Goal: Book appointment/travel/reservation

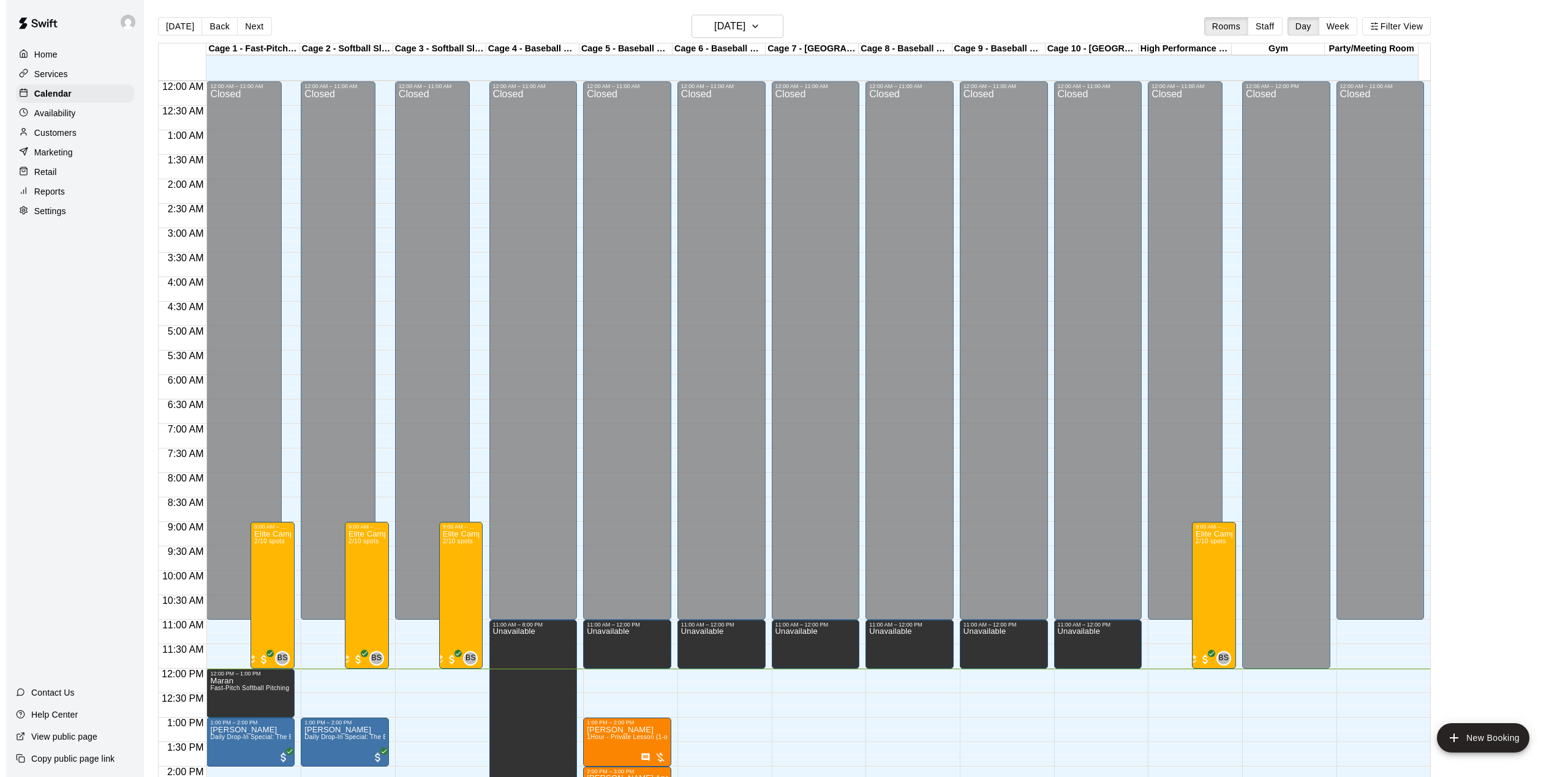
scroll to position [429, 0]
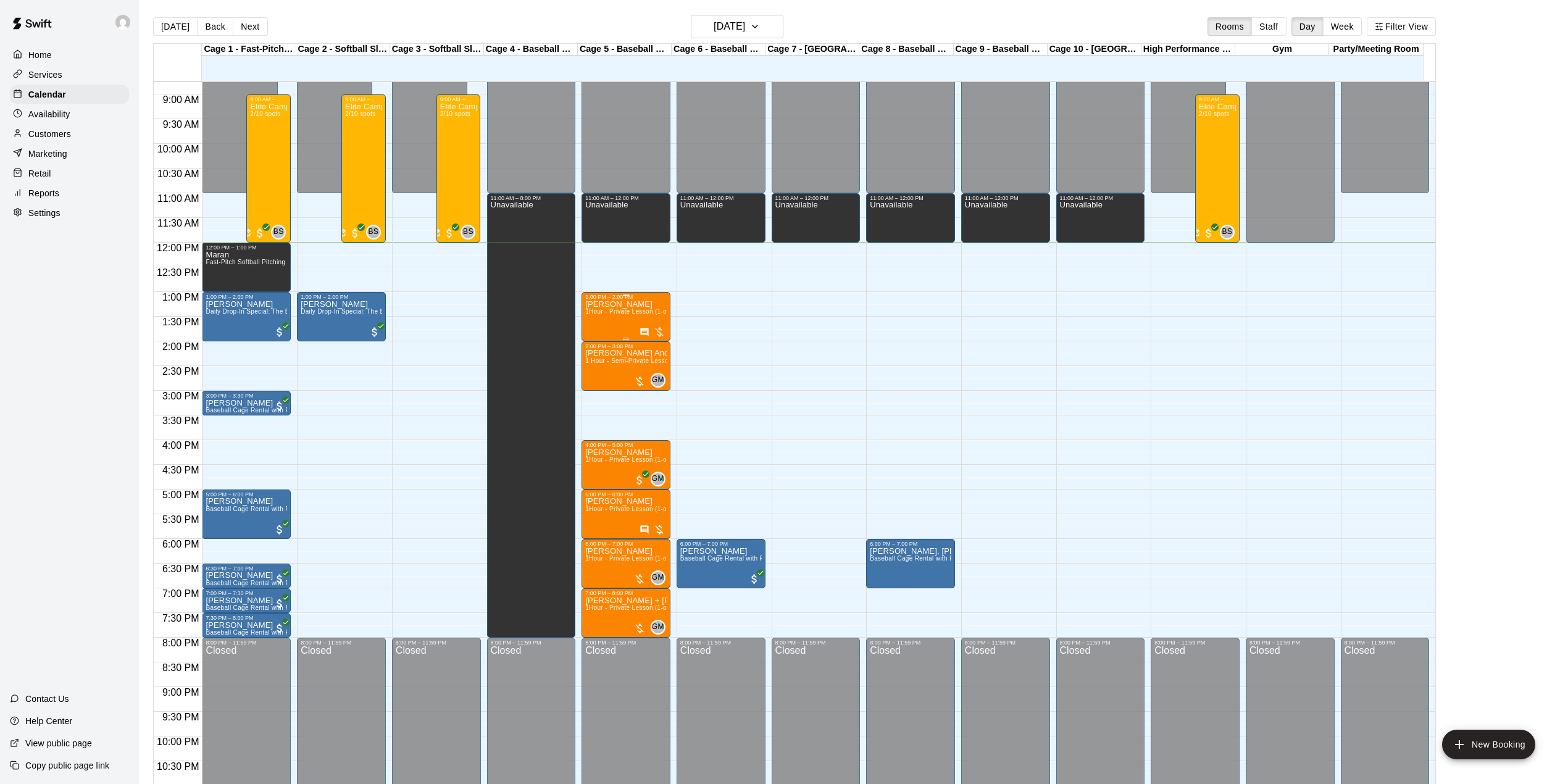
click at [608, 315] on span "1Hour - Private Lesson (1-on-1)" at bounding box center [632, 312] width 93 height 7
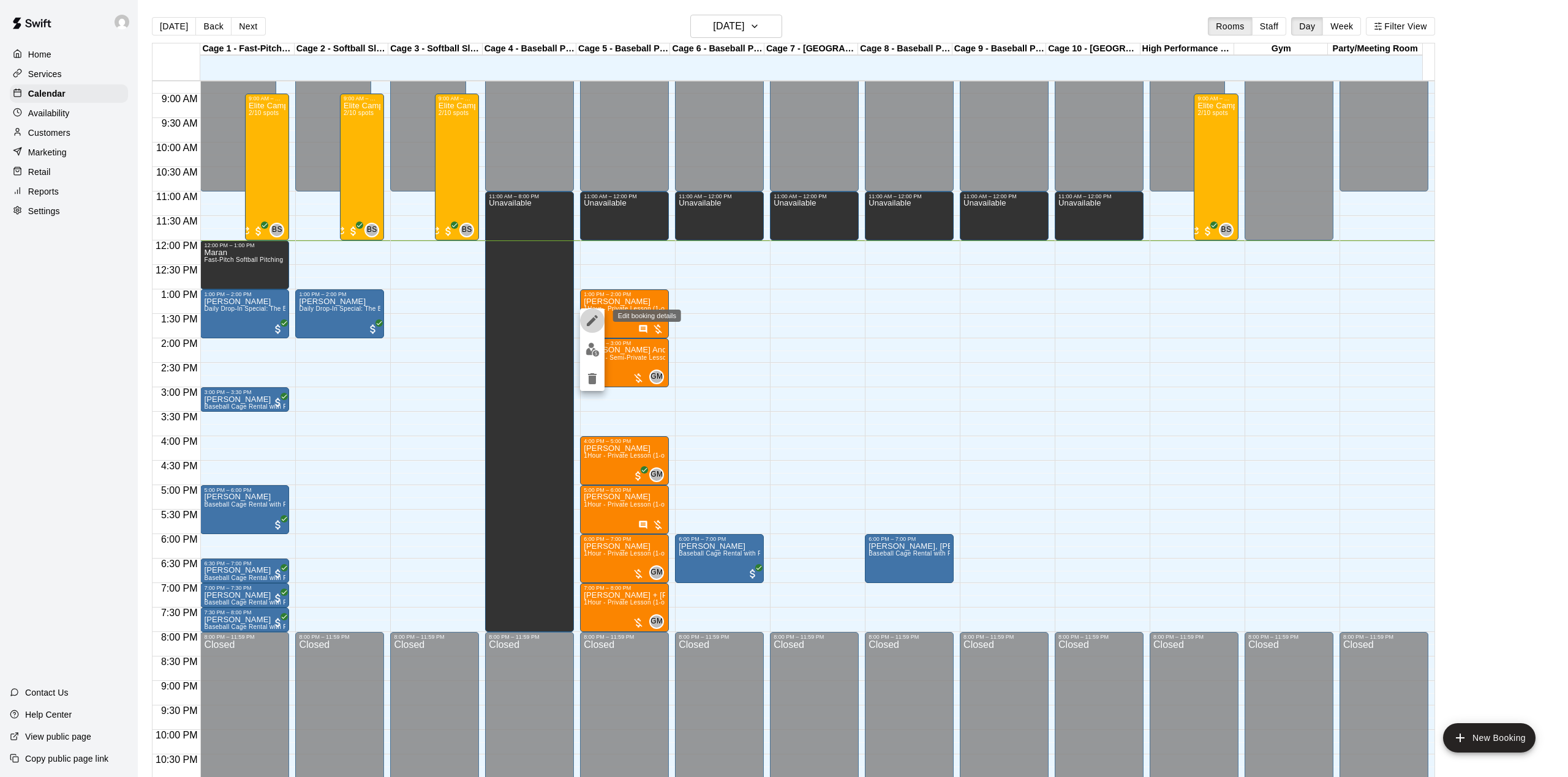
click at [588, 322] on icon "edit" at bounding box center [592, 321] width 15 height 15
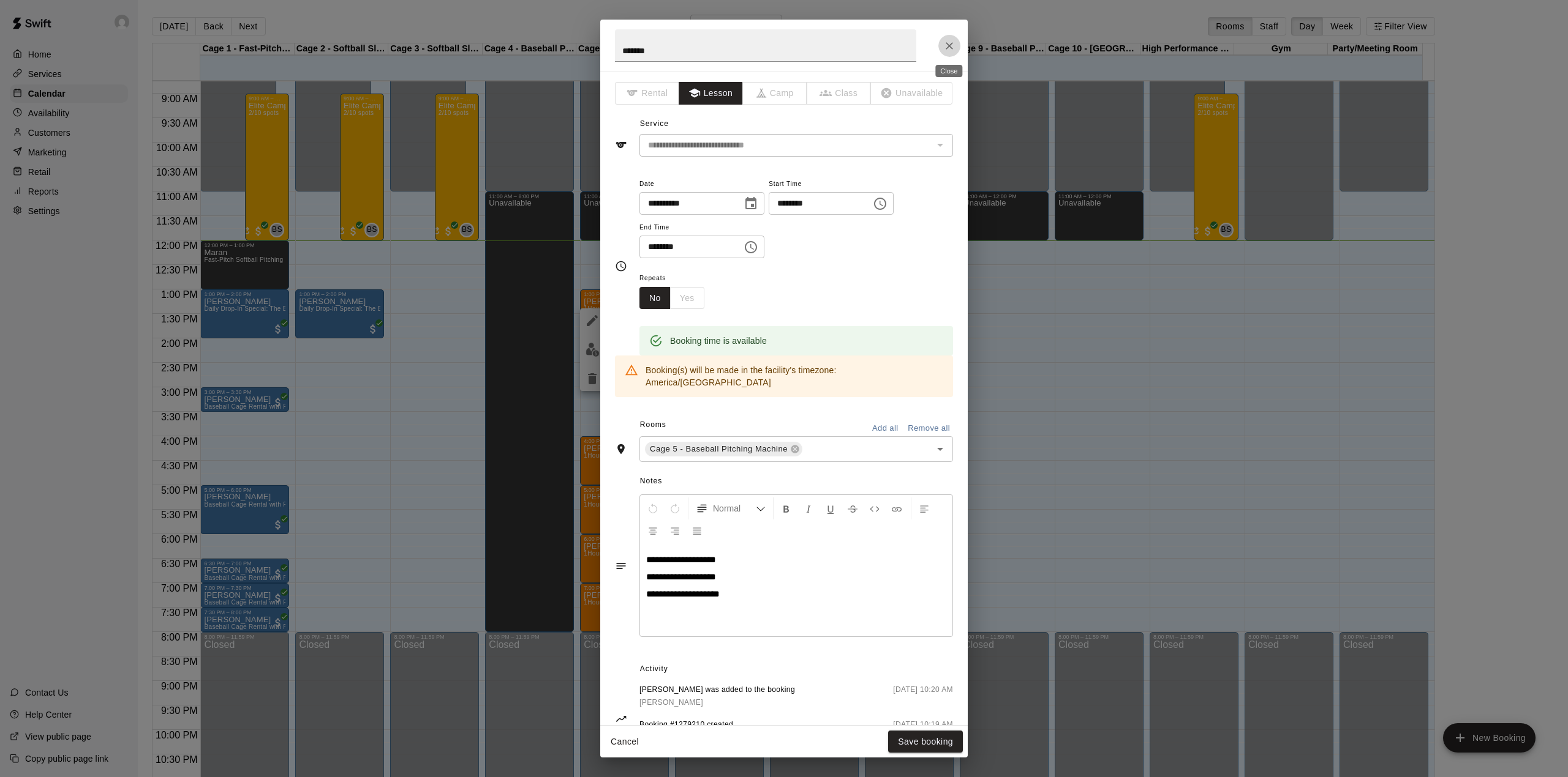
click at [953, 46] on icon "Close" at bounding box center [949, 46] width 12 height 12
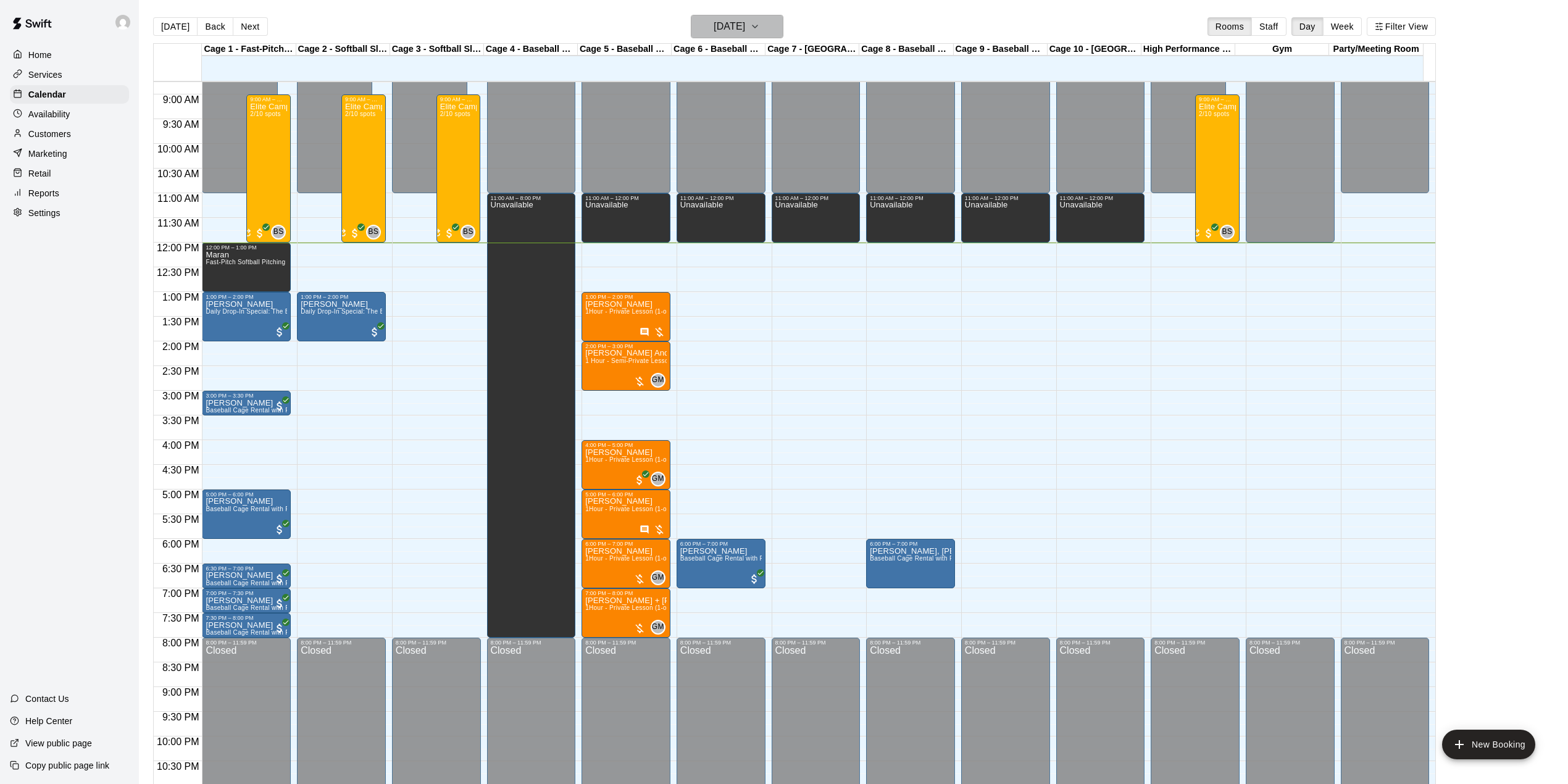
click at [728, 28] on h6 "[DATE]" at bounding box center [729, 26] width 32 height 18
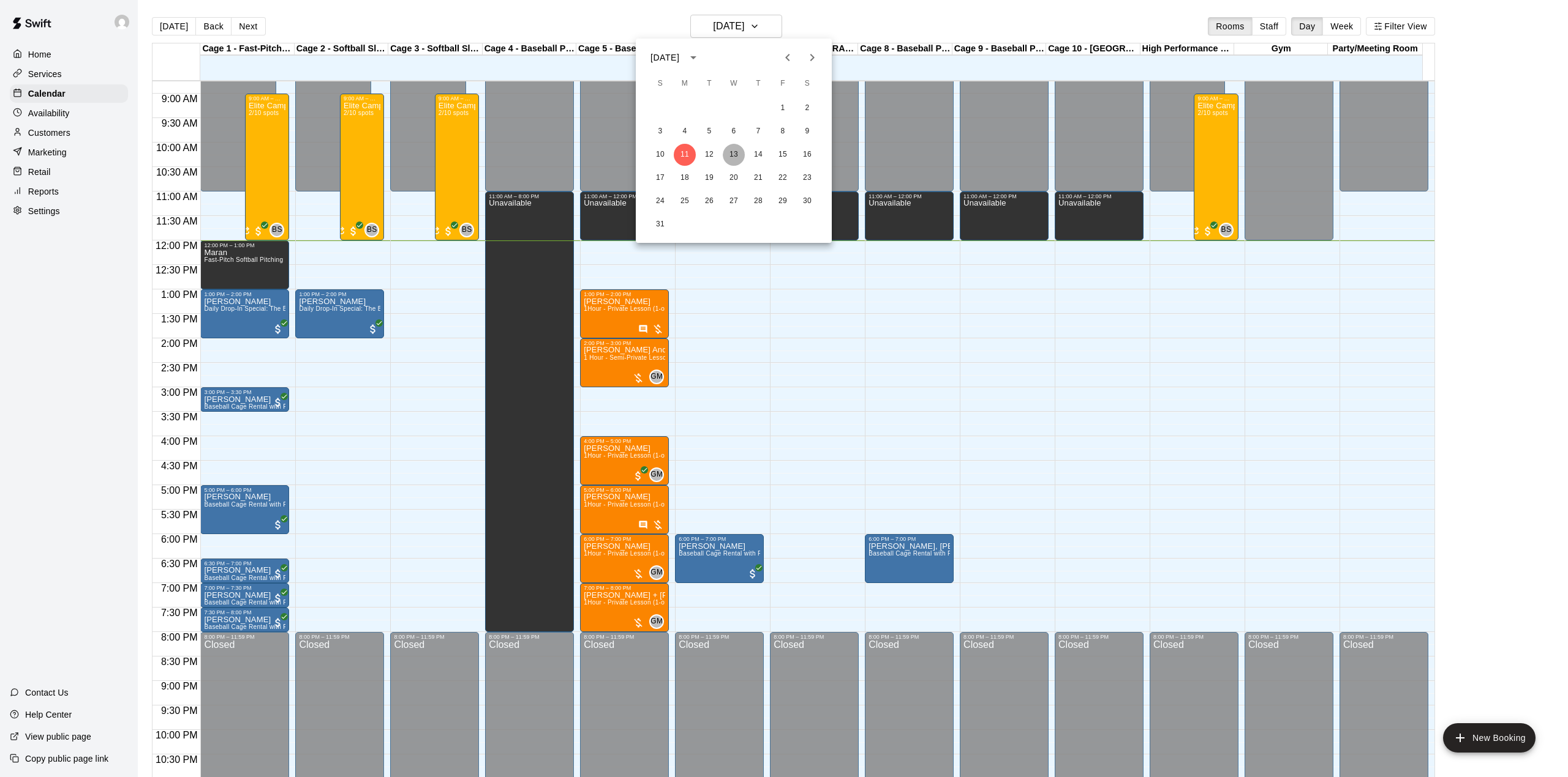
click at [731, 152] on button "13" at bounding box center [733, 154] width 22 height 22
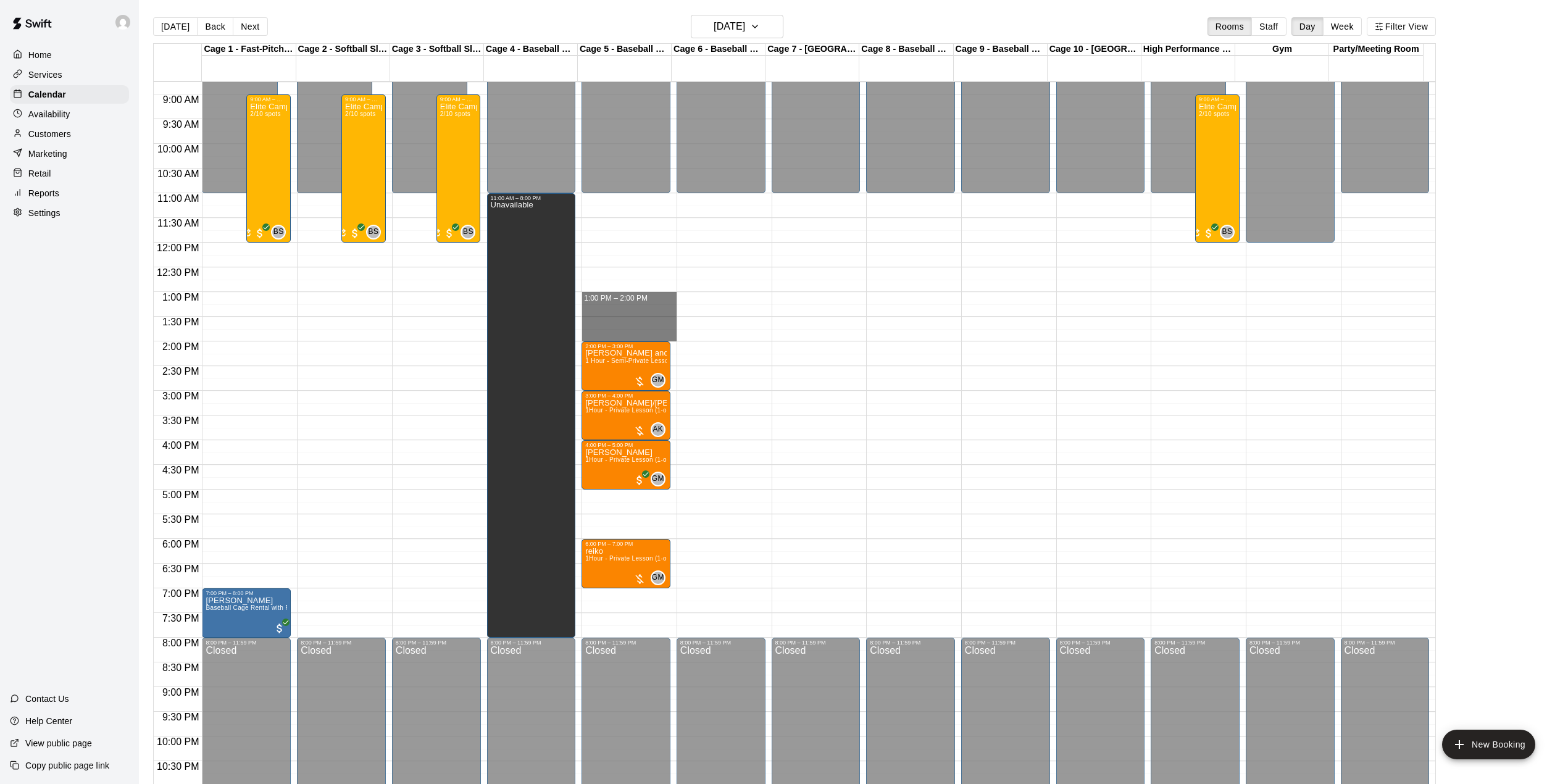
drag, startPoint x: 639, startPoint y: 295, endPoint x: 640, endPoint y: 339, distance: 44.0
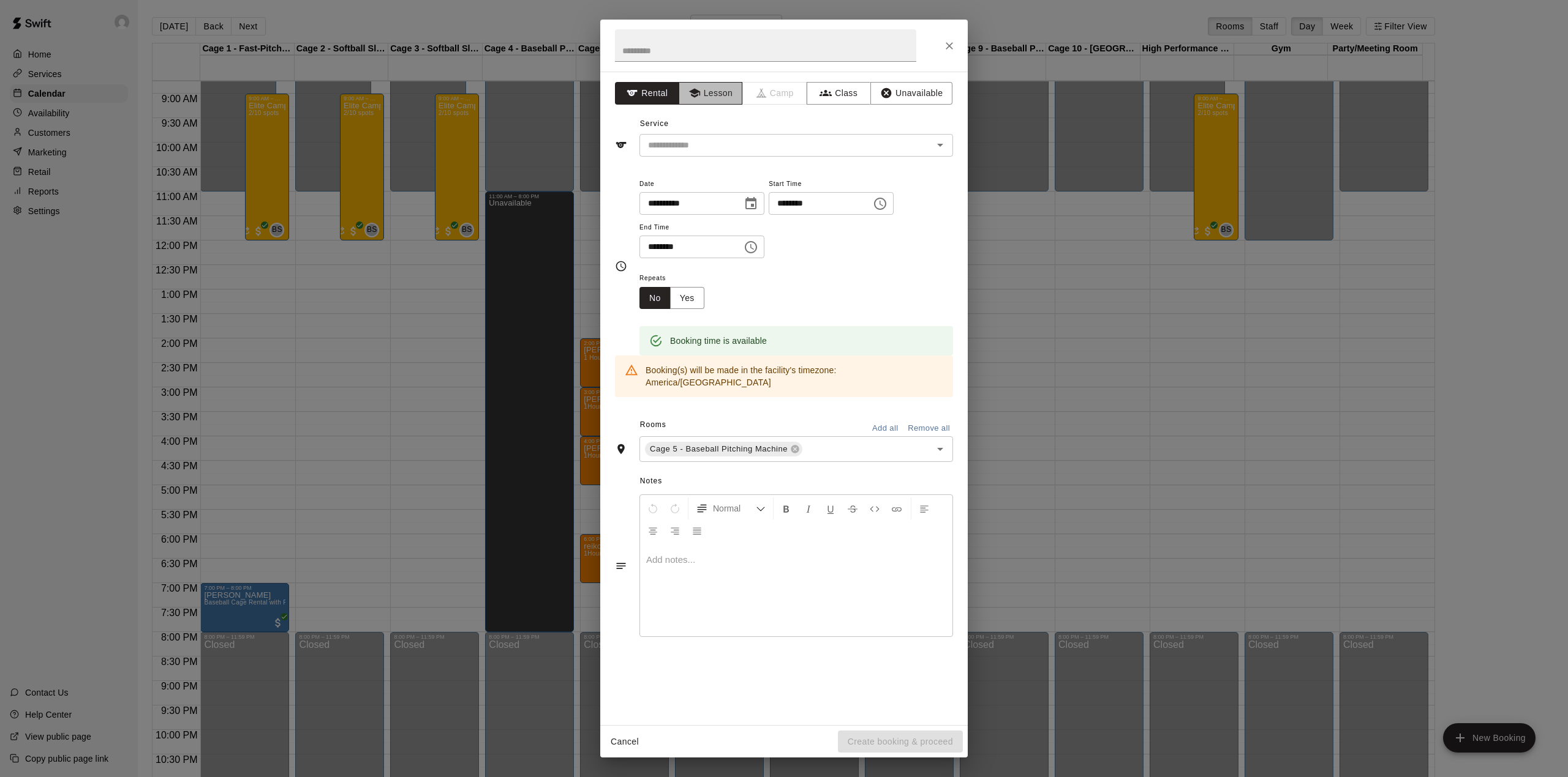
click at [719, 91] on button "Lesson" at bounding box center [711, 93] width 64 height 23
click at [728, 142] on input "text" at bounding box center [778, 145] width 270 height 16
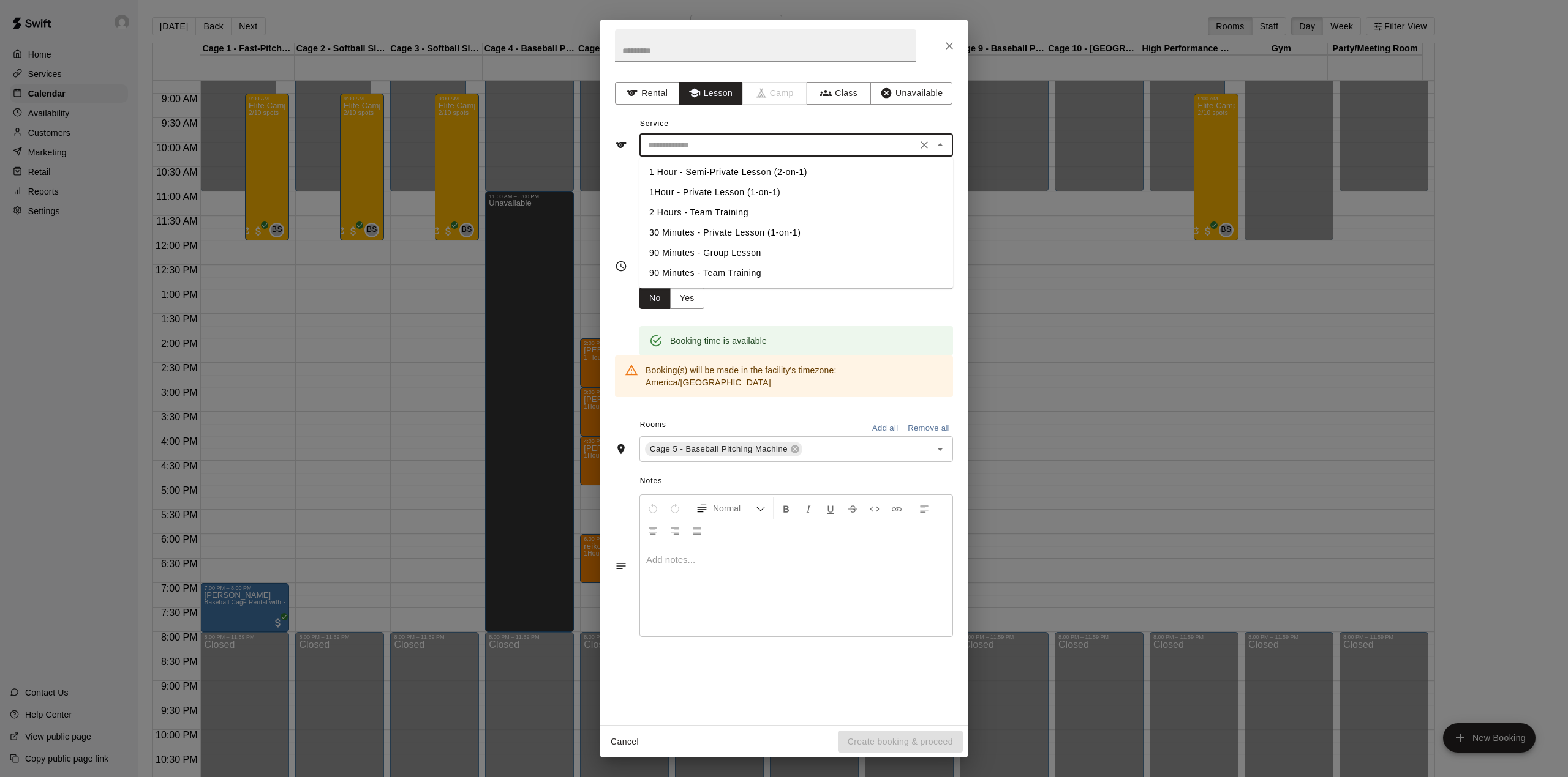
click at [732, 192] on li "1Hour - Private Lesson (1-on-1)" at bounding box center [797, 192] width 314 height 20
type input "**********"
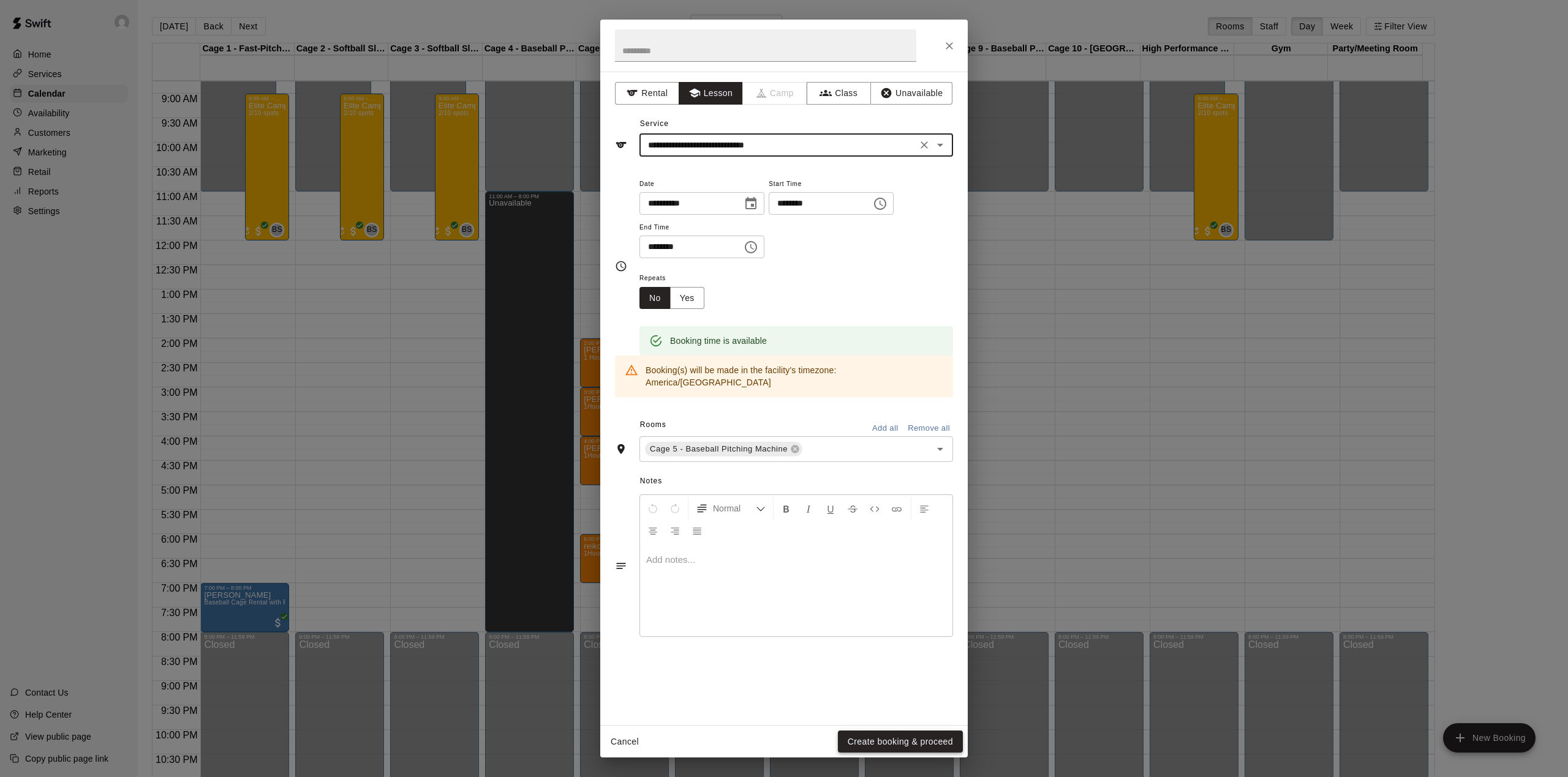
click at [874, 740] on button "Create booking & proceed" at bounding box center [899, 742] width 125 height 23
click at [874, 740] on div "Cancel Create booking & proceed" at bounding box center [784, 741] width 368 height 32
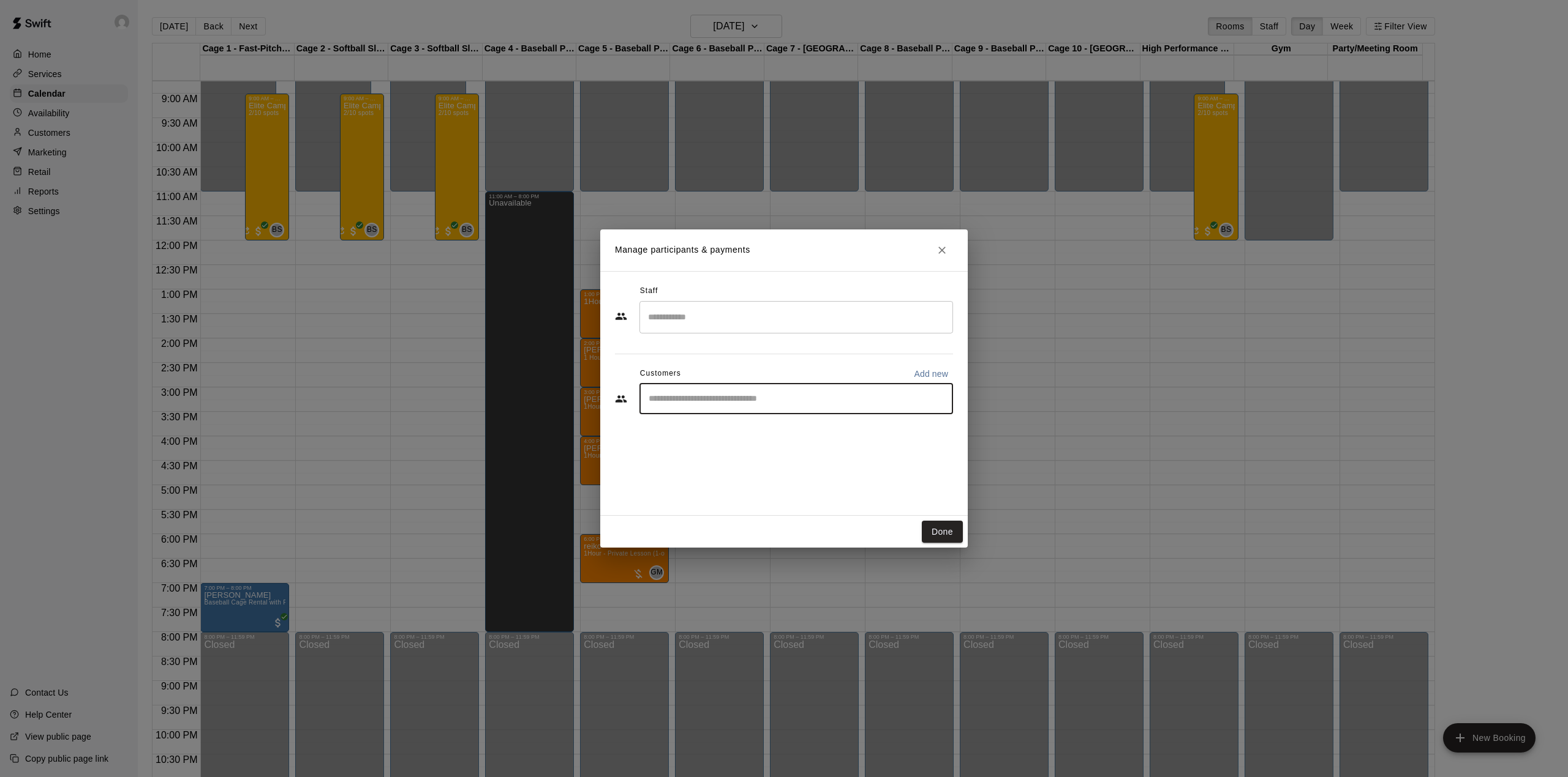
click at [740, 396] on input "Start typing to search customers..." at bounding box center [796, 399] width 302 height 12
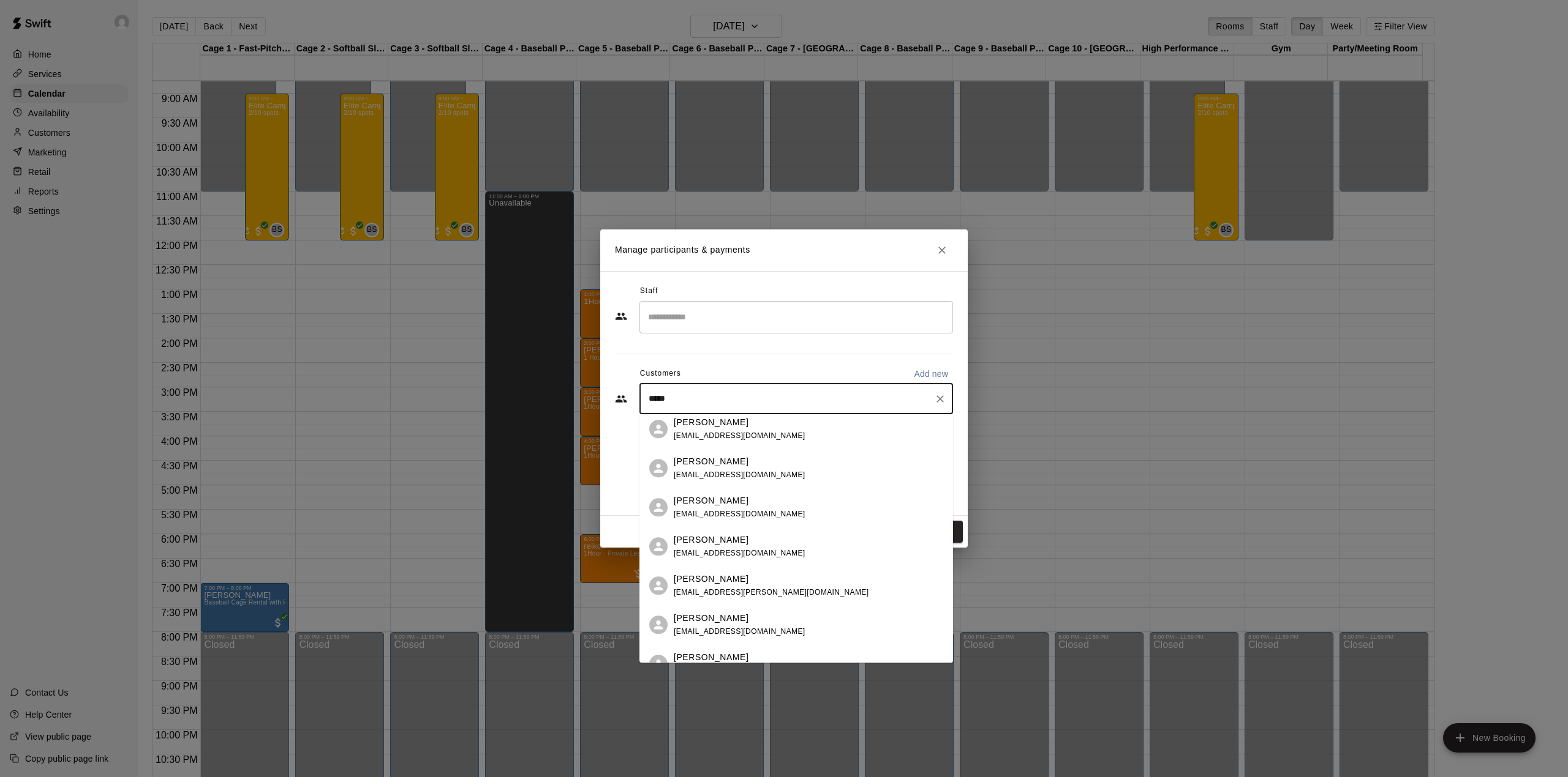
scroll to position [0, 0]
type input "****"
click at [934, 375] on p "Add new" at bounding box center [930, 374] width 34 height 12
select select "**"
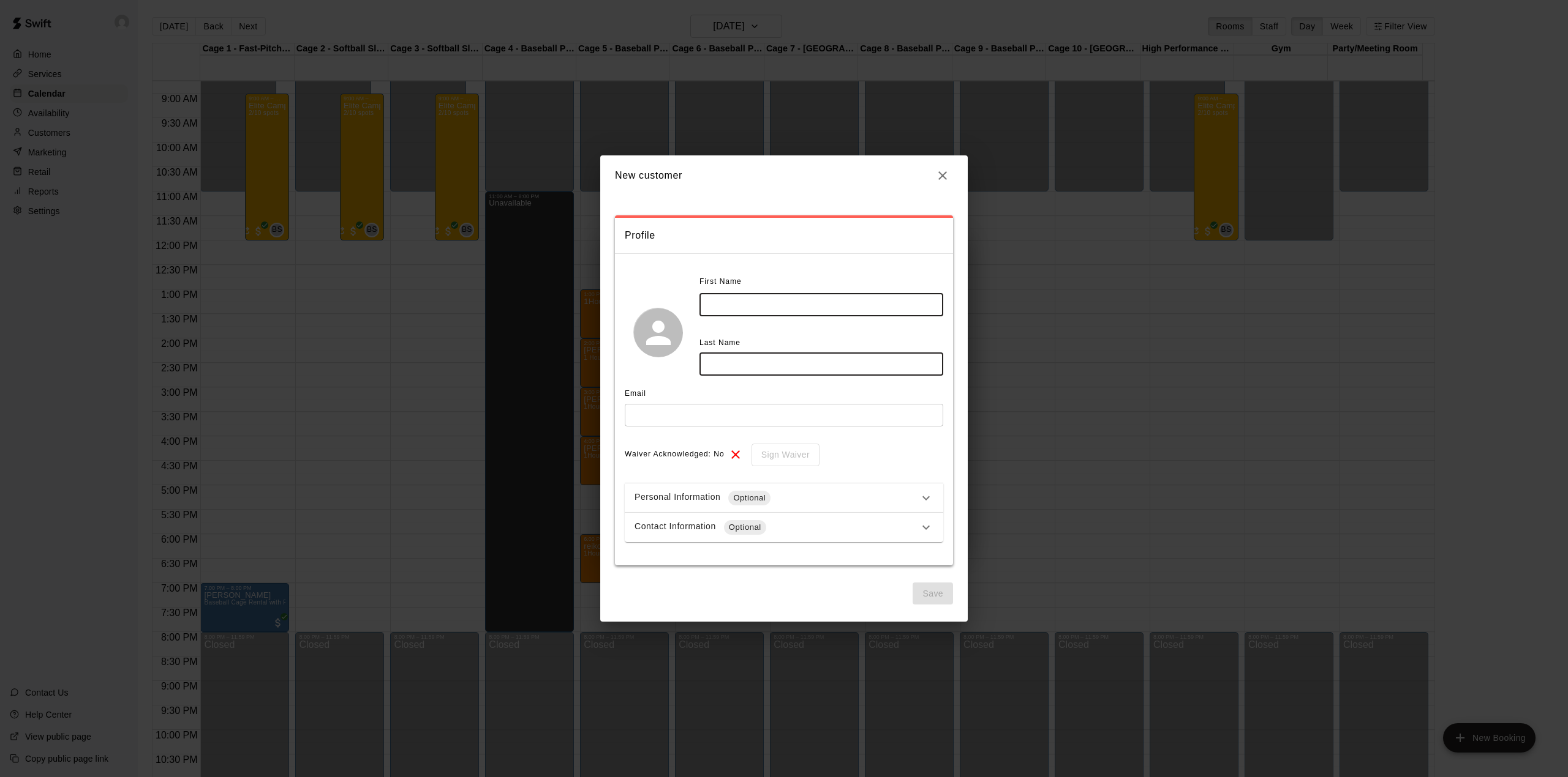
click at [718, 300] on input "text" at bounding box center [821, 305] width 244 height 23
type input "****"
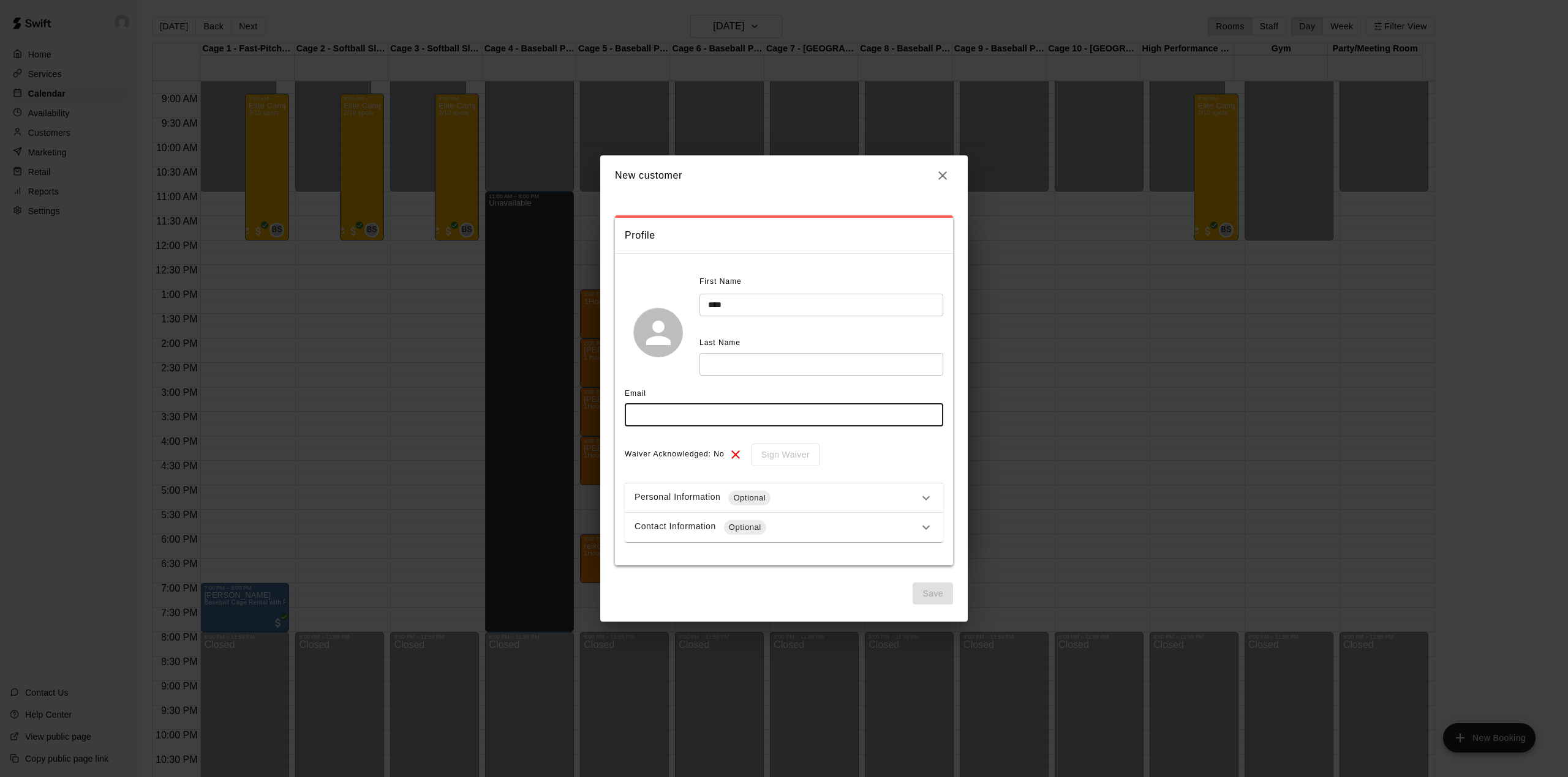
click at [682, 419] on input "text" at bounding box center [784, 416] width 318 height 23
type input "**********"
click at [825, 524] on div "Contact Information Optional" at bounding box center [777, 527] width 284 height 15
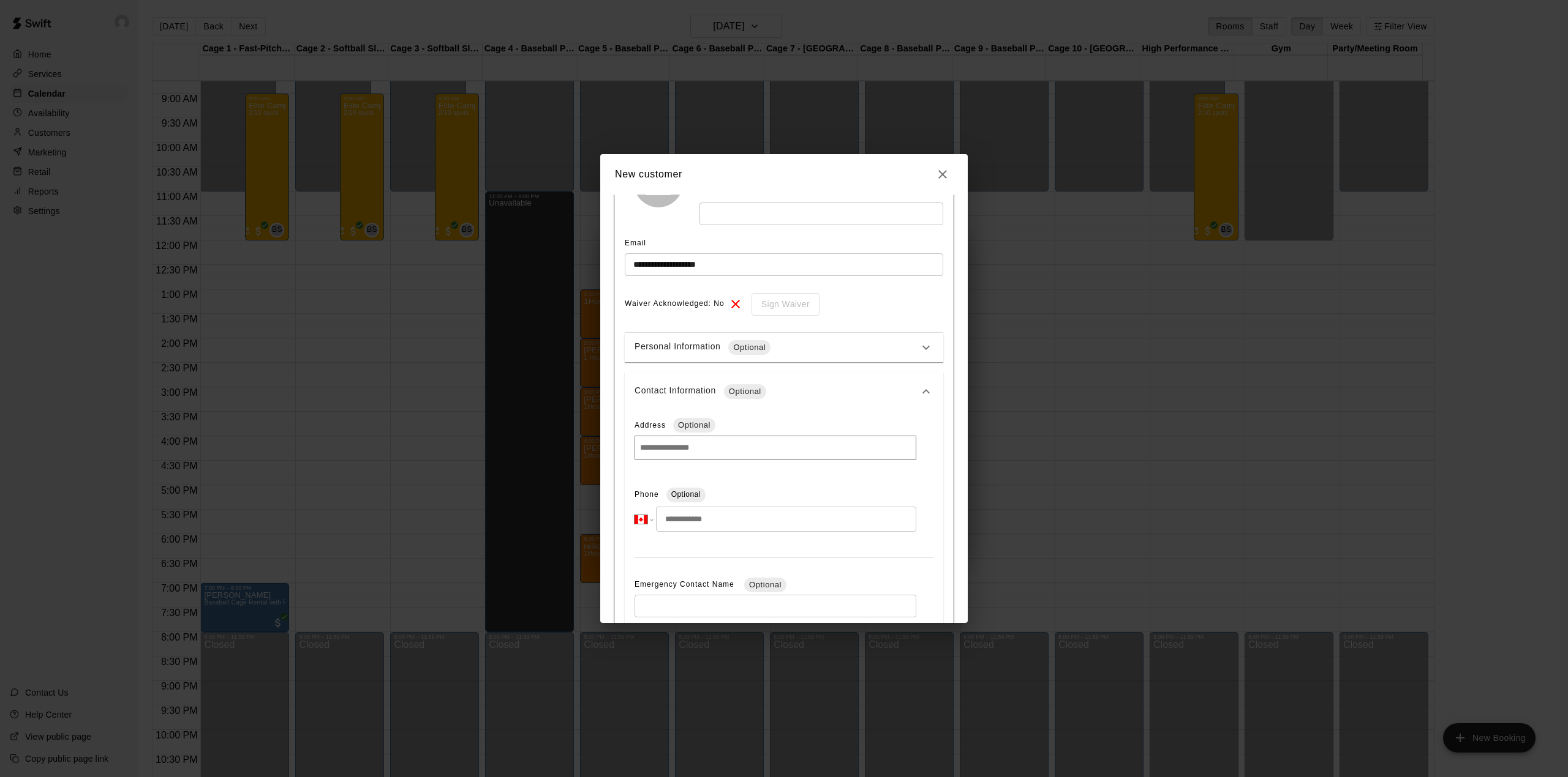
scroll to position [163, 0]
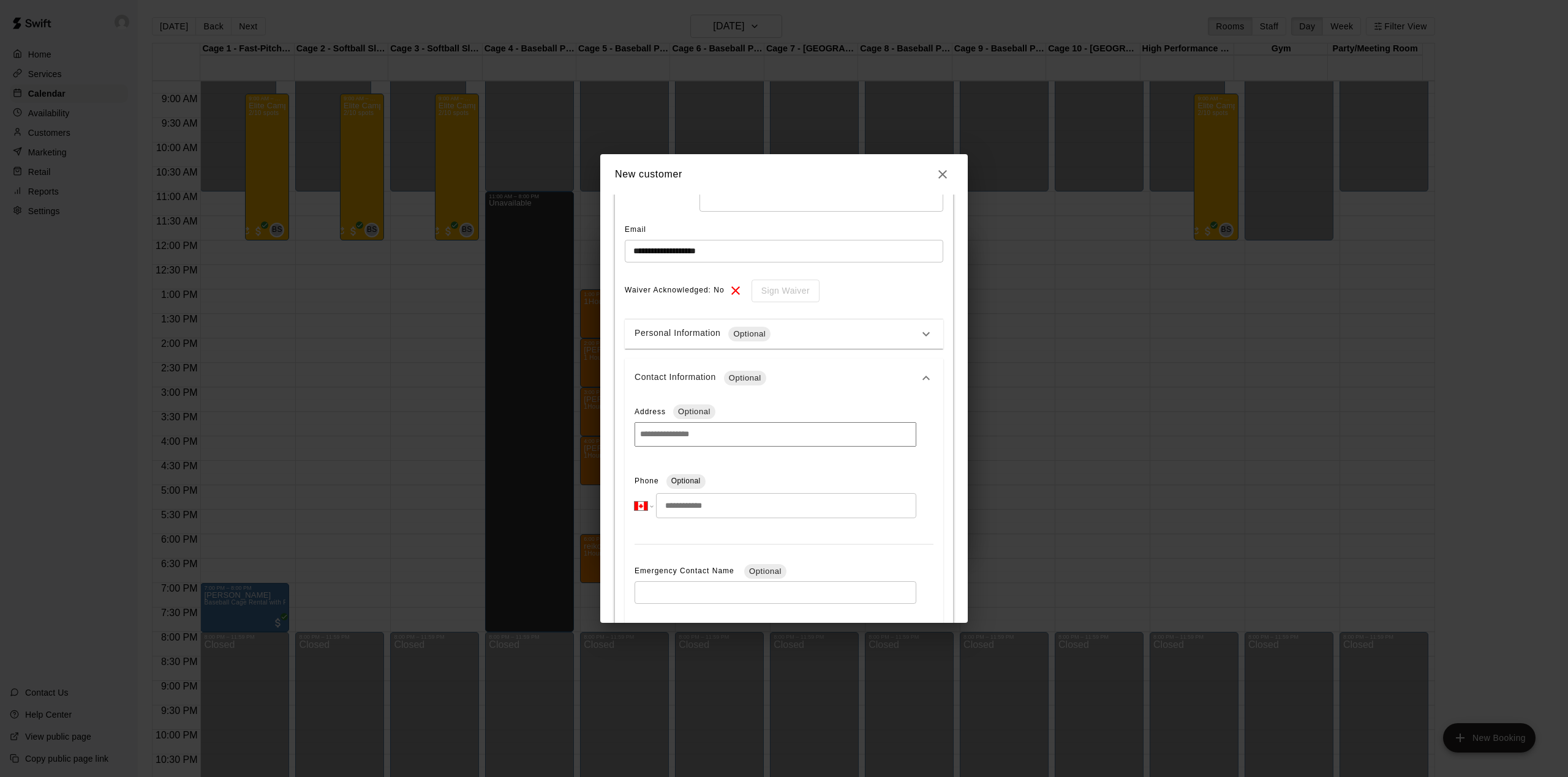
click at [755, 510] on input "tel" at bounding box center [786, 505] width 261 height 25
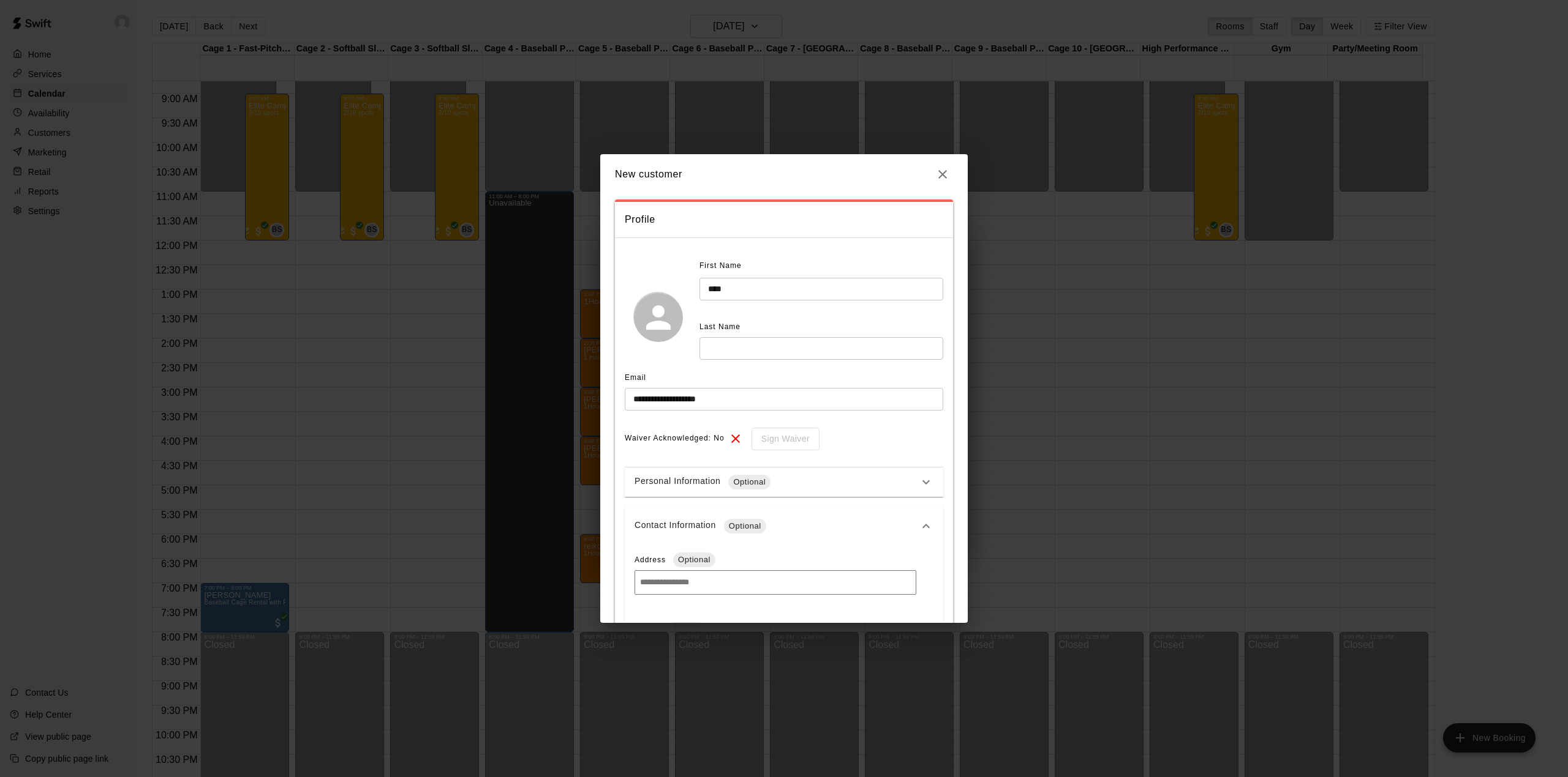
scroll to position [0, 0]
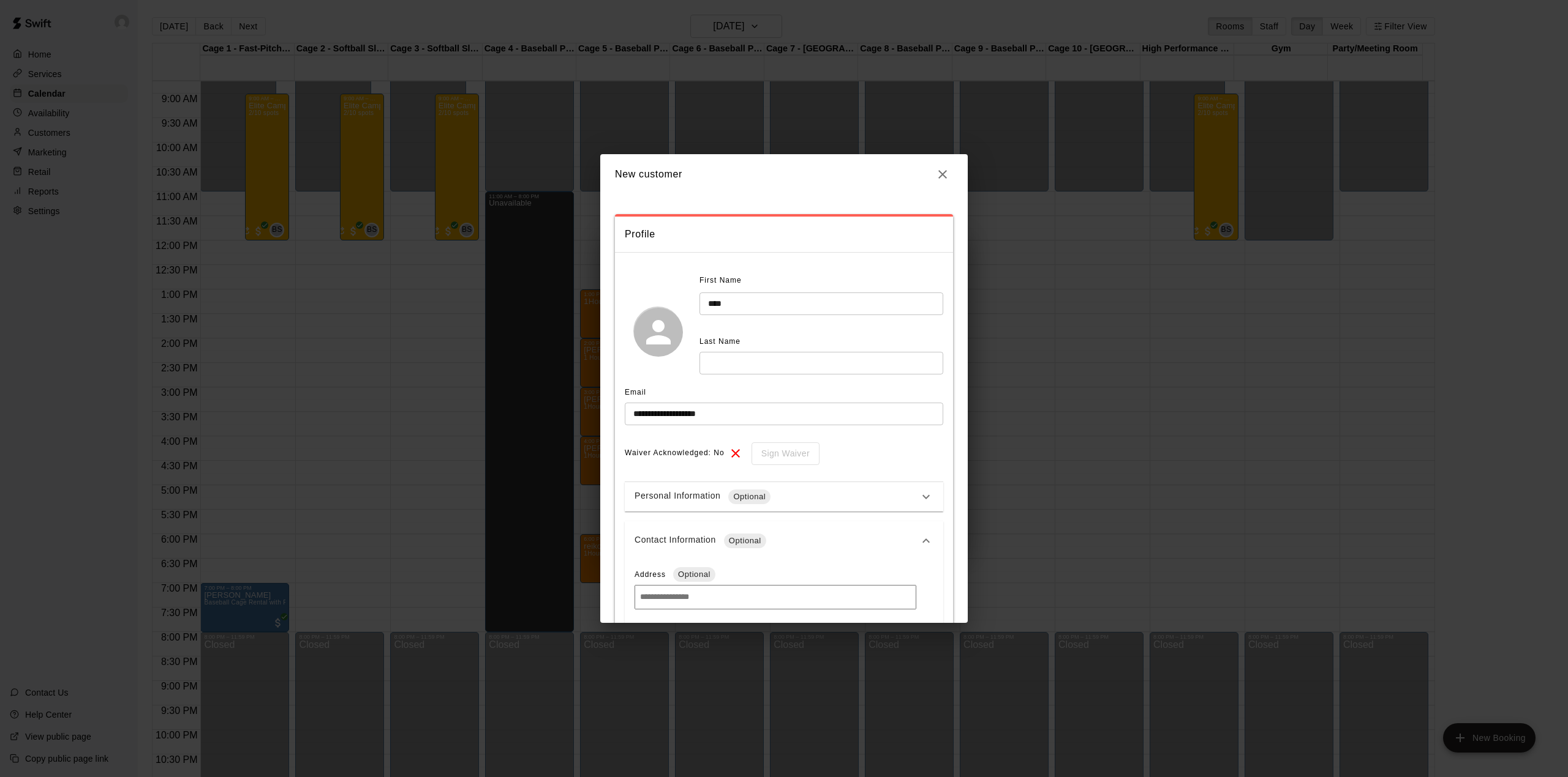
type input "**********"
click at [786, 368] on input "text" at bounding box center [821, 363] width 244 height 23
type input "******"
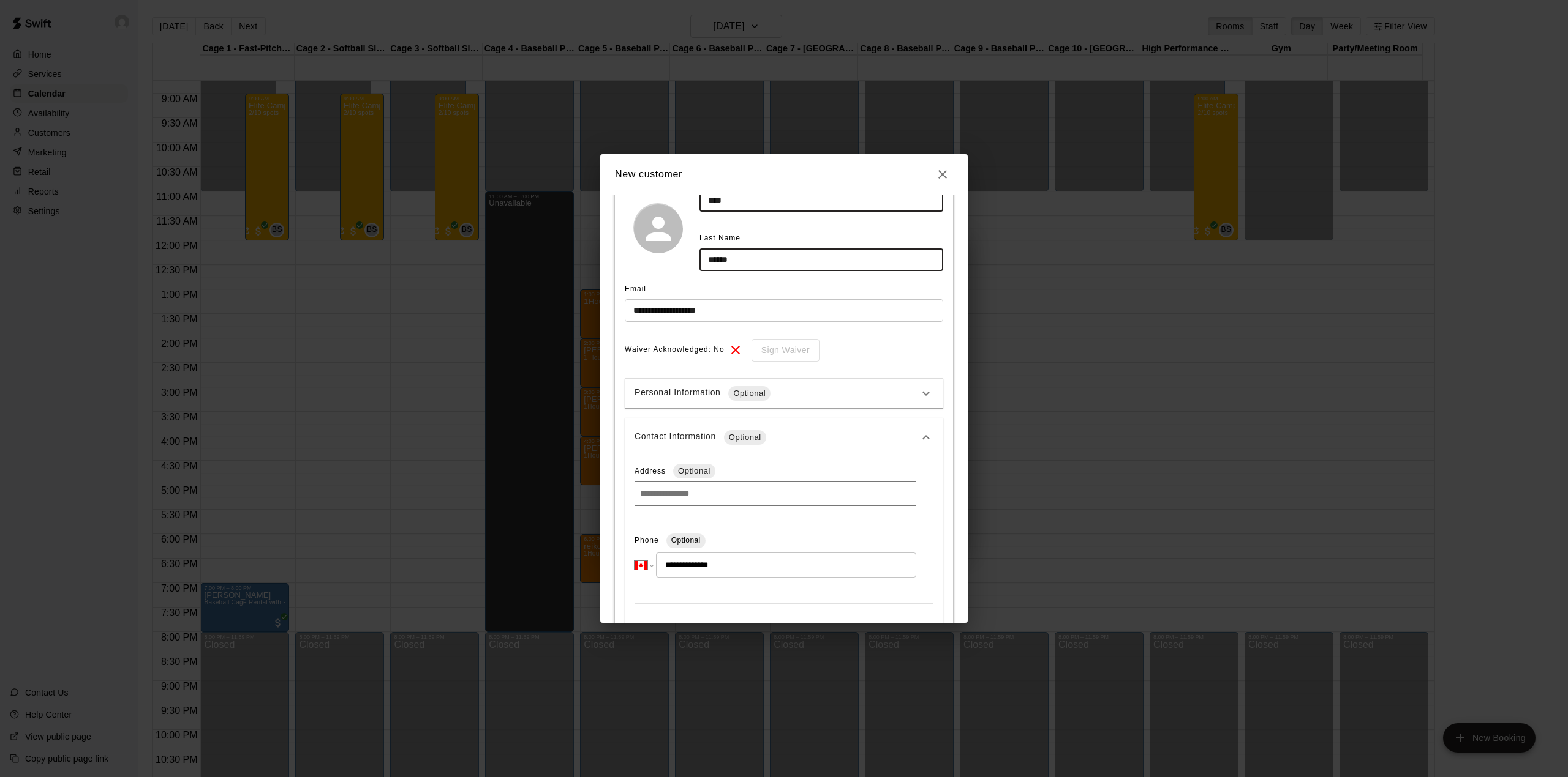
scroll to position [393, 0]
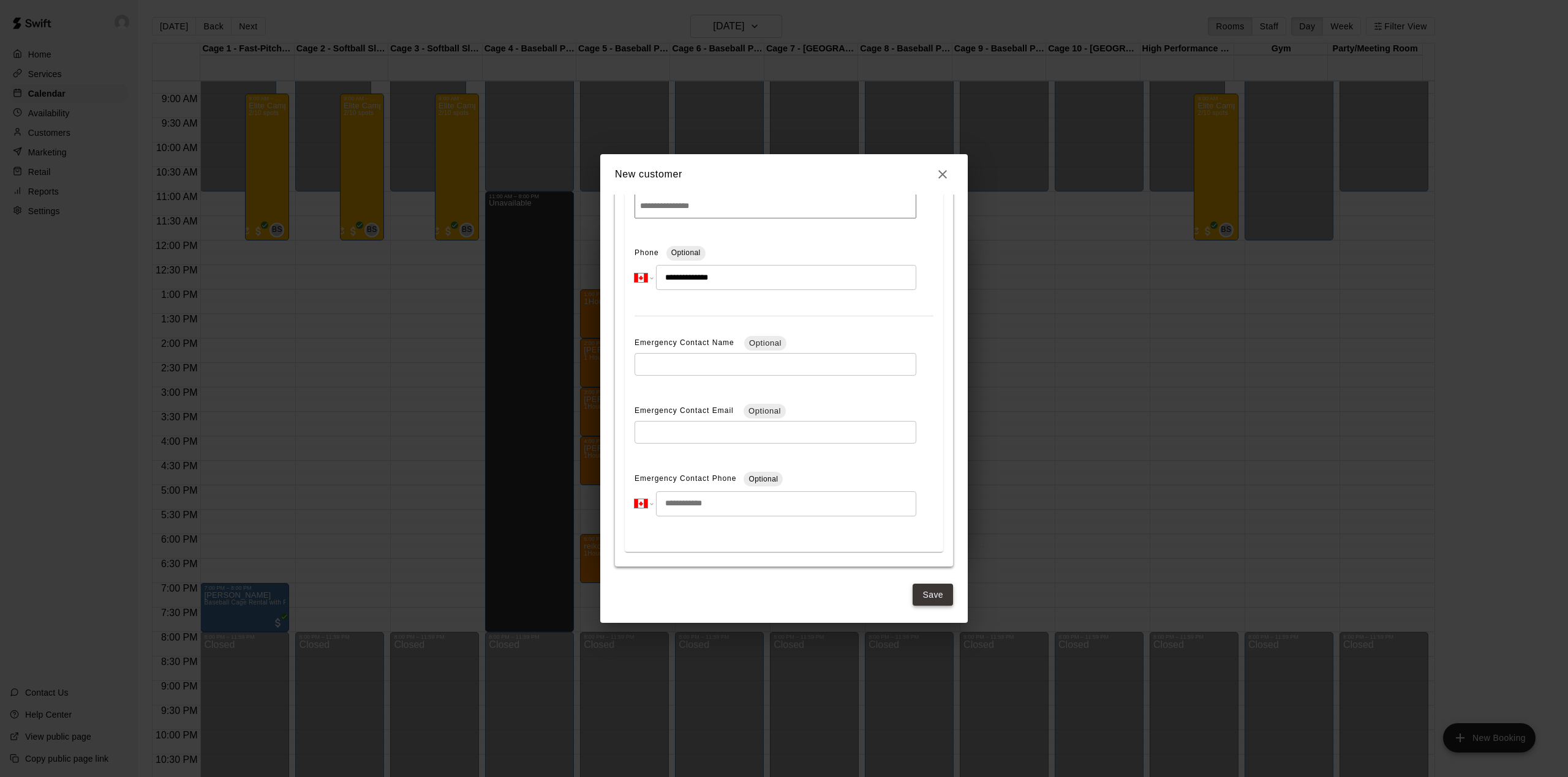
click at [922, 591] on button "Save" at bounding box center [933, 595] width 40 height 23
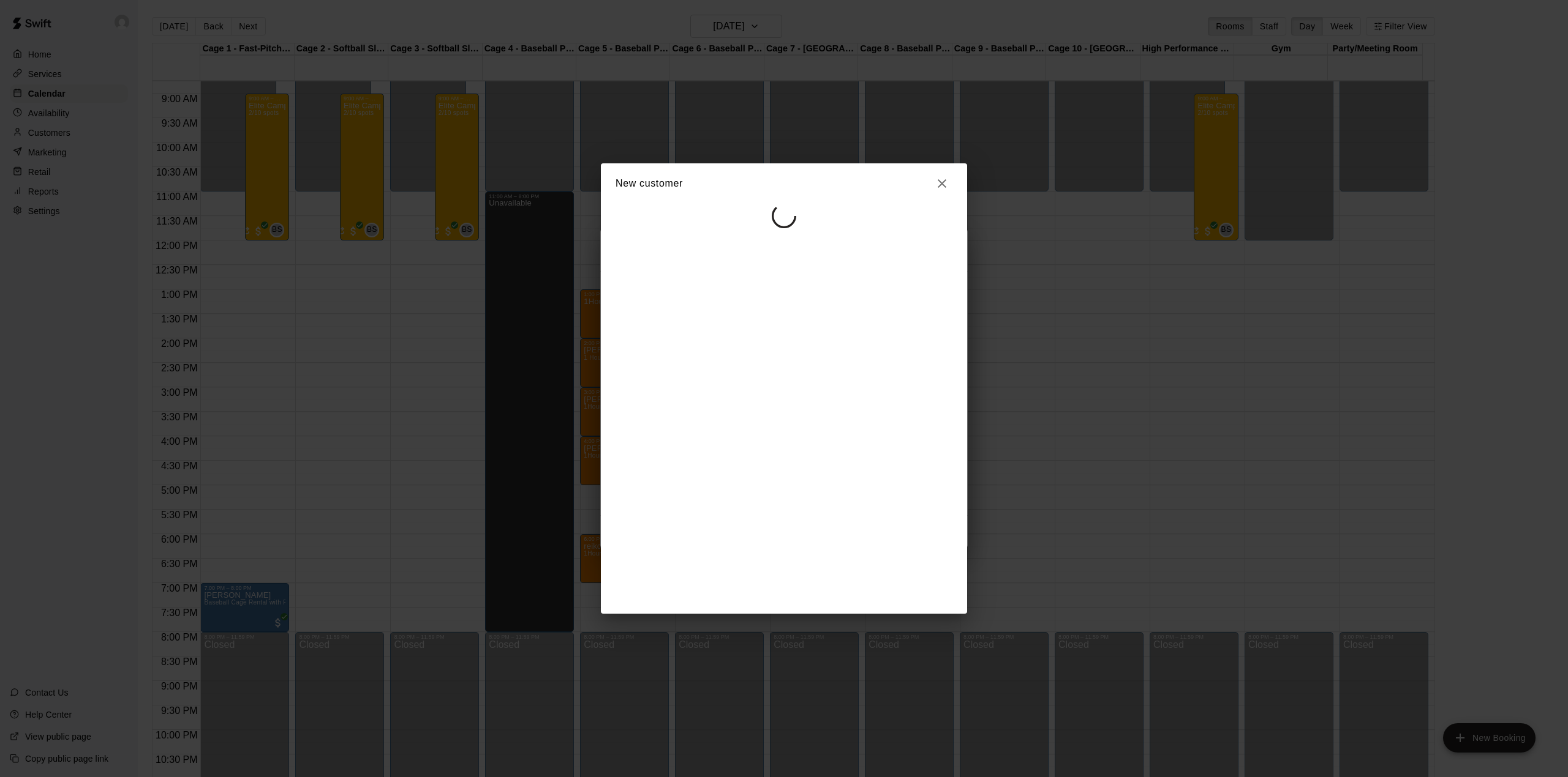
scroll to position [0, 0]
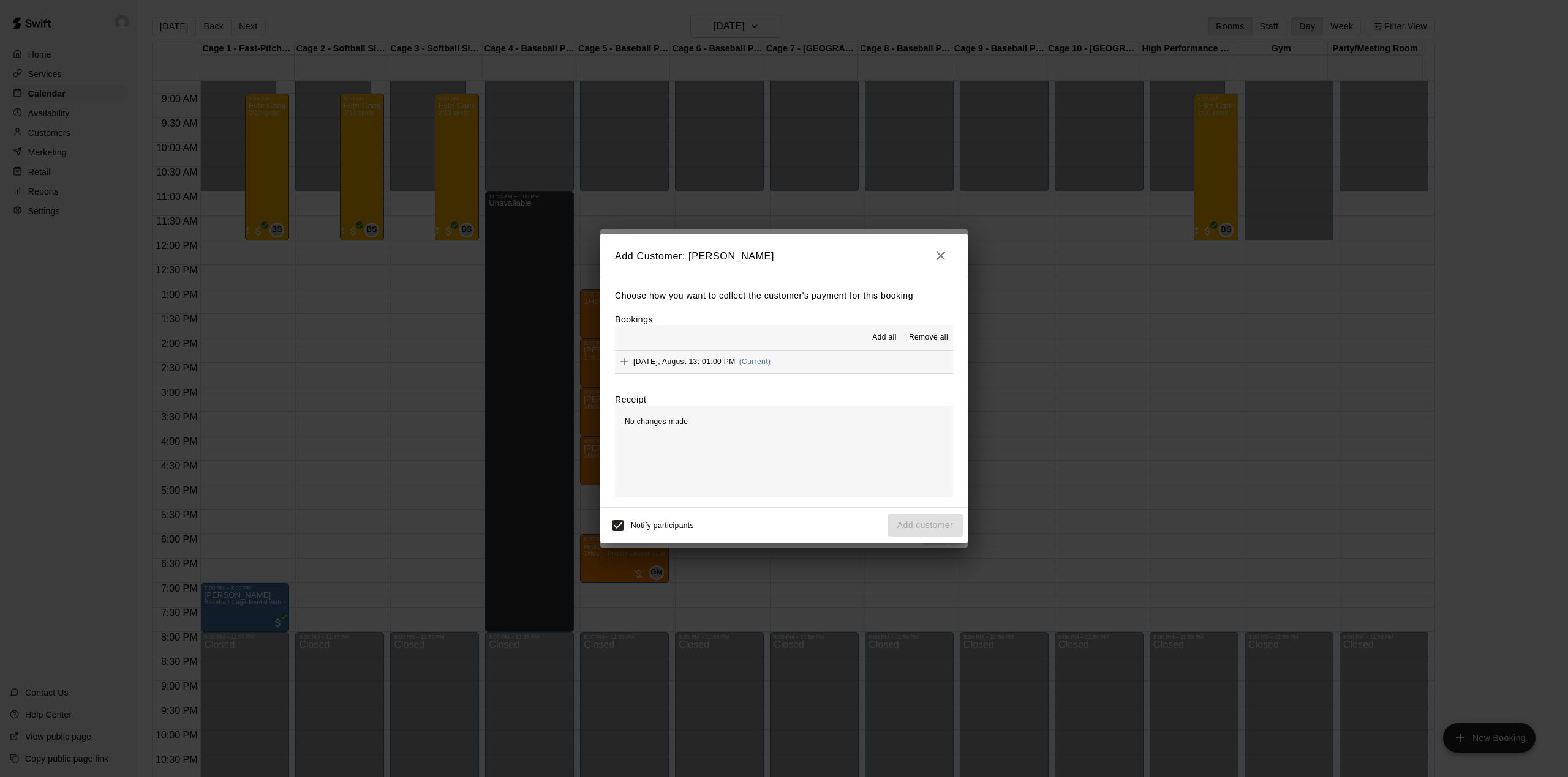
click at [873, 336] on span "Add all" at bounding box center [885, 338] width 24 height 12
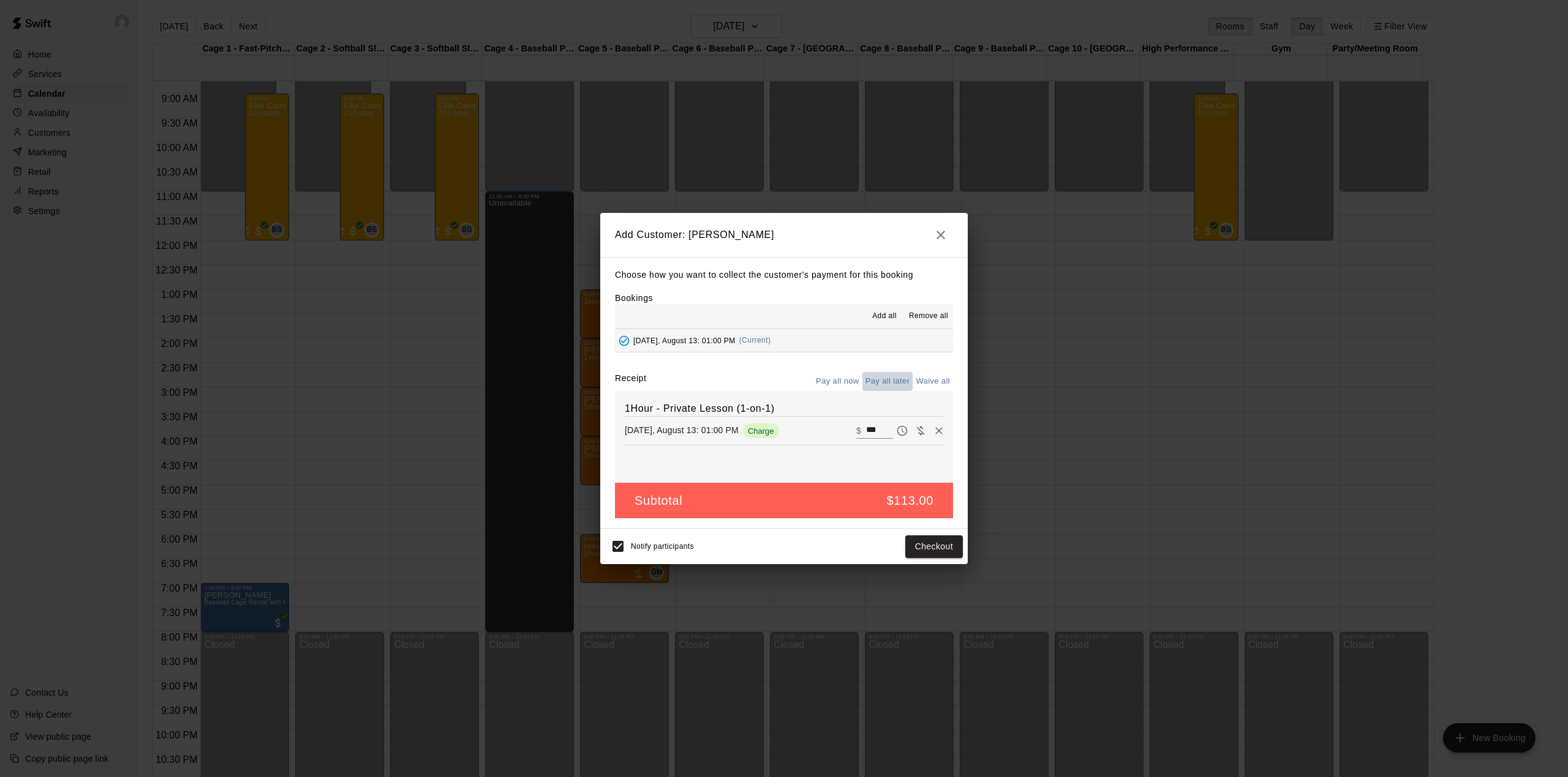
click at [888, 375] on button "Pay all later" at bounding box center [887, 382] width 51 height 19
click at [909, 543] on button "Add customer" at bounding box center [925, 547] width 75 height 23
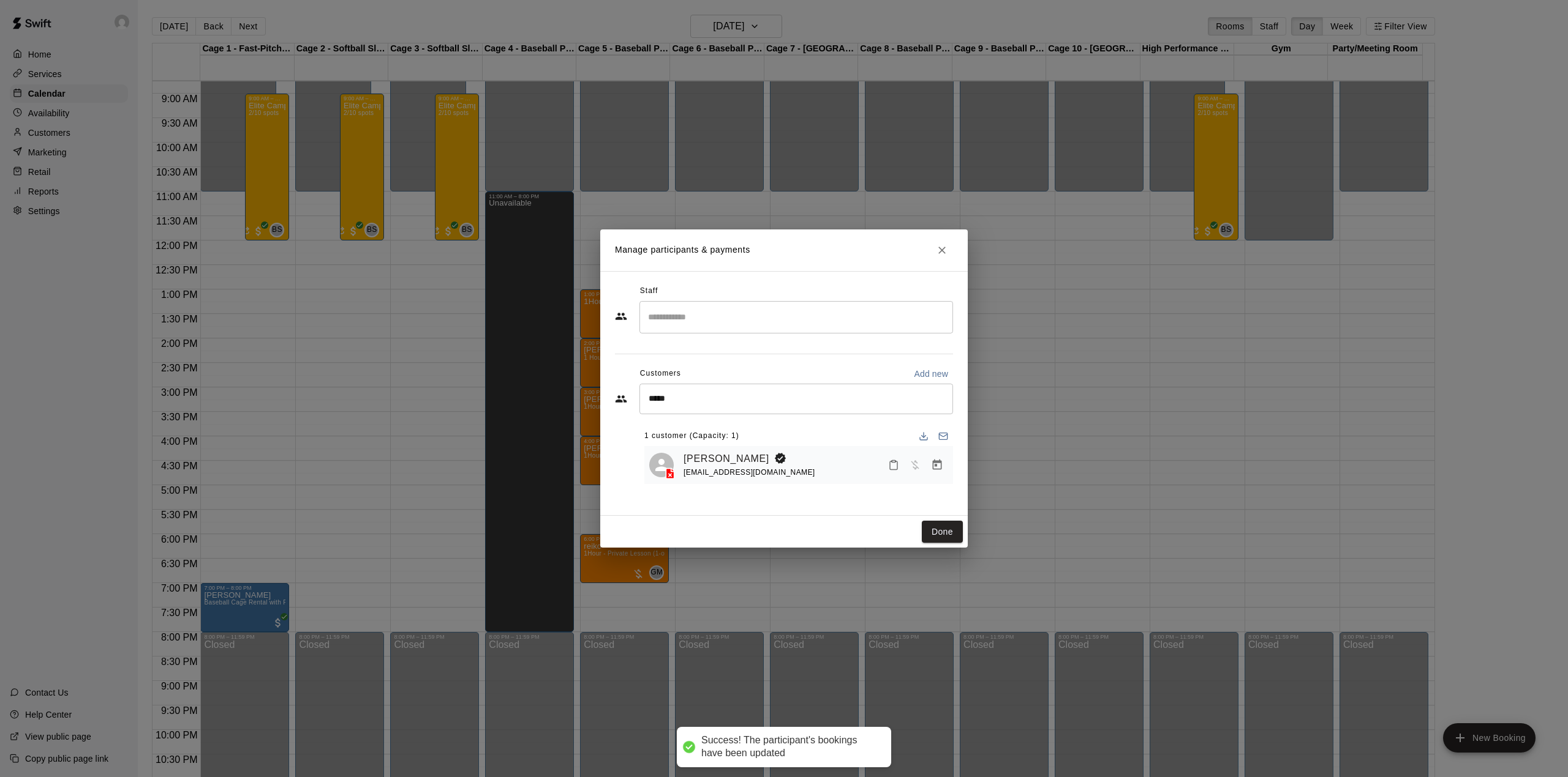
click at [687, 326] on input "Search staff" at bounding box center [796, 317] width 302 height 22
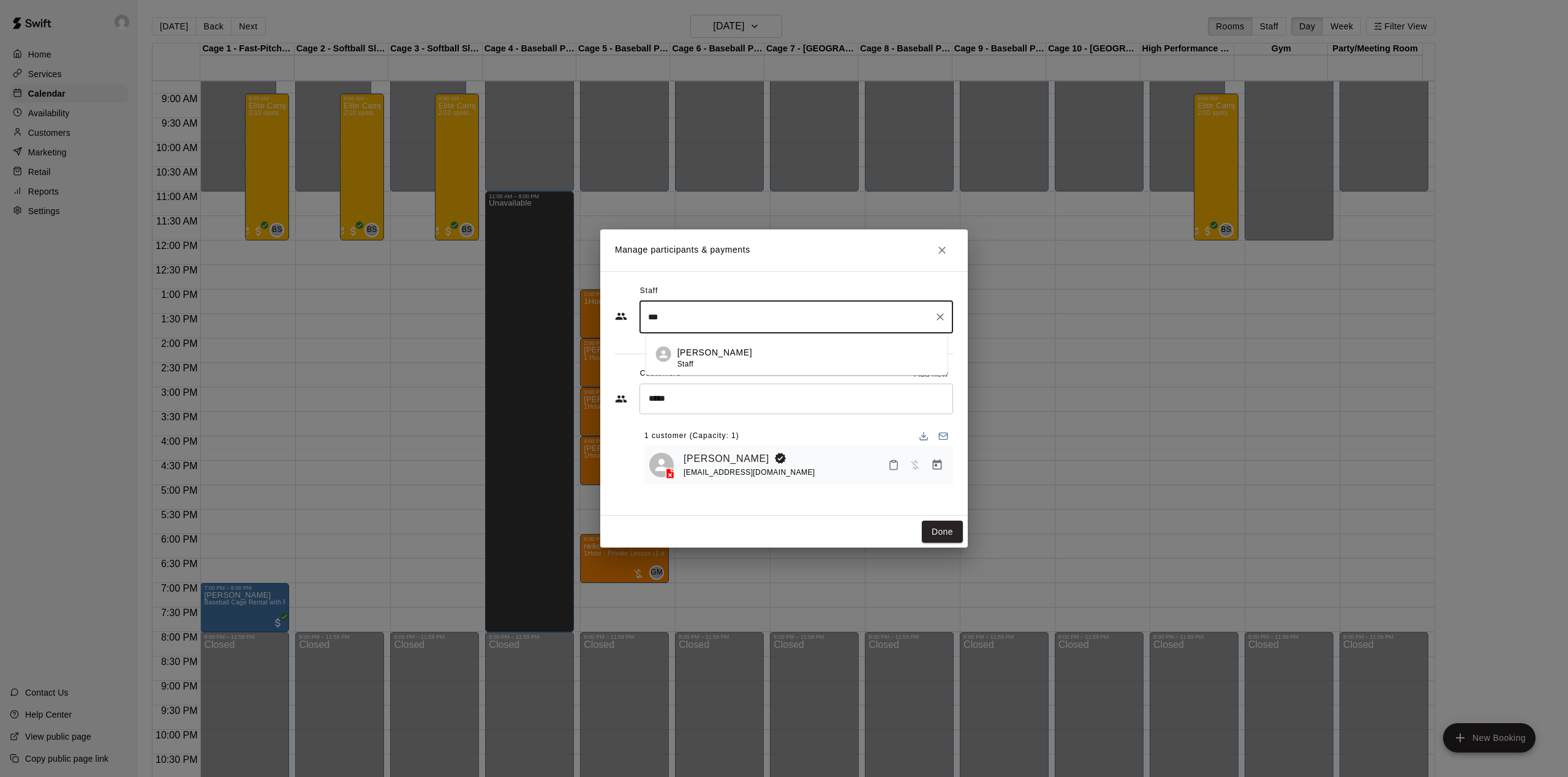
click at [699, 343] on li "[PERSON_NAME] Staff" at bounding box center [797, 355] width 302 height 42
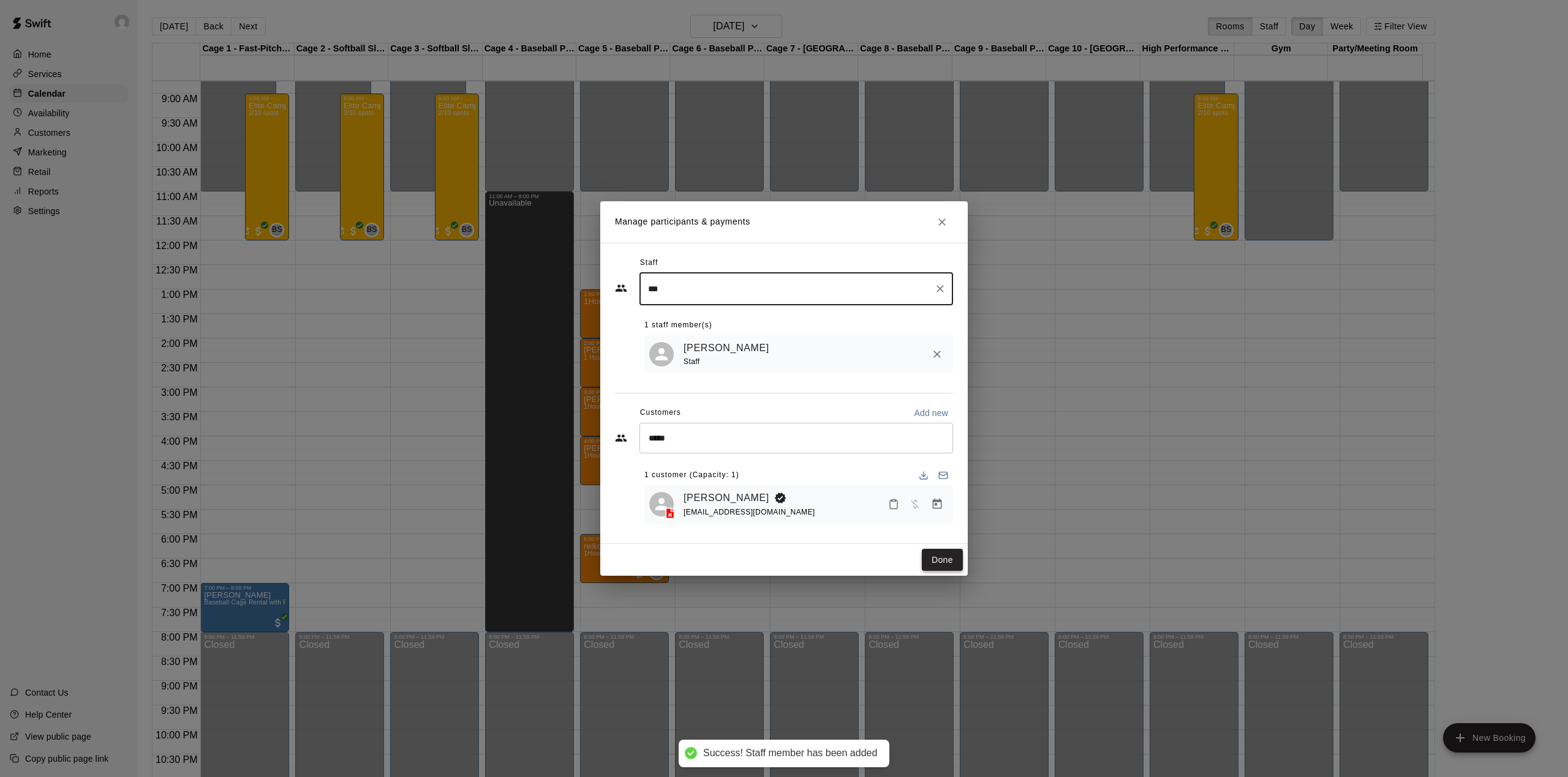
type input "***"
click at [938, 567] on button "Done" at bounding box center [941, 560] width 41 height 23
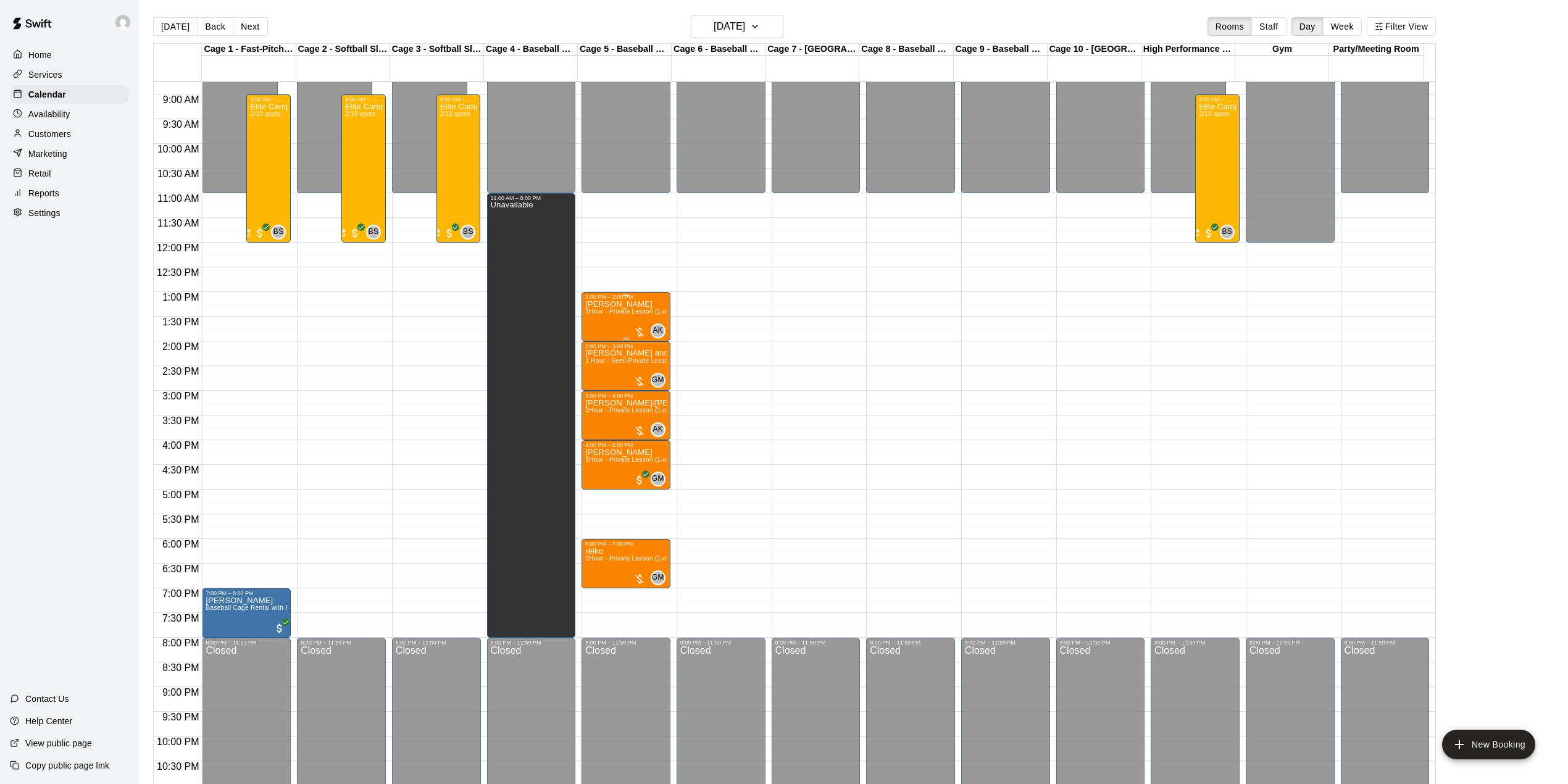
click at [591, 323] on div "[PERSON_NAME] 1Hour - Private Lesson (1-on-1)" at bounding box center [625, 692] width 82 height 784
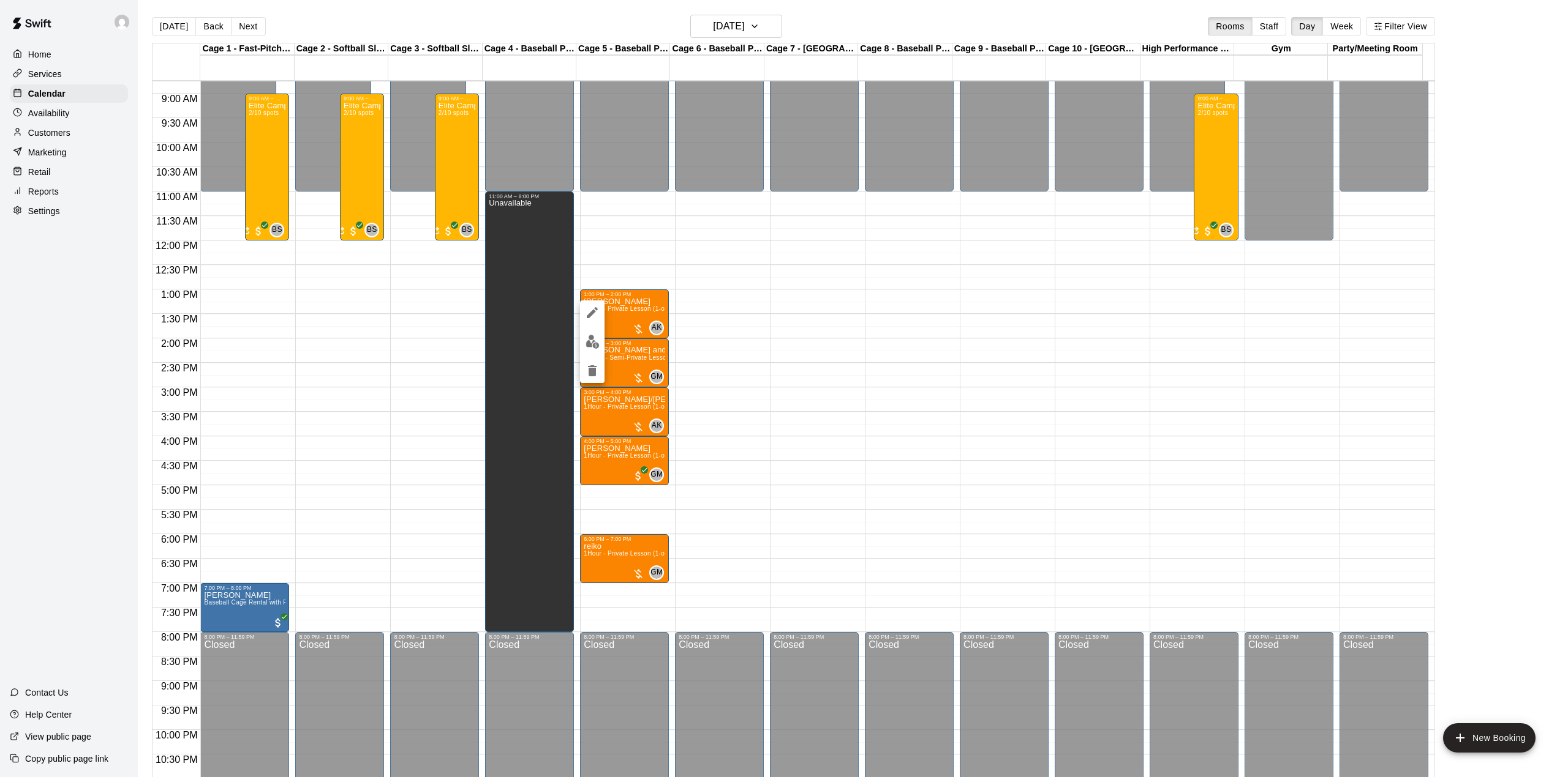
click at [619, 321] on div at bounding box center [784, 388] width 1568 height 777
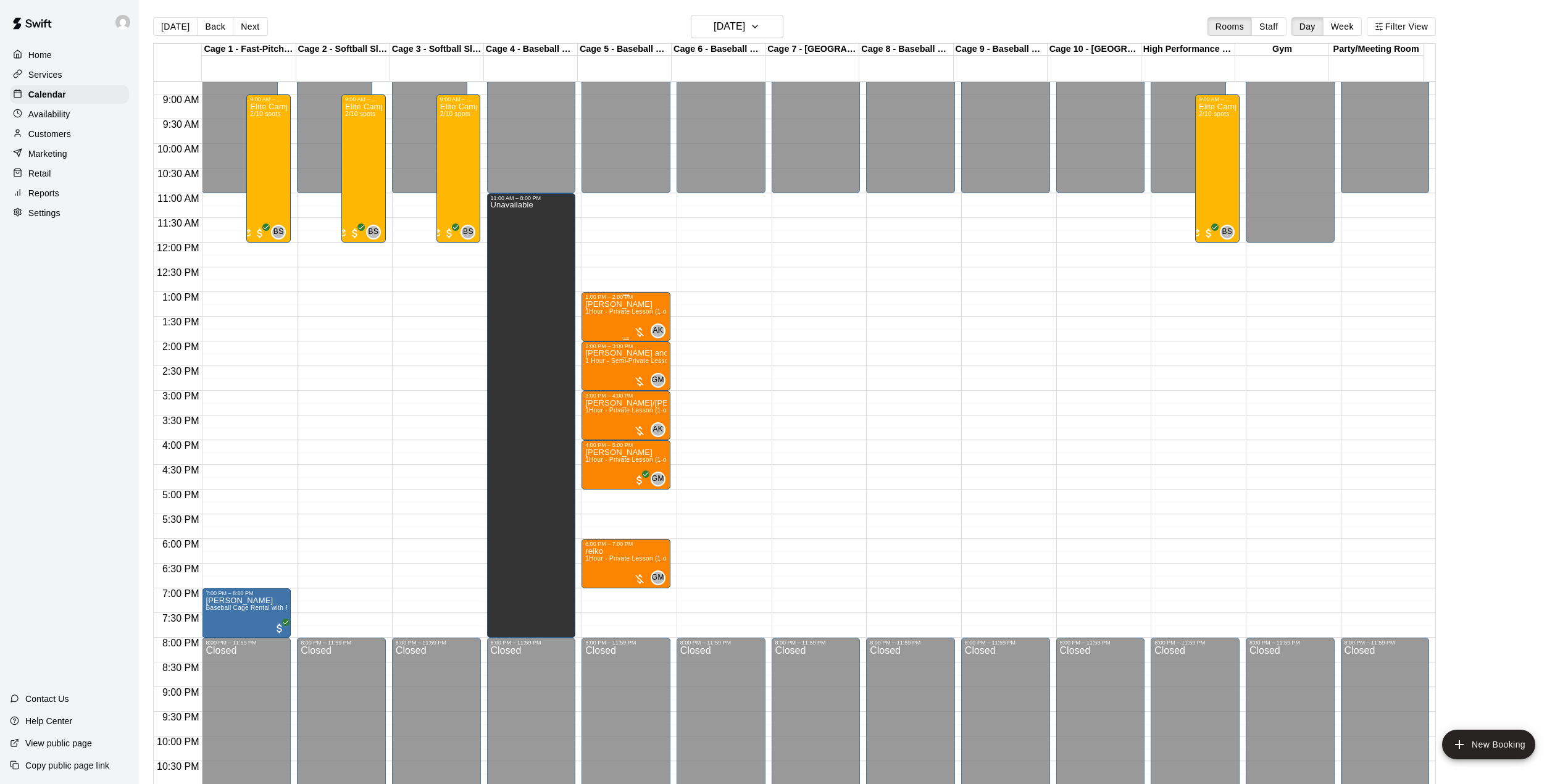
click at [611, 329] on div "[PERSON_NAME] 1Hour - Private Lesson (1-on-1)" at bounding box center [625, 692] width 82 height 784
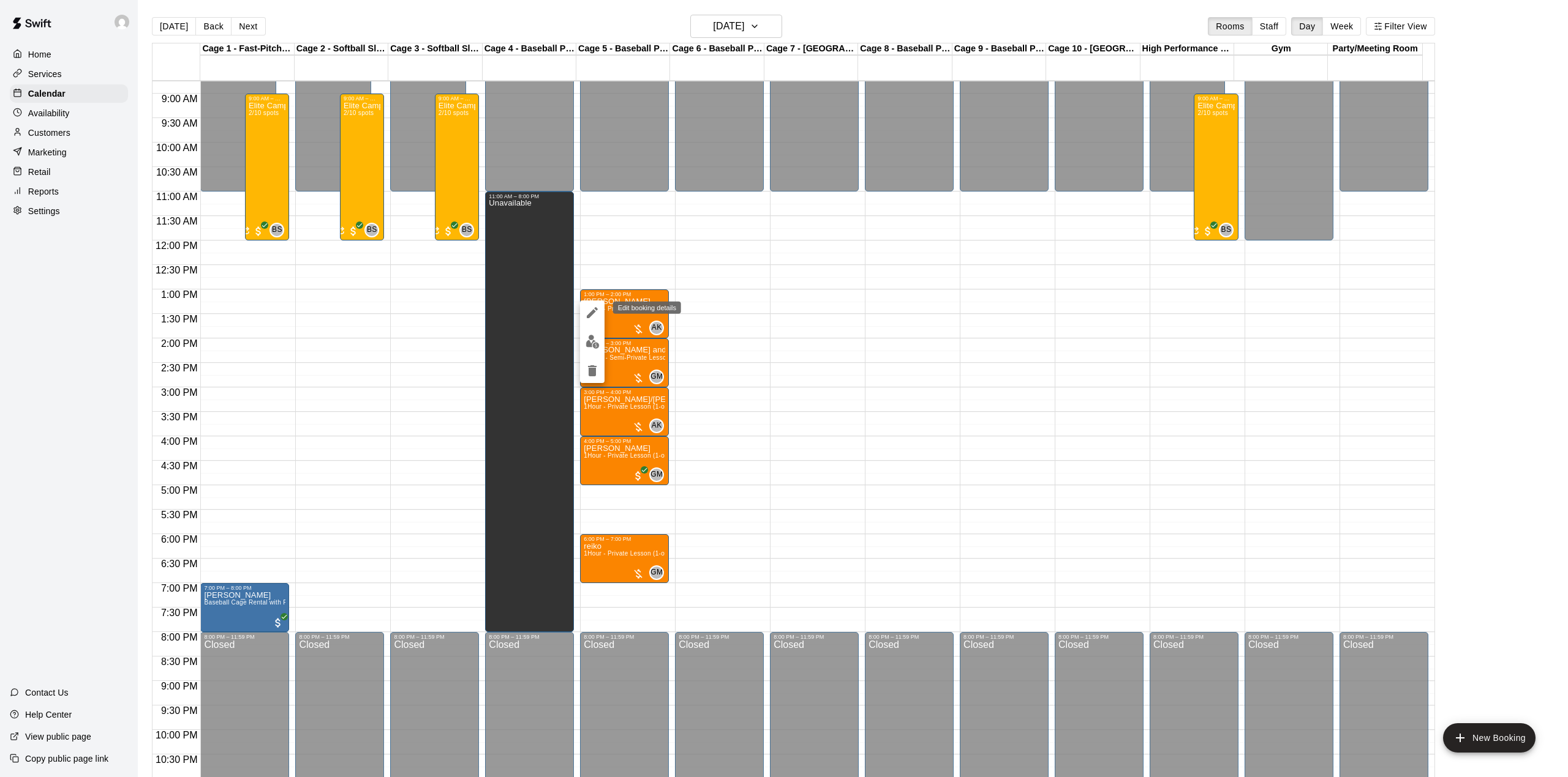
click at [595, 308] on icon "edit" at bounding box center [592, 313] width 11 height 11
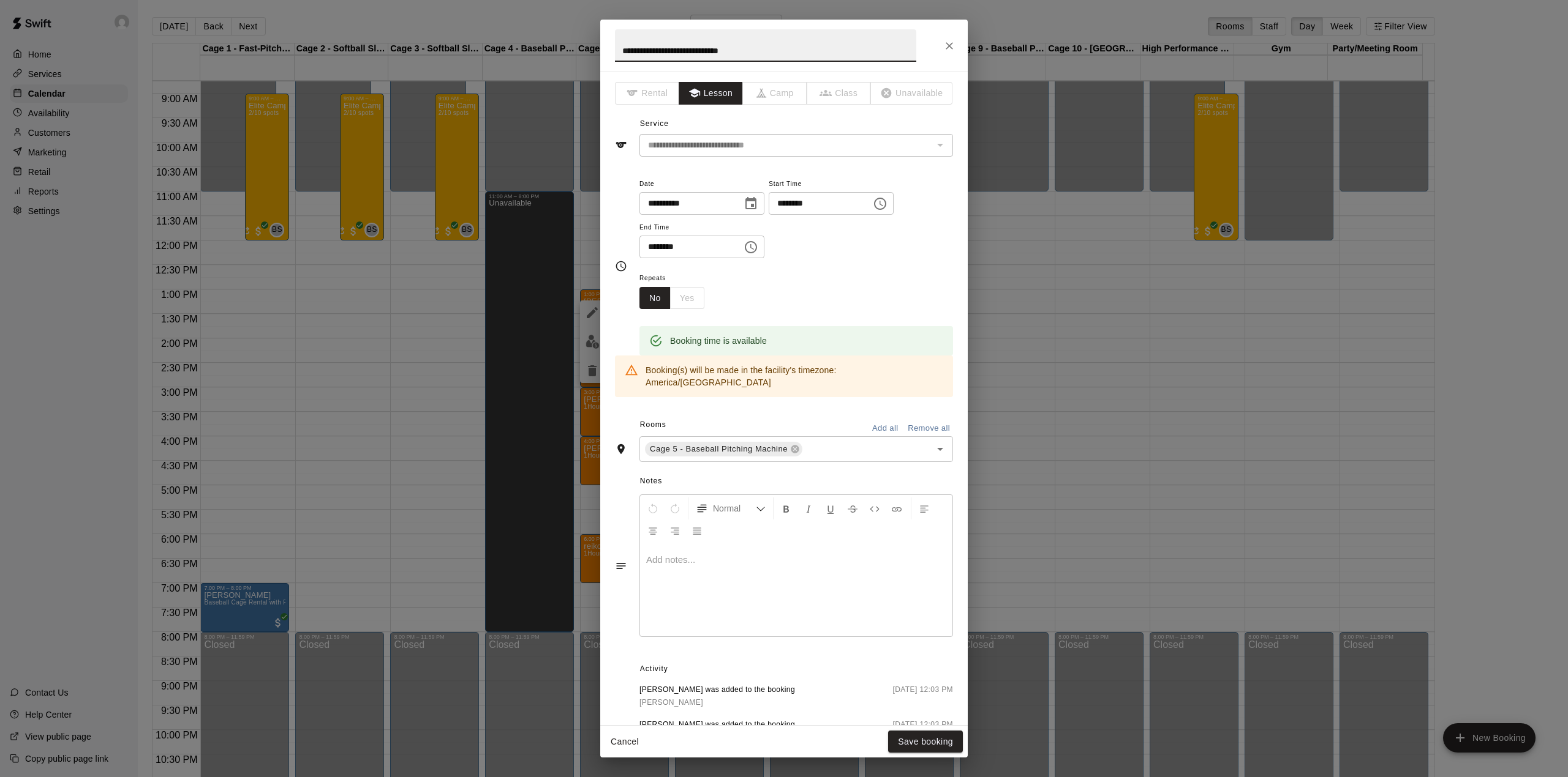
click at [704, 544] on div at bounding box center [796, 590] width 312 height 91
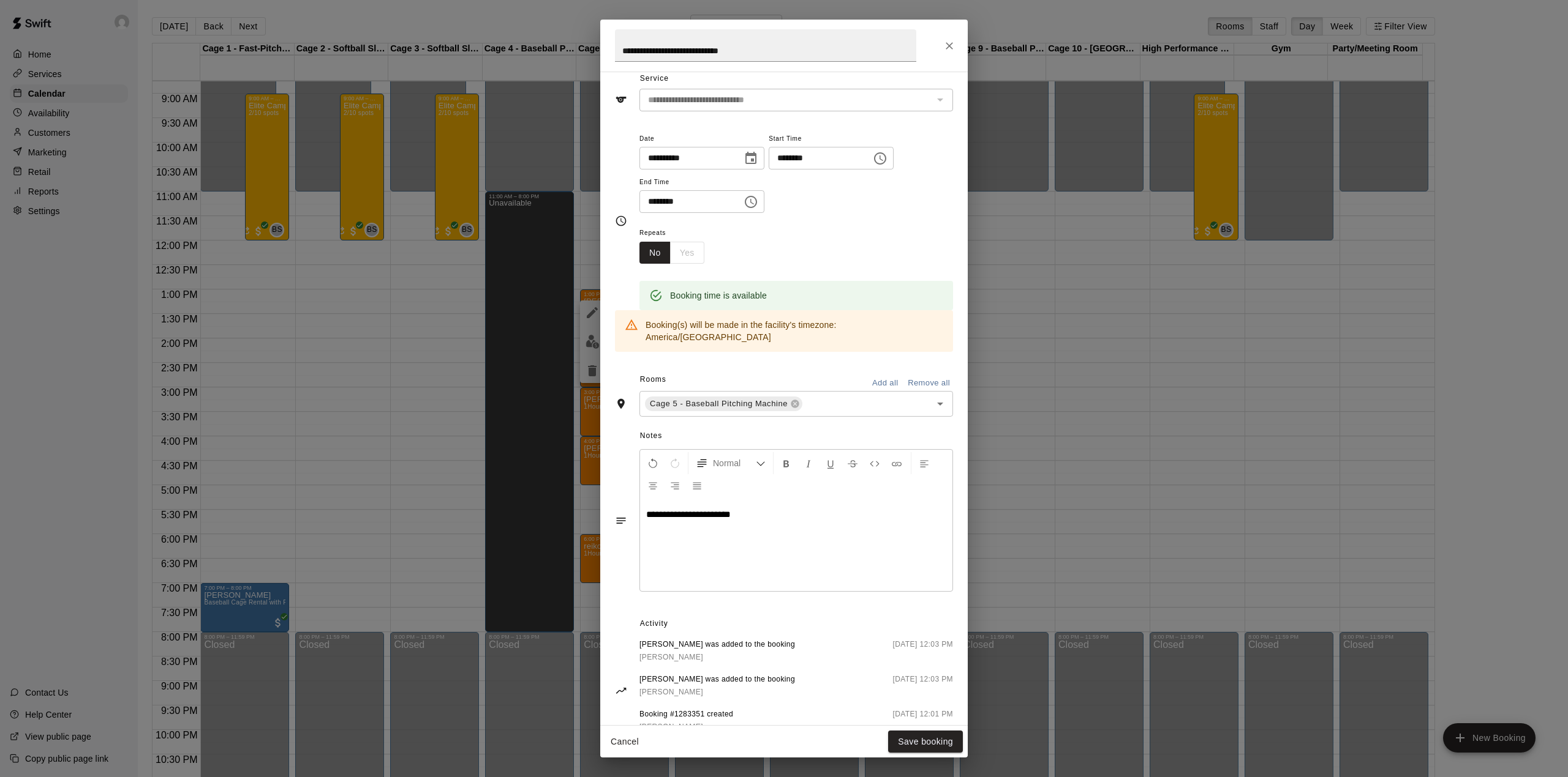
scroll to position [78, 0]
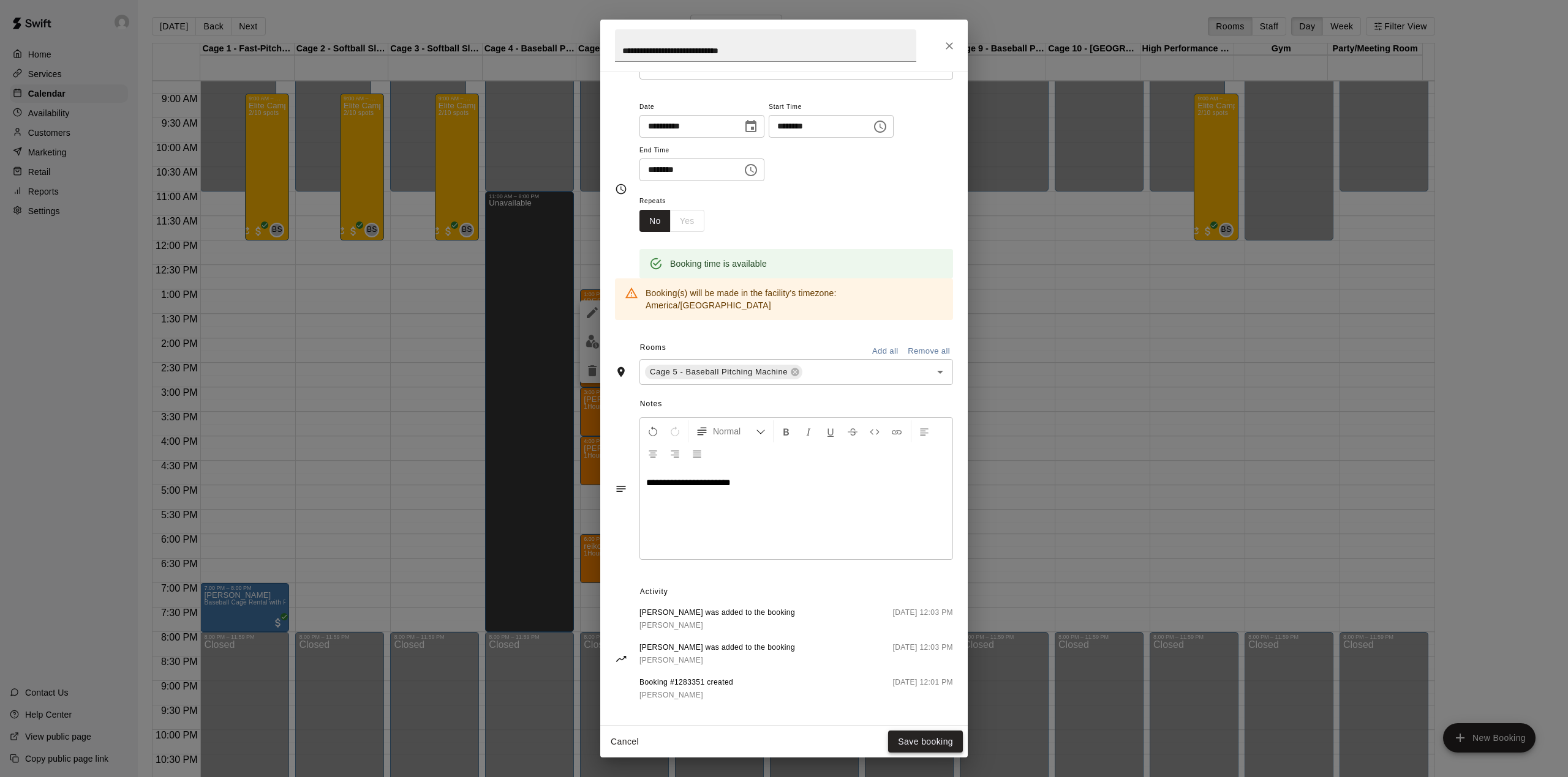
click at [920, 735] on button "Save booking" at bounding box center [926, 742] width 75 height 23
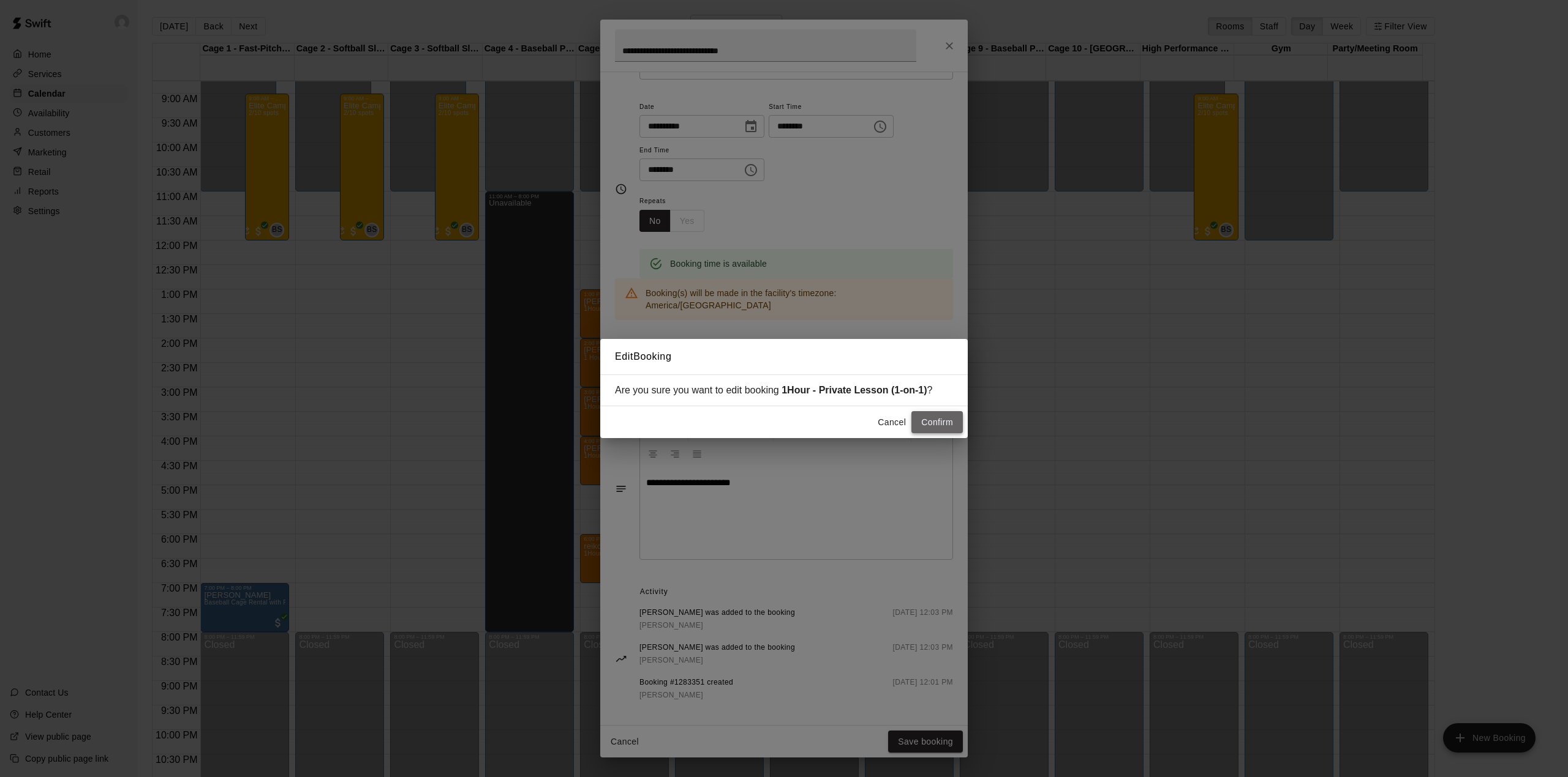
click at [920, 429] on button "Confirm" at bounding box center [937, 422] width 51 height 23
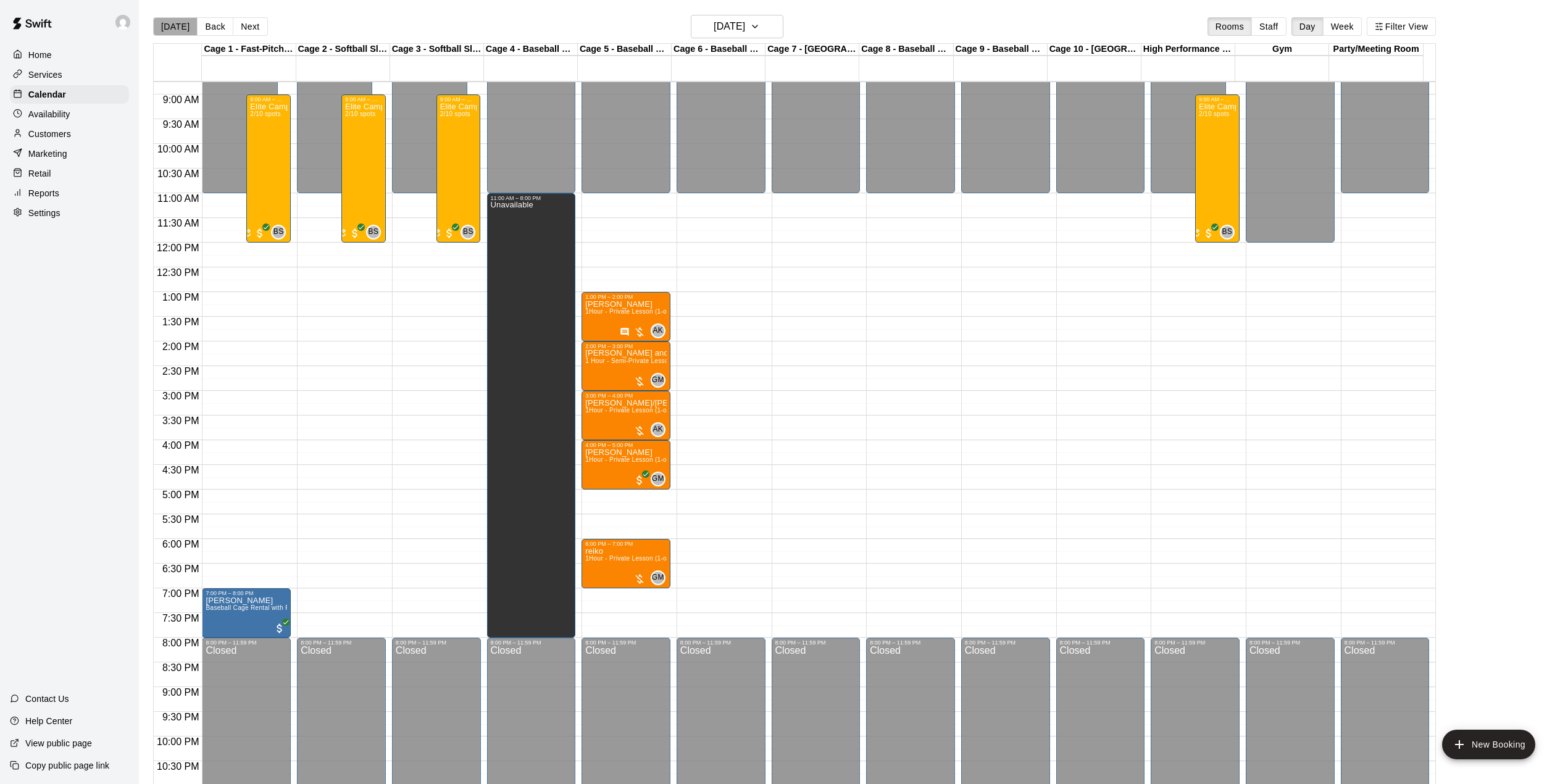
click at [176, 25] on button "[DATE]" at bounding box center [175, 26] width 45 height 18
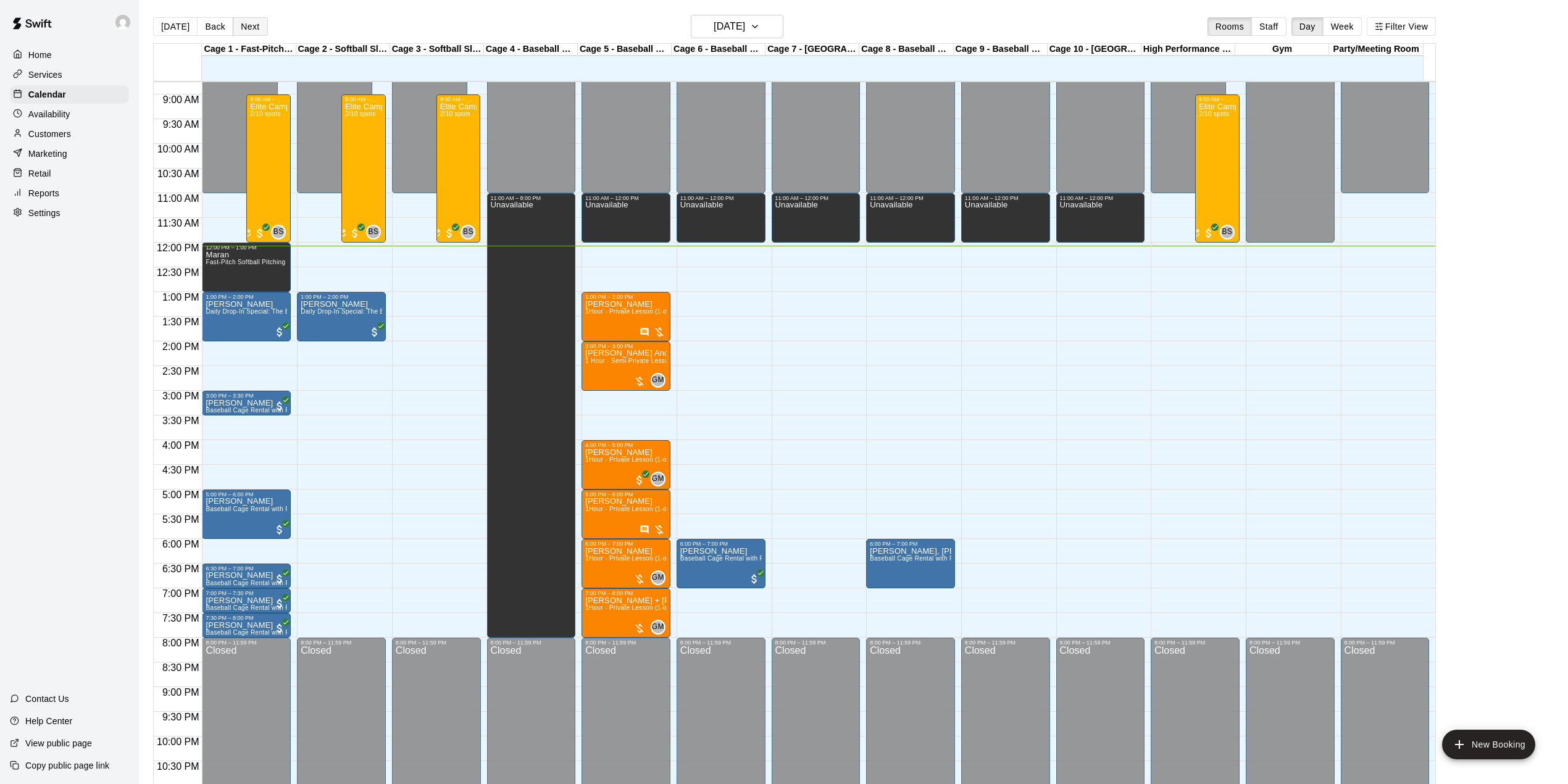
click at [243, 27] on button "Next" at bounding box center [249, 26] width 34 height 18
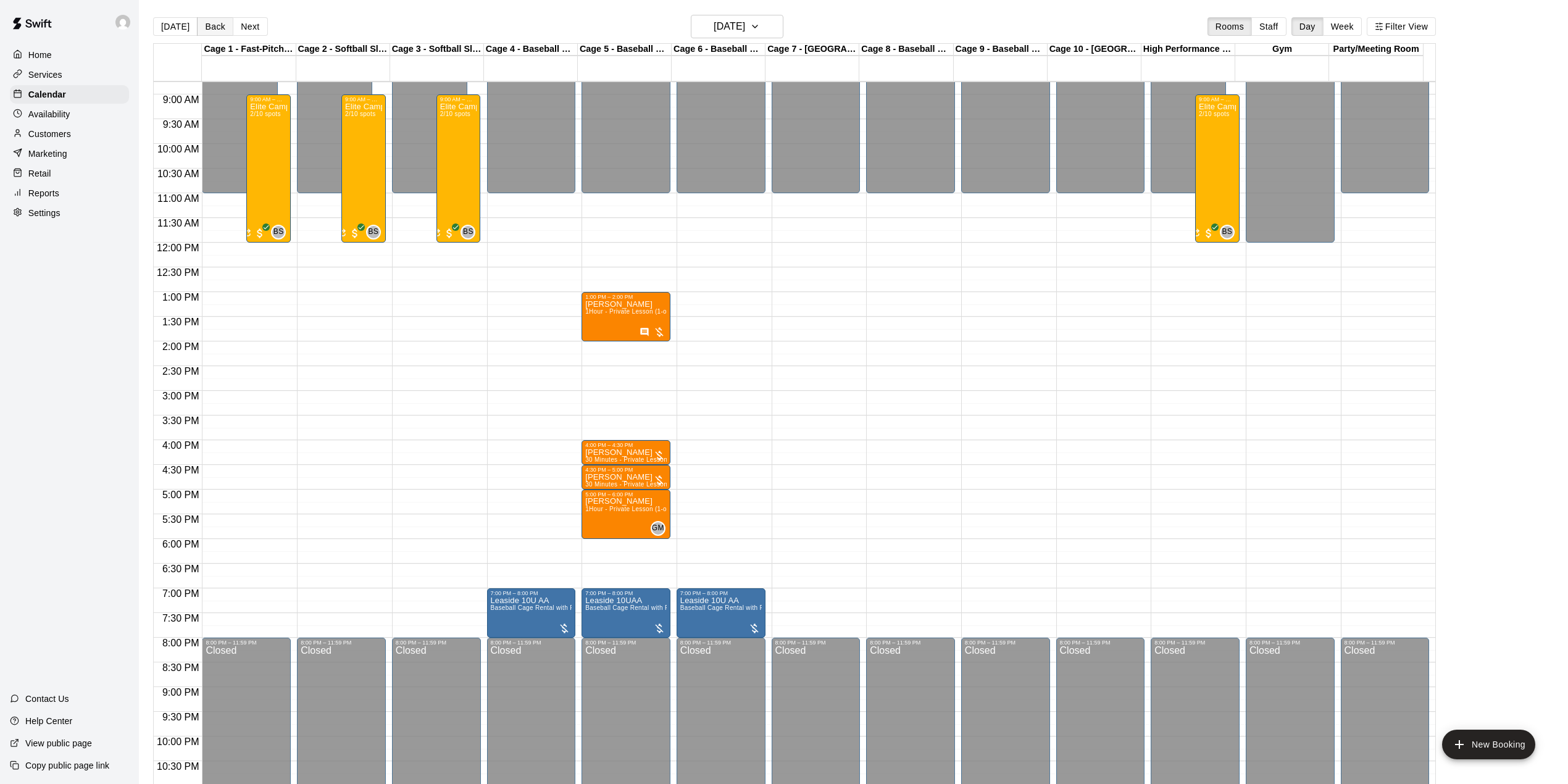
click at [213, 19] on button "Back" at bounding box center [214, 26] width 36 height 18
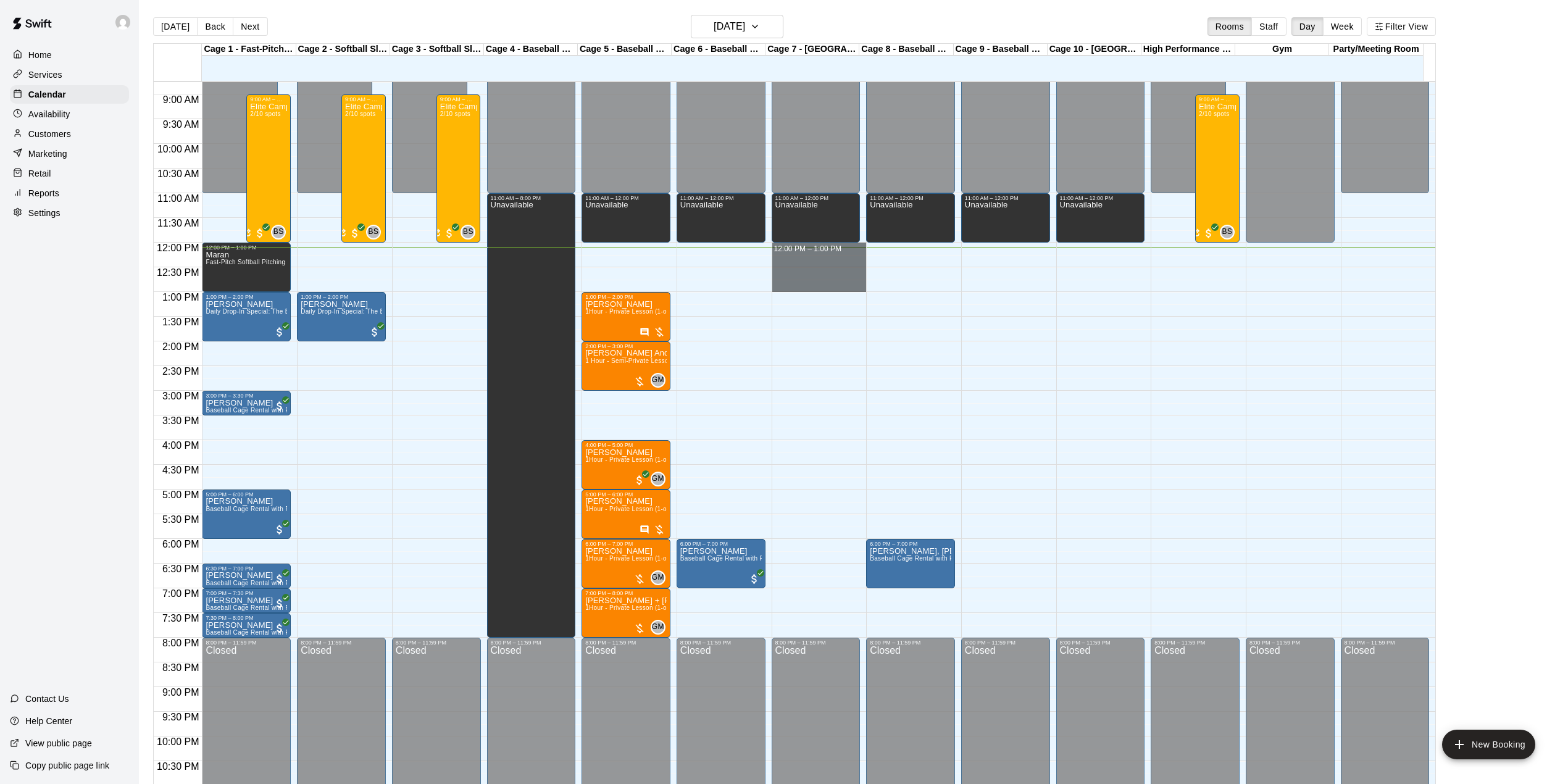
drag, startPoint x: 826, startPoint y: 253, endPoint x: 840, endPoint y: 290, distance: 39.6
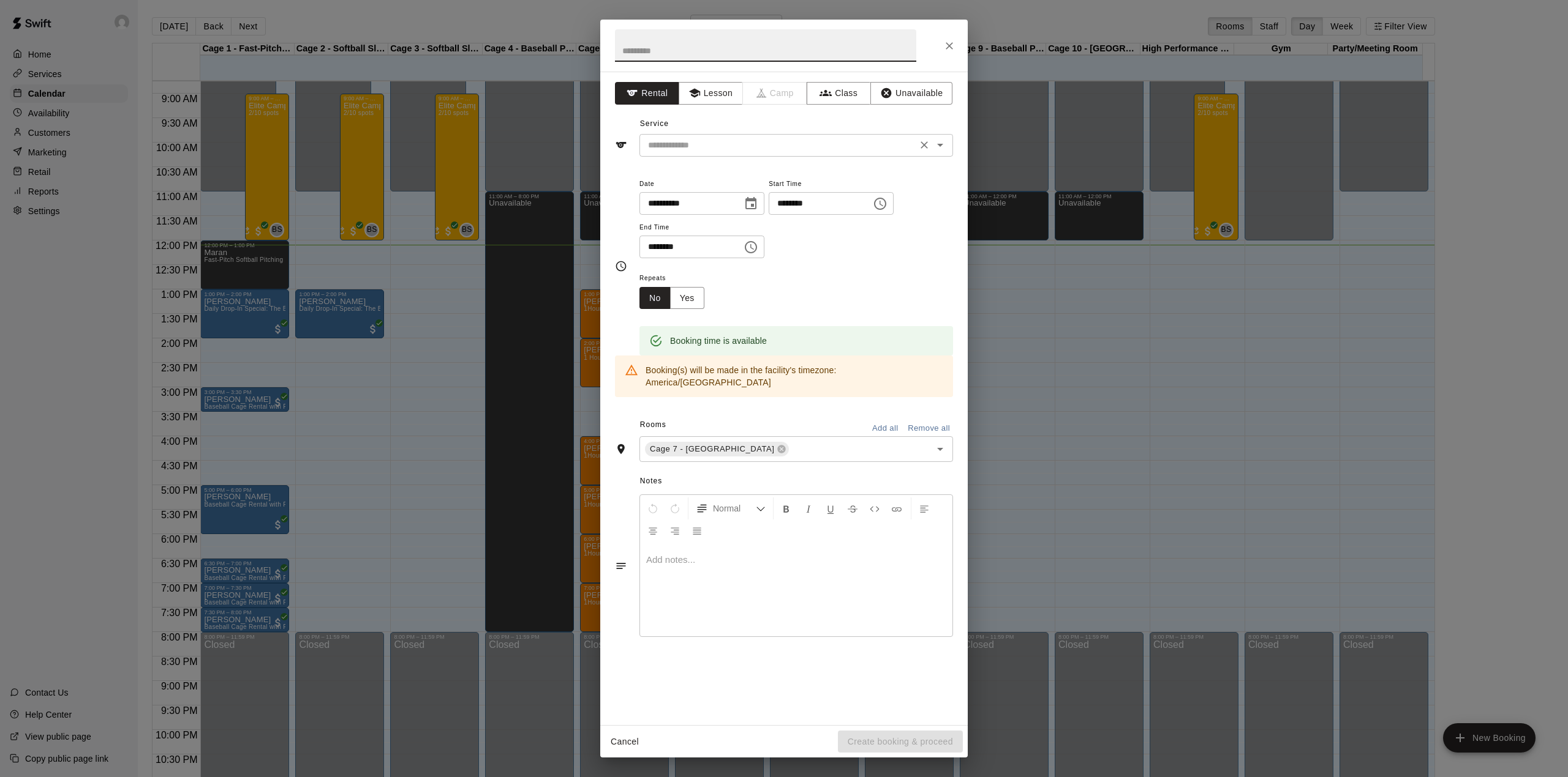
click at [744, 143] on input "text" at bounding box center [778, 145] width 270 height 16
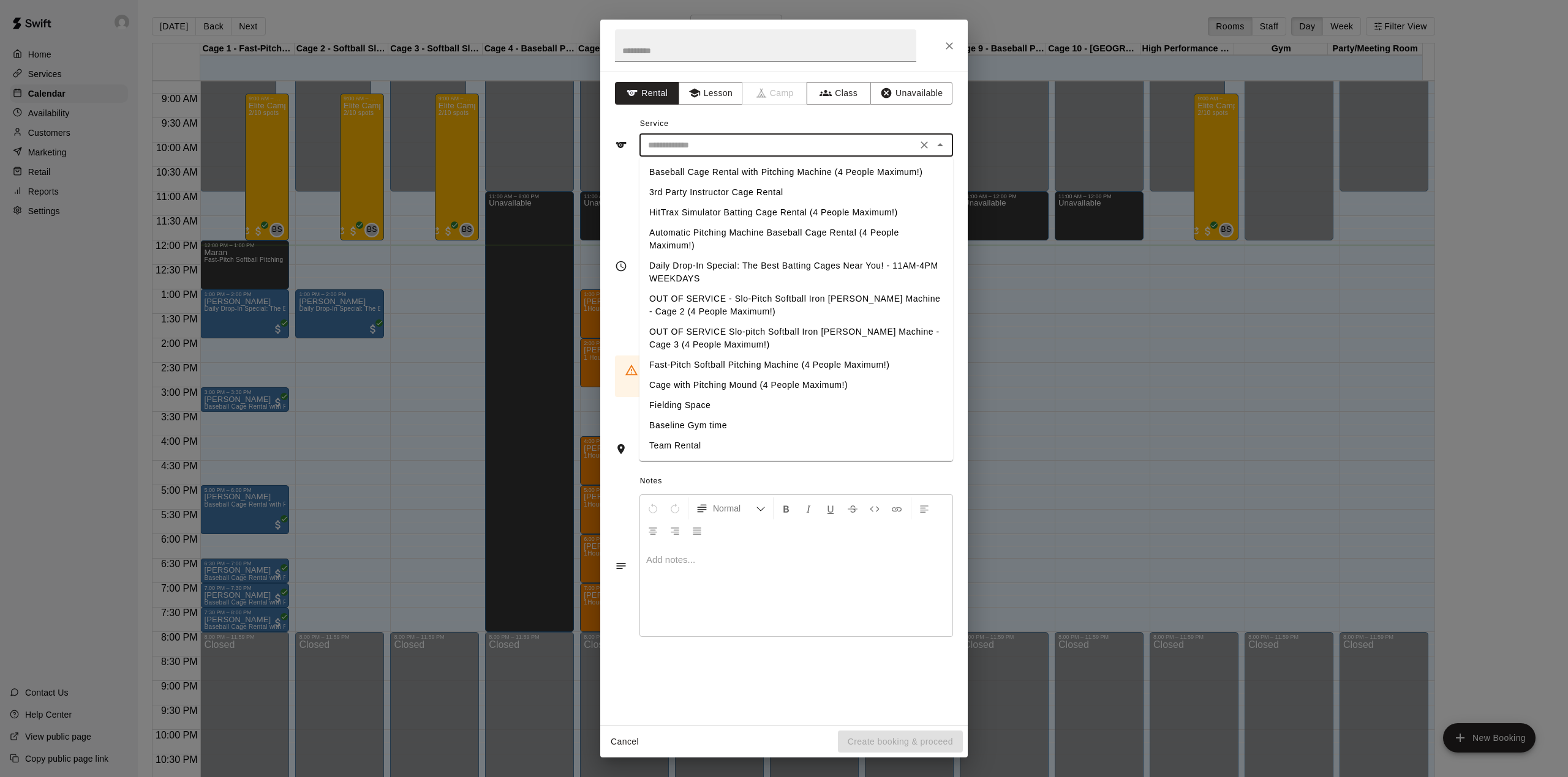
click at [744, 170] on li "Baseball Cage Rental with Pitching Machine (4 People Maximum!)" at bounding box center [797, 172] width 314 height 20
type input "**********"
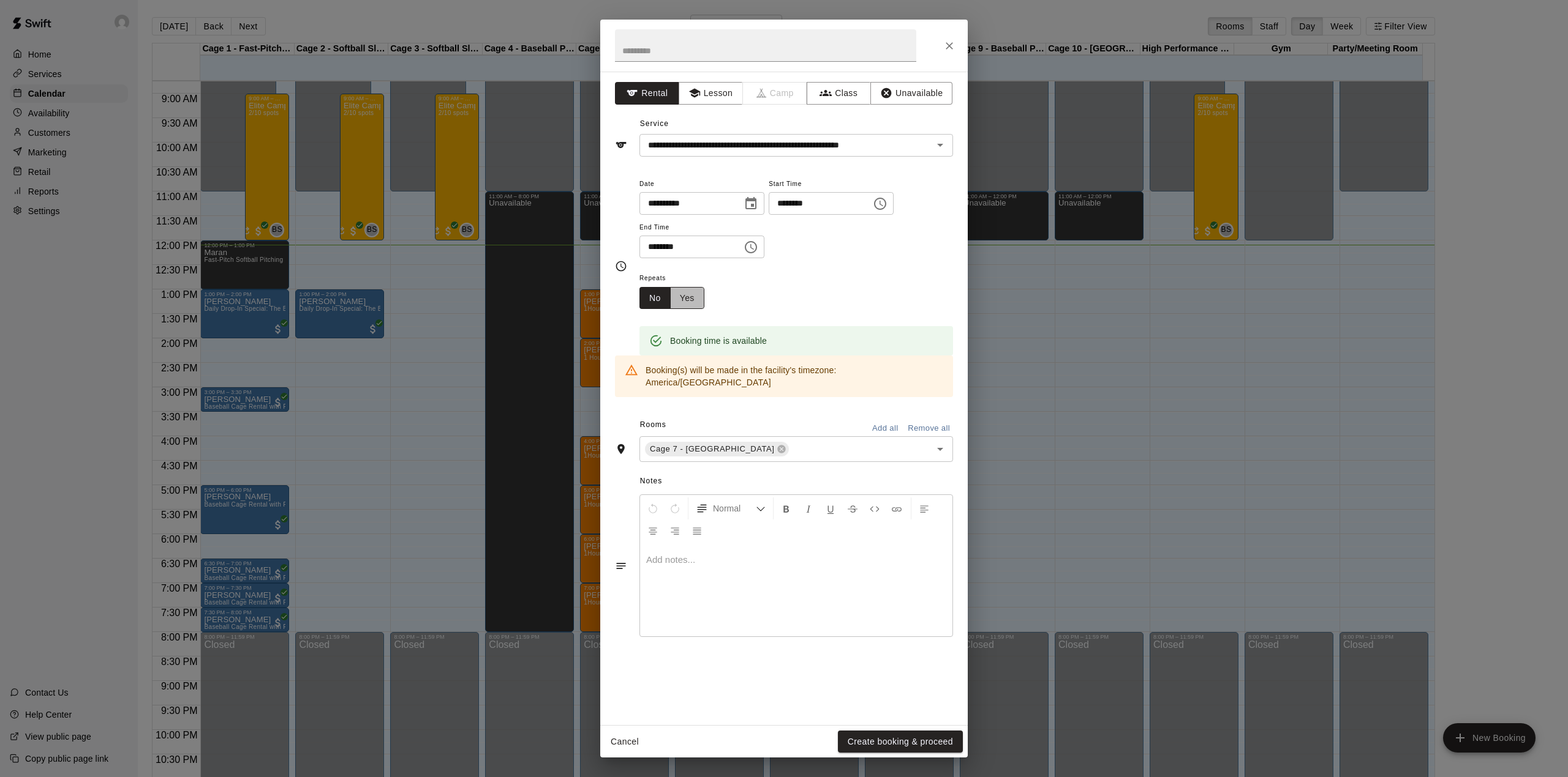
click at [684, 297] on button "Yes" at bounding box center [687, 299] width 34 height 23
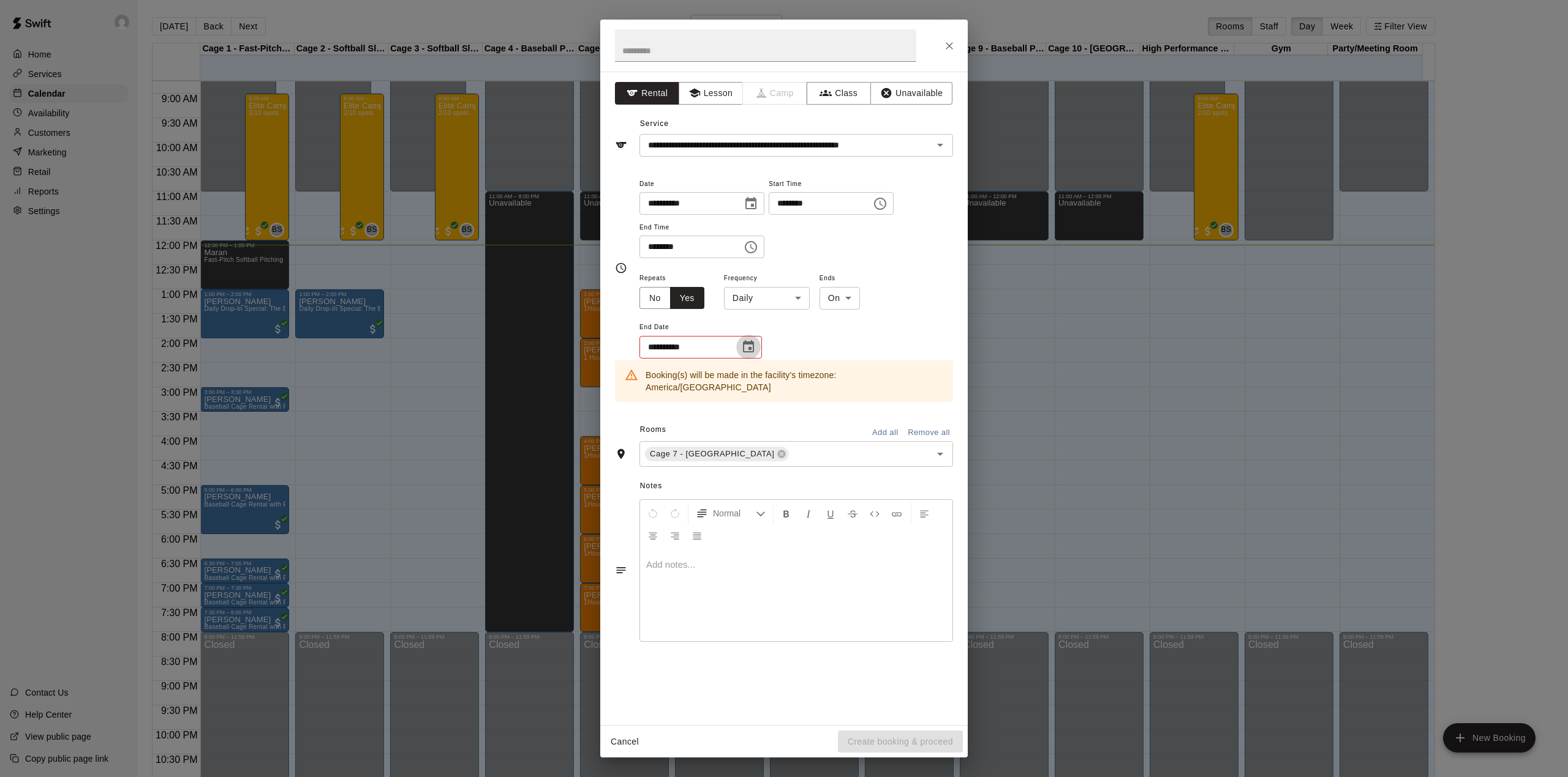
click at [747, 348] on icon "Choose date" at bounding box center [748, 347] width 15 height 15
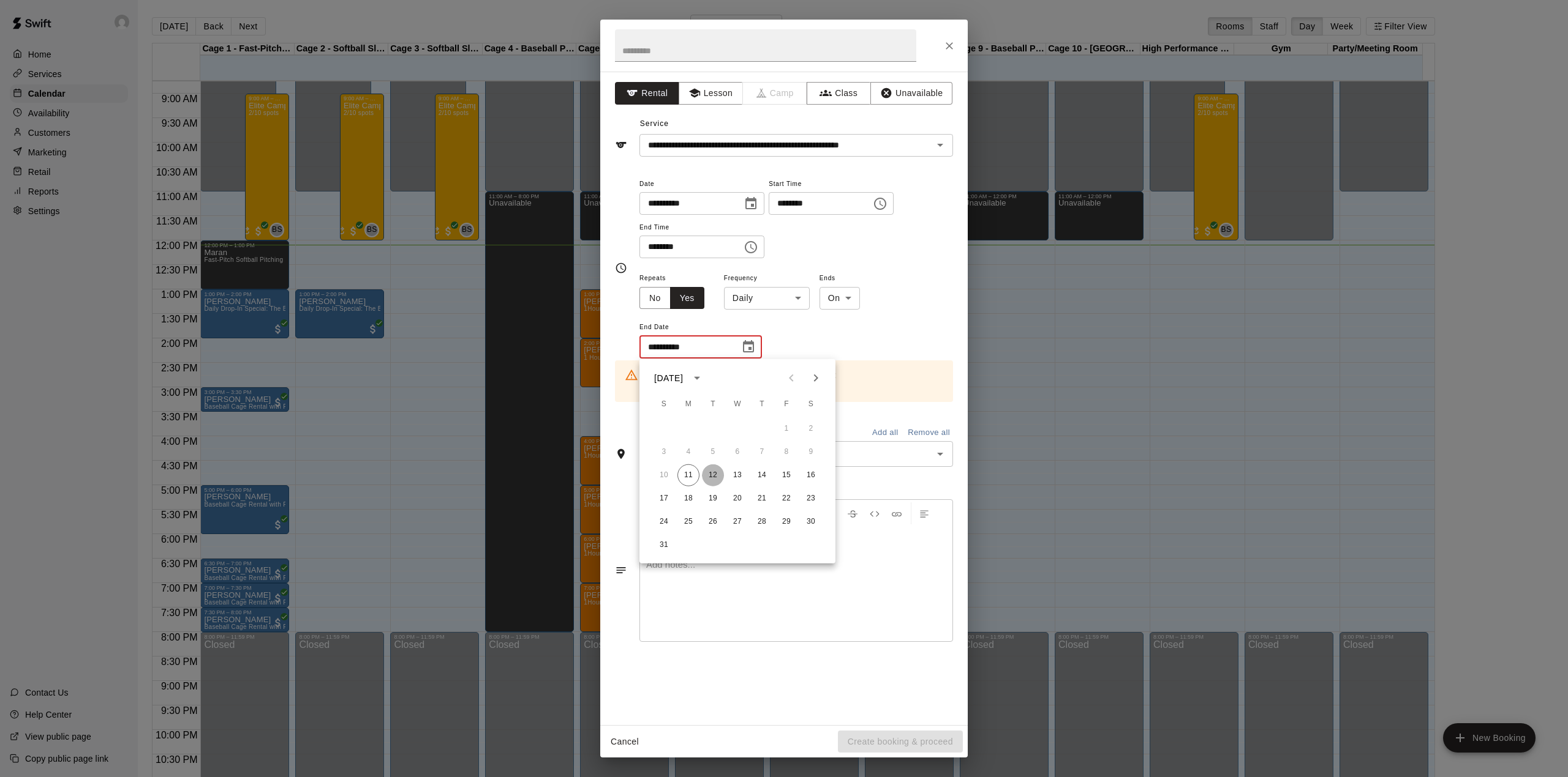
click at [711, 476] on button "12" at bounding box center [712, 475] width 22 height 22
type input "**********"
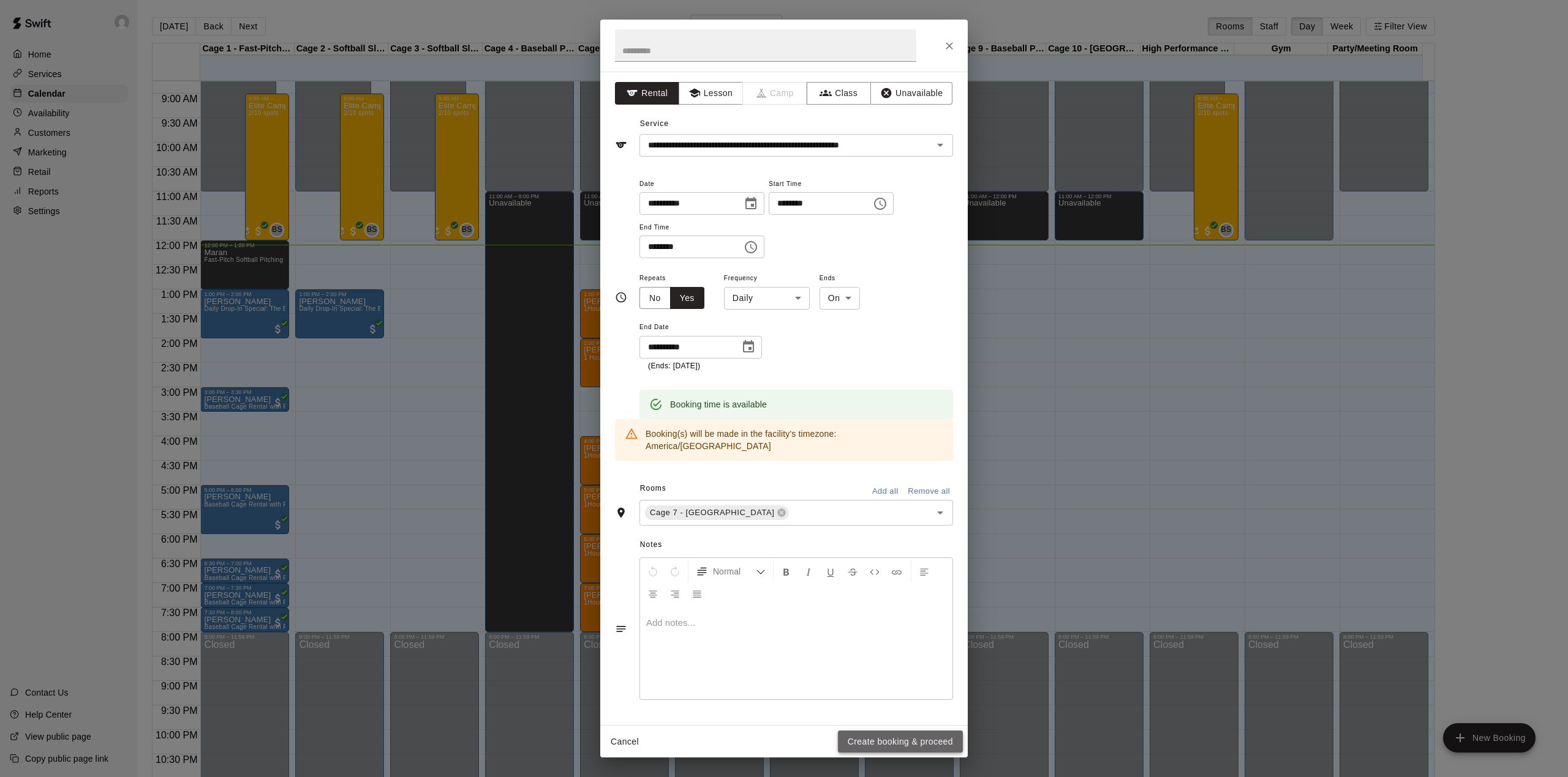
click at [865, 747] on button "Create booking & proceed" at bounding box center [899, 742] width 125 height 23
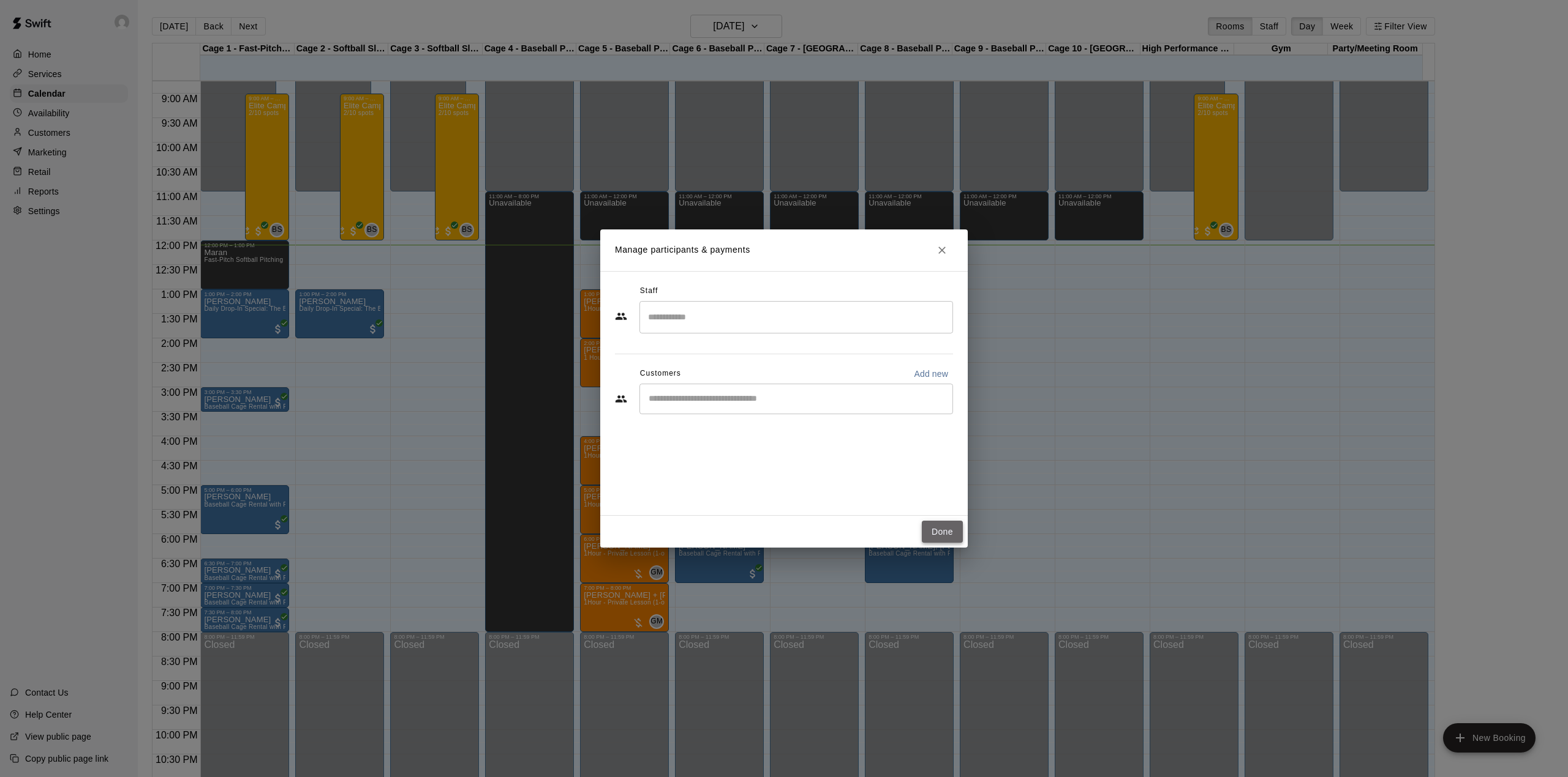
click at [951, 532] on button "Done" at bounding box center [941, 532] width 41 height 23
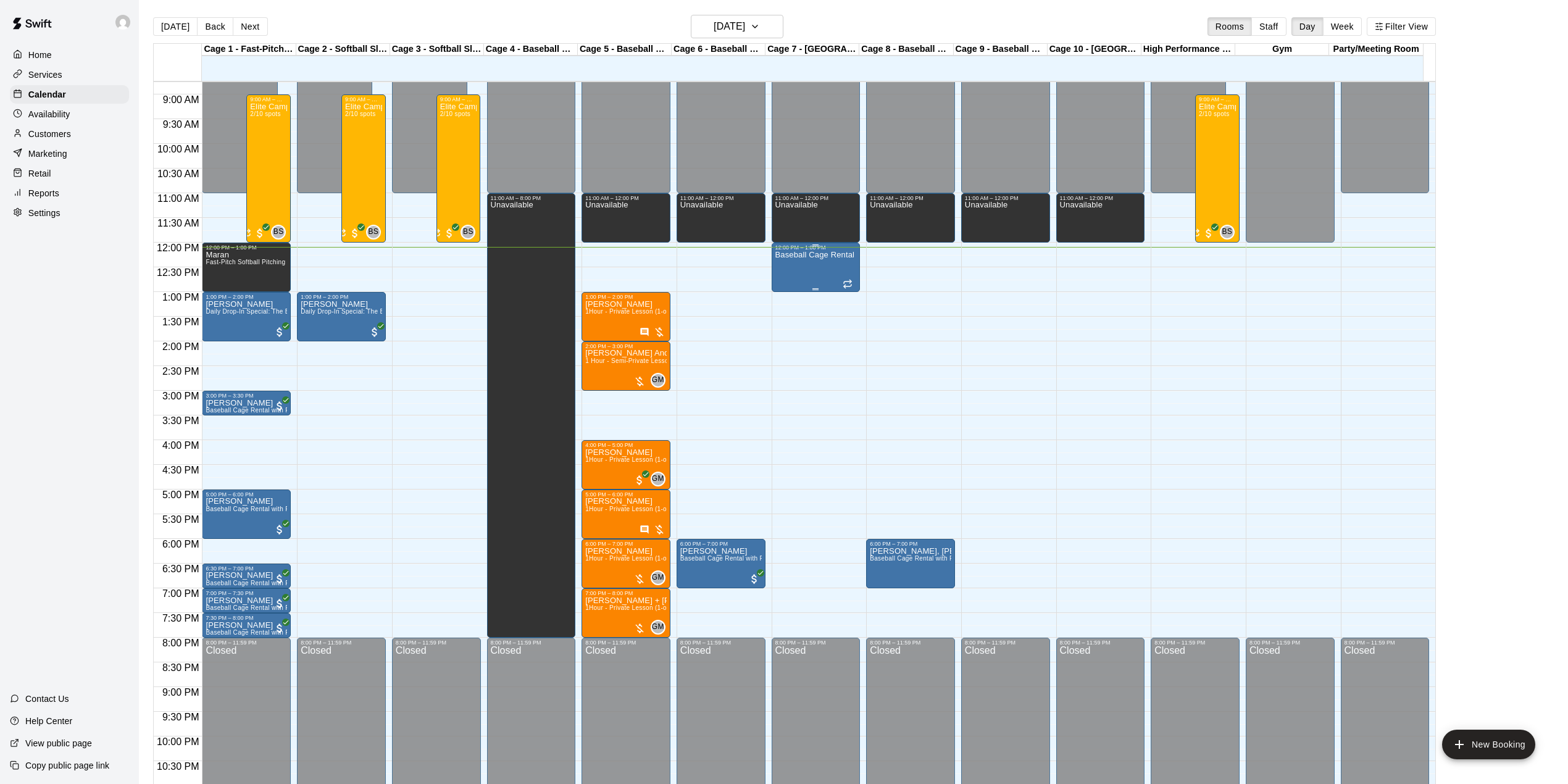
click at [805, 267] on div "Baseball Cage Rental with Pitching Machine (4 People Maximum!)" at bounding box center [816, 642] width 82 height 784
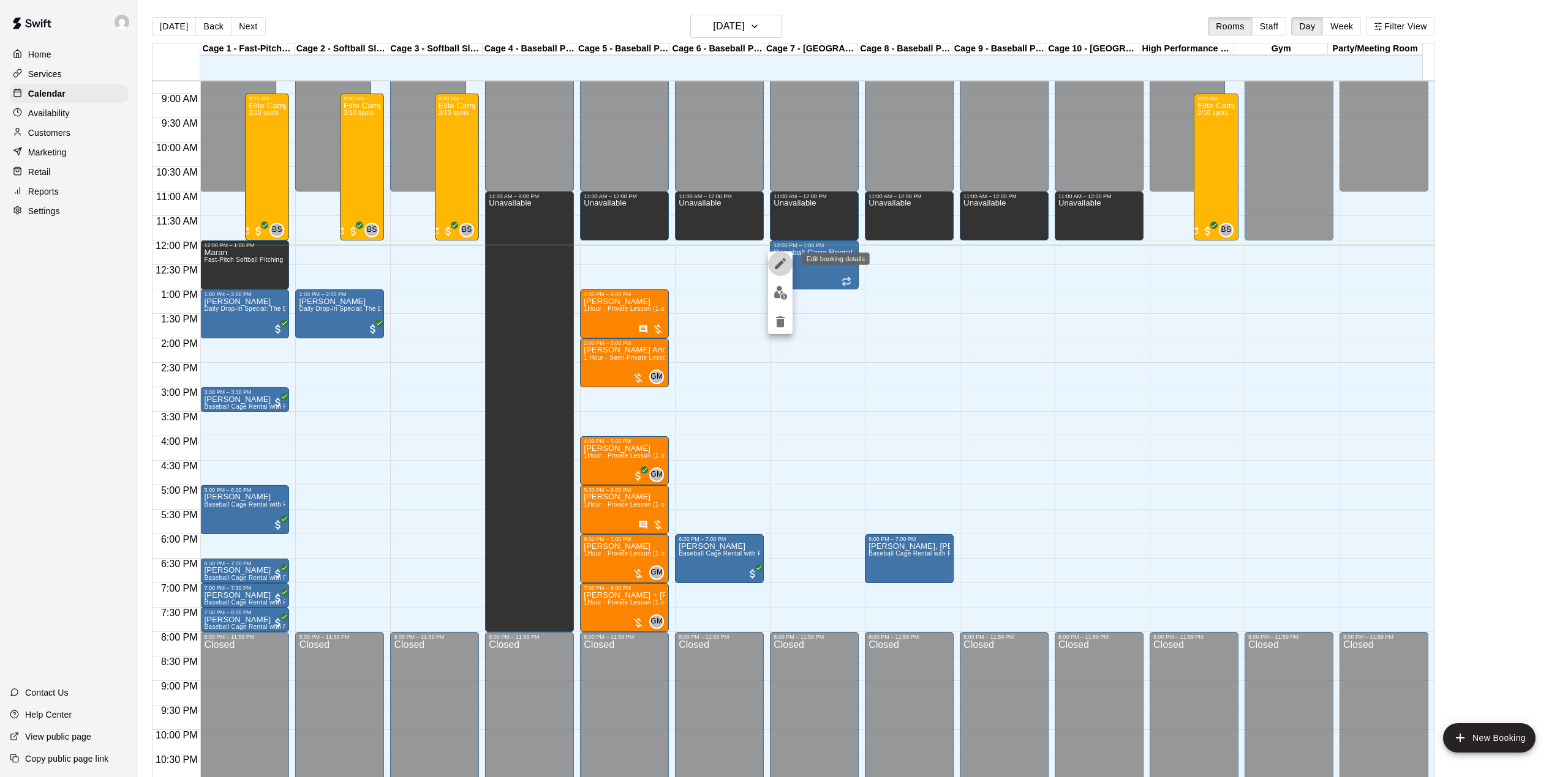
click at [779, 260] on icon "edit" at bounding box center [780, 263] width 15 height 15
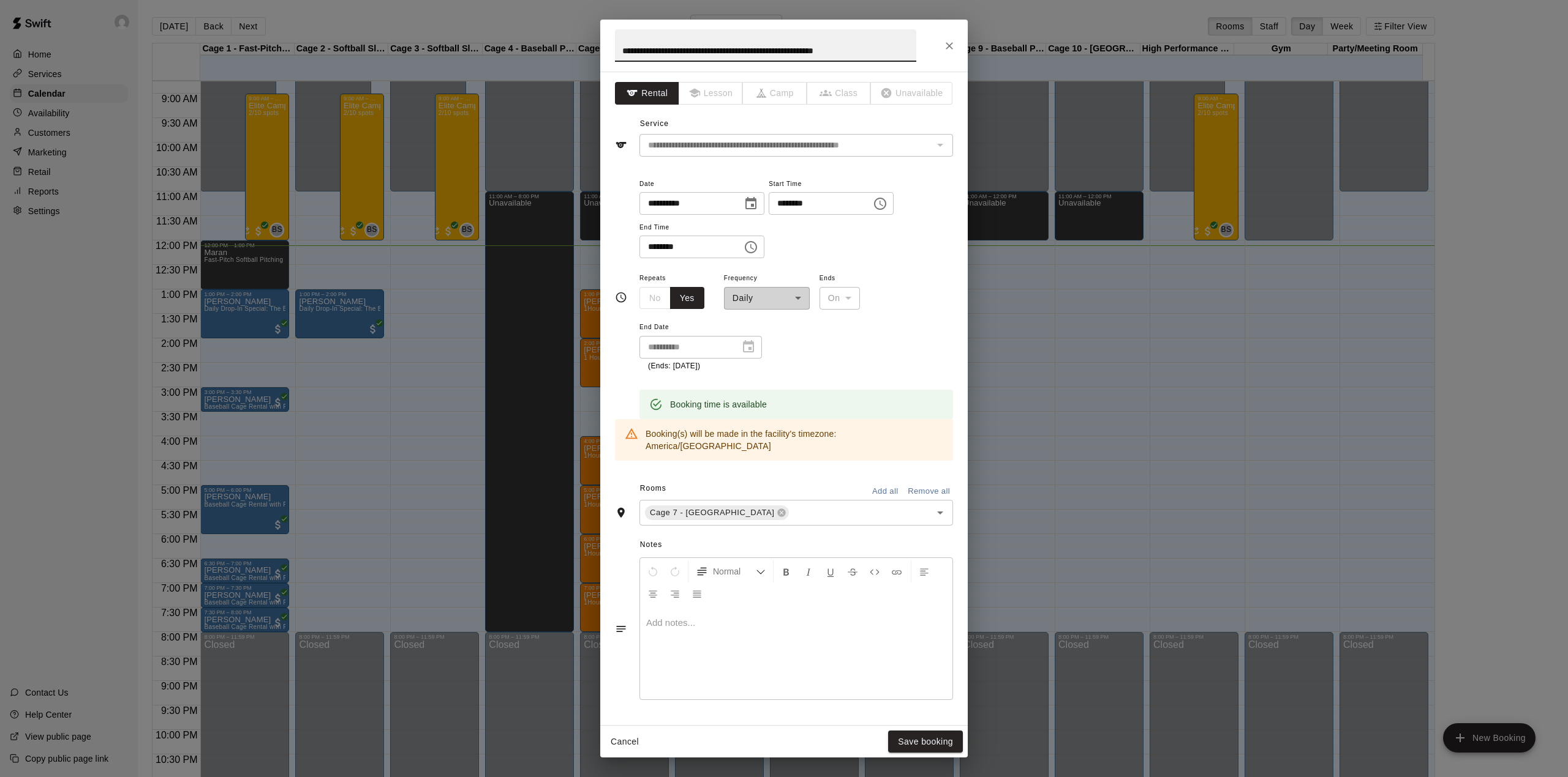
drag, startPoint x: 893, startPoint y: 45, endPoint x: 510, endPoint y: 116, distance: 389.5
click at [510, 116] on div "**********" at bounding box center [784, 388] width 1568 height 777
drag, startPoint x: 732, startPoint y: 49, endPoint x: 598, endPoint y: 64, distance: 134.8
click at [598, 64] on div "**********" at bounding box center [784, 388] width 1568 height 777
type input "**********"
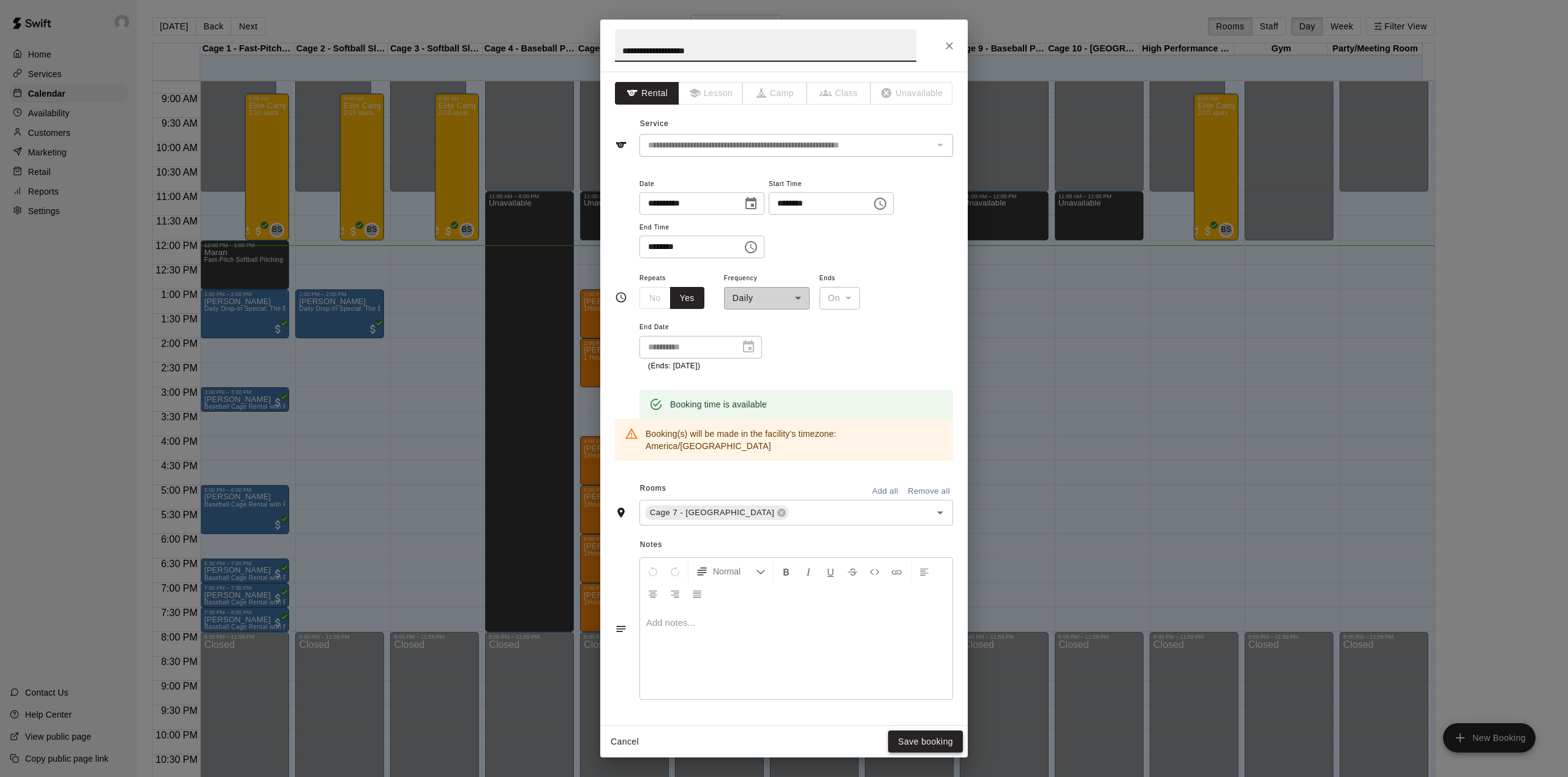
click at [913, 742] on button "Save booking" at bounding box center [926, 742] width 75 height 23
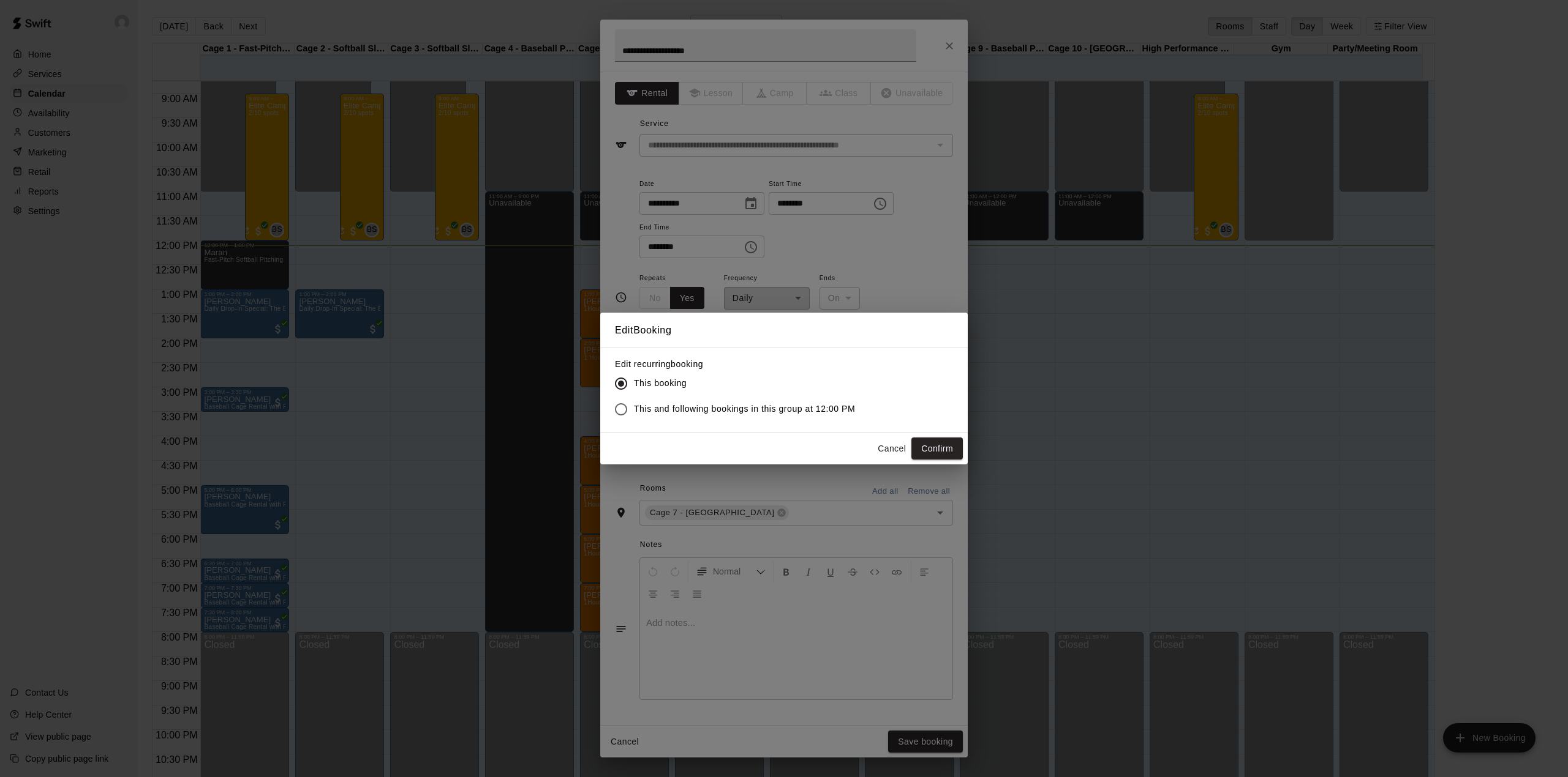
click at [786, 410] on span "This and following bookings in this group at 12:00 PM" at bounding box center [744, 409] width 221 height 13
click at [920, 444] on button "Confirm" at bounding box center [937, 449] width 51 height 23
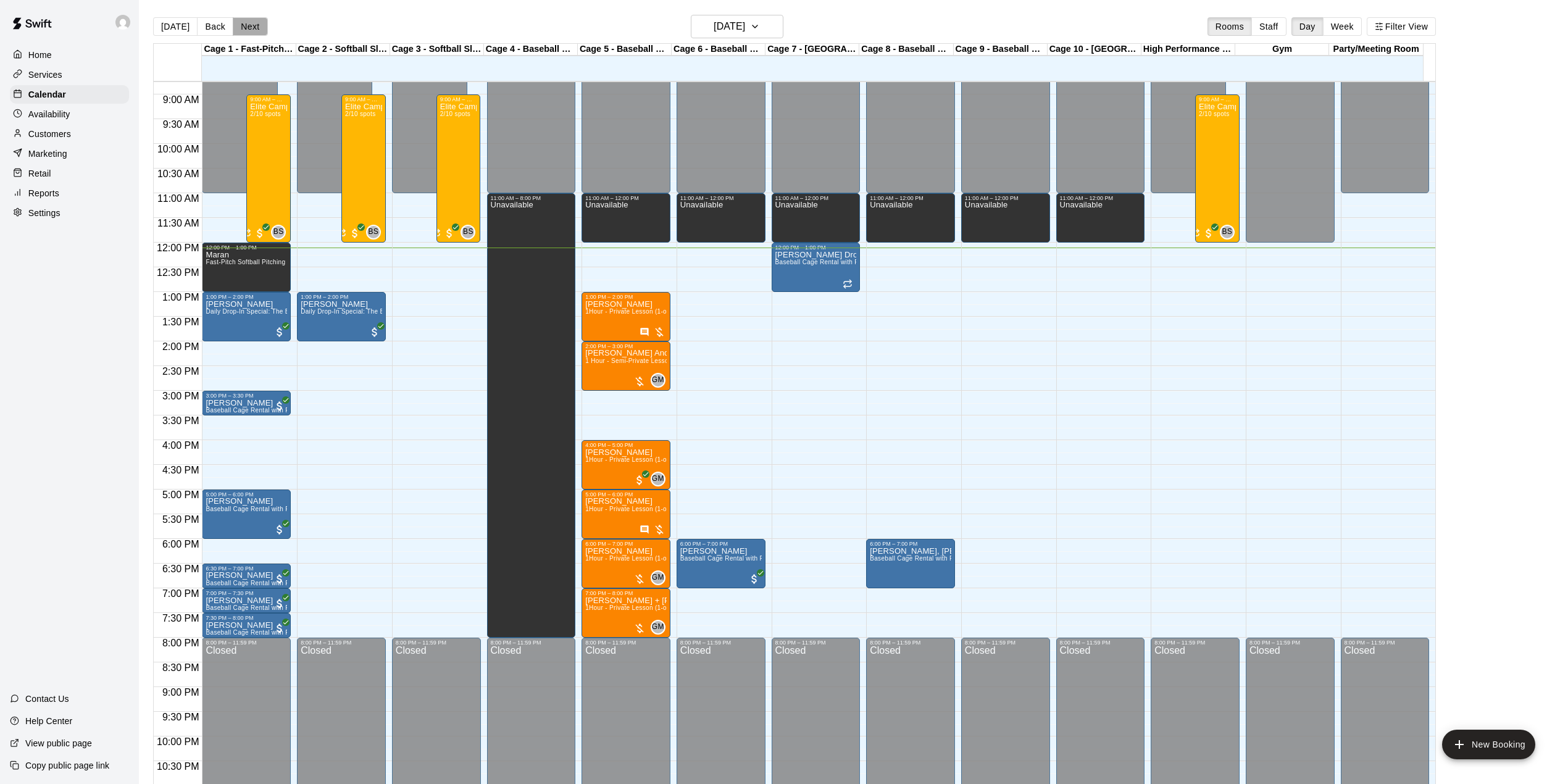
click at [254, 33] on button "Next" at bounding box center [249, 26] width 34 height 18
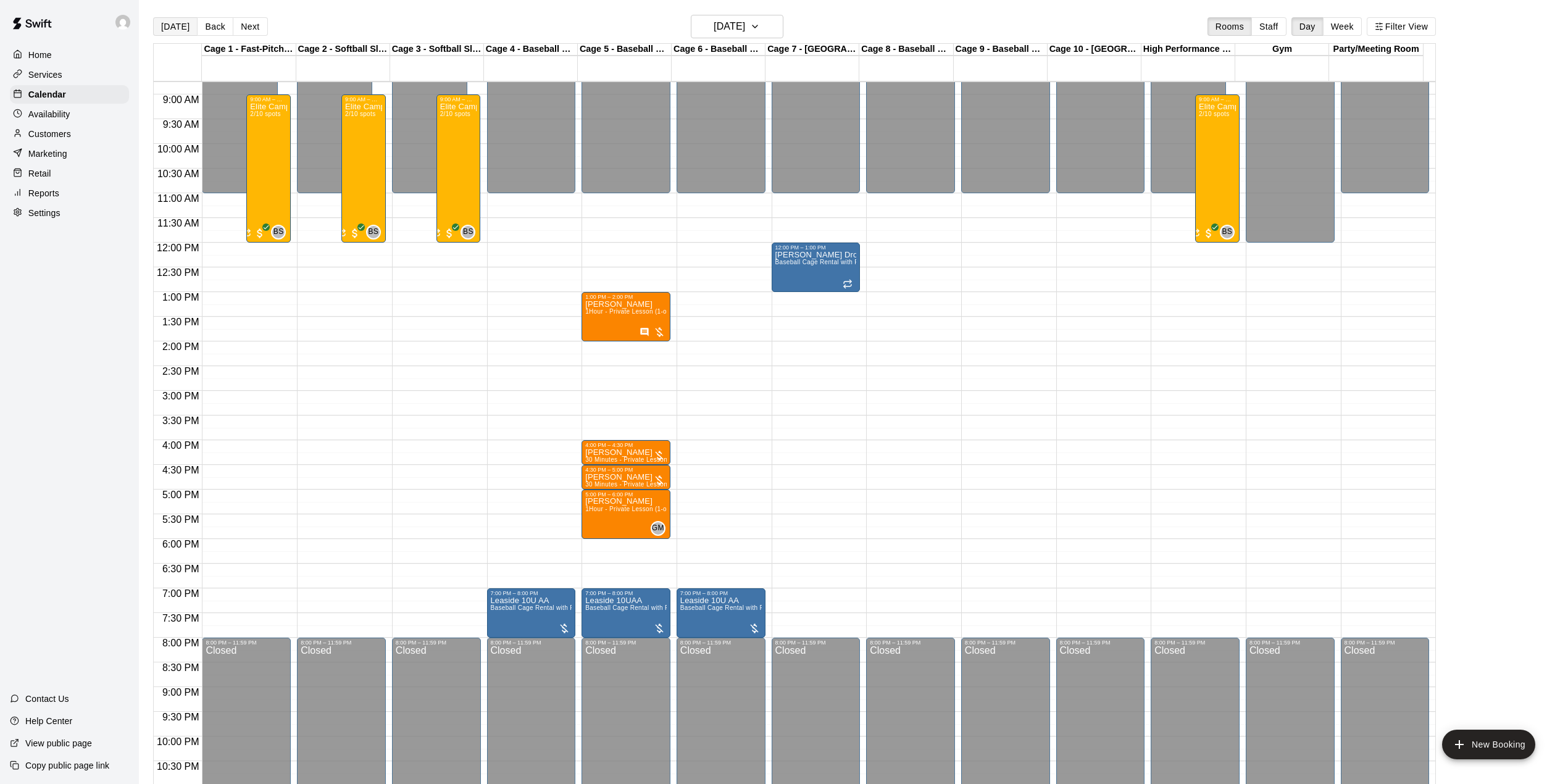
click at [177, 26] on button "[DATE]" at bounding box center [175, 26] width 45 height 18
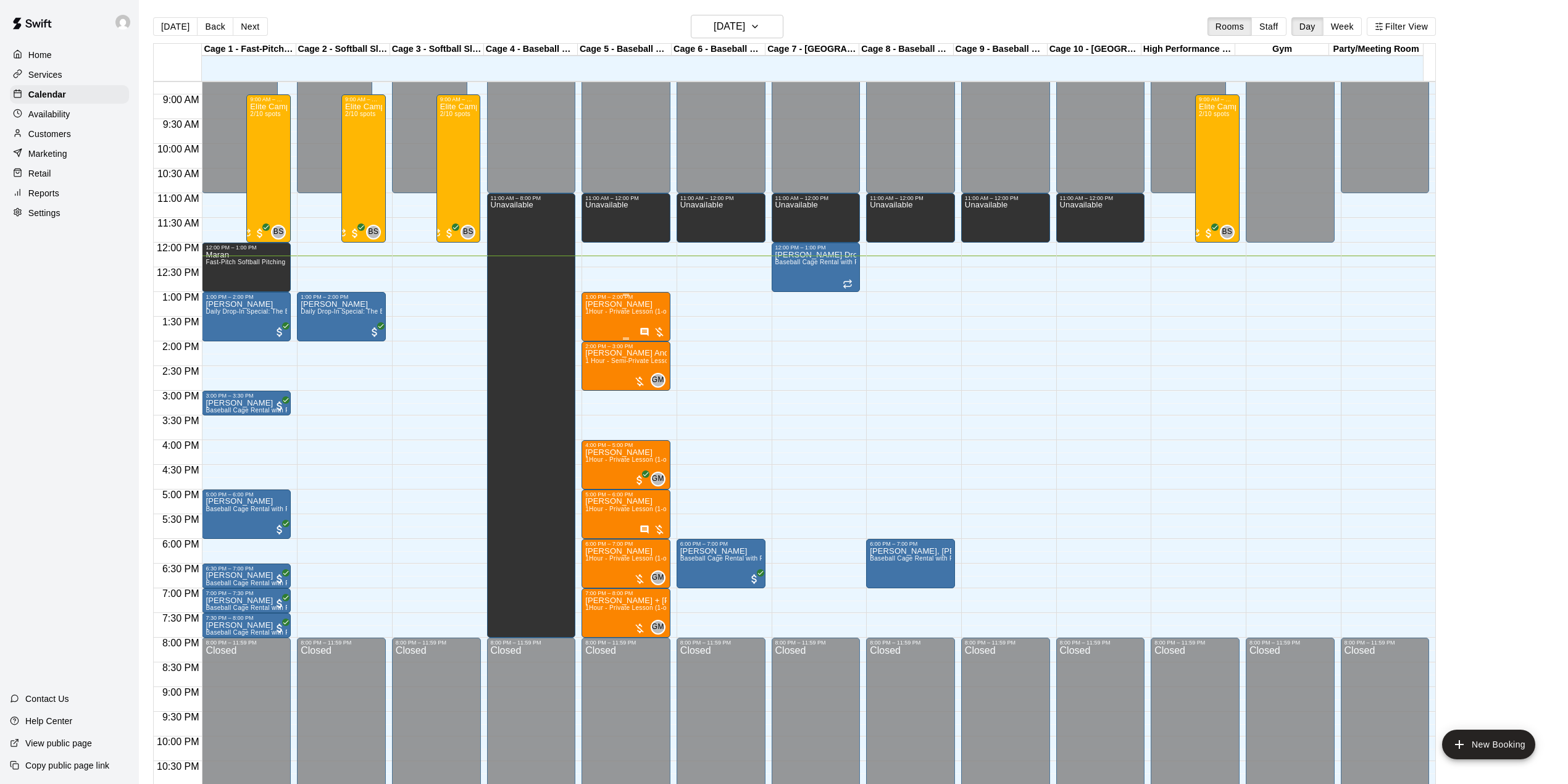
click at [630, 315] on span "1Hour - Private Lesson (1-on-1)" at bounding box center [632, 312] width 93 height 7
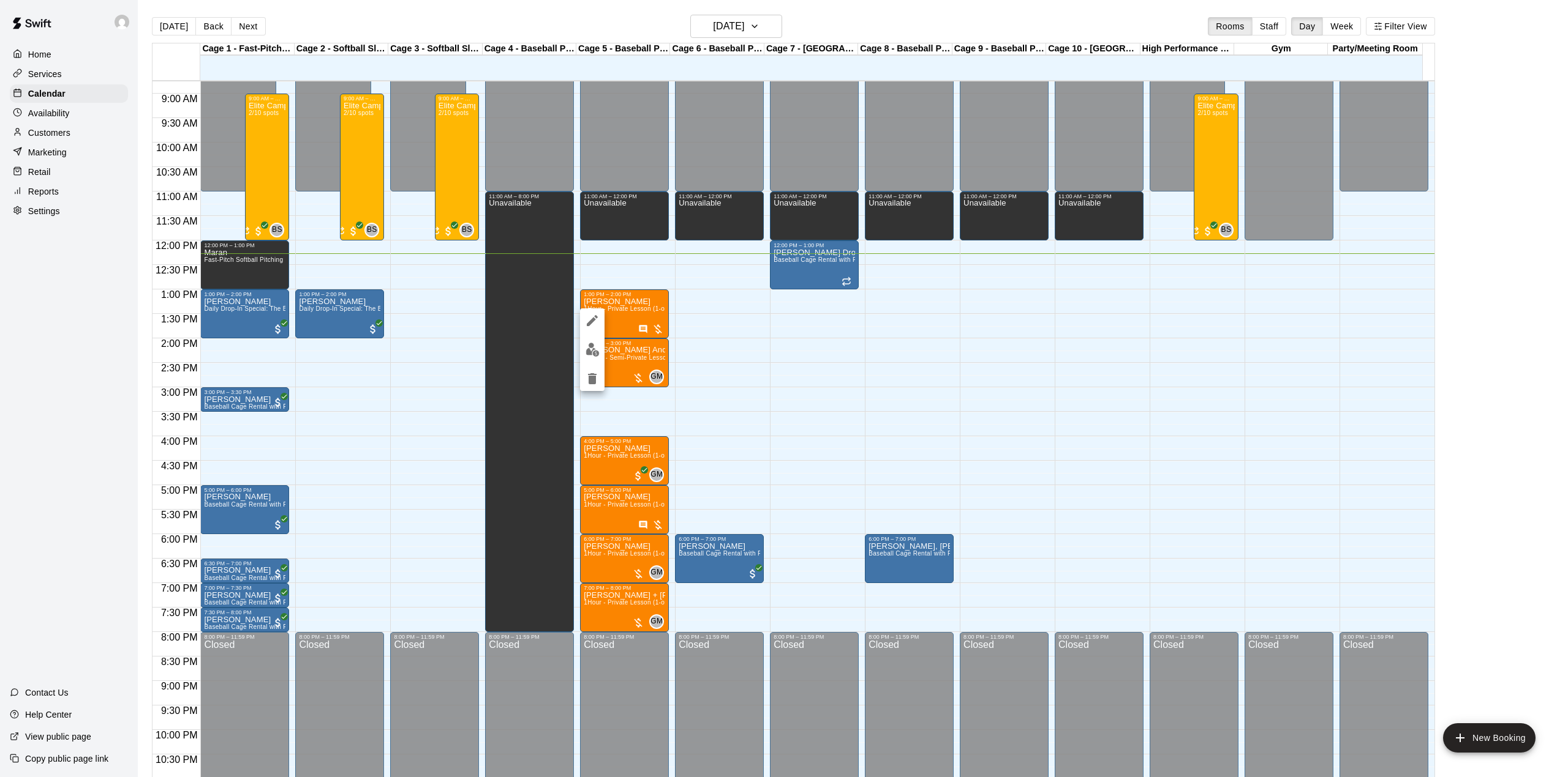
click at [587, 320] on icon "edit" at bounding box center [592, 321] width 15 height 15
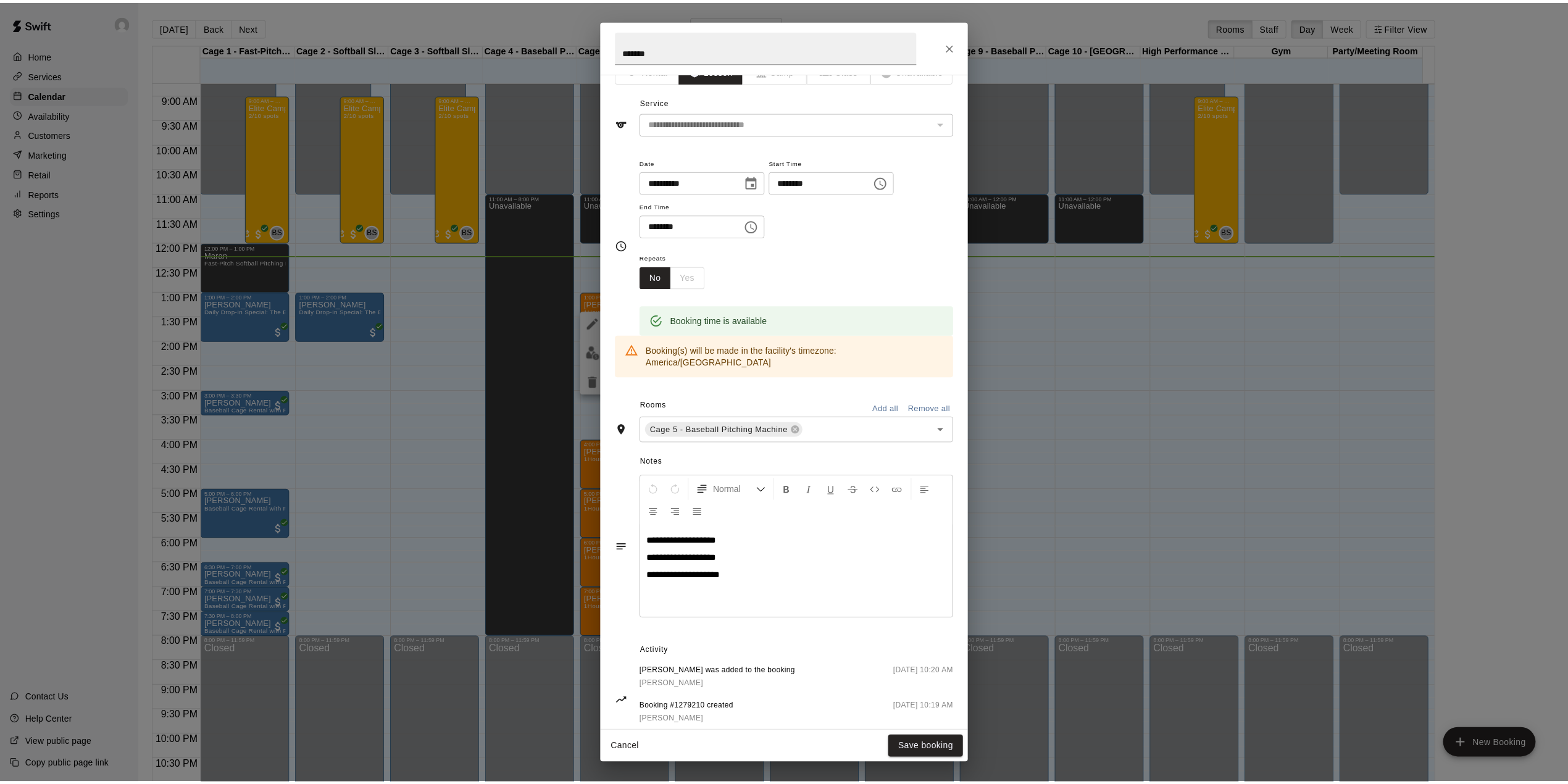
scroll to position [40, 0]
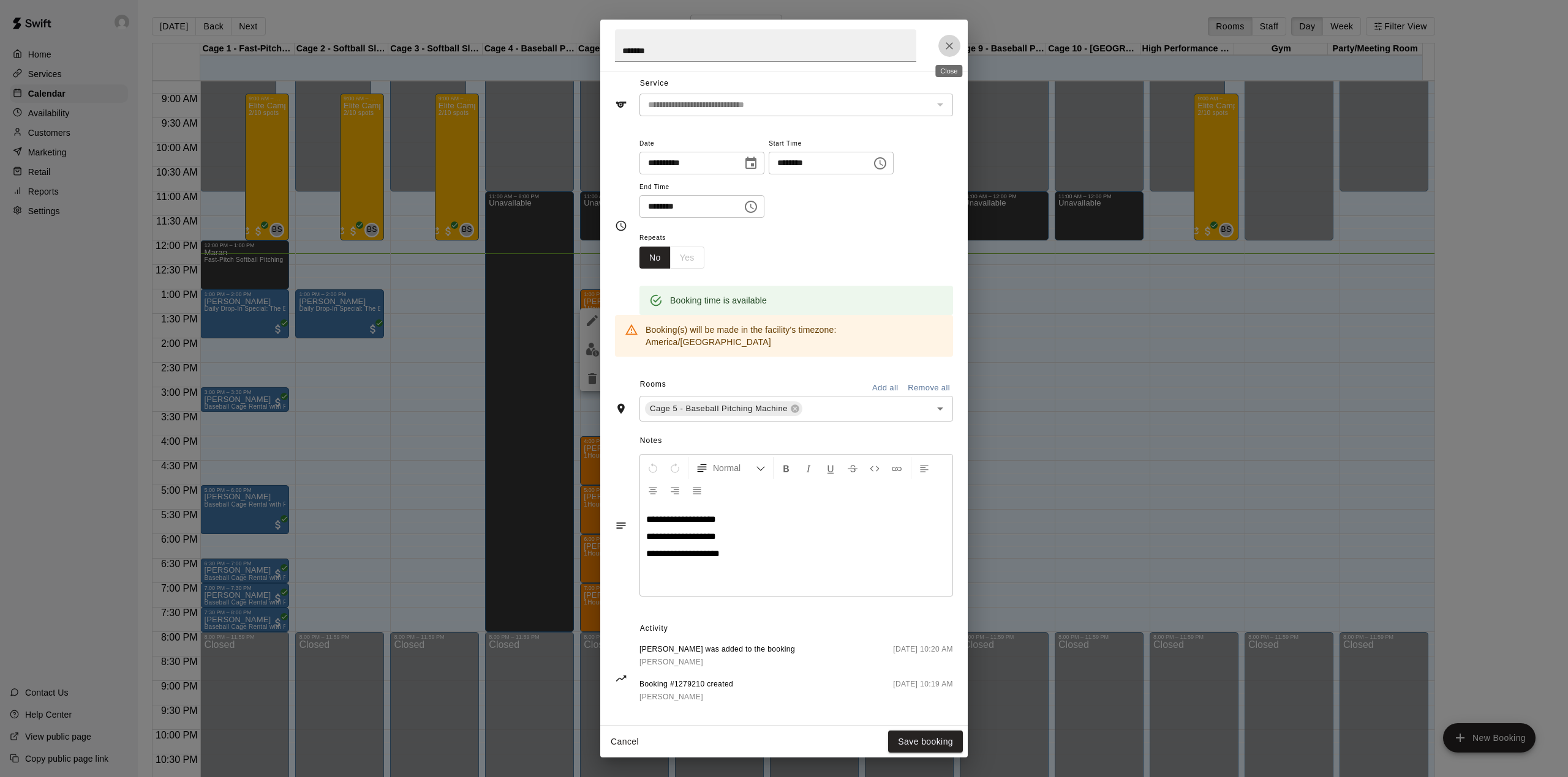
click at [954, 38] on button "Close" at bounding box center [948, 45] width 22 height 22
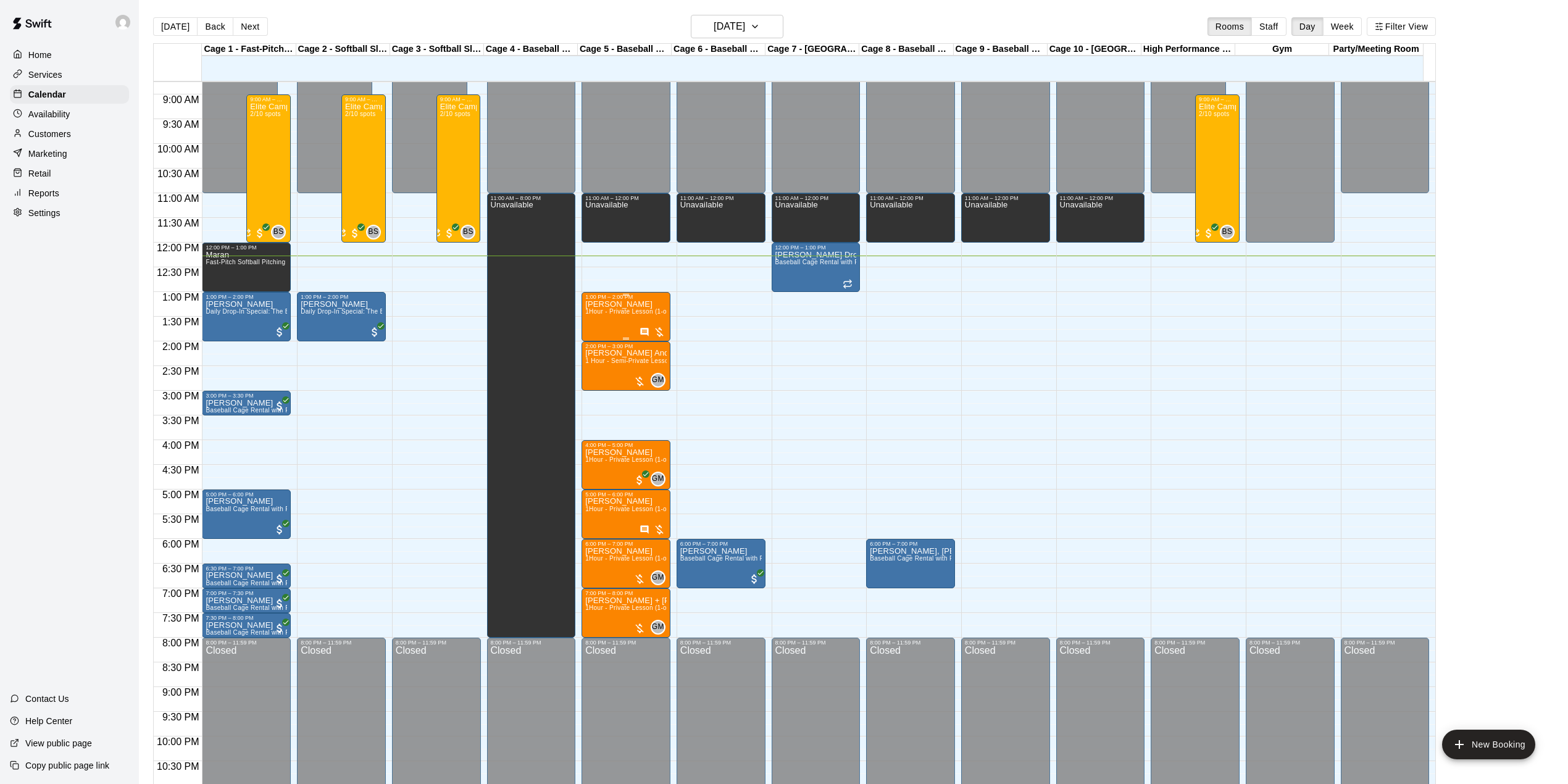
click at [609, 315] on span "1Hour - Private Lesson (1-on-1)" at bounding box center [632, 312] width 93 height 7
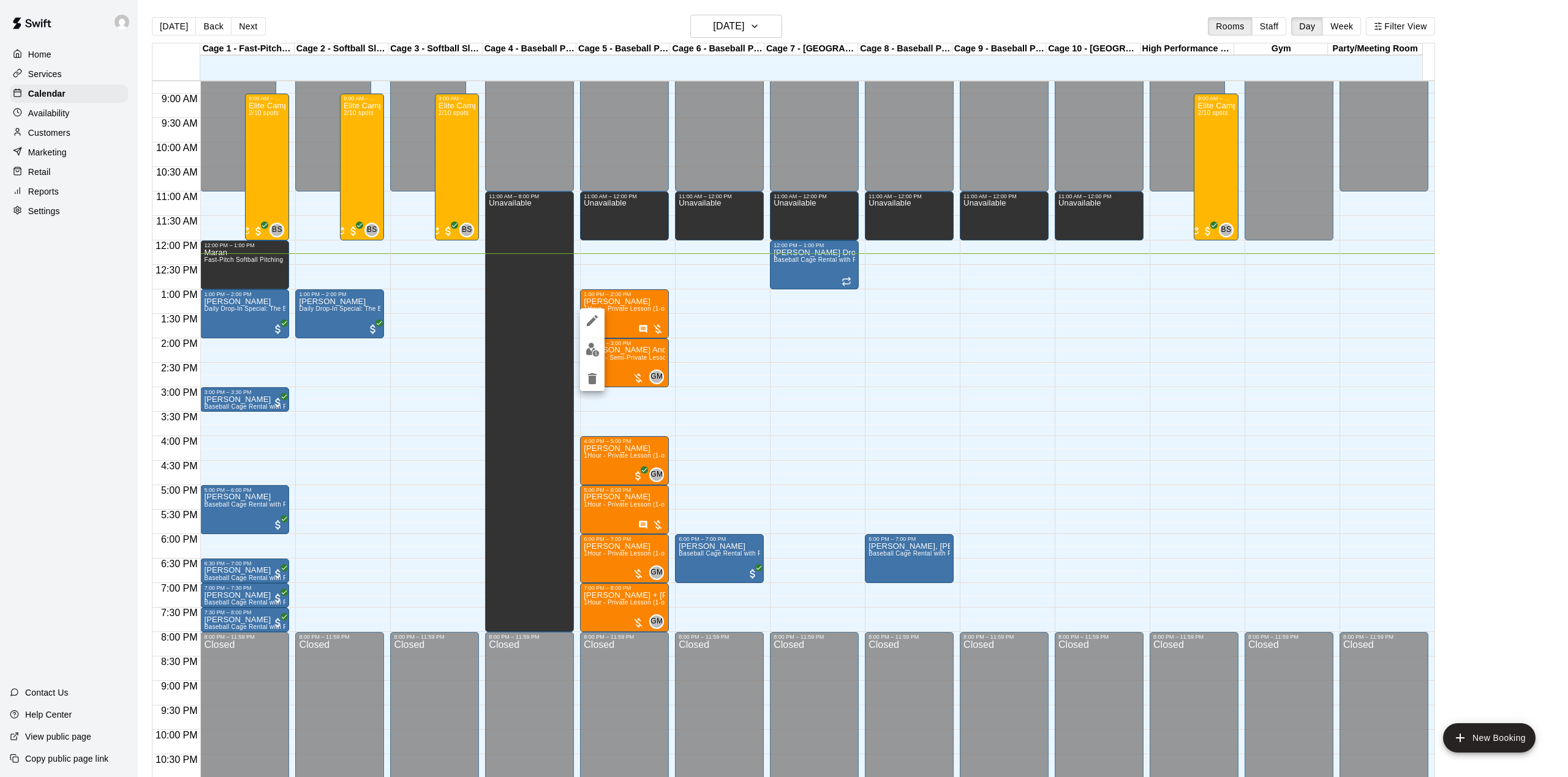
click at [601, 348] on button "edit" at bounding box center [592, 349] width 24 height 24
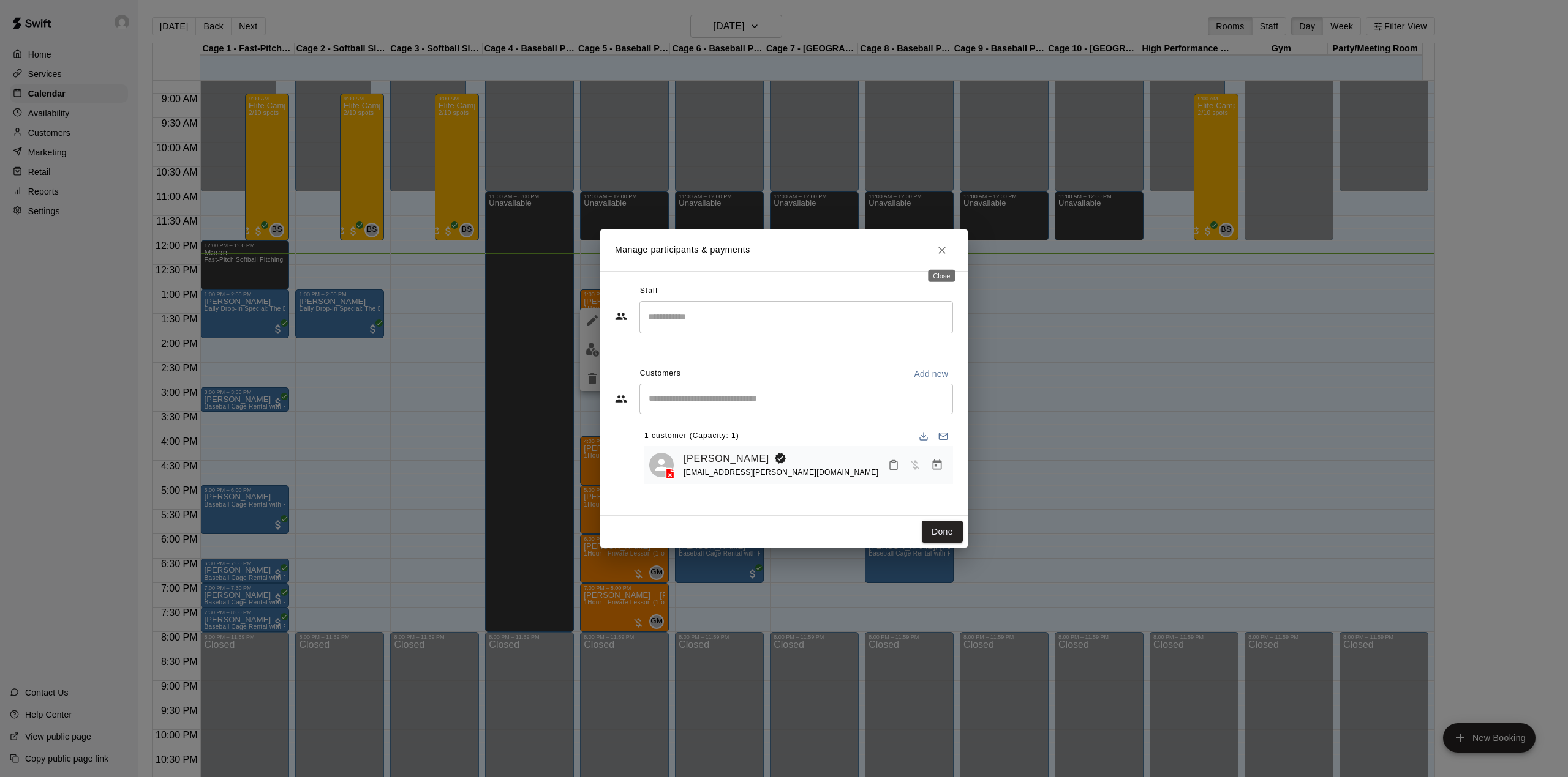
click at [939, 254] on icon "Close" at bounding box center [942, 250] width 12 height 12
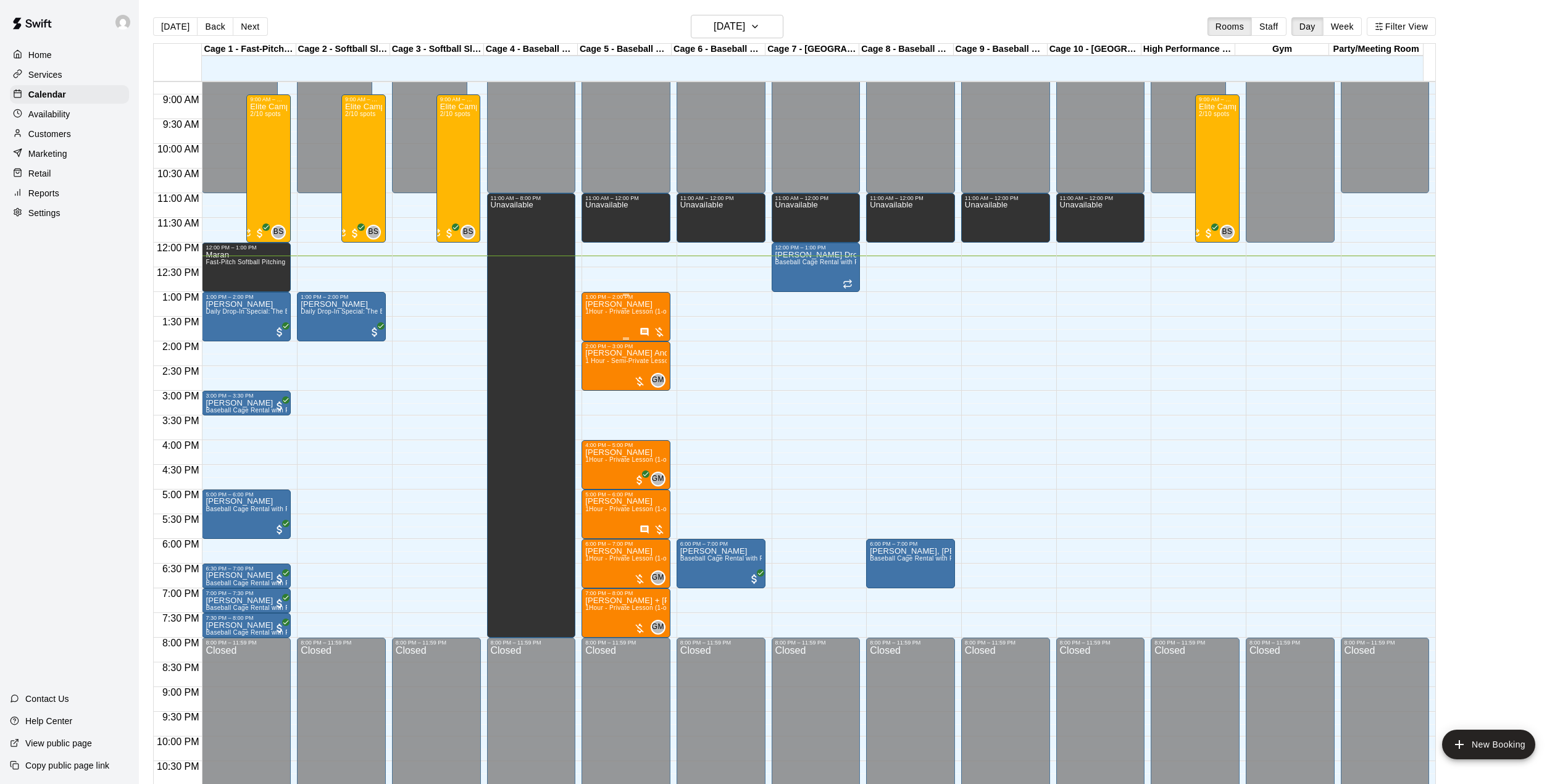
click at [607, 326] on div "[PERSON_NAME] 1Hour - Private Lesson (1-on-1)" at bounding box center [625, 692] width 82 height 784
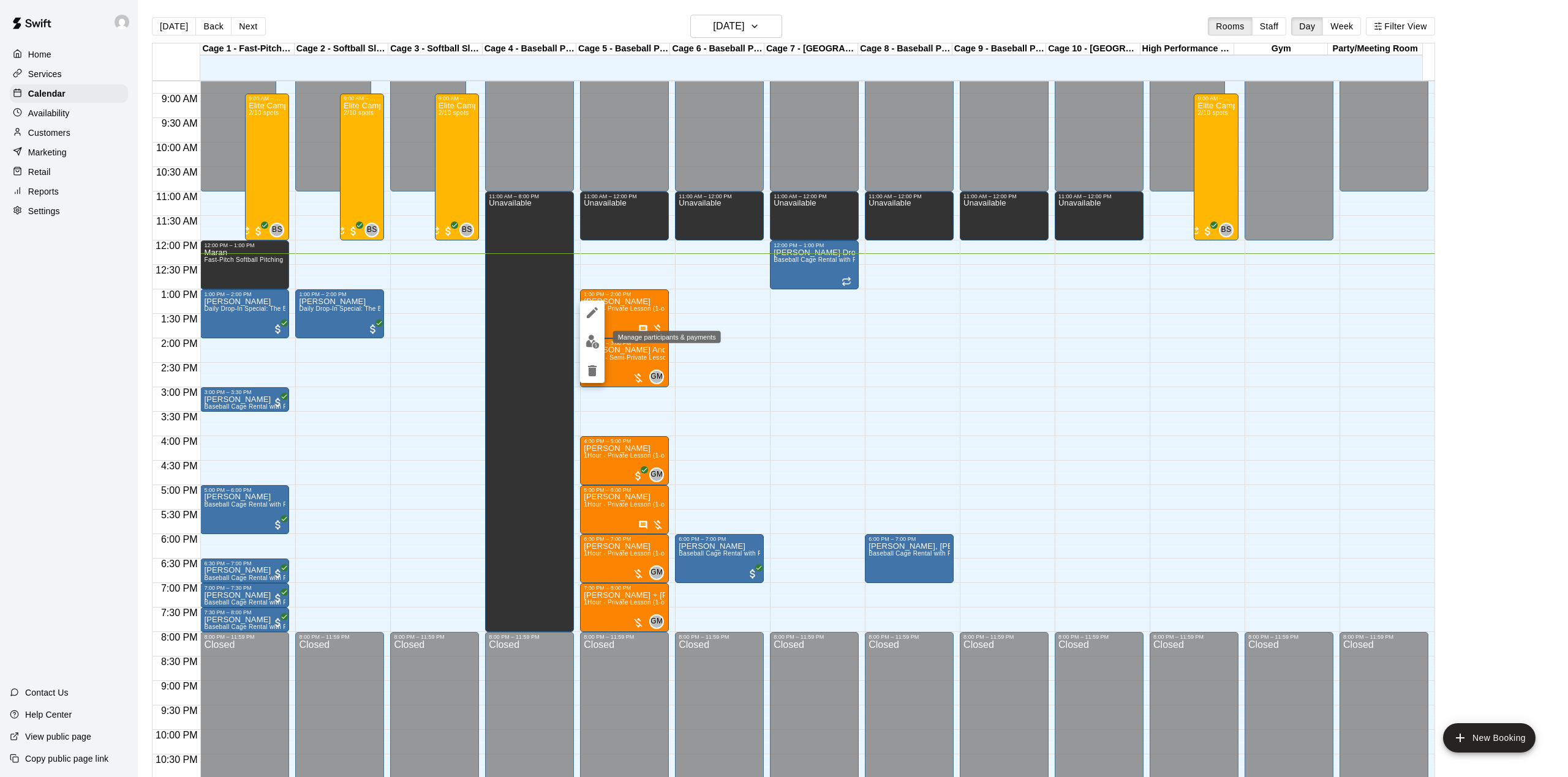
click at [593, 347] on img "edit" at bounding box center [593, 341] width 14 height 14
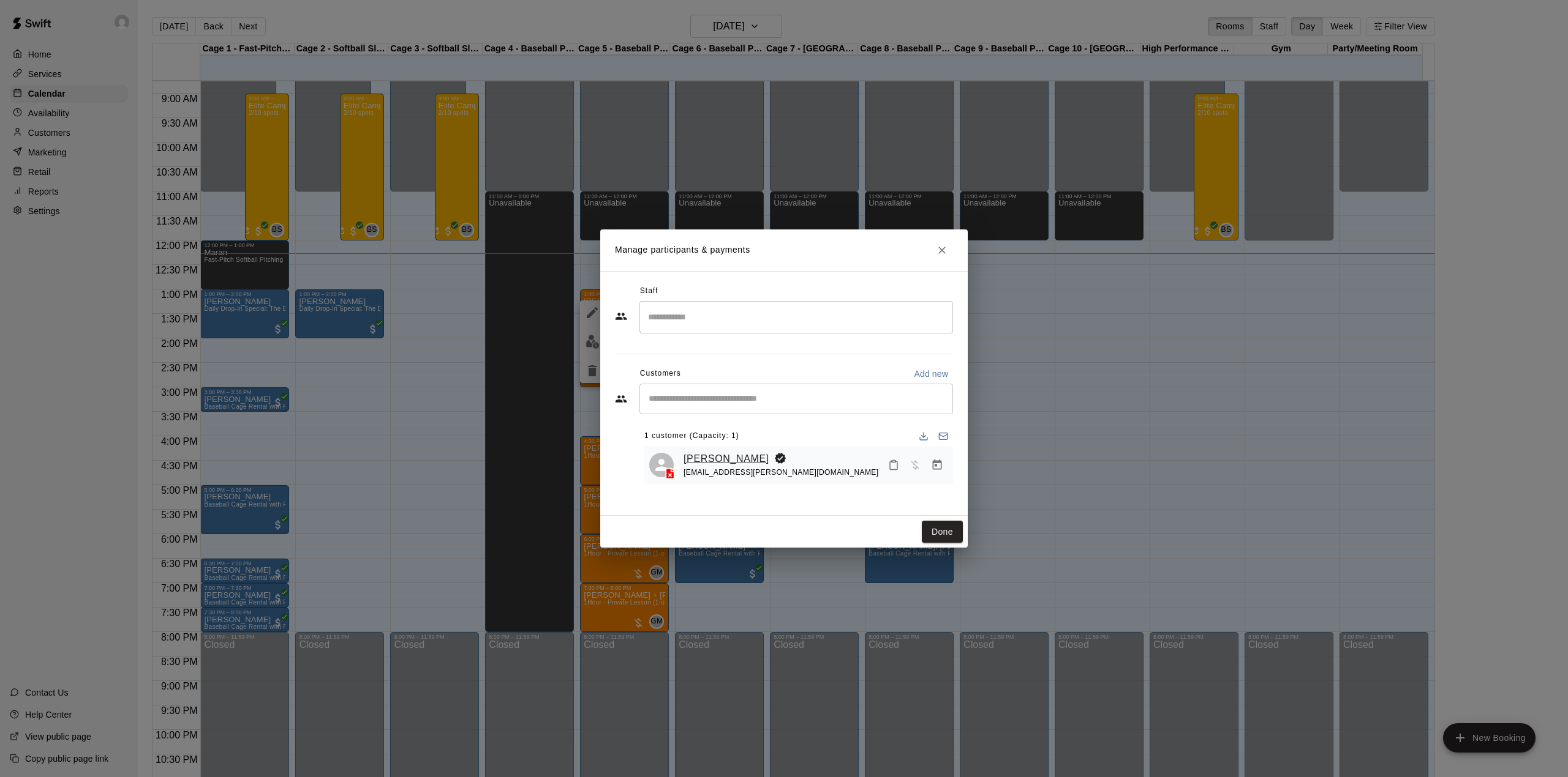
click at [698, 458] on link "[PERSON_NAME]" at bounding box center [726, 459] width 85 height 16
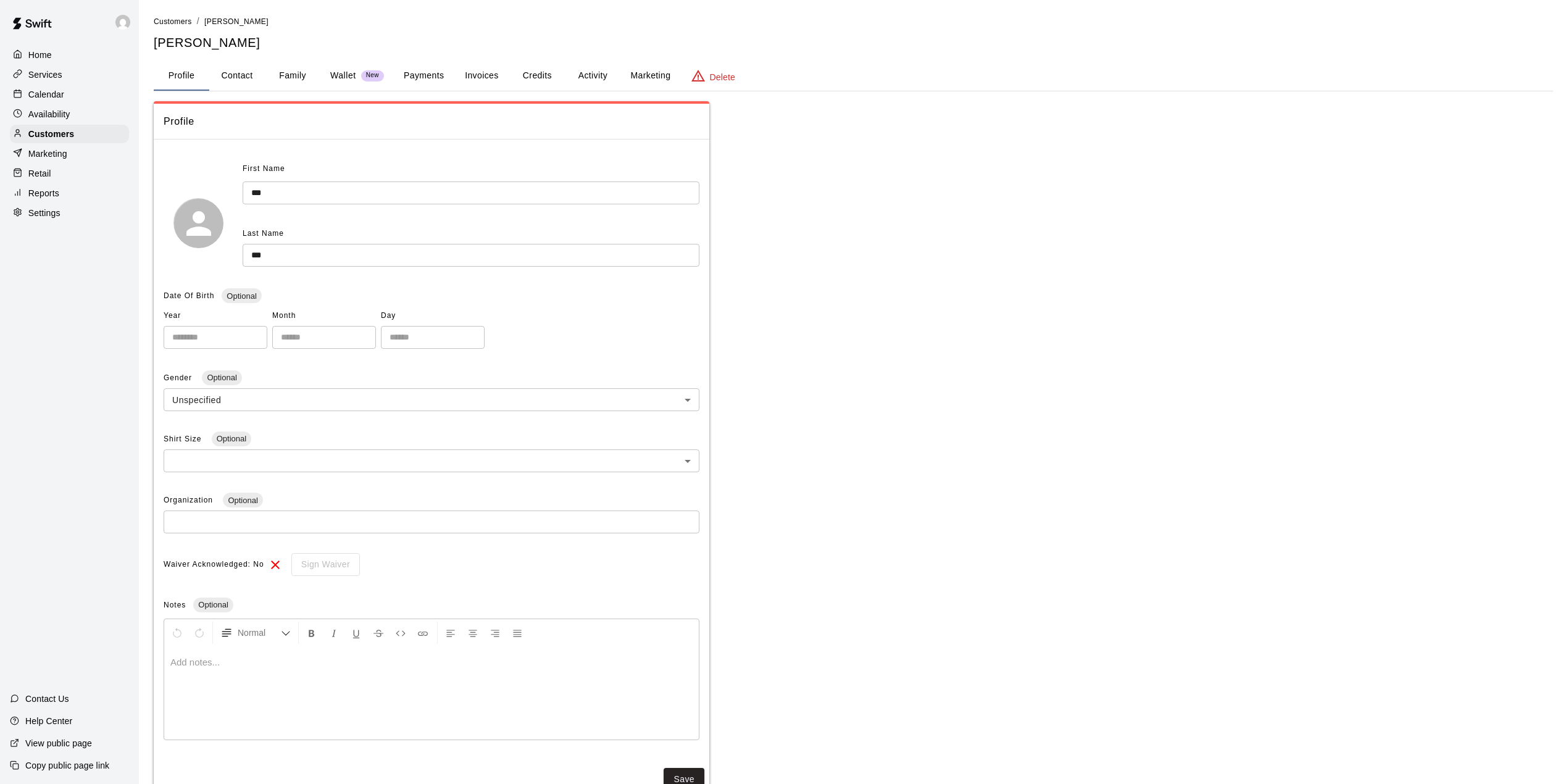
click at [593, 72] on button "Activity" at bounding box center [592, 76] width 55 height 30
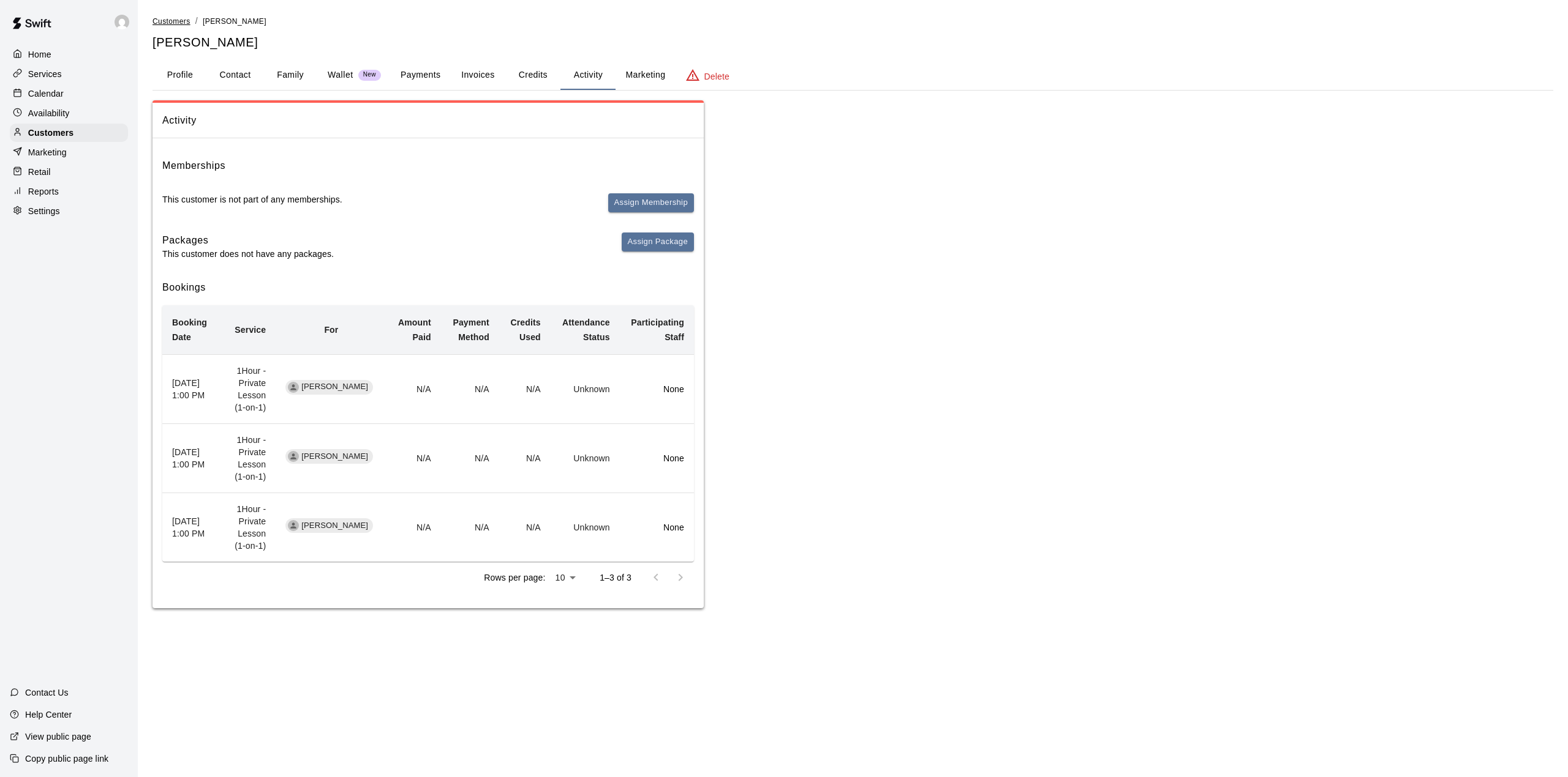
click at [165, 17] on span "Customers" at bounding box center [172, 22] width 38 height 9
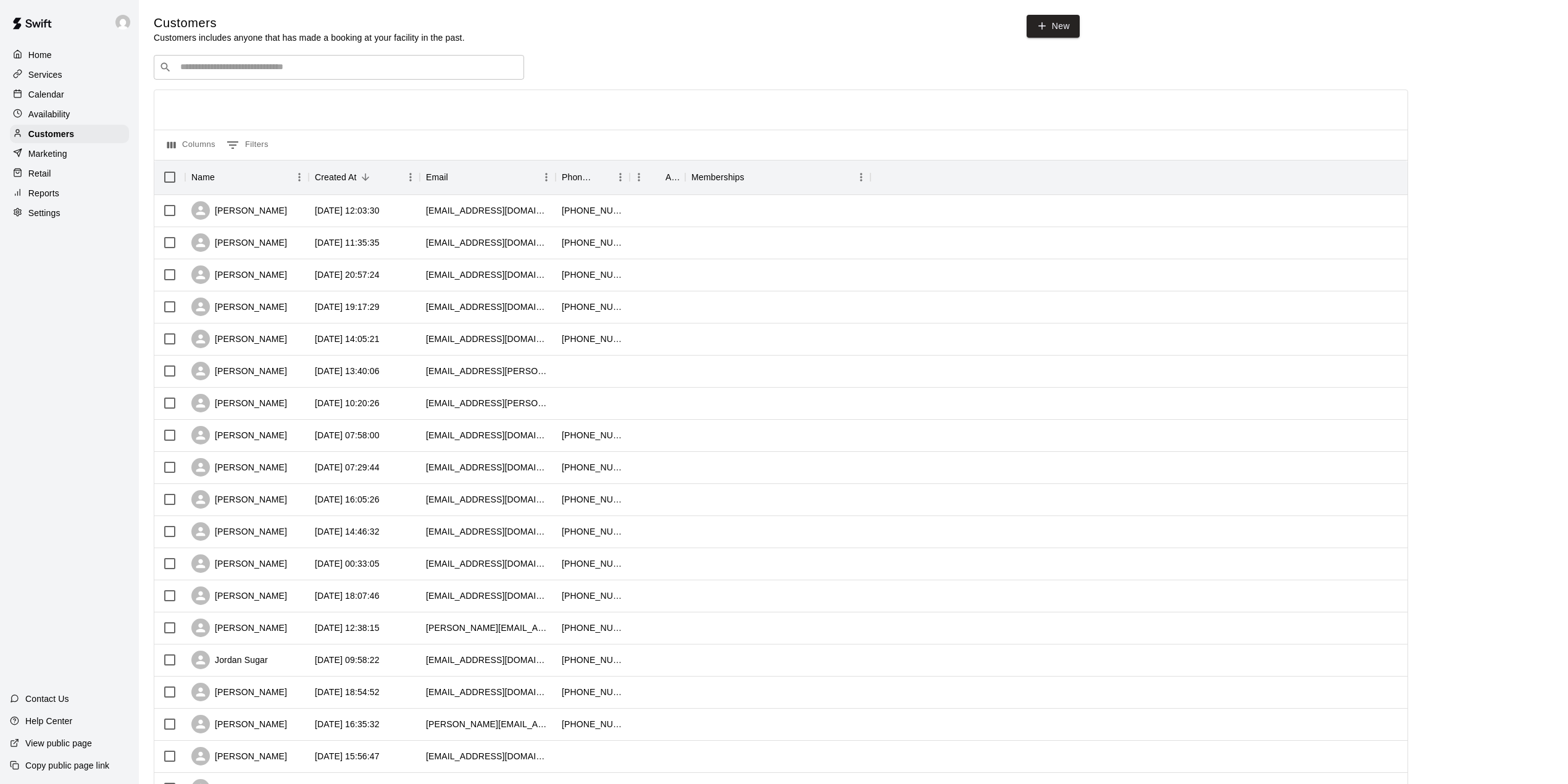
click at [57, 91] on p "Calendar" at bounding box center [46, 94] width 36 height 12
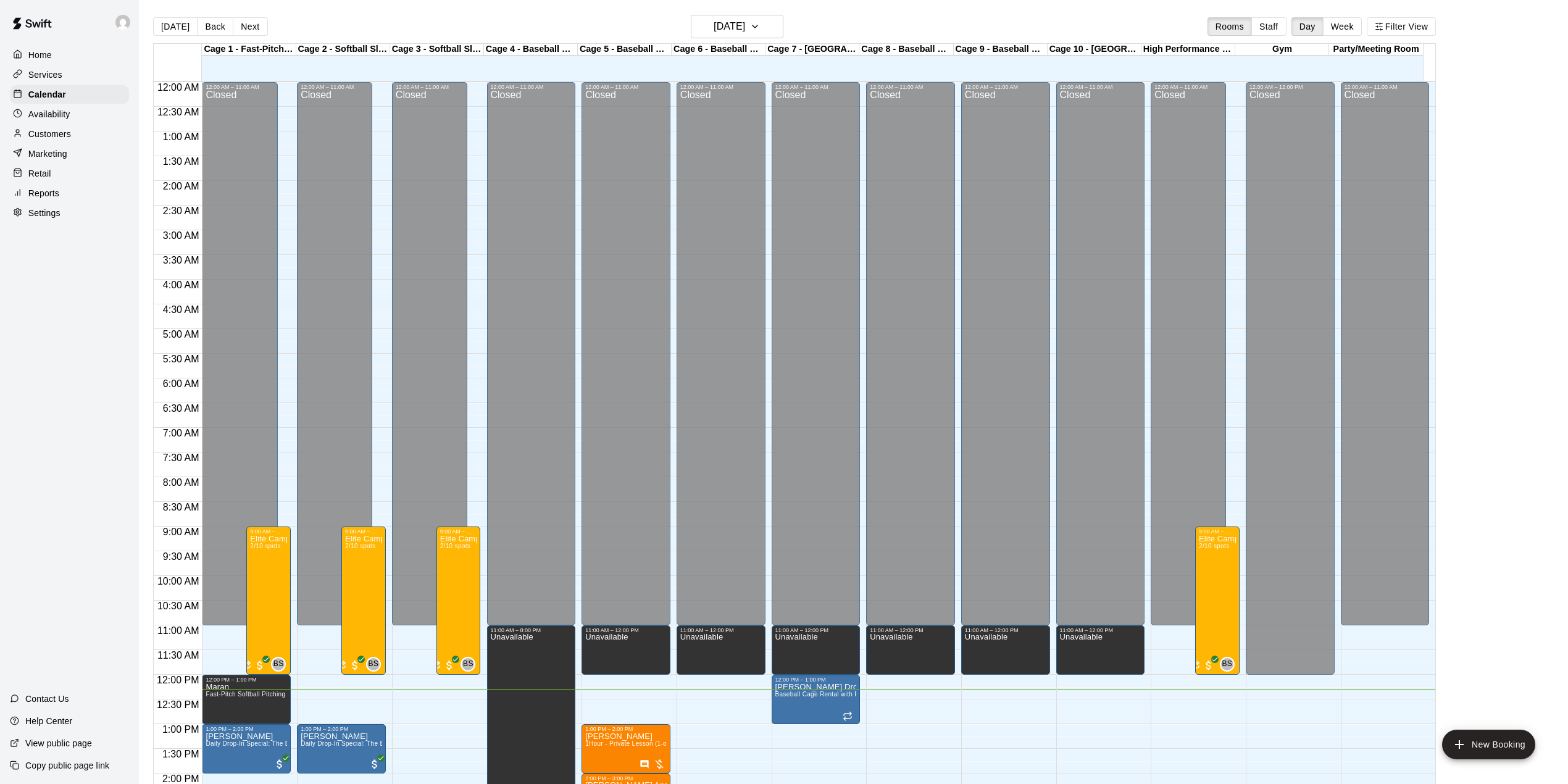
scroll to position [432, 0]
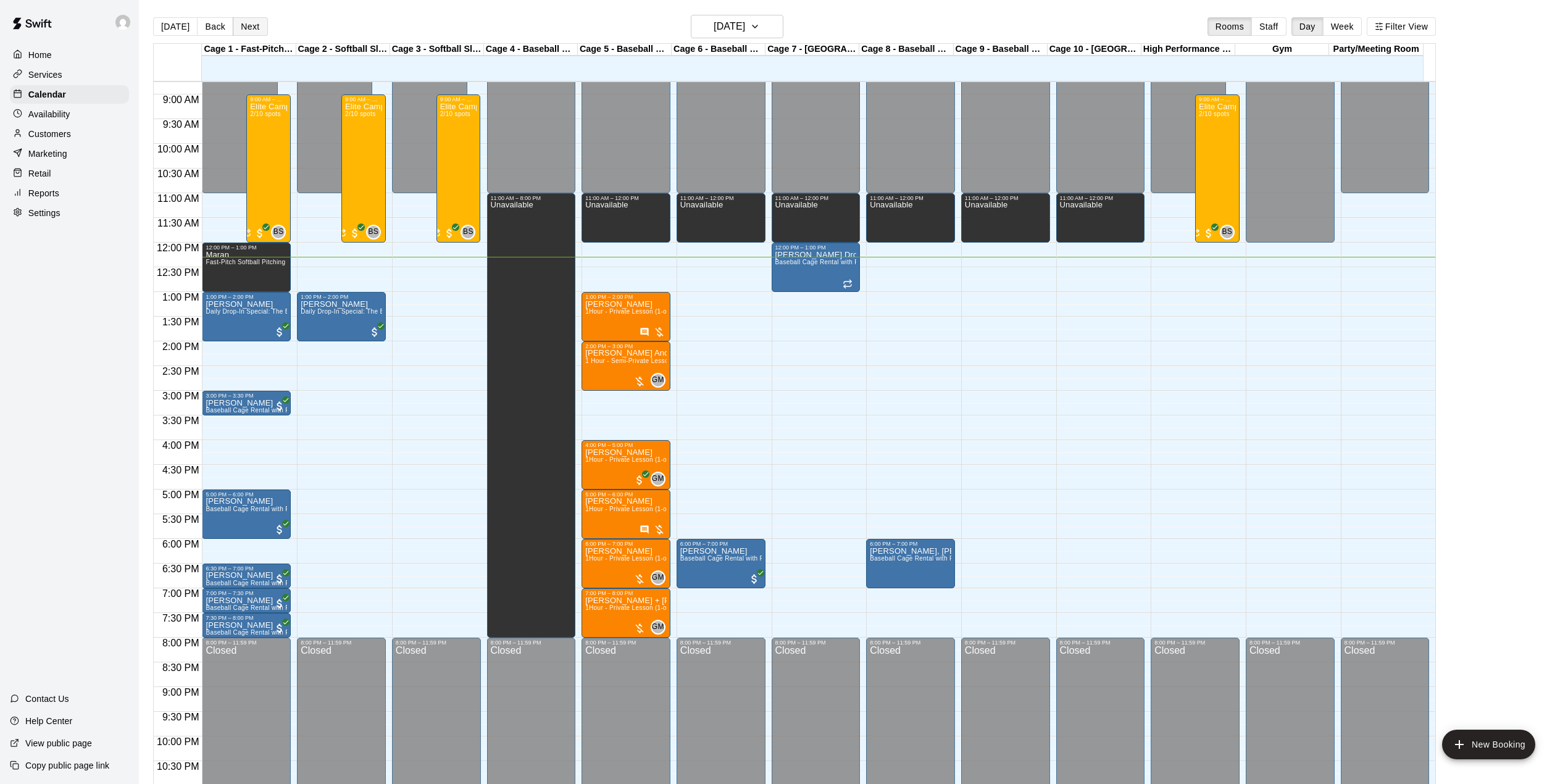
click at [245, 28] on button "Next" at bounding box center [249, 26] width 34 height 18
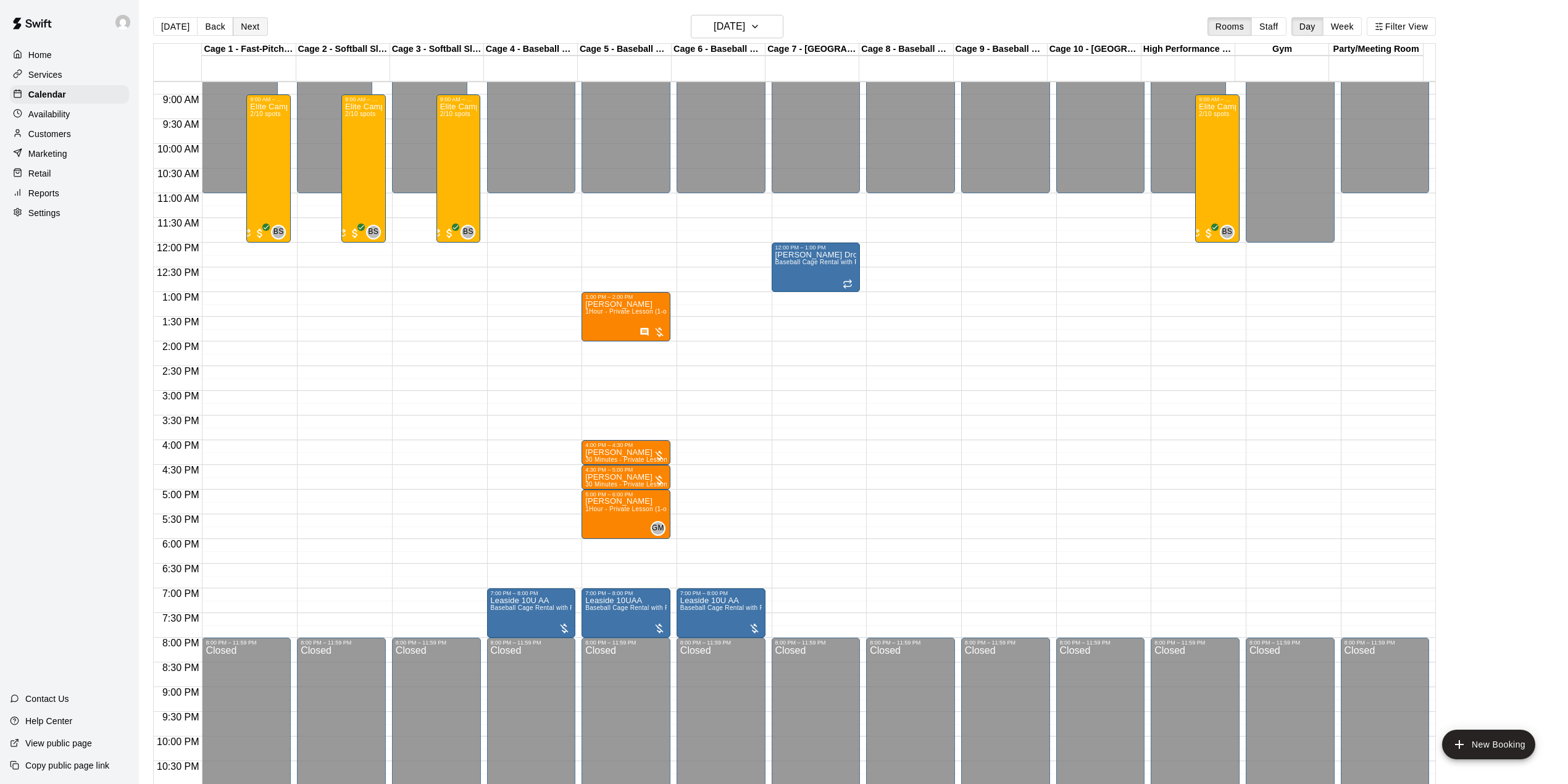
click at [252, 26] on button "Next" at bounding box center [249, 26] width 34 height 18
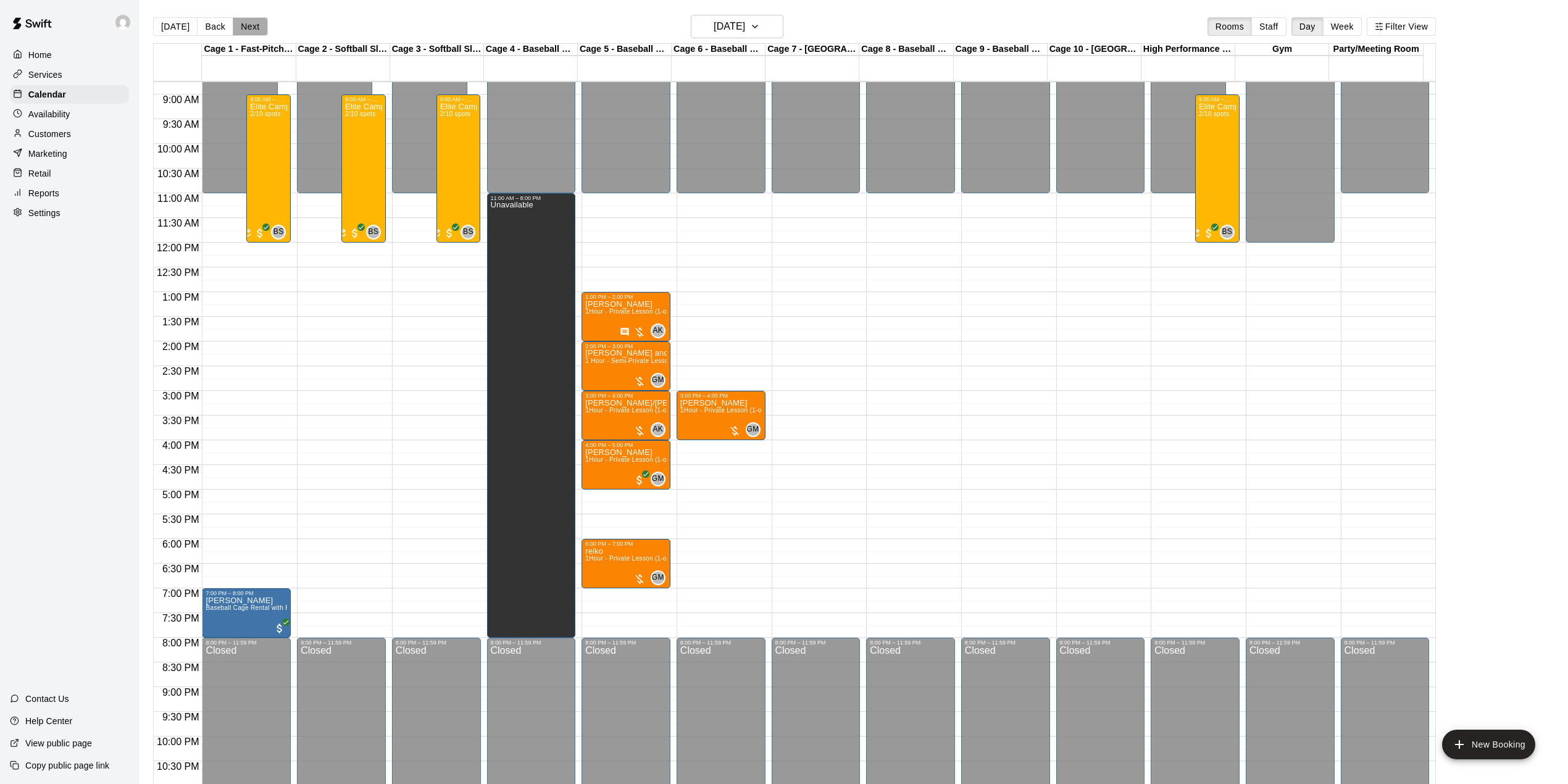
click at [253, 19] on button "Next" at bounding box center [249, 26] width 34 height 18
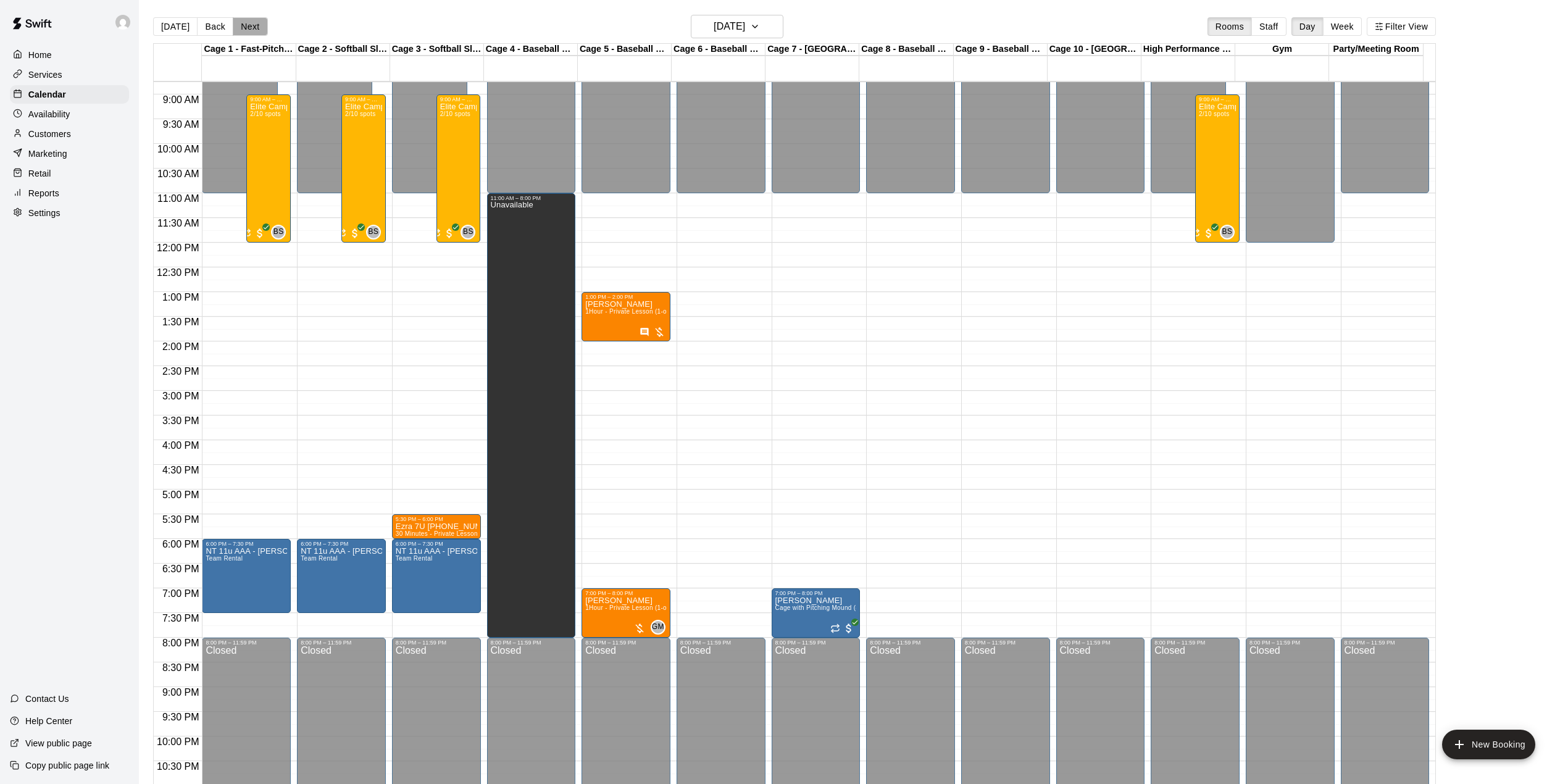
click at [253, 19] on button "Next" at bounding box center [249, 26] width 34 height 18
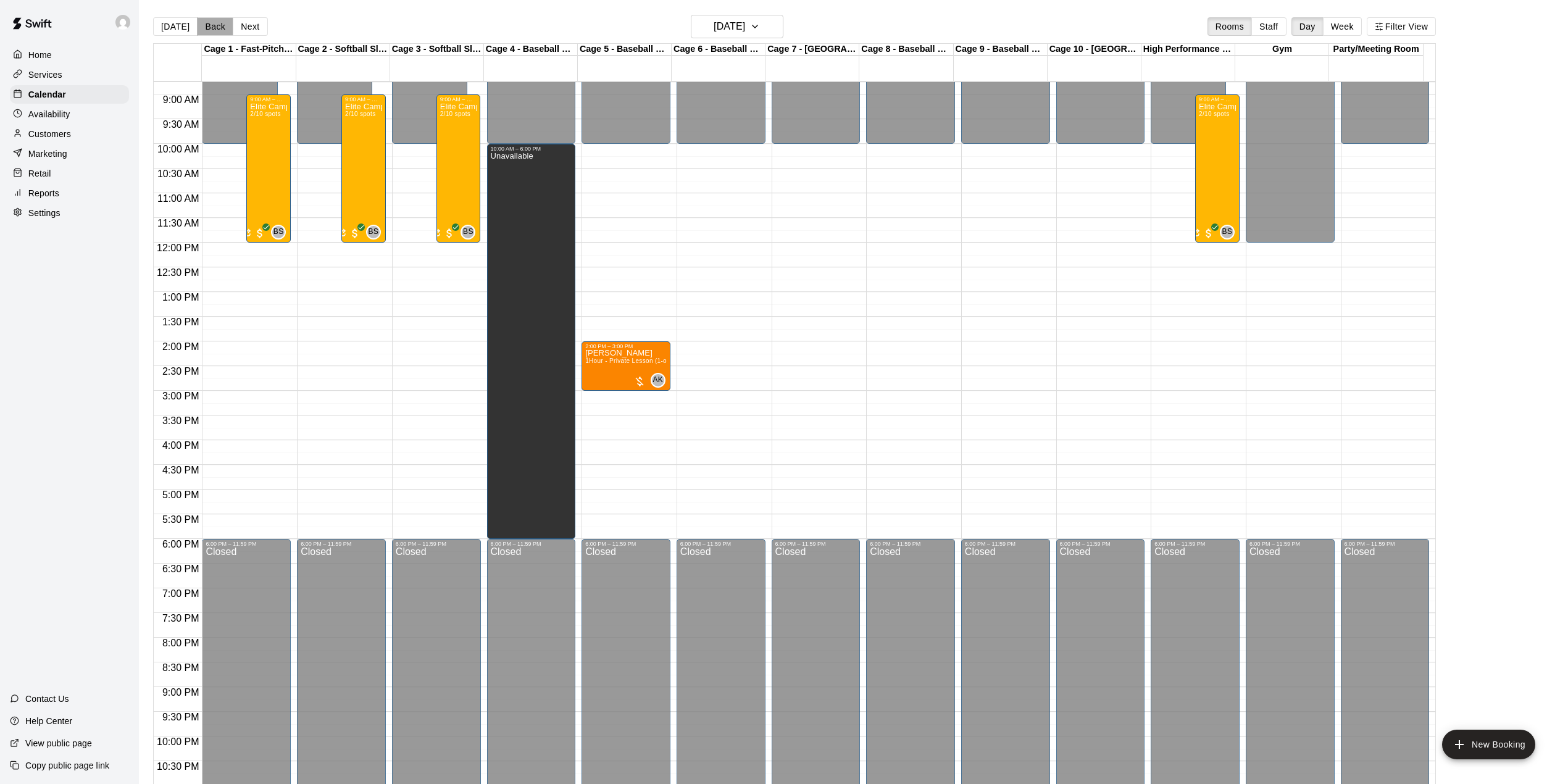
click at [210, 25] on button "Back" at bounding box center [214, 26] width 36 height 18
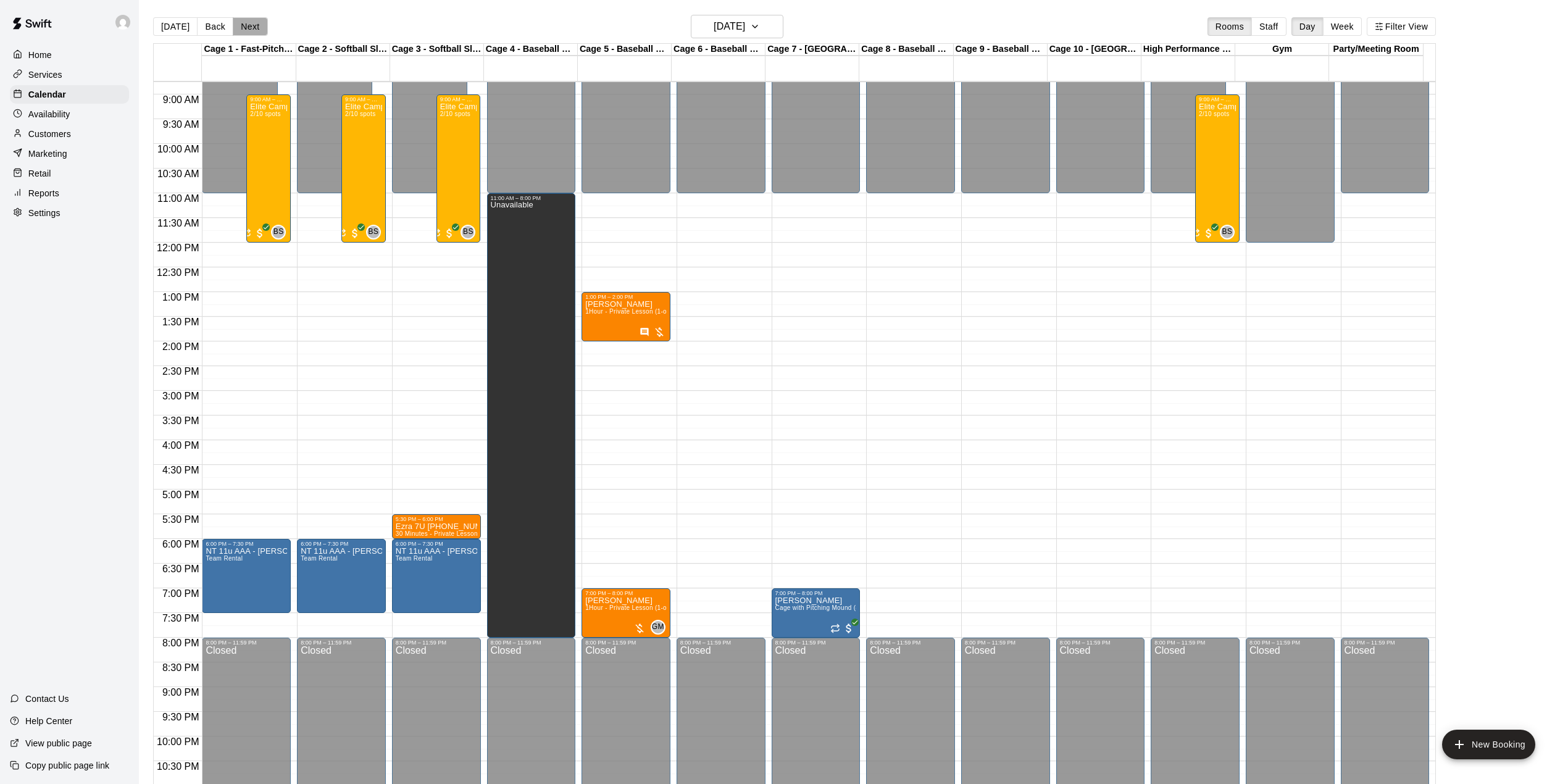
click at [256, 25] on button "Next" at bounding box center [249, 26] width 34 height 18
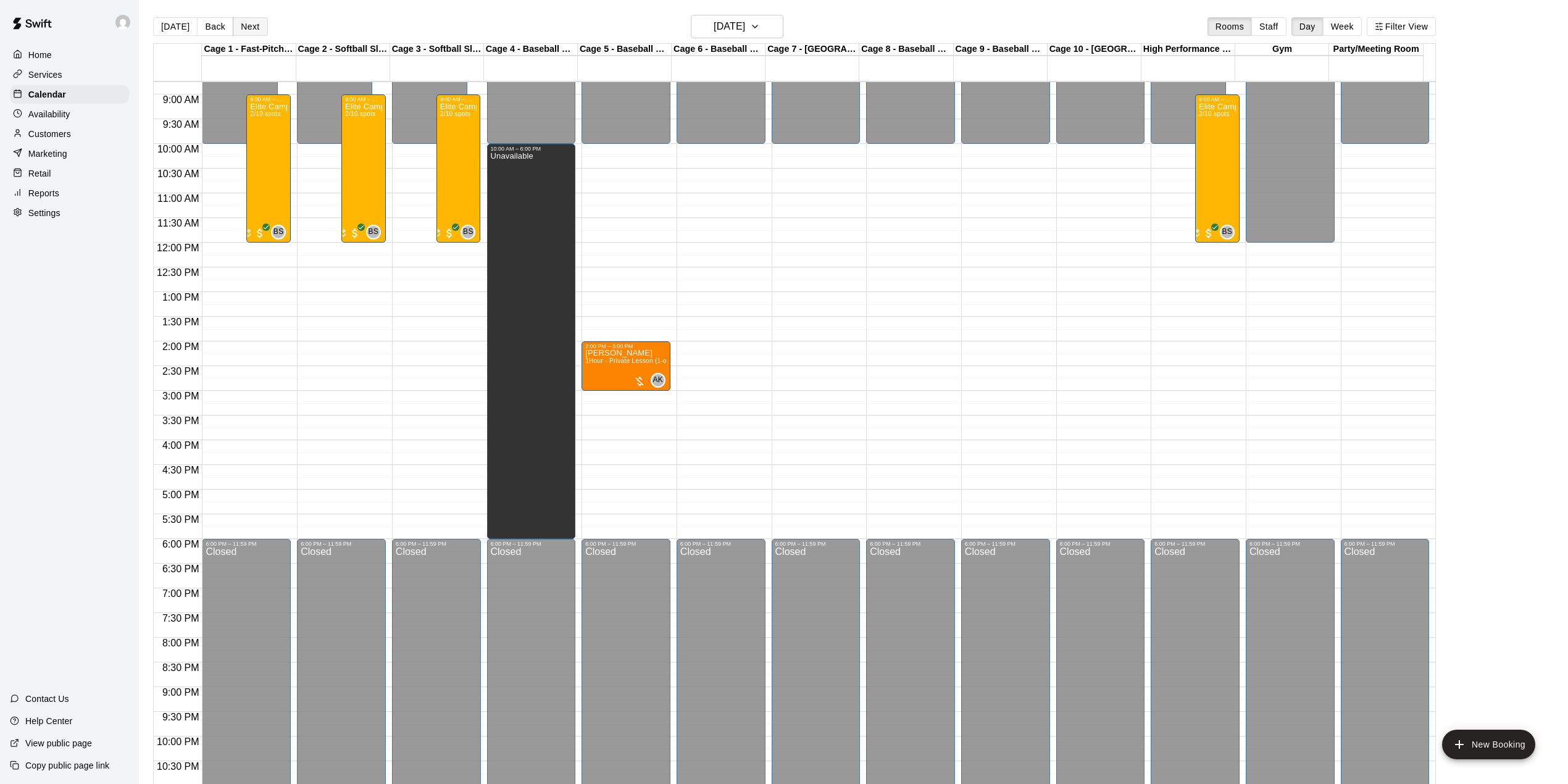
click at [256, 25] on button "Next" at bounding box center [249, 26] width 34 height 18
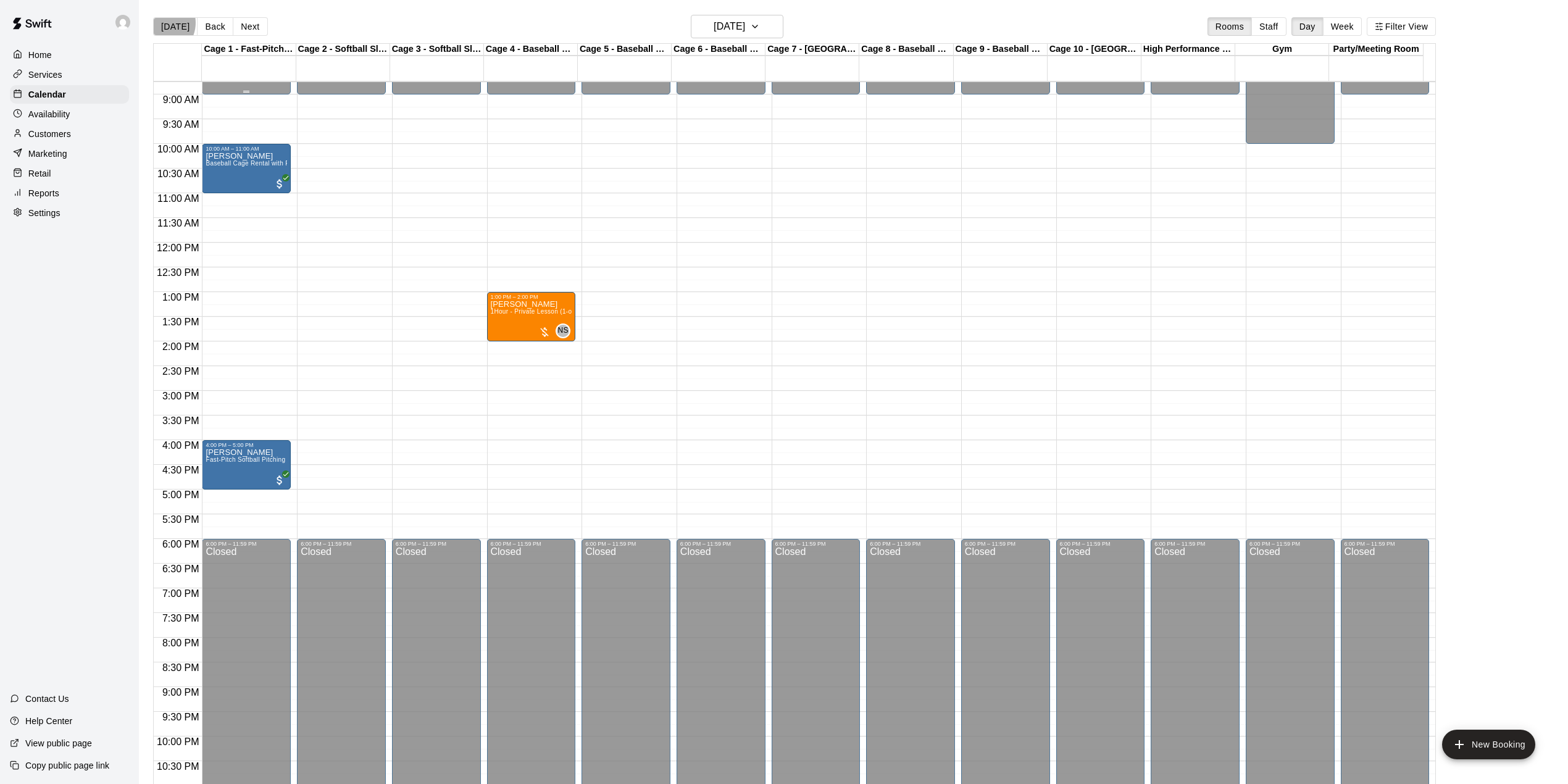
drag, startPoint x: 161, startPoint y: 23, endPoint x: 206, endPoint y: 192, distance: 174.9
click at [161, 24] on button "[DATE]" at bounding box center [175, 26] width 45 height 18
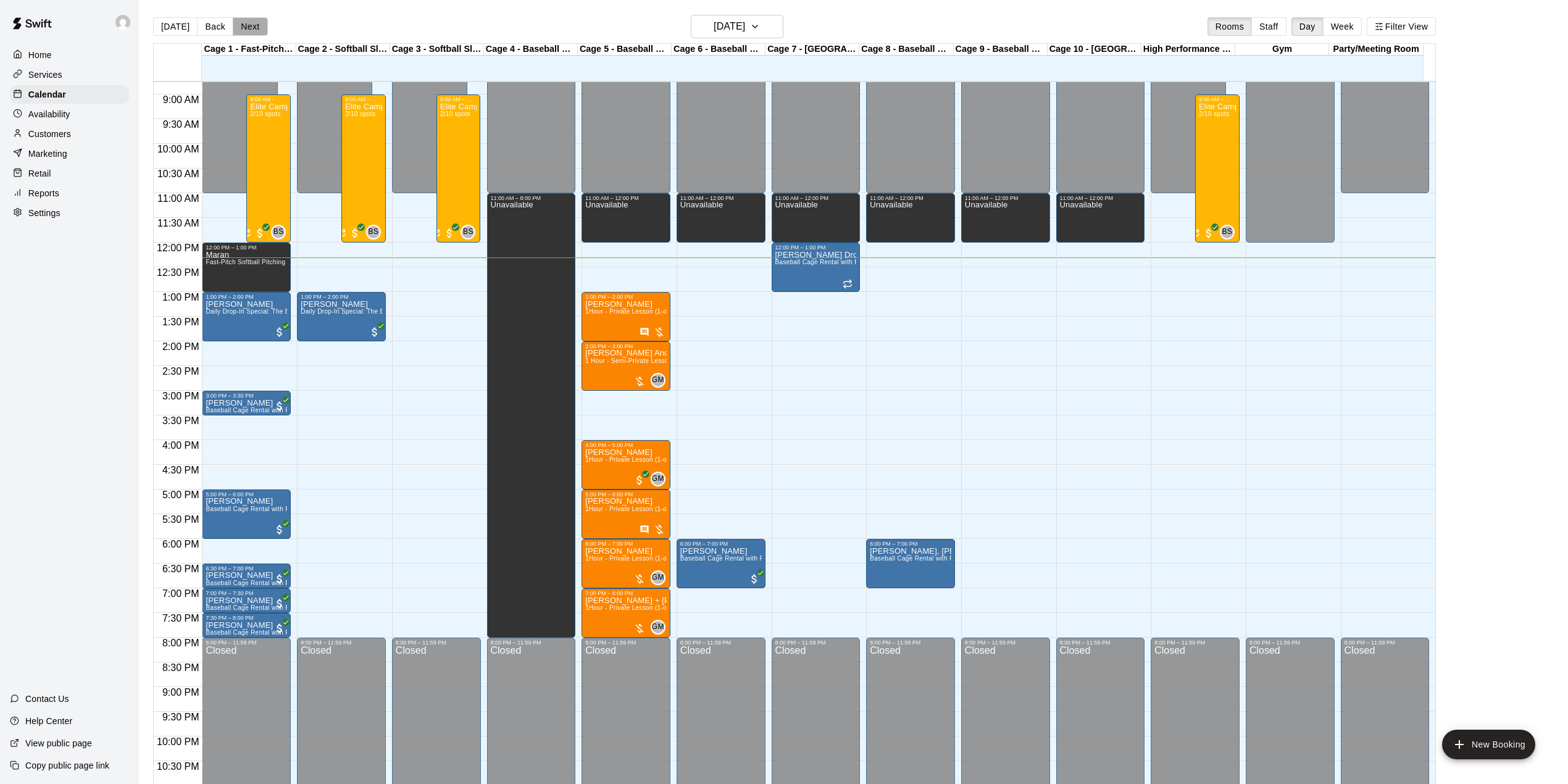
click at [256, 28] on button "Next" at bounding box center [249, 26] width 34 height 18
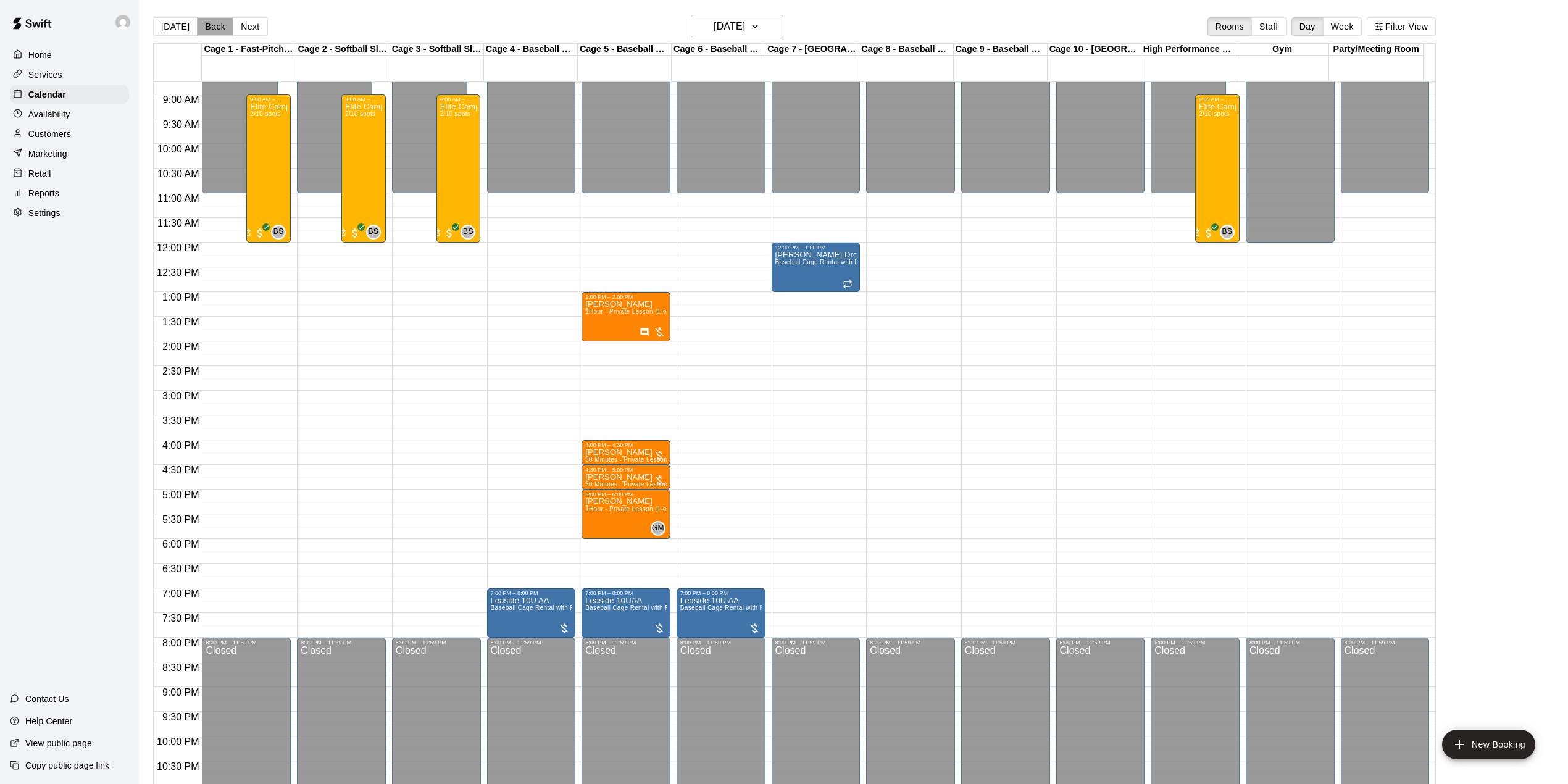
click at [220, 21] on button "Back" at bounding box center [214, 26] width 36 height 18
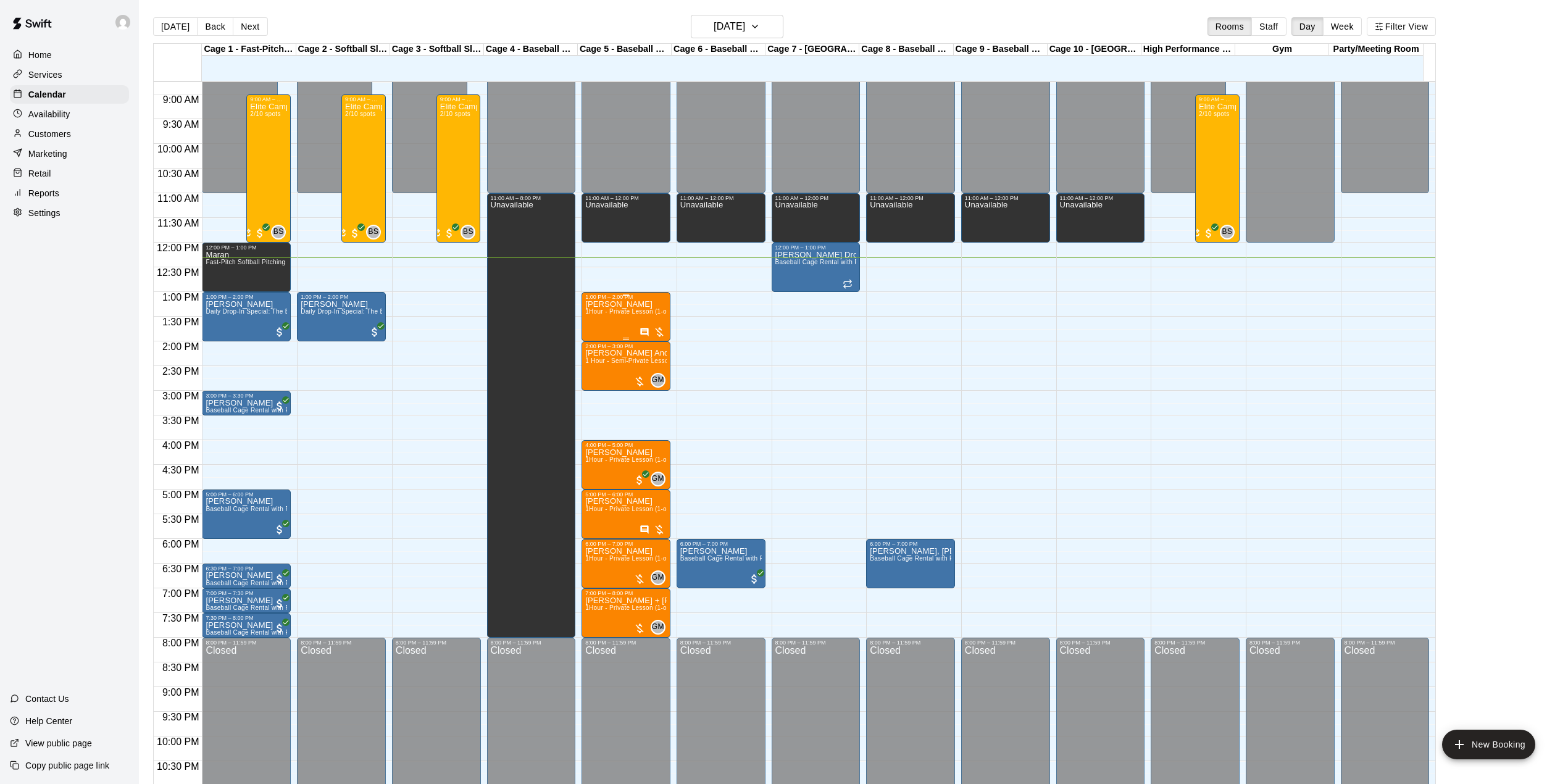
click at [603, 304] on p "[PERSON_NAME]" at bounding box center [625, 304] width 82 height 0
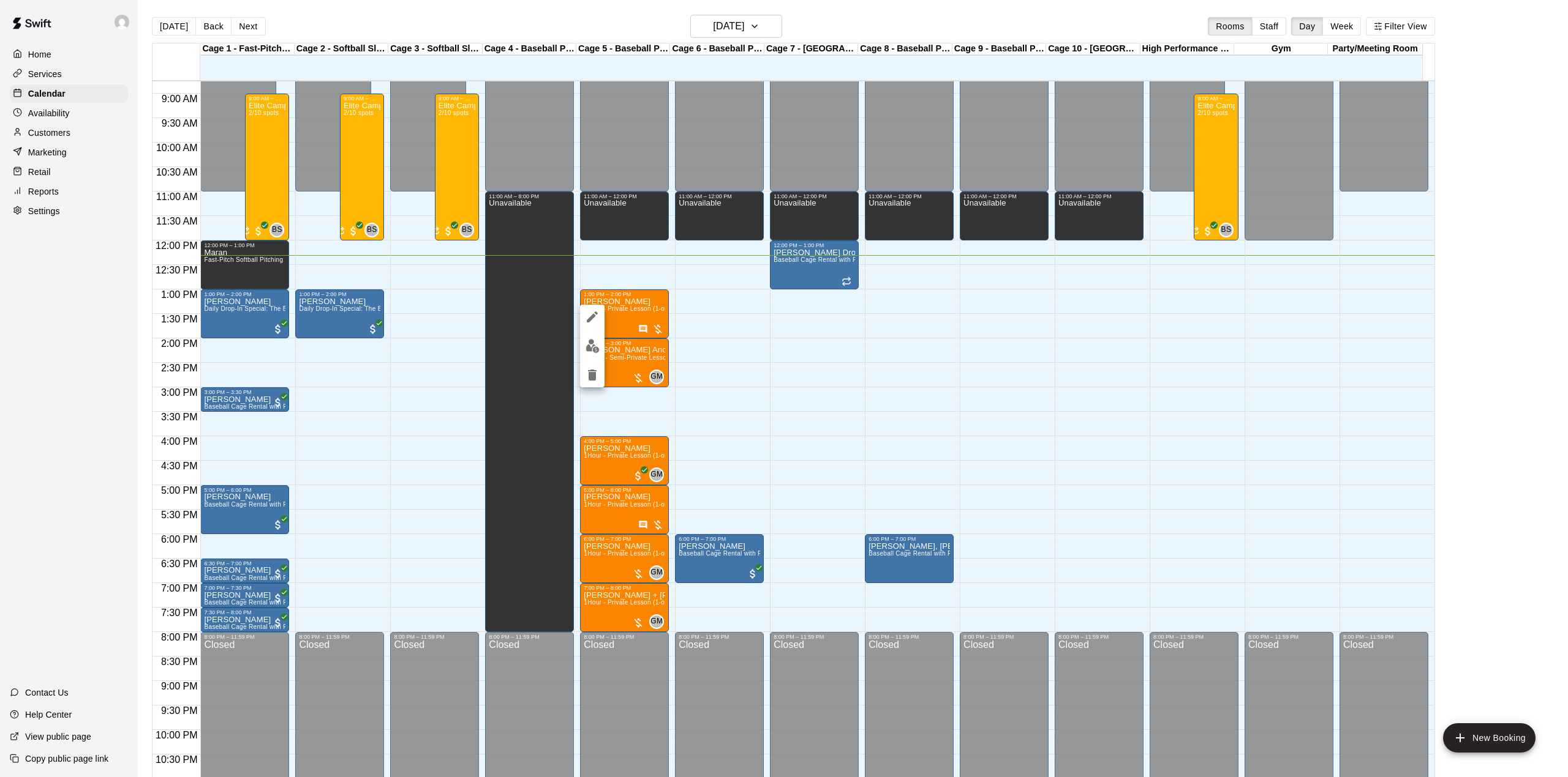
click at [588, 334] on div at bounding box center [592, 346] width 24 height 83
click at [588, 334] on button "edit" at bounding box center [592, 346] width 24 height 24
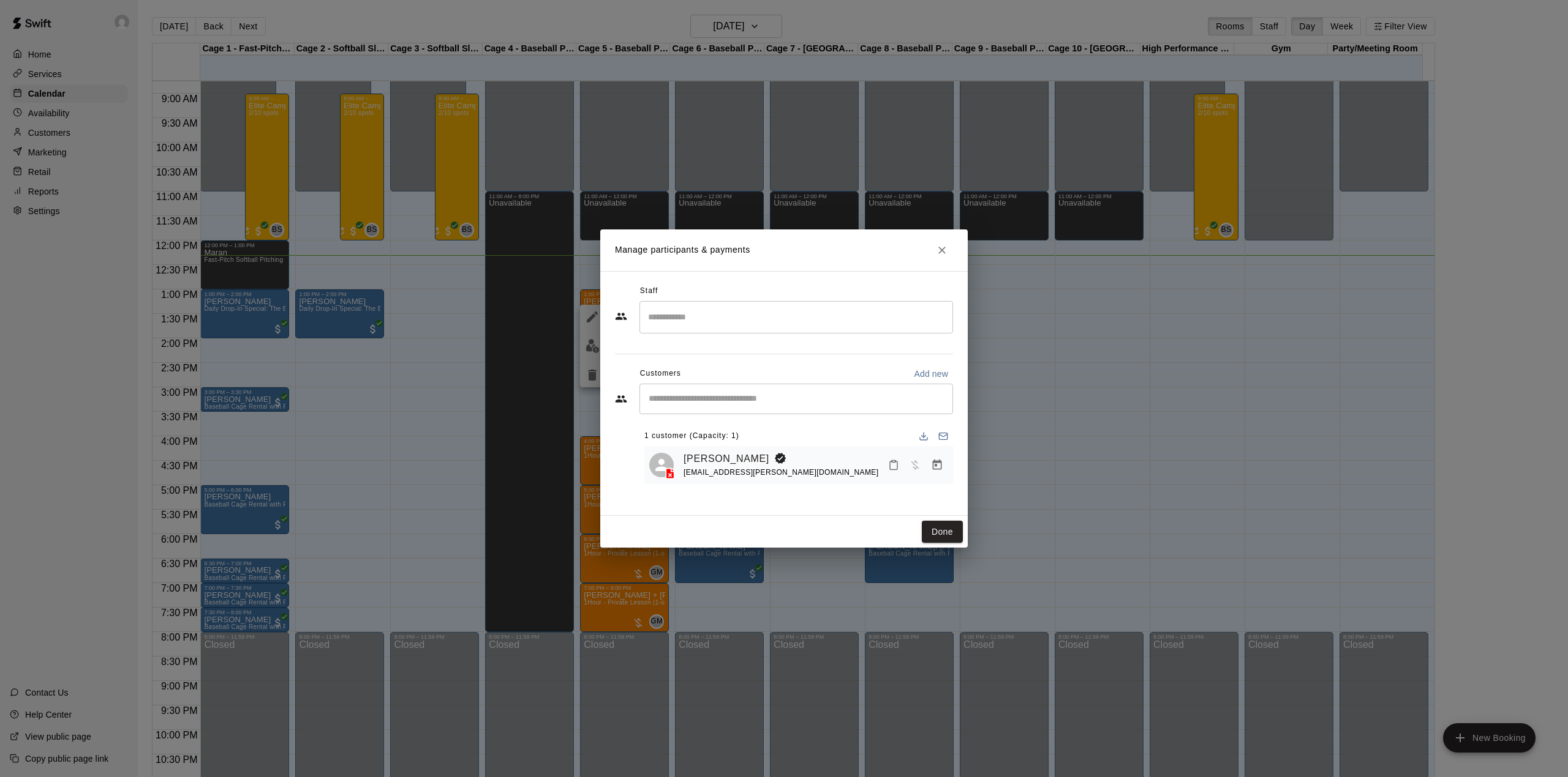
click at [698, 447] on div "ara kay [EMAIL_ADDRESS][PERSON_NAME][DOMAIN_NAME]" at bounding box center [798, 465] width 309 height 38
click at [698, 454] on link "[PERSON_NAME]" at bounding box center [726, 459] width 85 height 16
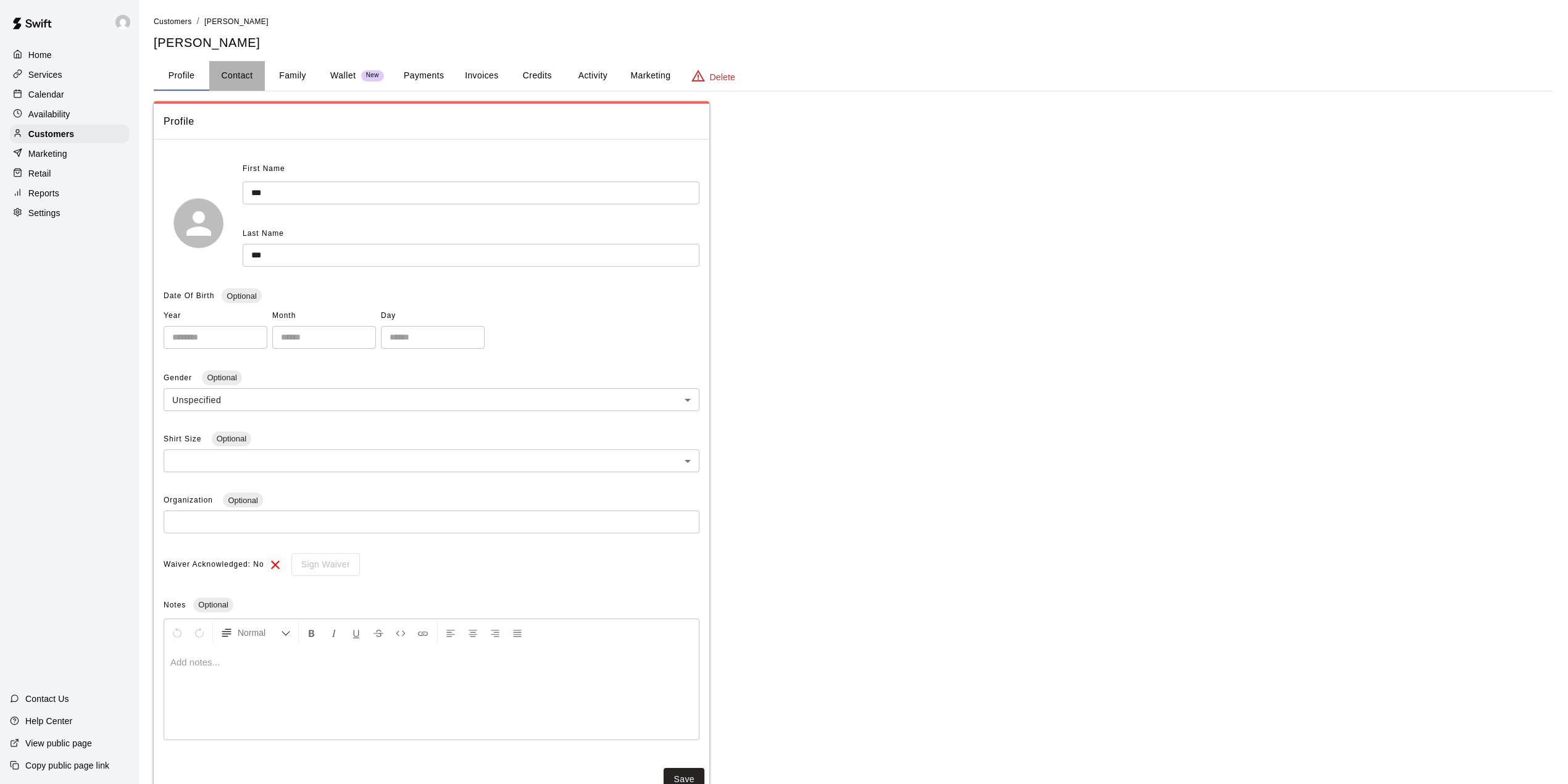
click at [245, 76] on button "Contact" at bounding box center [236, 76] width 55 height 30
select select "**"
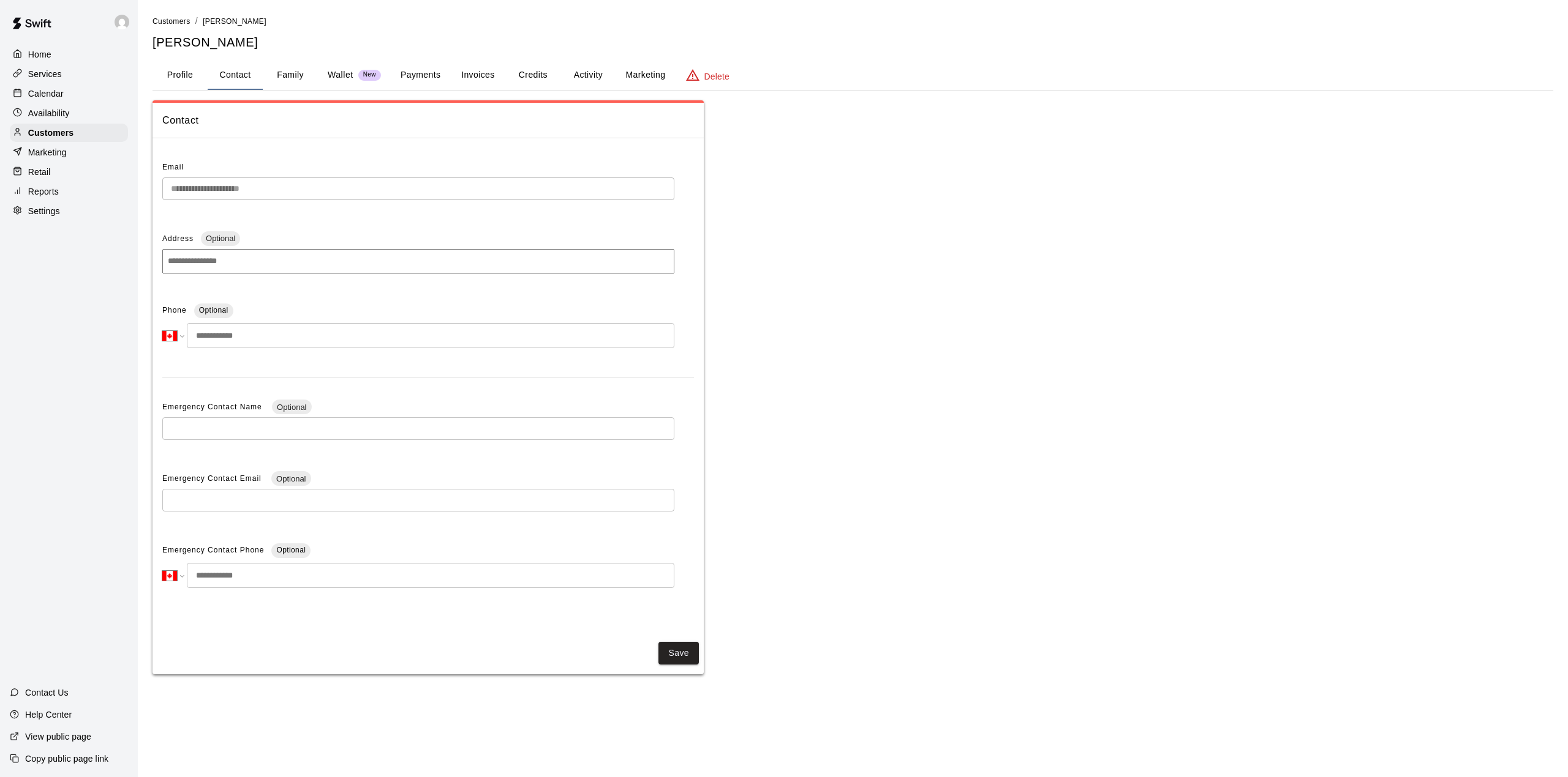
click at [289, 73] on button "Family" at bounding box center [289, 76] width 55 height 30
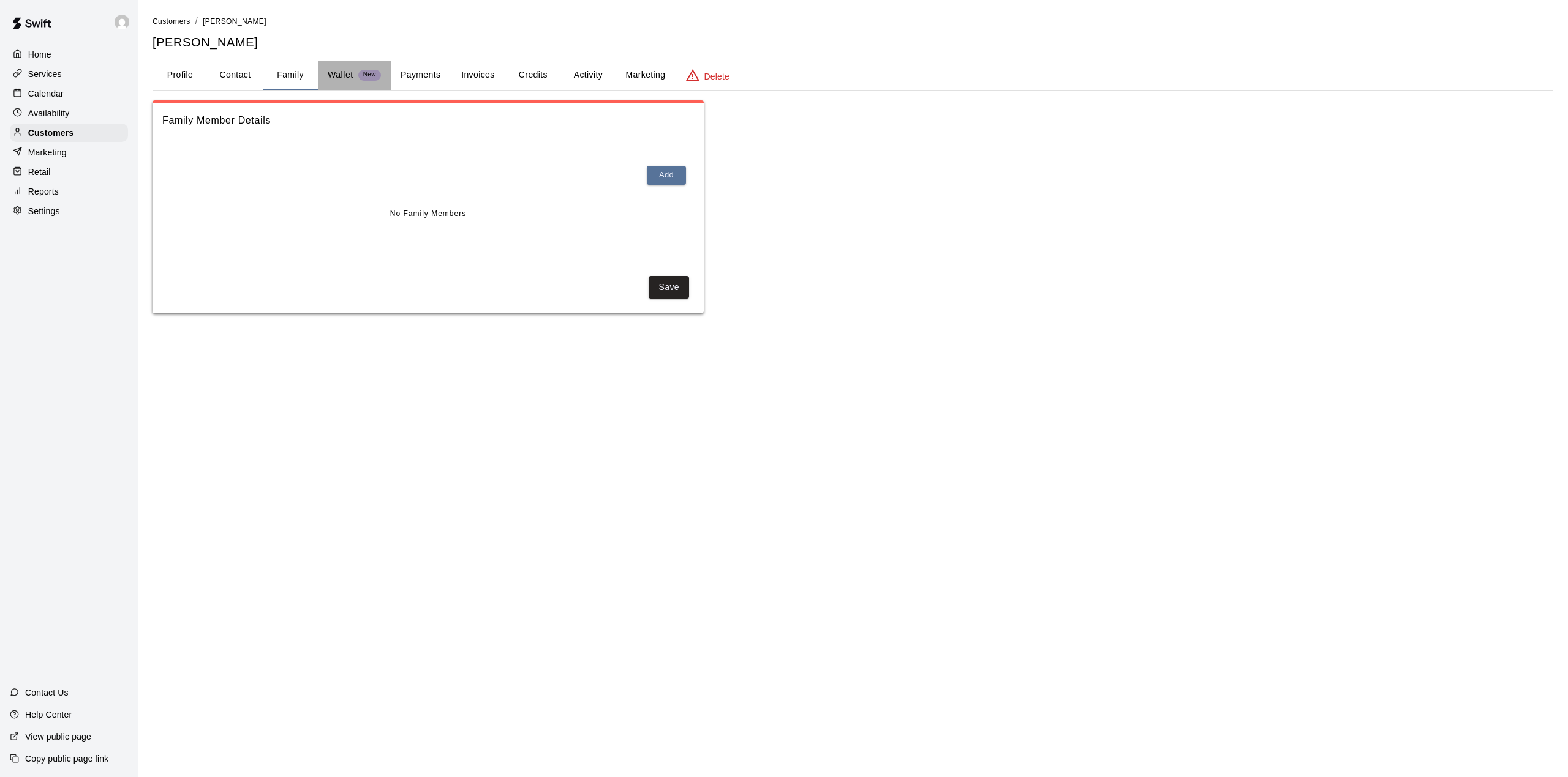
click at [356, 72] on div "Wallet New" at bounding box center [354, 75] width 53 height 13
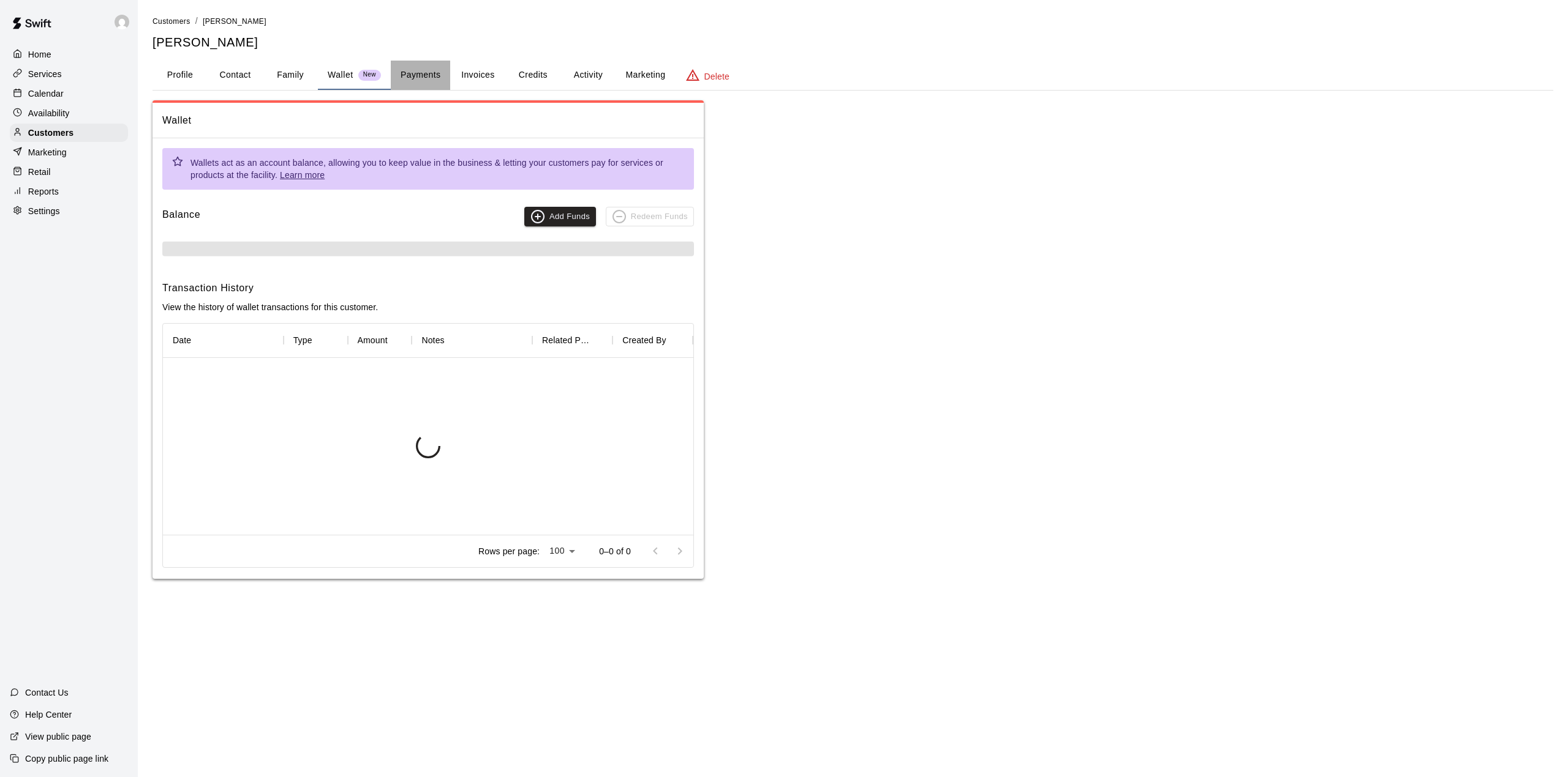
click at [426, 64] on button "Payments" at bounding box center [420, 76] width 59 height 30
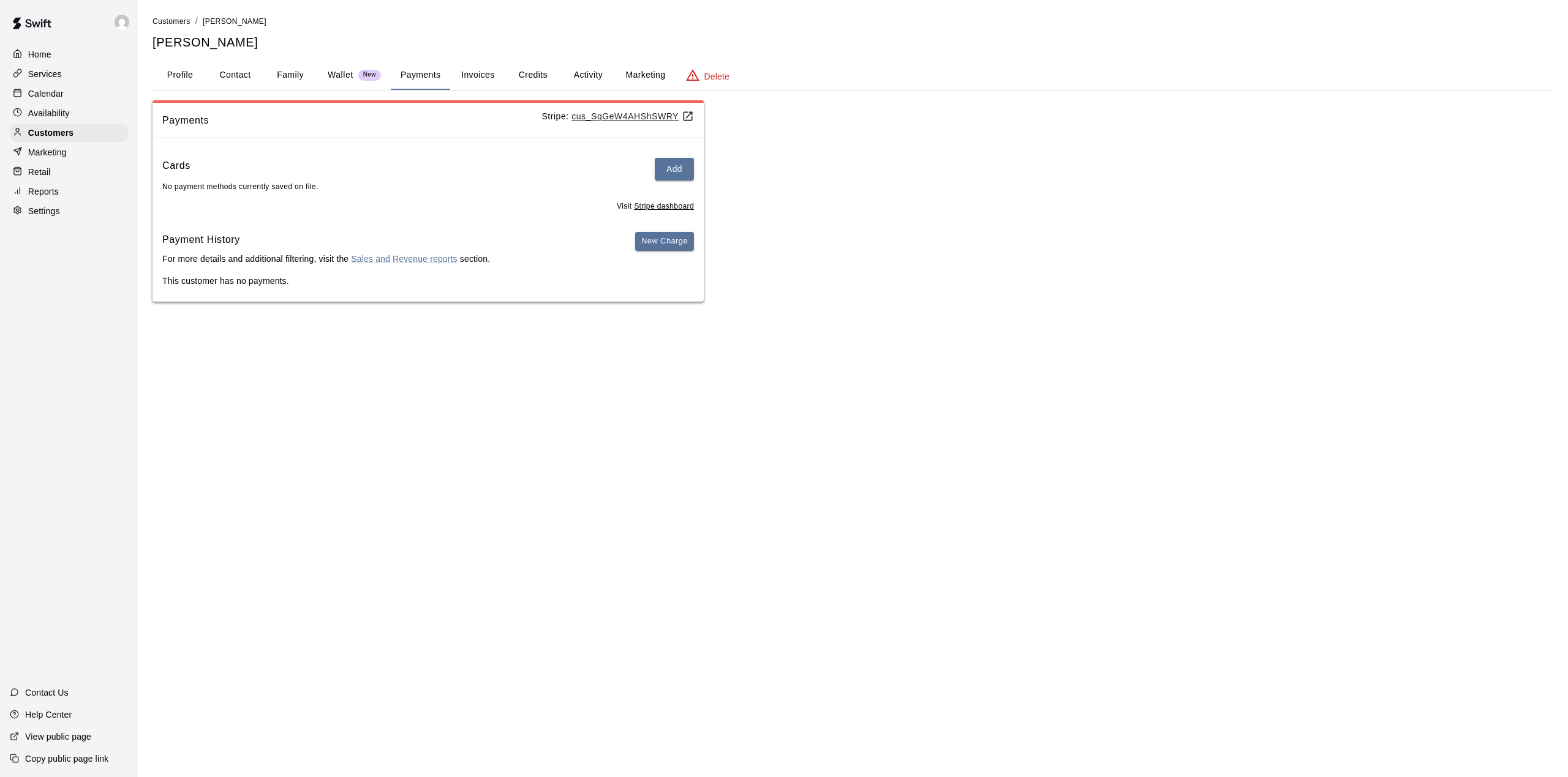
click at [234, 75] on button "Contact" at bounding box center [234, 76] width 55 height 30
select select "**"
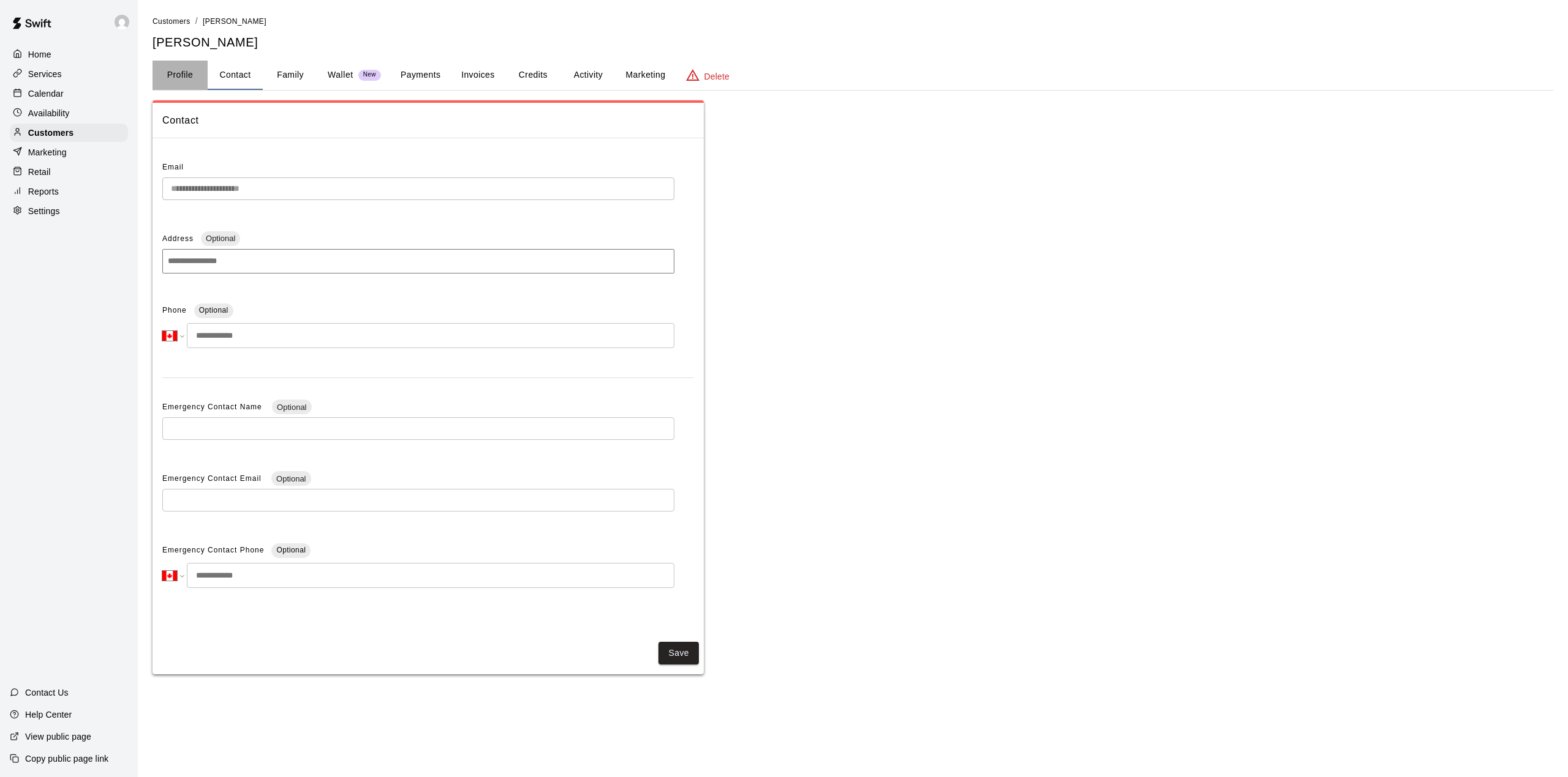
click at [174, 72] on button "Profile" at bounding box center [180, 76] width 55 height 30
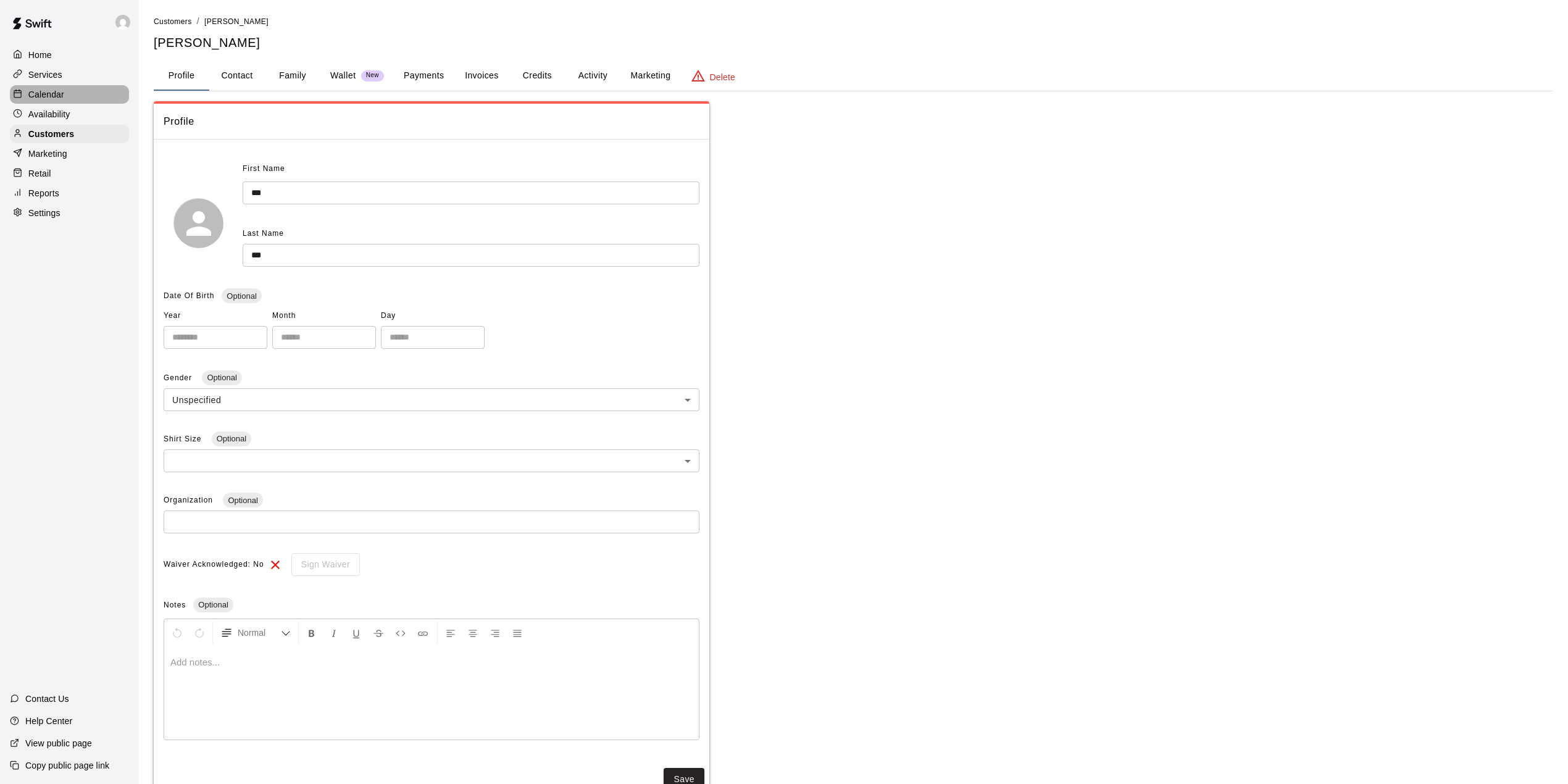
click at [60, 94] on p "Calendar" at bounding box center [46, 94] width 36 height 12
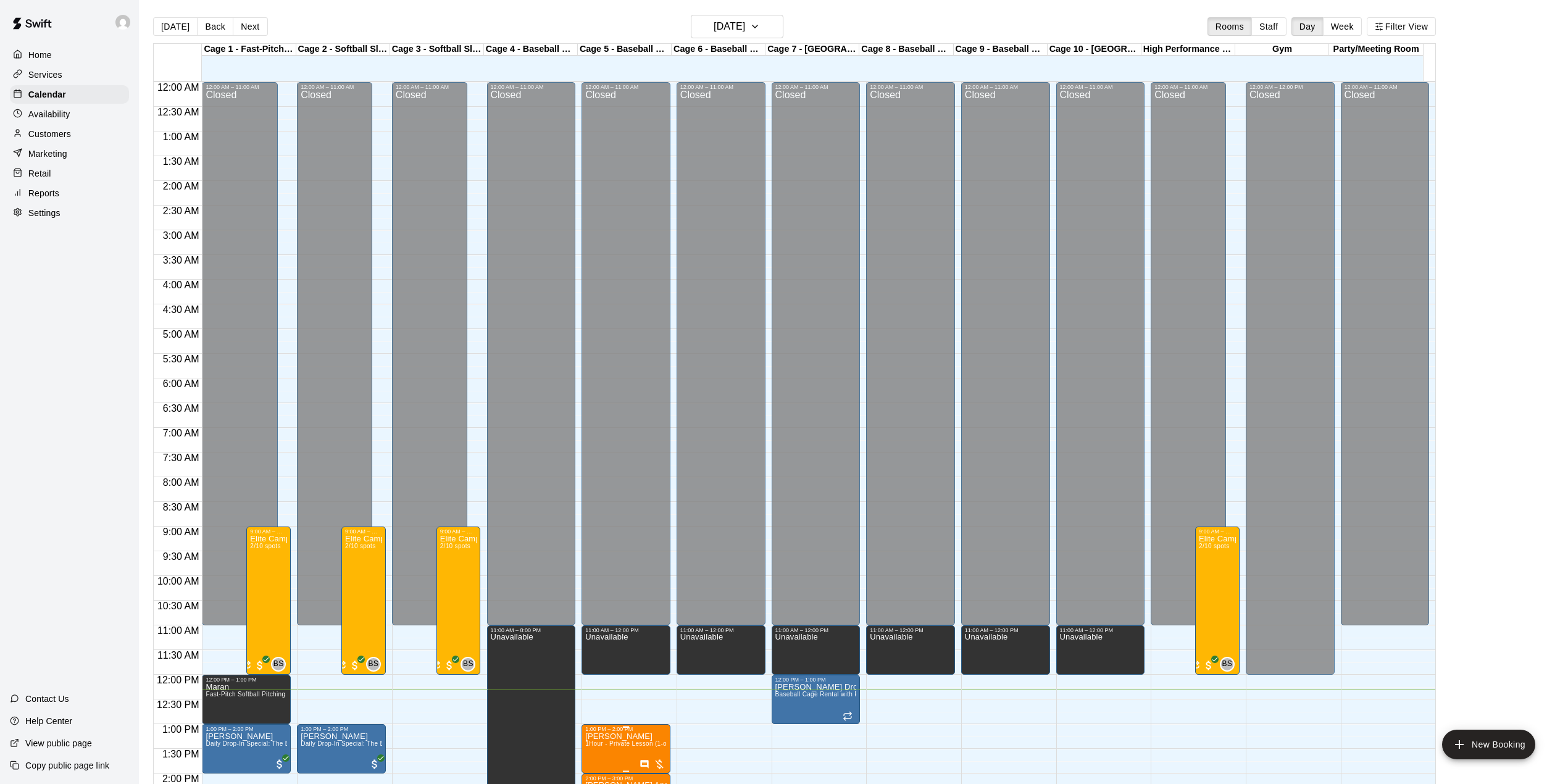
scroll to position [432, 0]
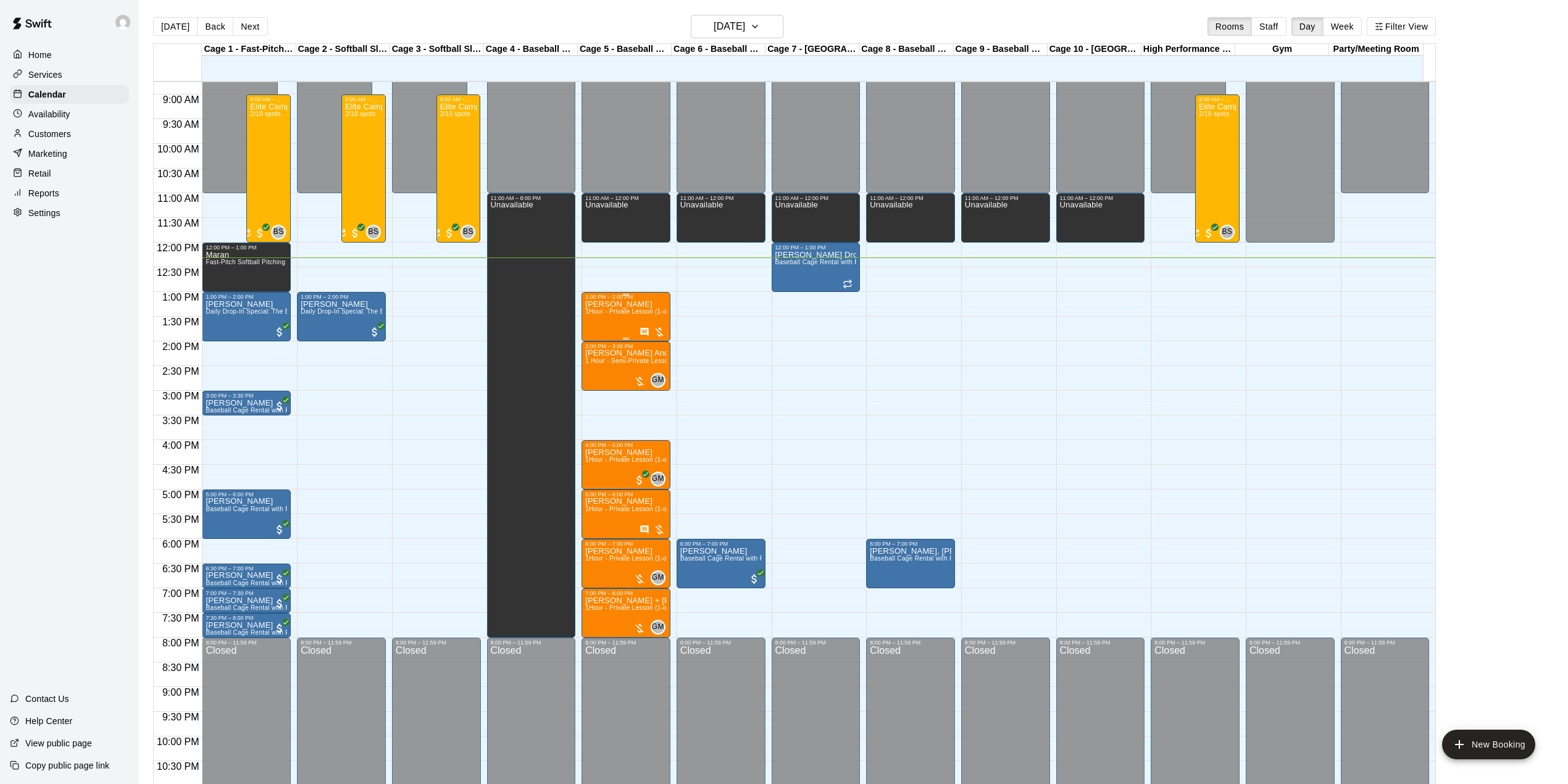
click at [596, 329] on div "[PERSON_NAME] 1Hour - Private Lesson (1-on-1)" at bounding box center [625, 692] width 82 height 784
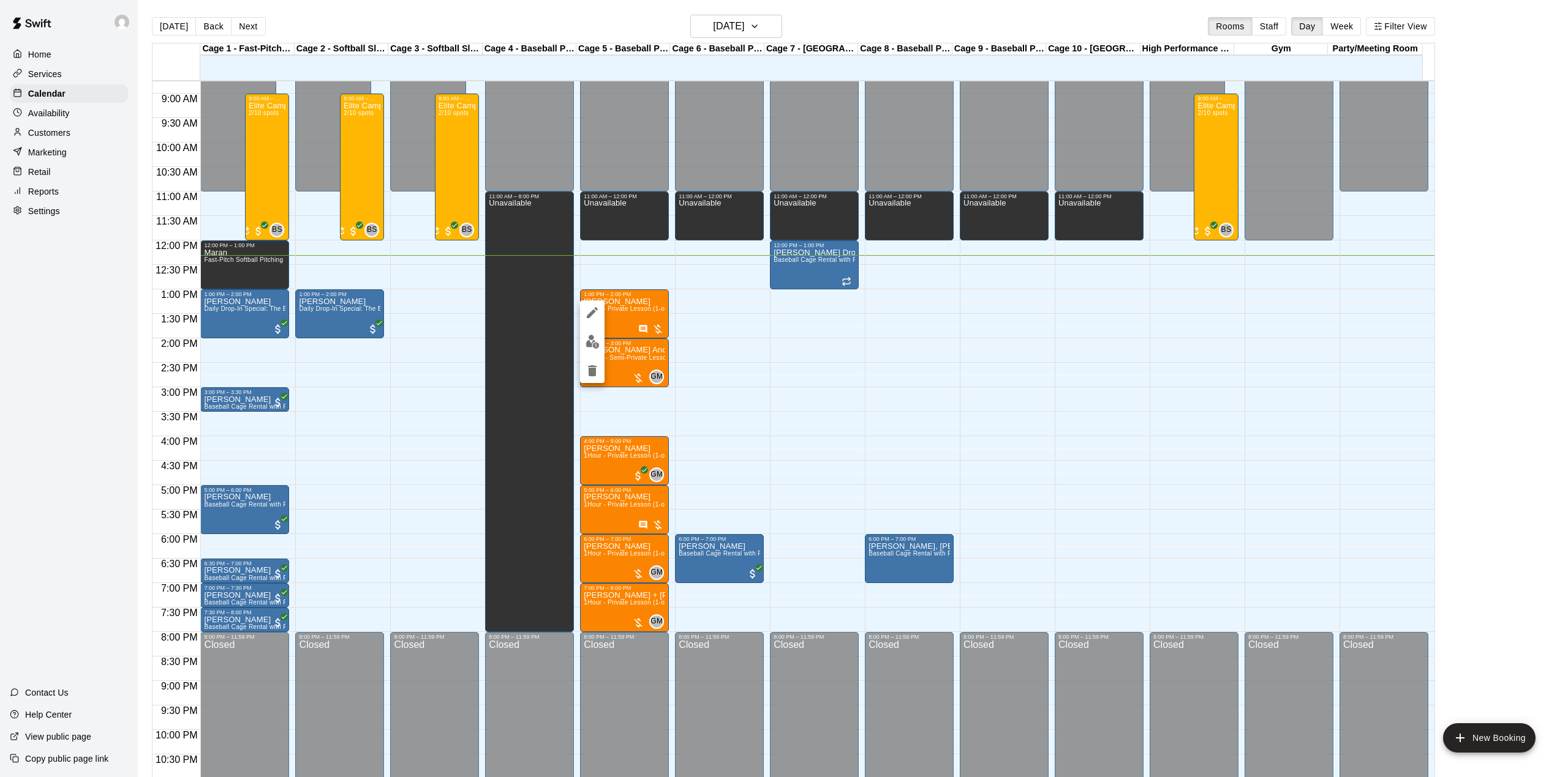
click at [713, 307] on div at bounding box center [784, 388] width 1568 height 777
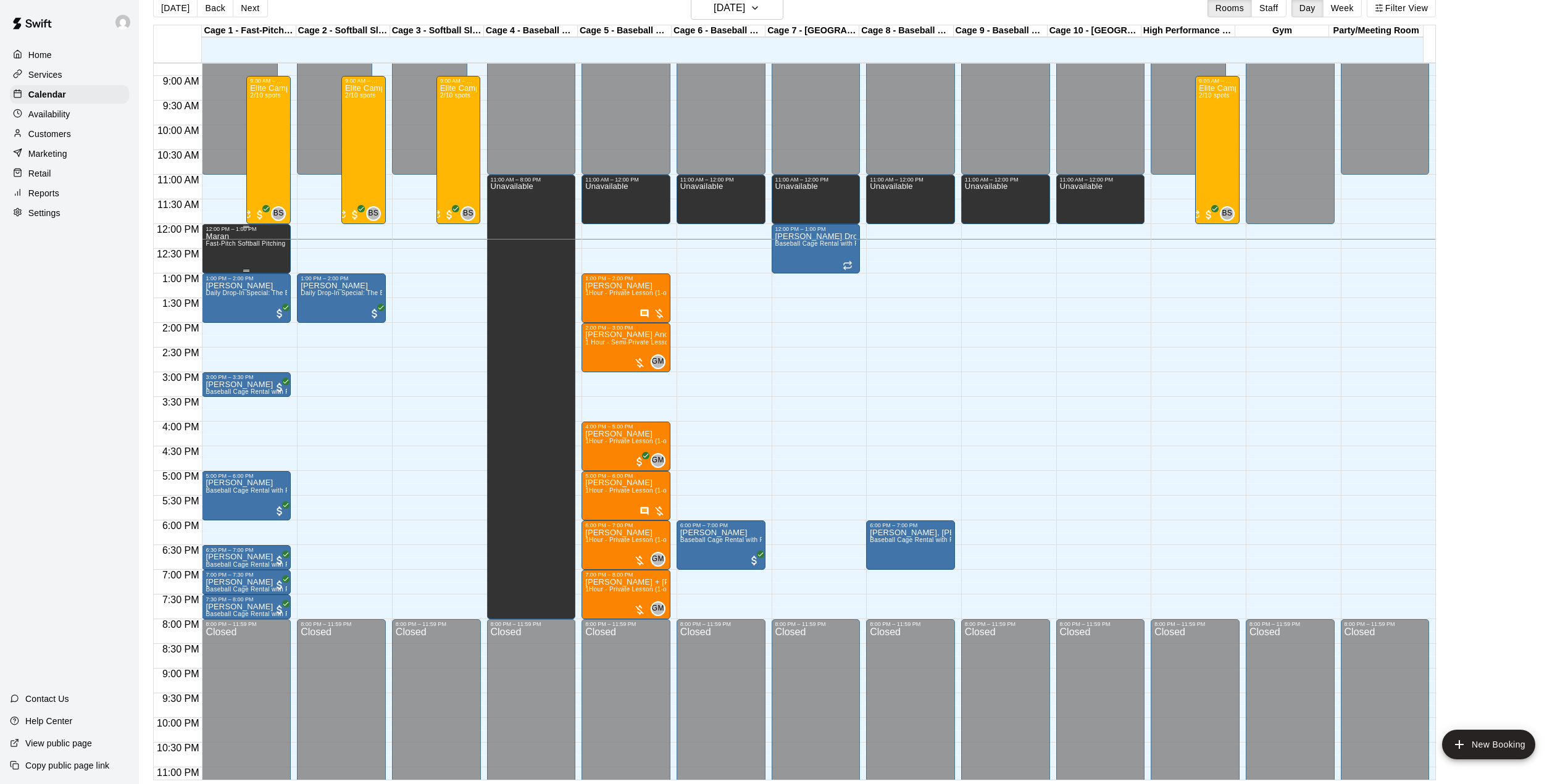
scroll to position [19, 0]
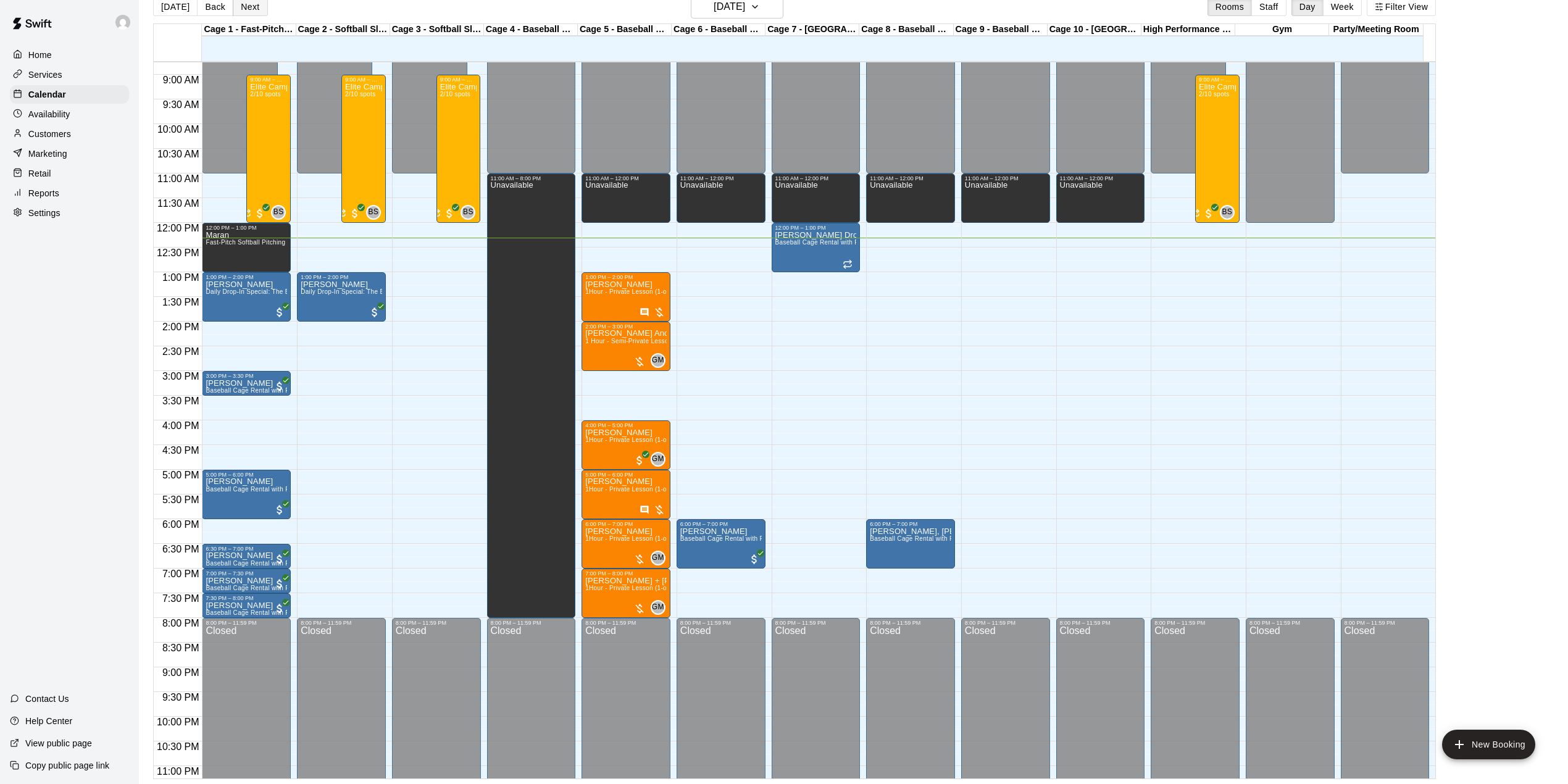
click at [241, 11] on button "Next" at bounding box center [249, 6] width 34 height 18
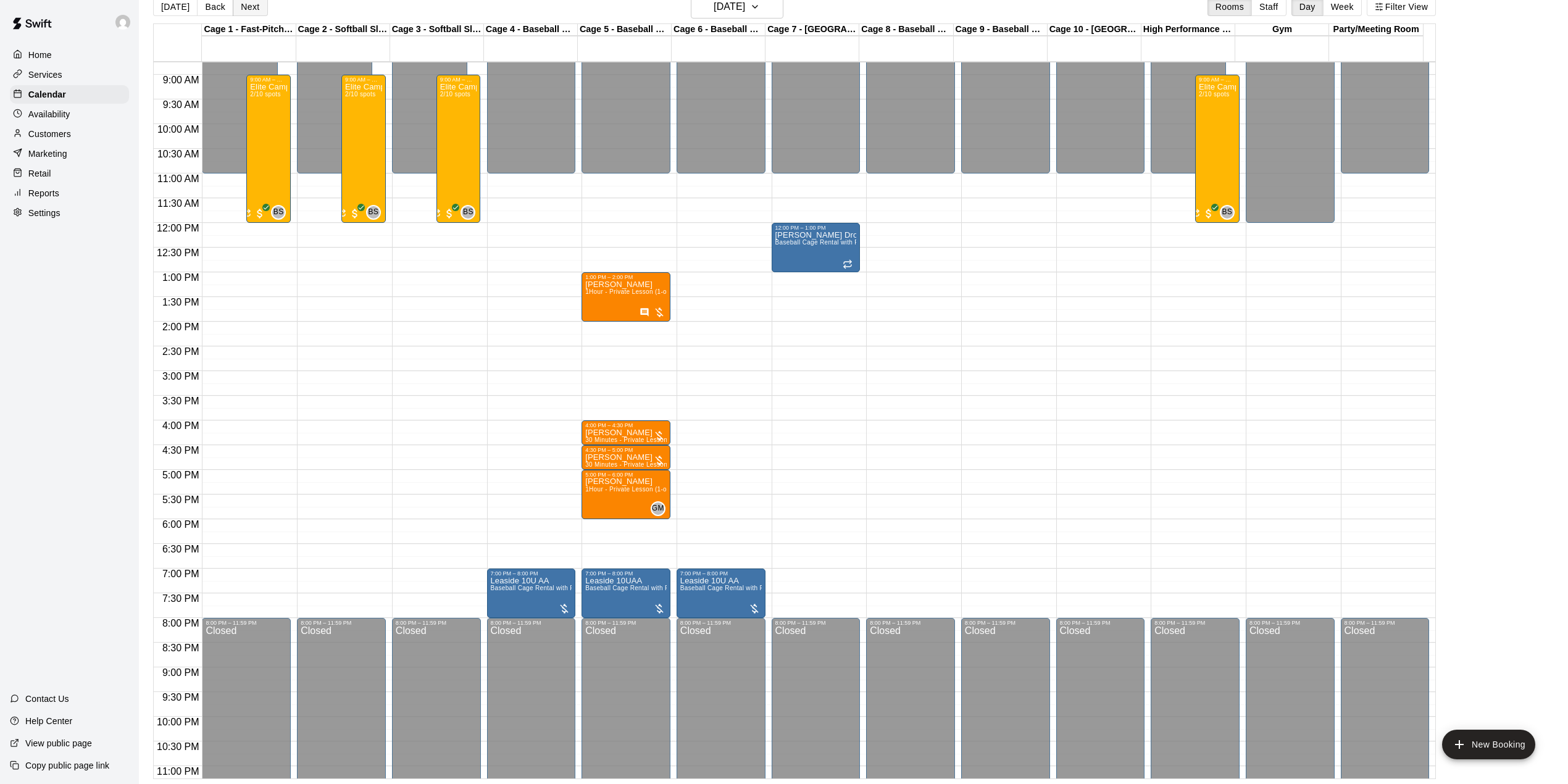
click at [246, 13] on button "Next" at bounding box center [249, 6] width 34 height 18
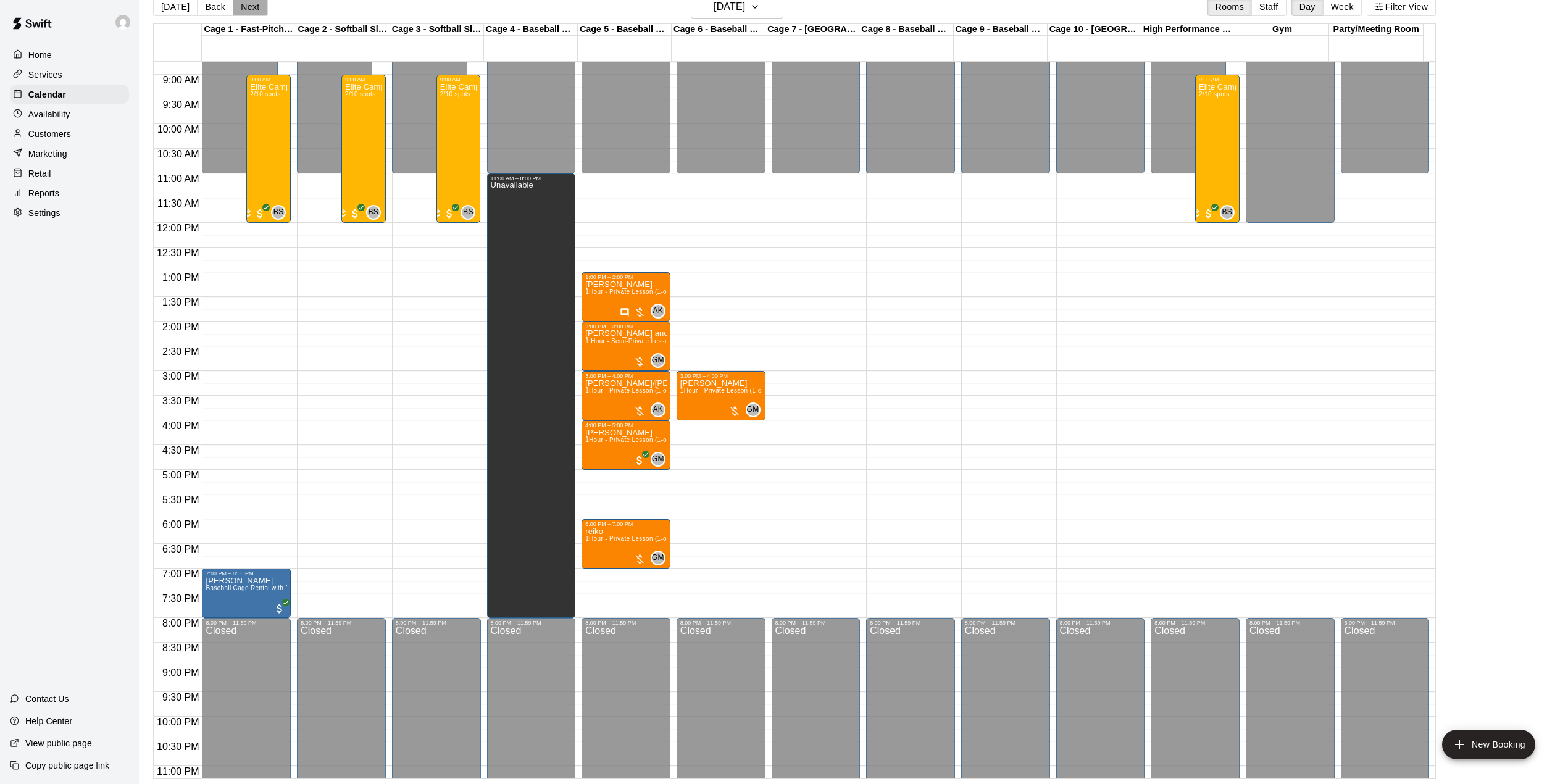
click at [252, 11] on button "Next" at bounding box center [249, 6] width 34 height 18
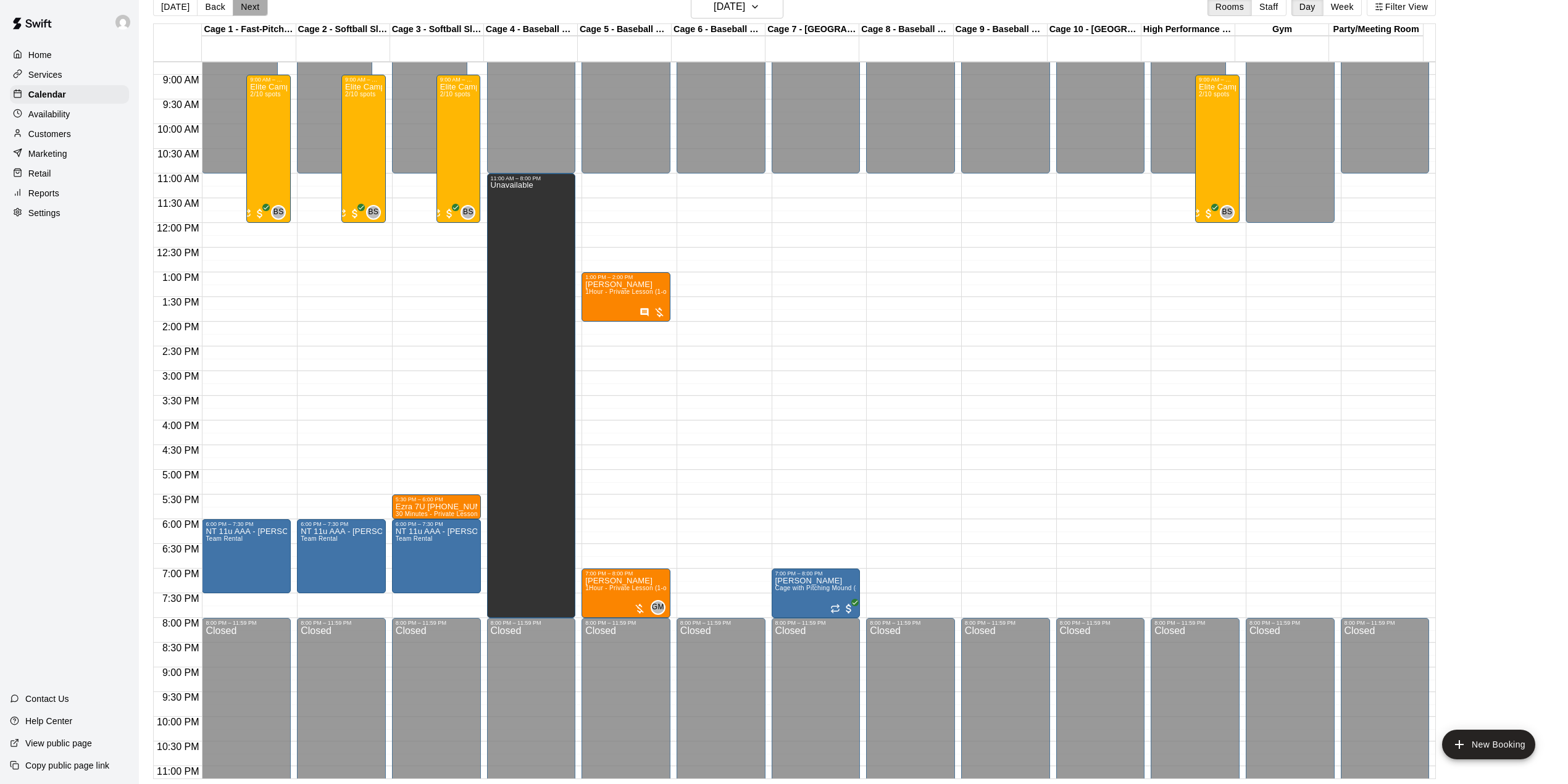
click at [248, 11] on button "Next" at bounding box center [249, 6] width 34 height 18
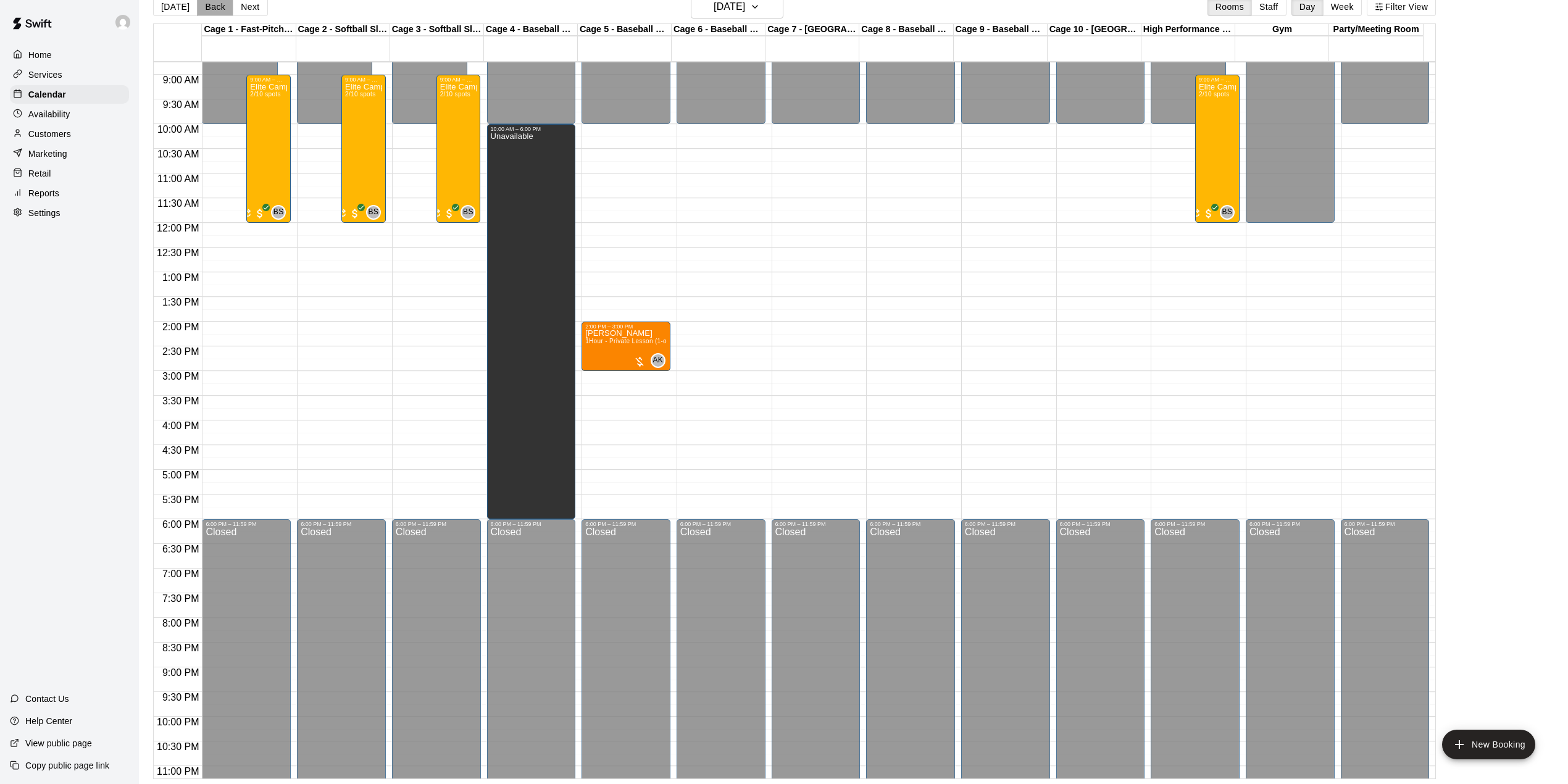
click at [213, 8] on button "Back" at bounding box center [214, 6] width 36 height 18
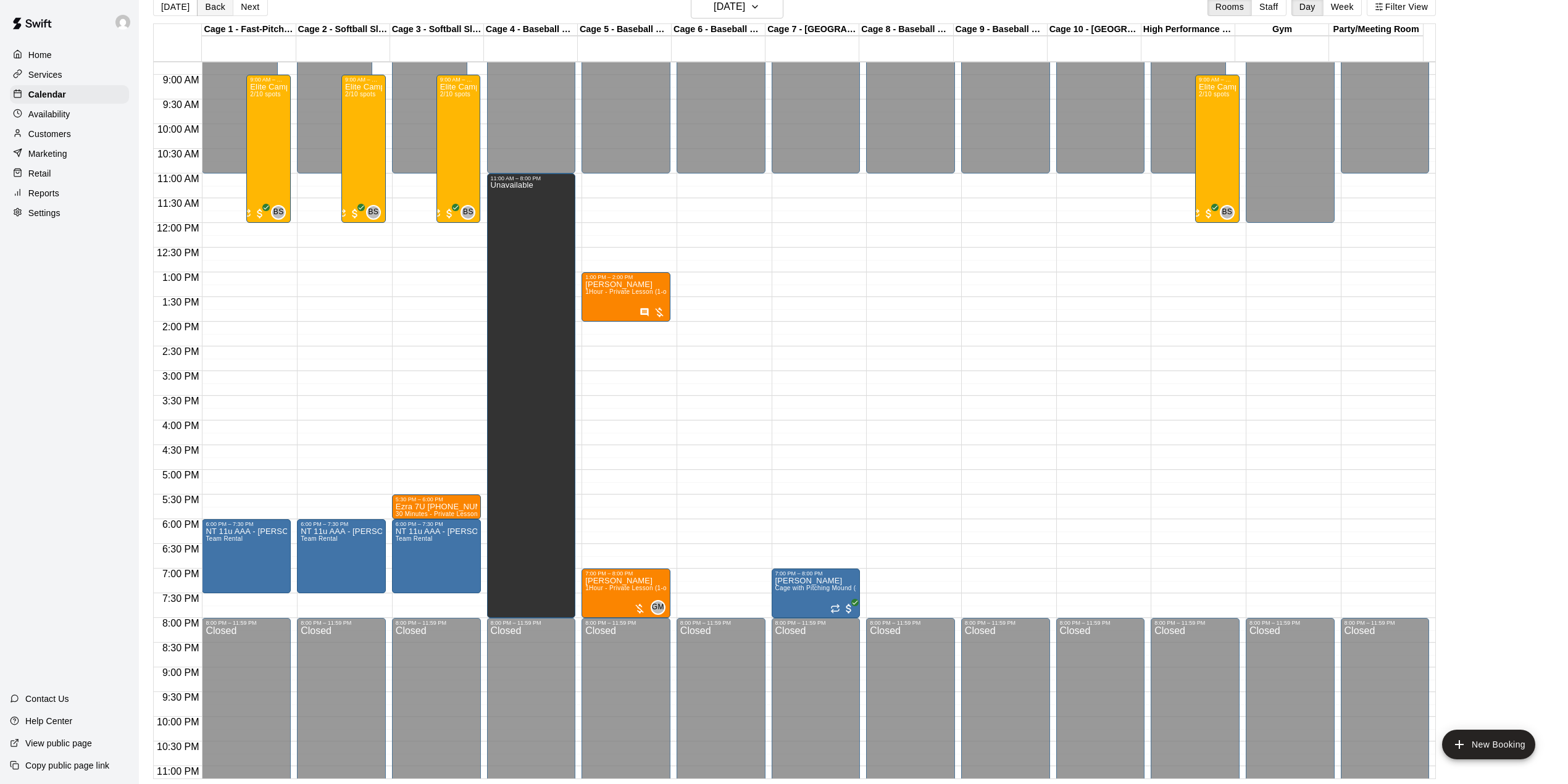
click at [216, 10] on button "Back" at bounding box center [214, 6] width 36 height 18
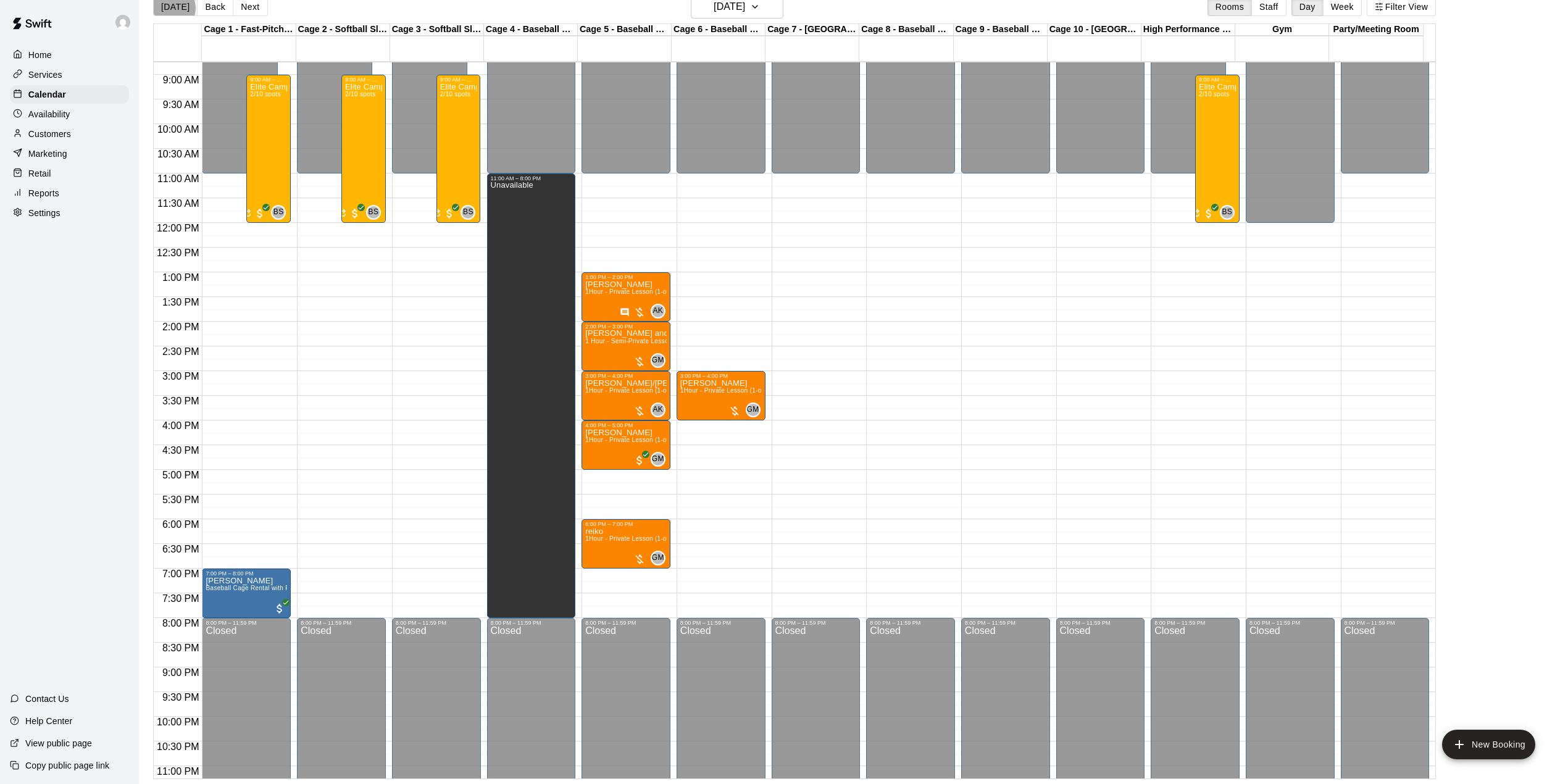
click at [171, 8] on button "[DATE]" at bounding box center [175, 6] width 45 height 18
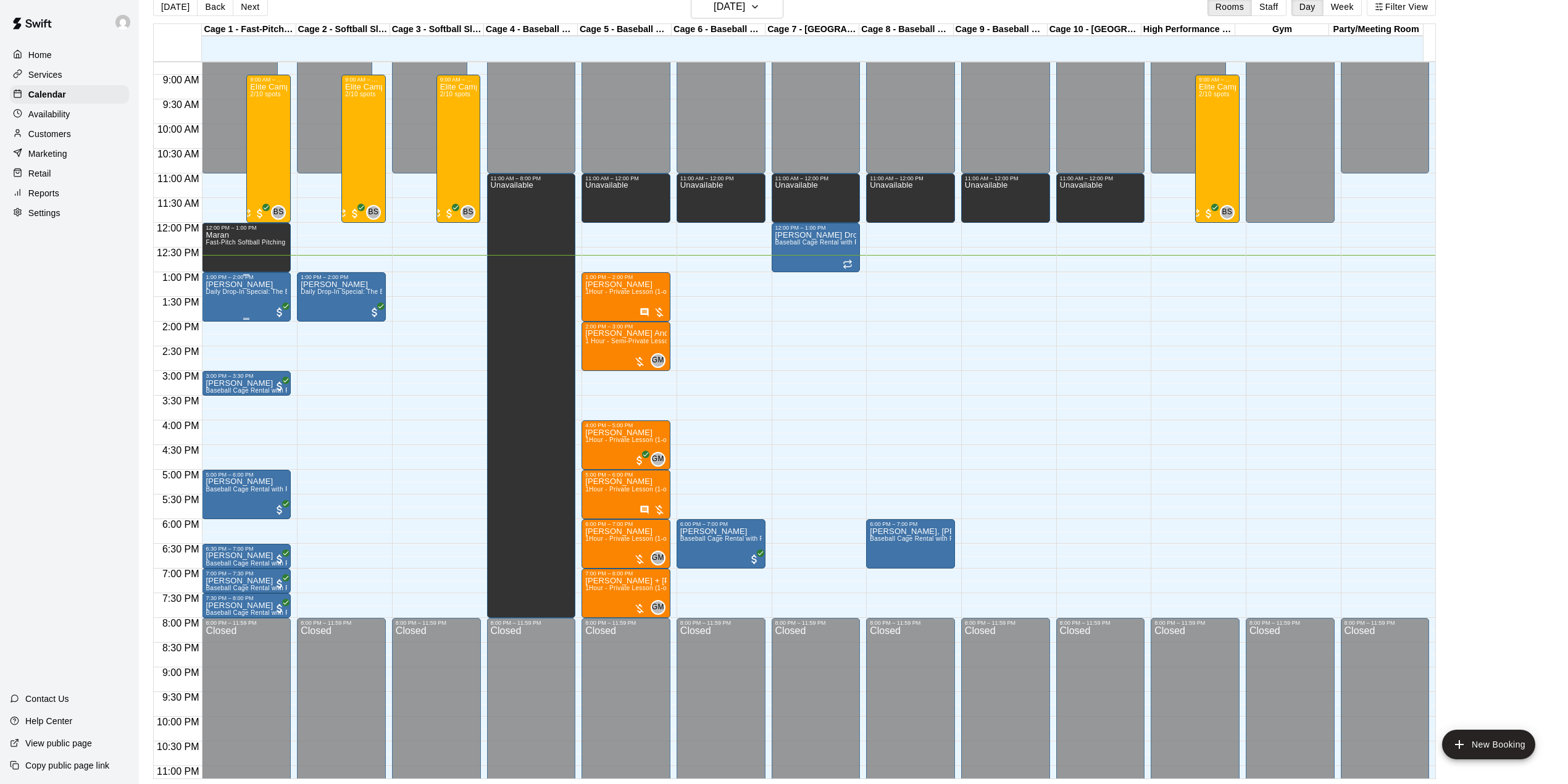
click at [211, 285] on p "[PERSON_NAME]" at bounding box center [246, 285] width 82 height 0
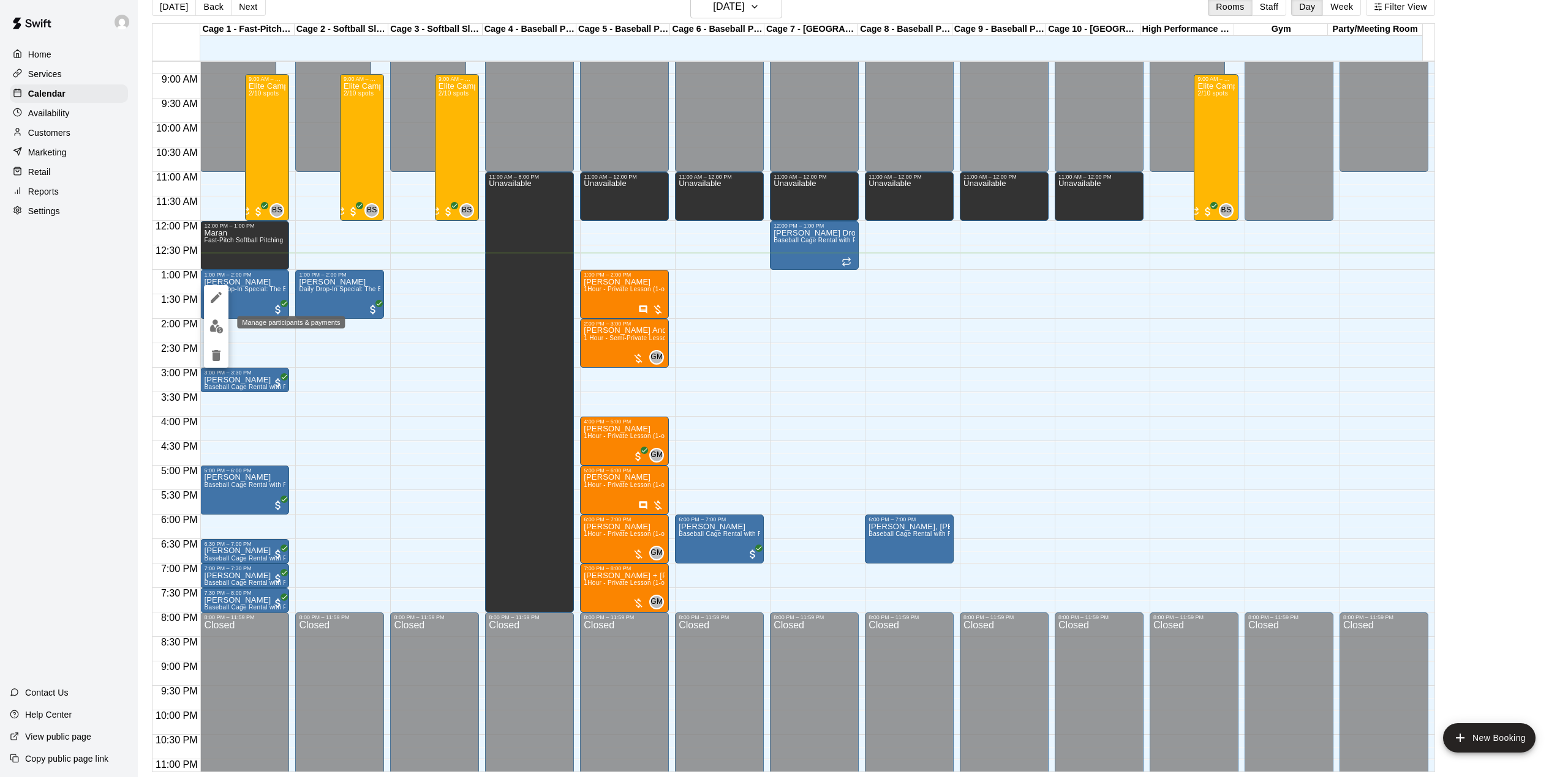
click at [218, 330] on img "edit" at bounding box center [216, 327] width 14 height 14
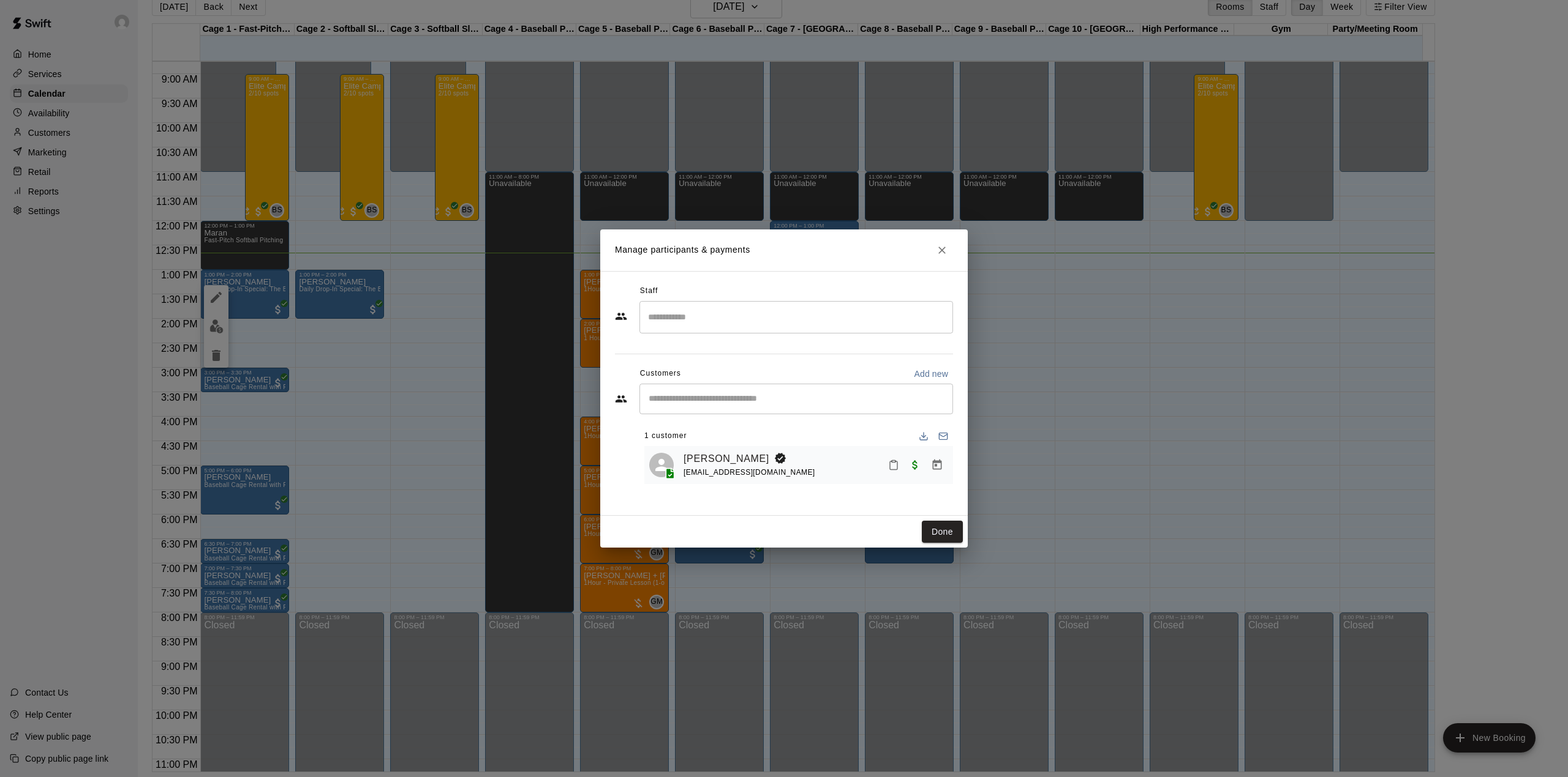
click at [944, 246] on icon "Close" at bounding box center [942, 250] width 12 height 12
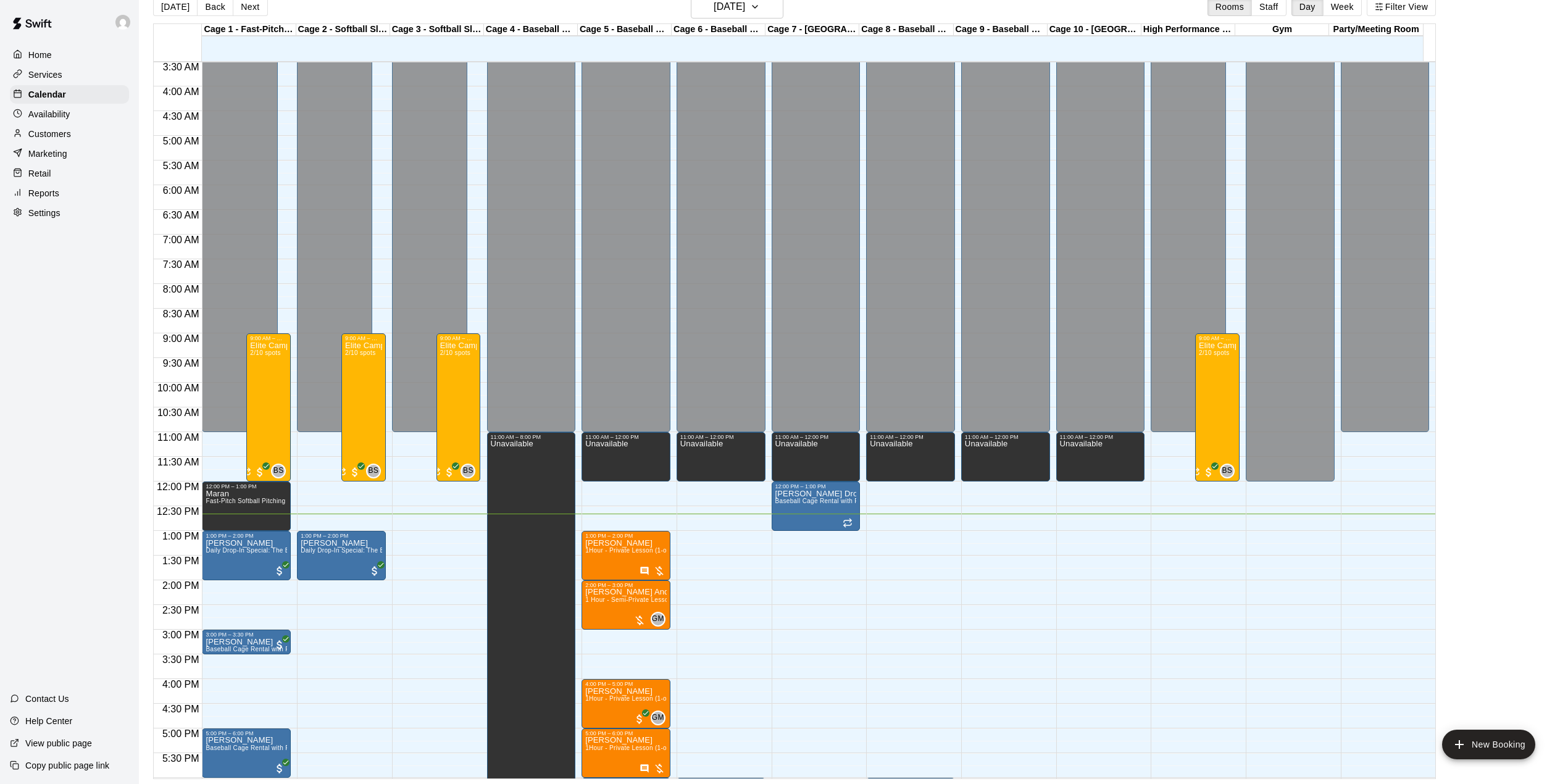
scroll to position [267, 0]
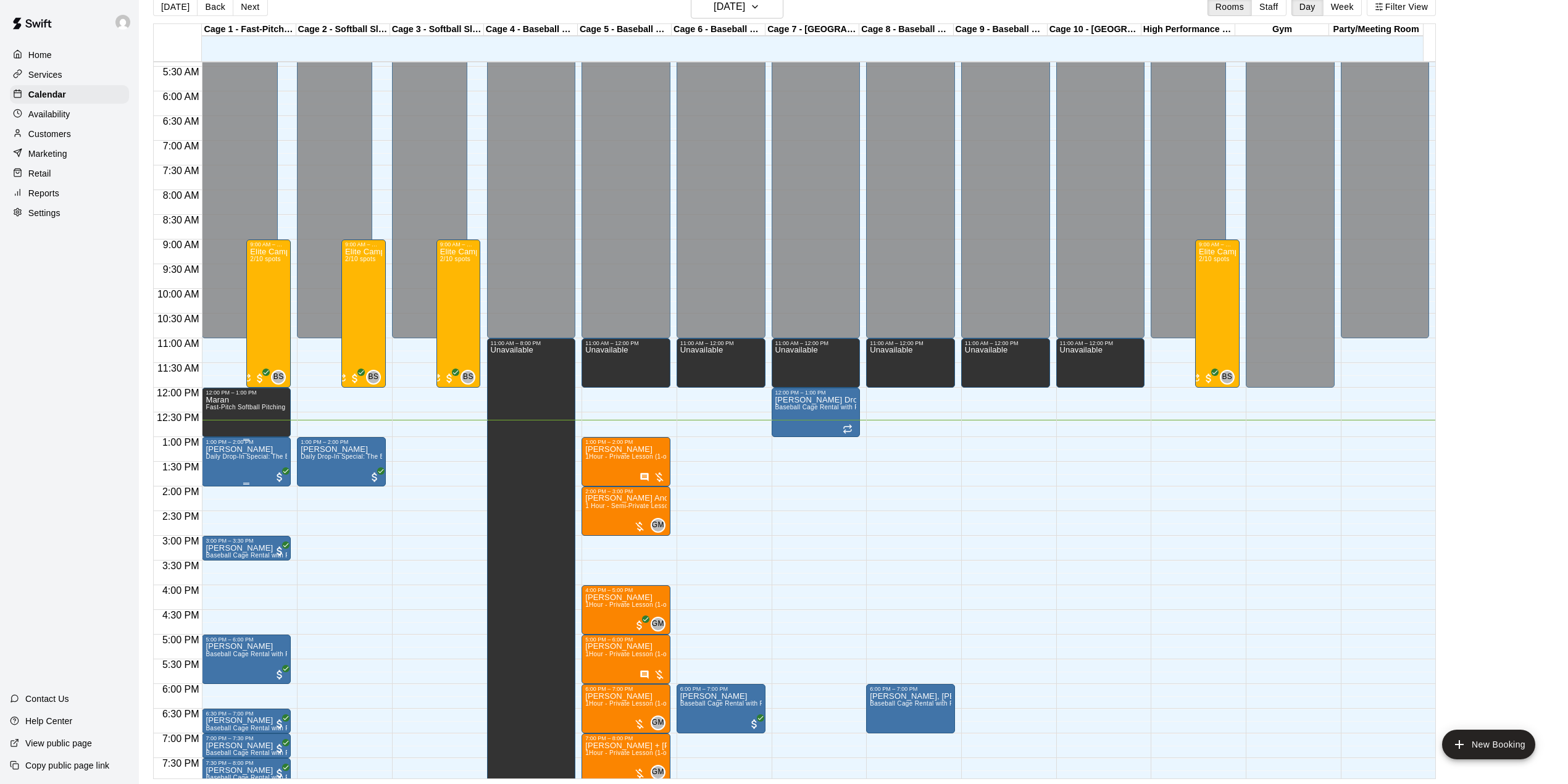
click at [242, 450] on p "[PERSON_NAME]" at bounding box center [246, 450] width 82 height 0
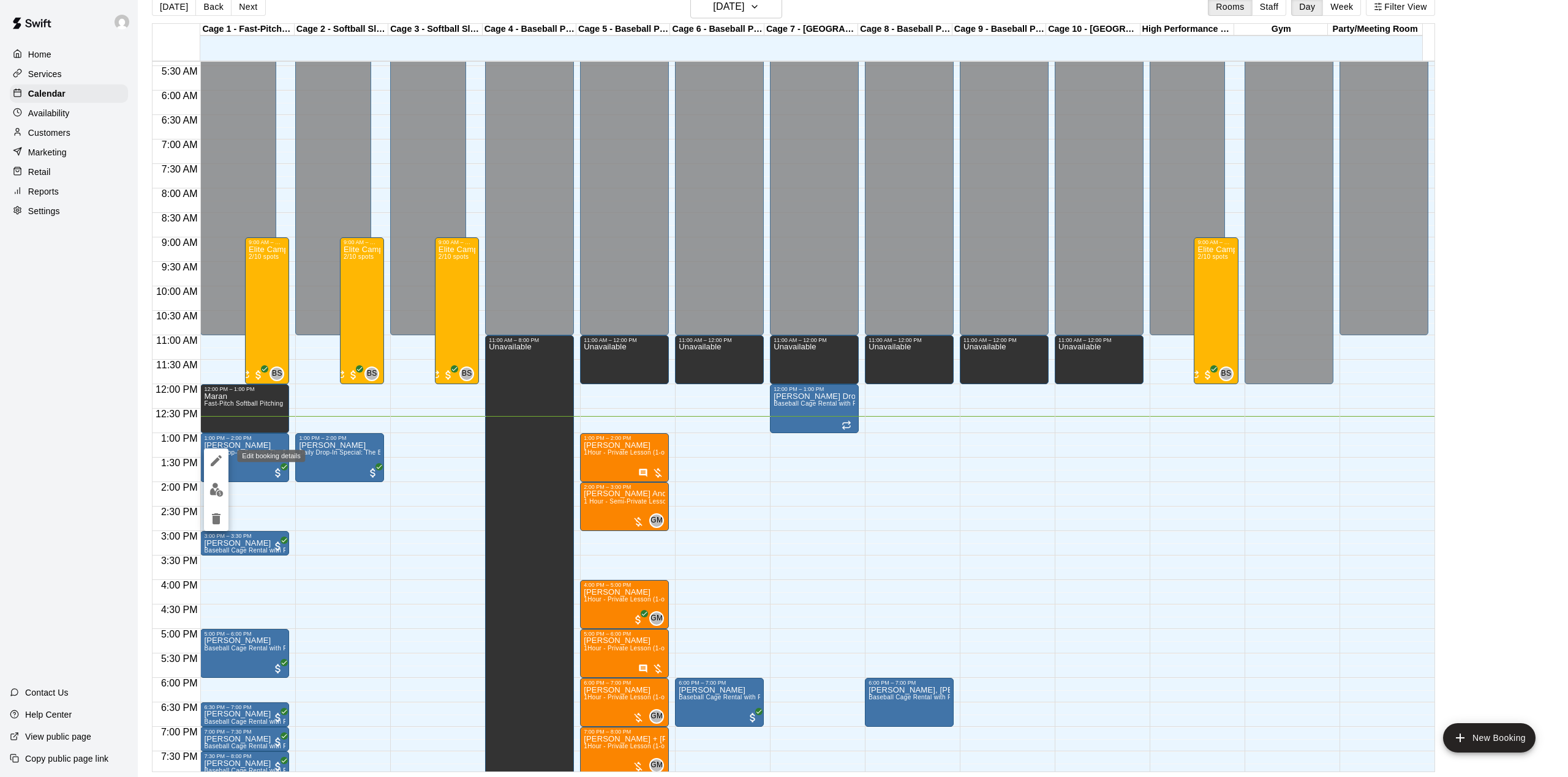
click at [214, 464] on icon "edit" at bounding box center [216, 461] width 11 height 11
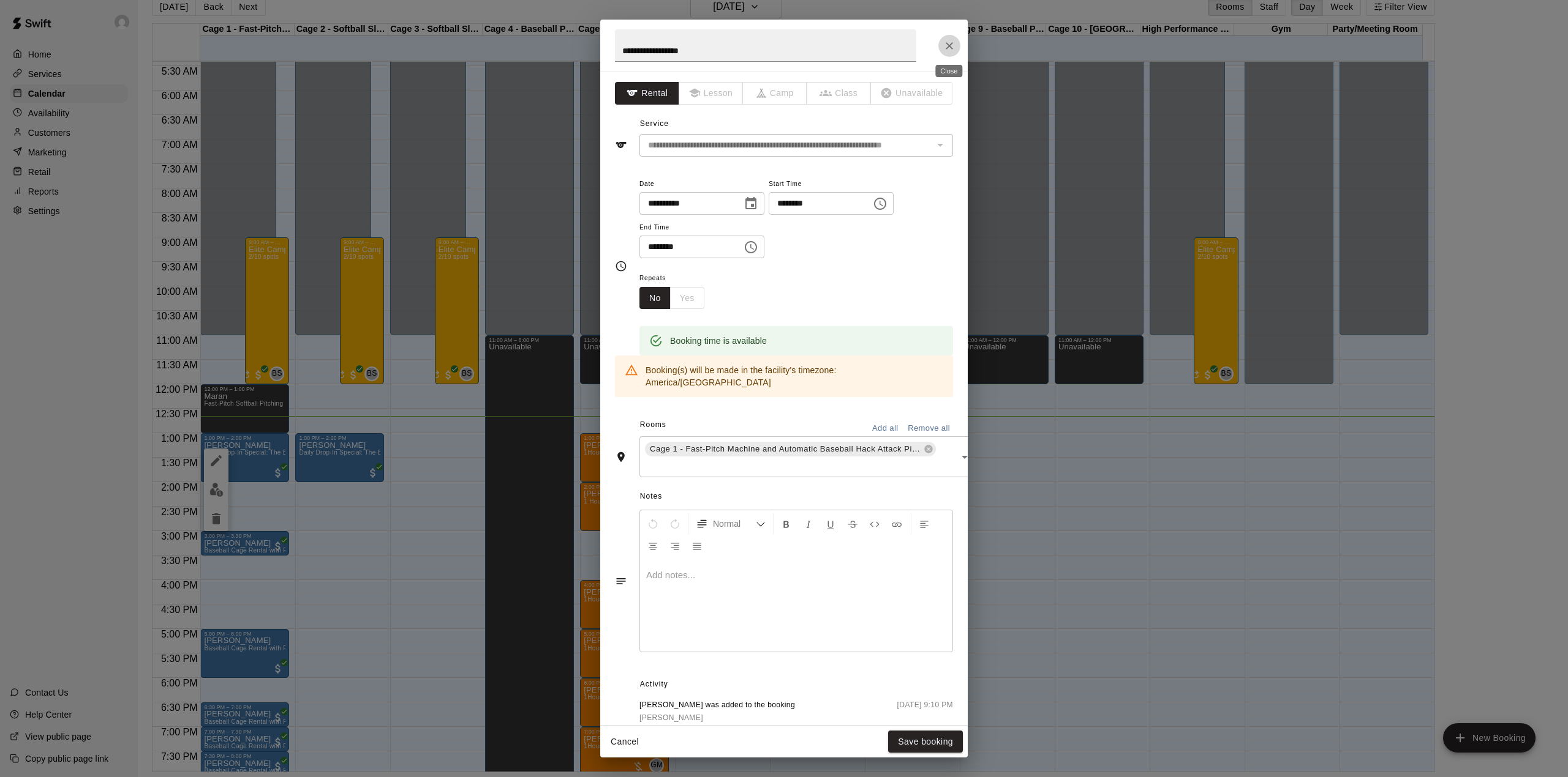
click at [947, 44] on icon "Close" at bounding box center [949, 46] width 12 height 12
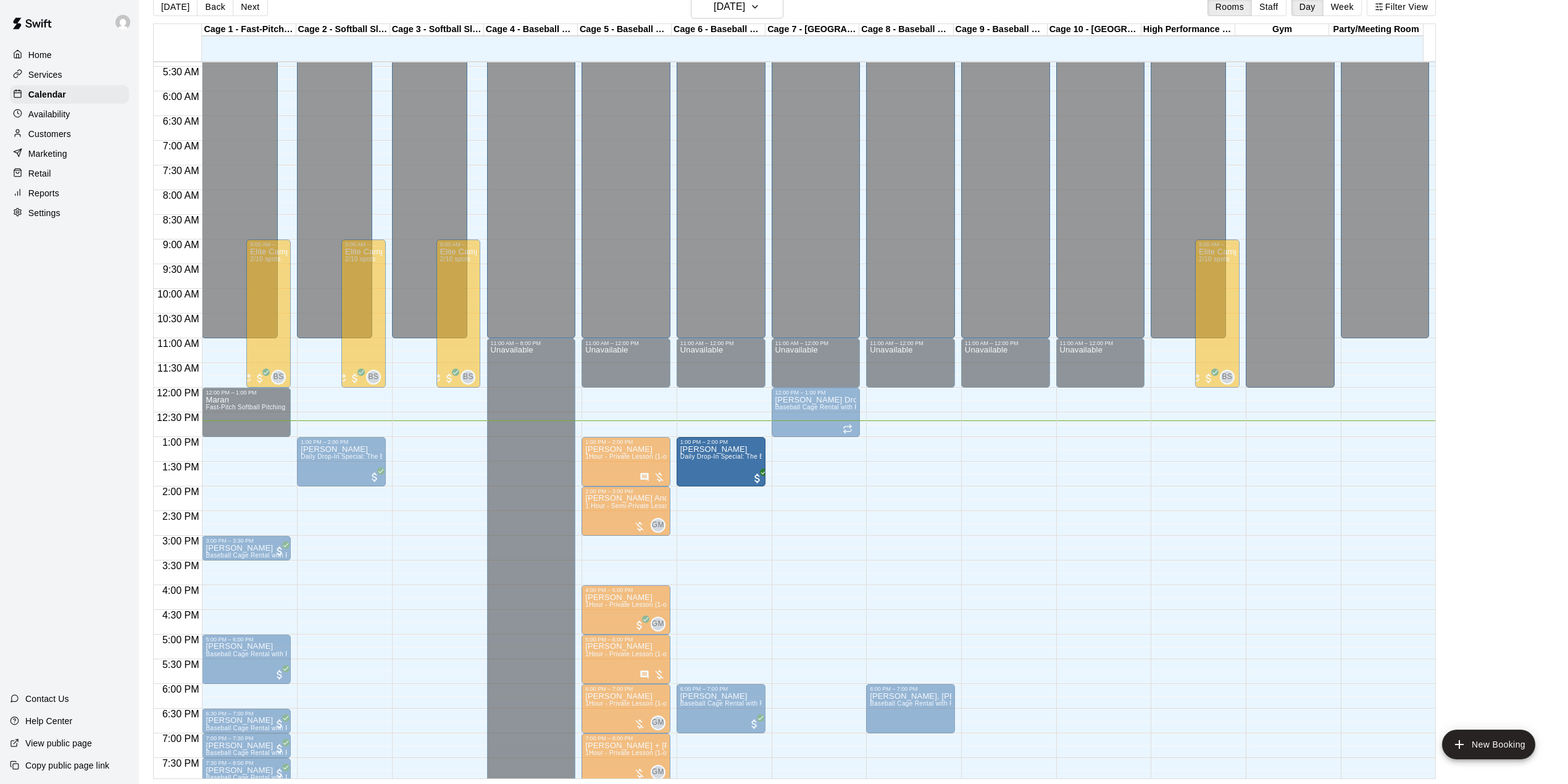
drag, startPoint x: 244, startPoint y: 460, endPoint x: 732, endPoint y: 462, distance: 488.0
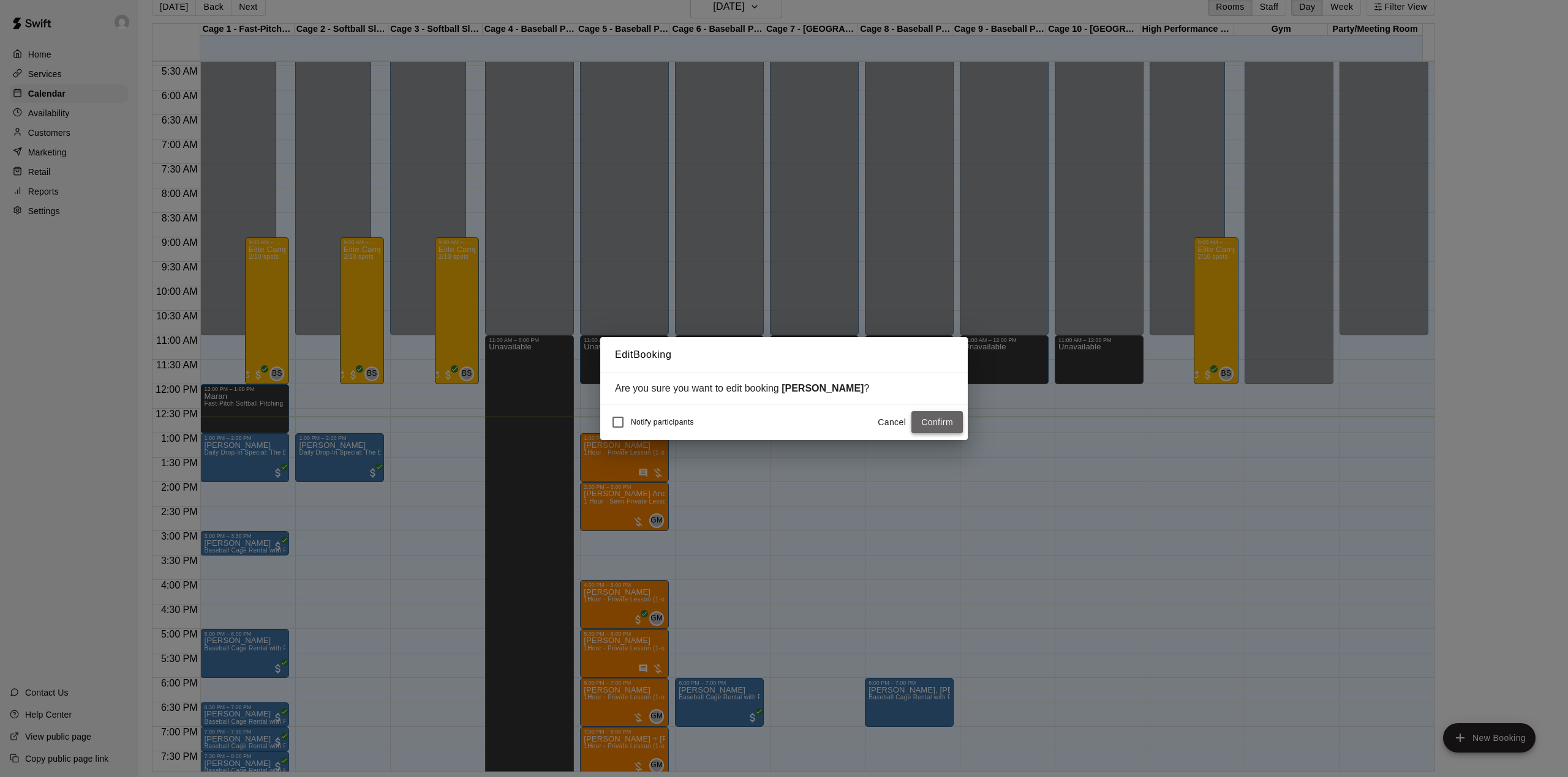
click at [937, 424] on button "Confirm" at bounding box center [937, 422] width 51 height 23
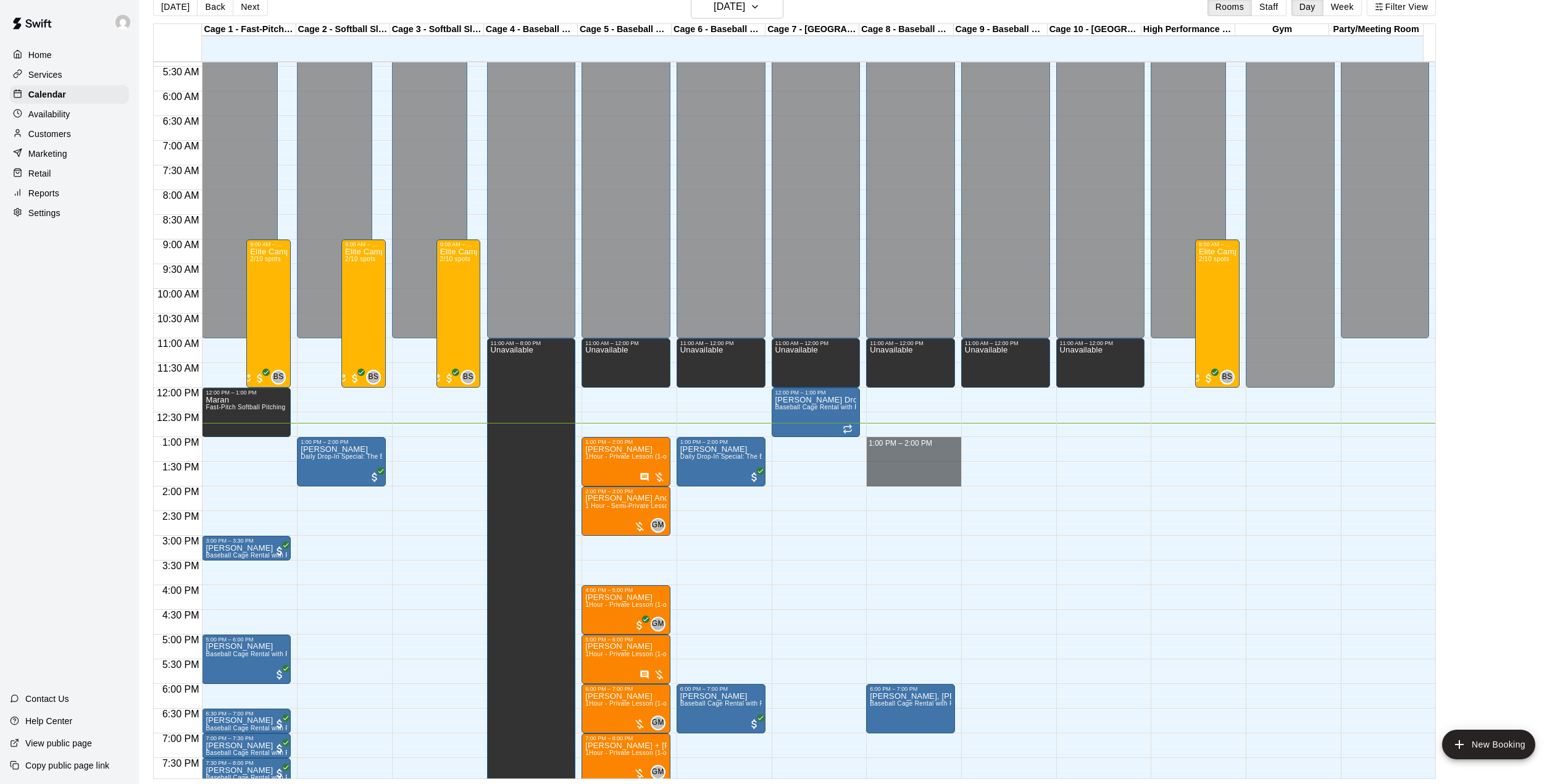
drag, startPoint x: 910, startPoint y: 441, endPoint x: 914, endPoint y: 479, distance: 38.2
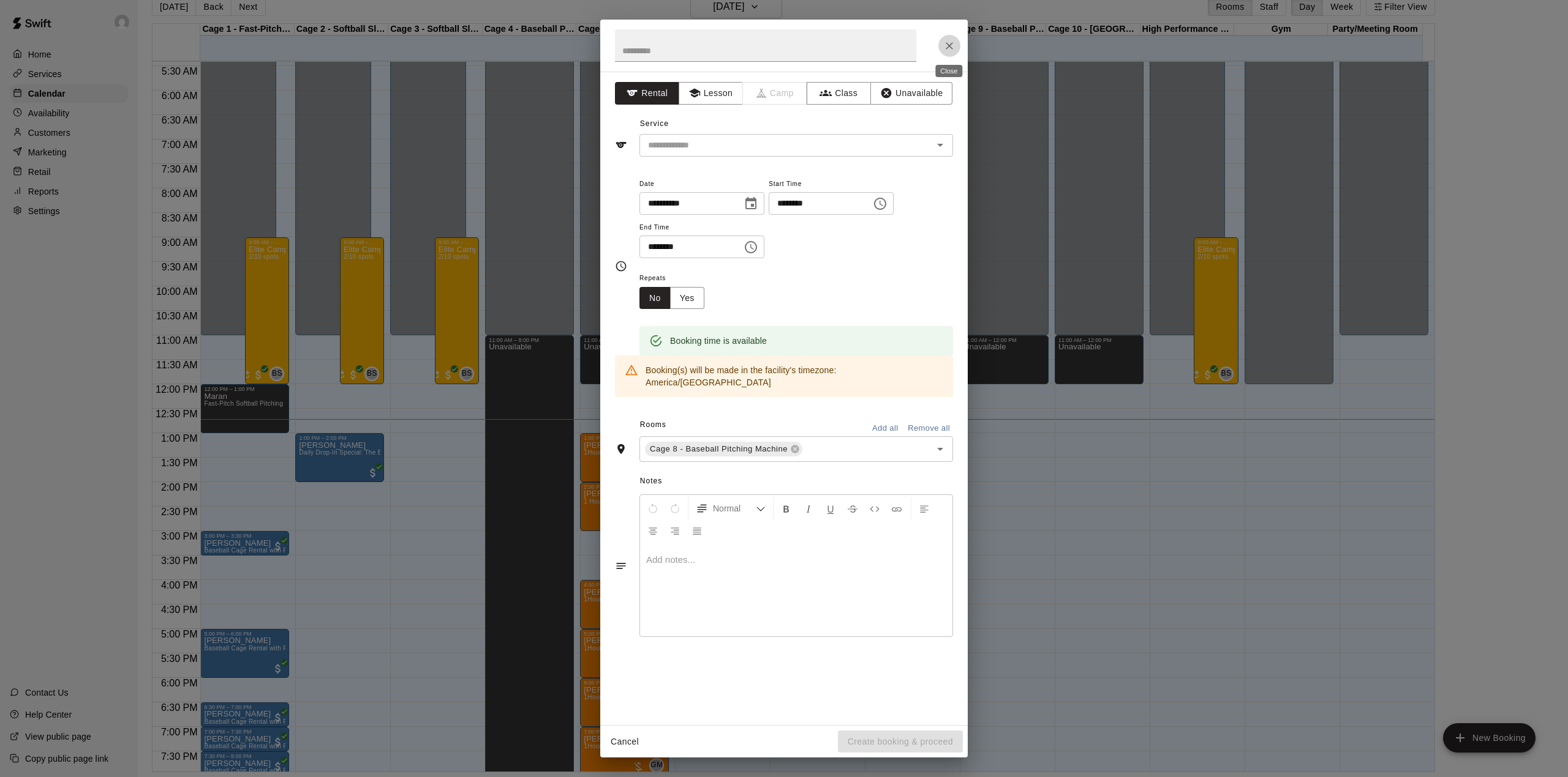
click at [948, 50] on icon "Close" at bounding box center [949, 46] width 12 height 12
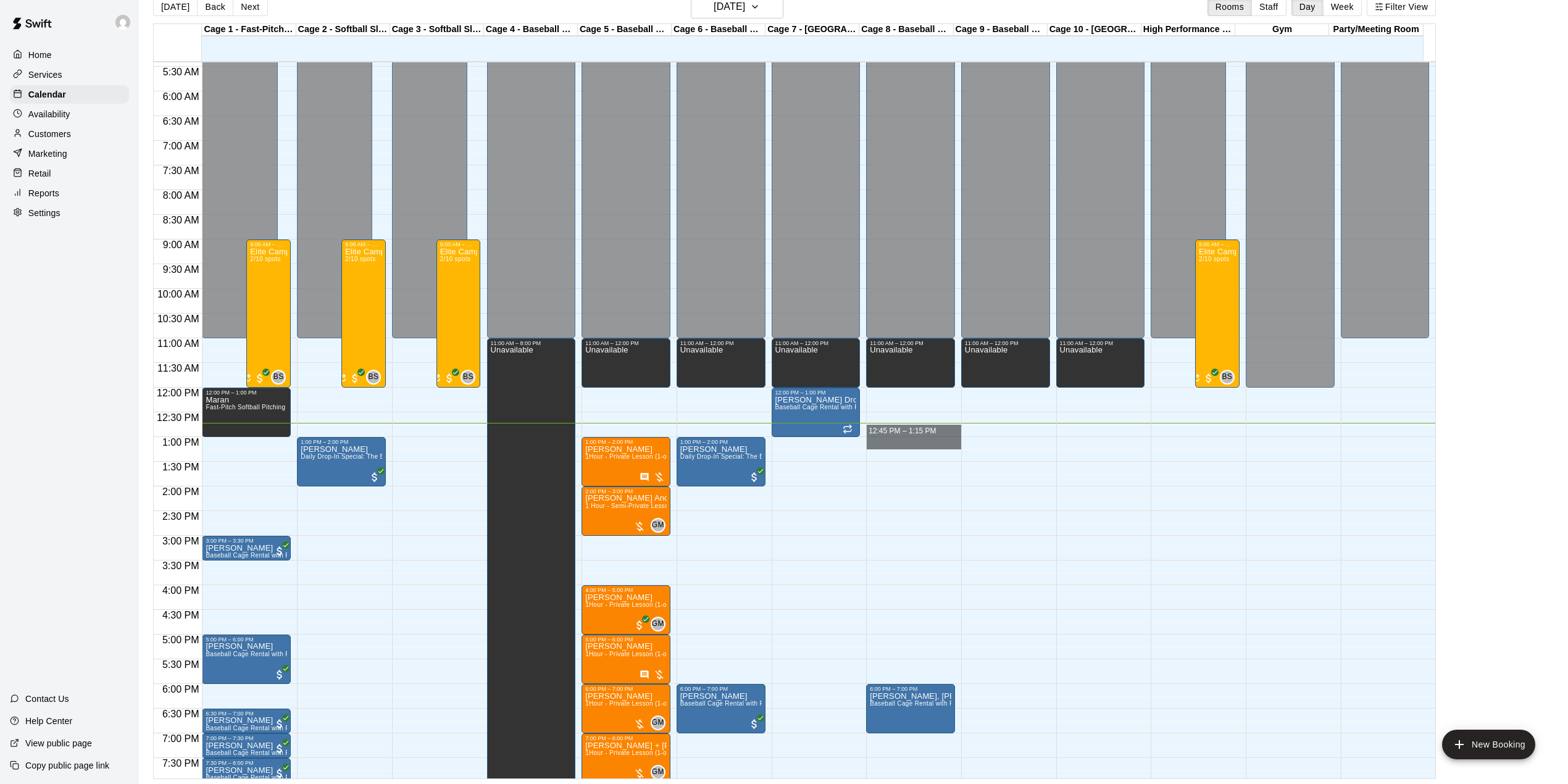
drag, startPoint x: 906, startPoint y: 430, endPoint x: 904, endPoint y: 450, distance: 20.1
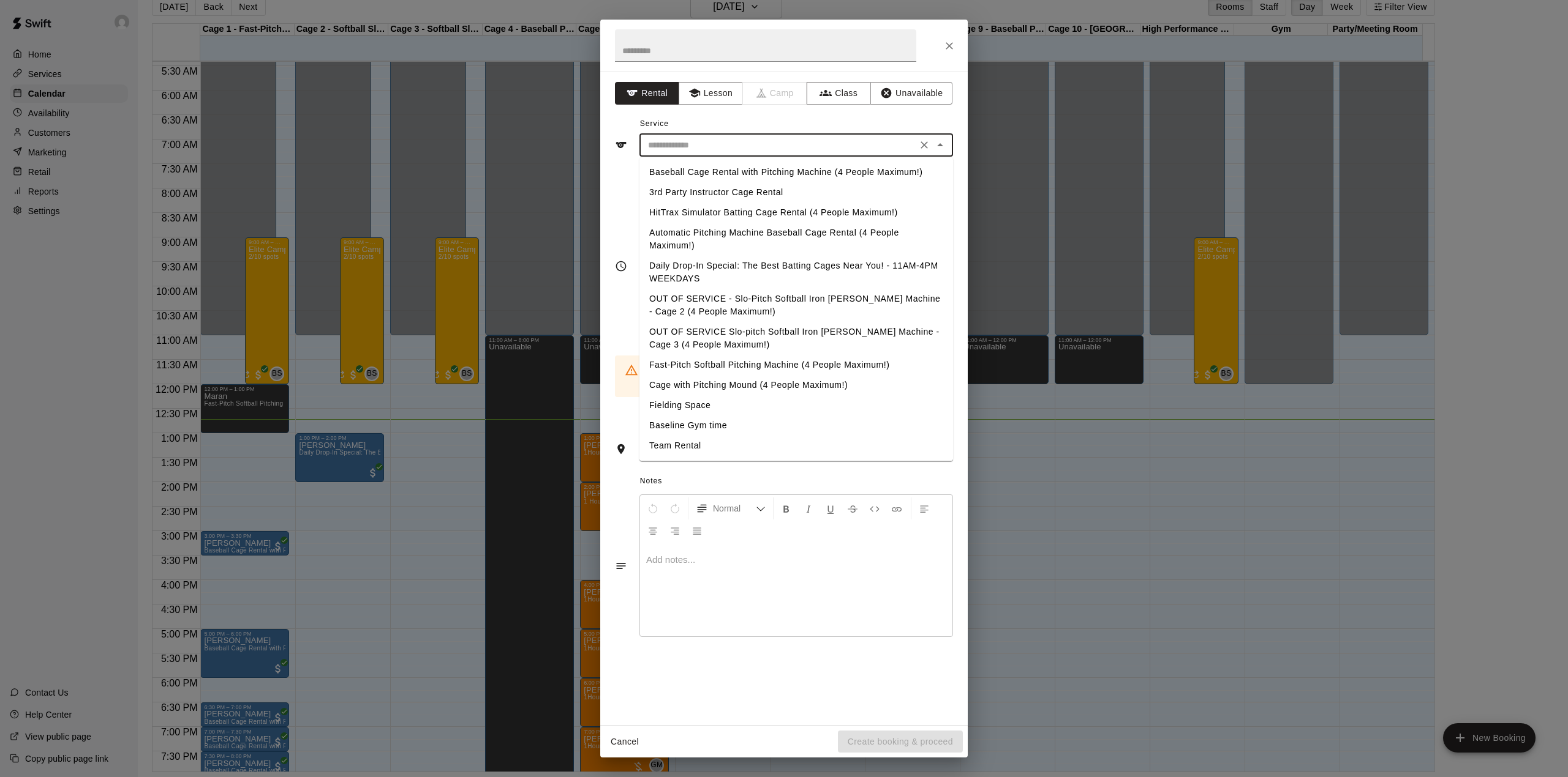
click at [720, 148] on input "text" at bounding box center [778, 145] width 270 height 16
click at [722, 262] on li "Daily Drop-In Special: The Best Batting Cages Near You! - 11AM-4PM WEEKDAYS" at bounding box center [797, 273] width 314 height 33
type input "**********"
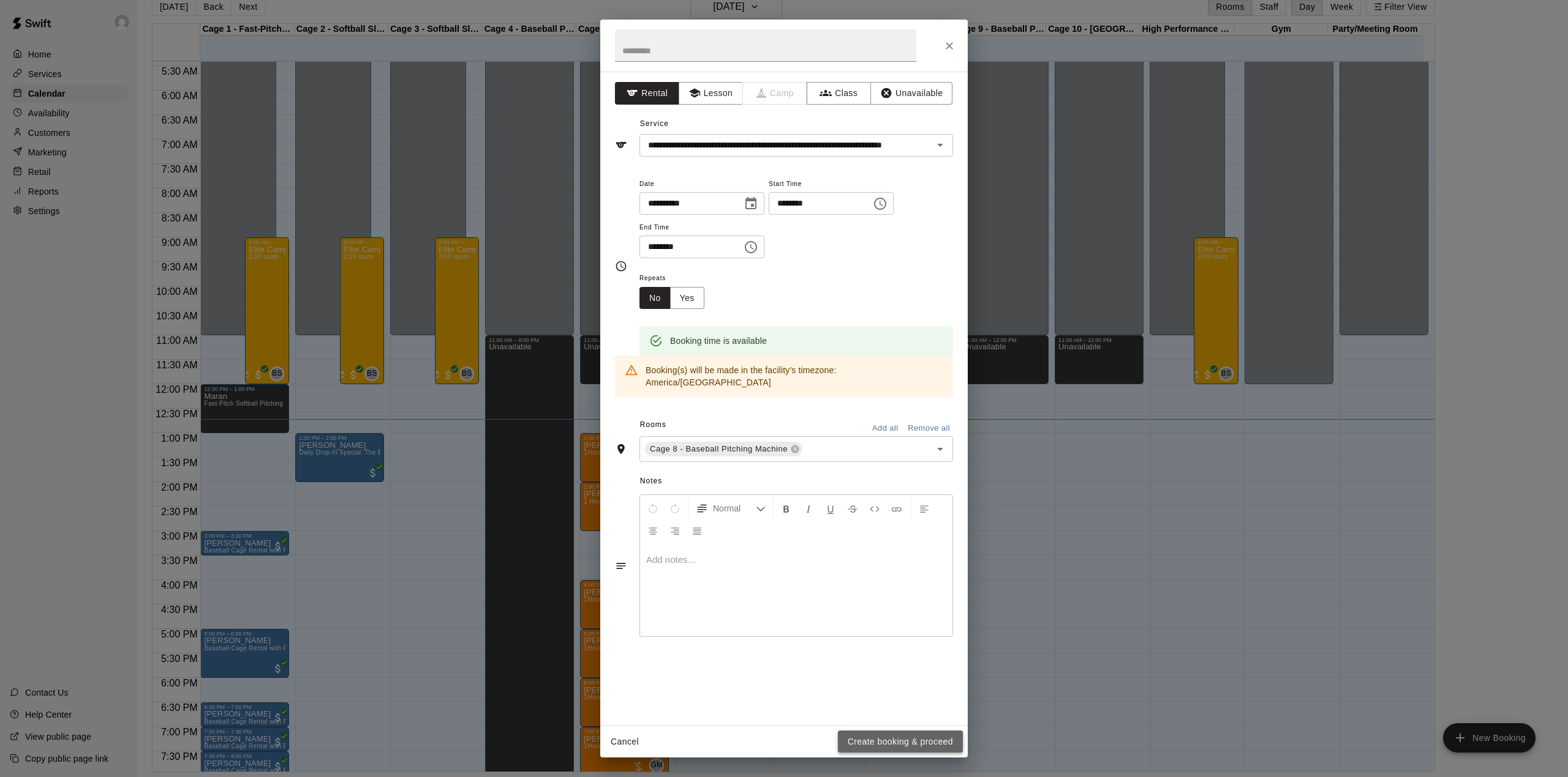
click at [887, 750] on button "Create booking & proceed" at bounding box center [899, 742] width 125 height 23
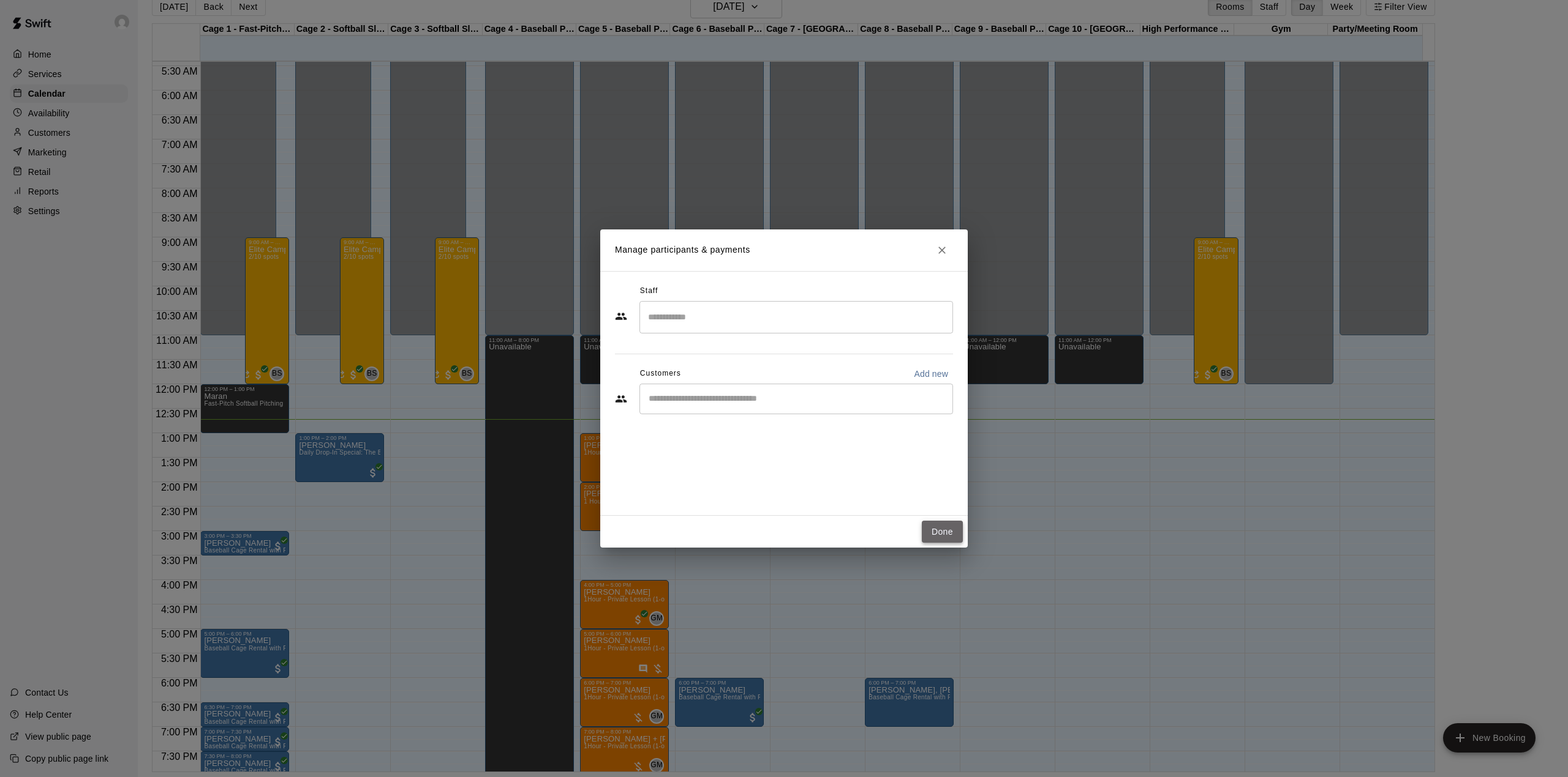
click at [932, 534] on button "Done" at bounding box center [941, 532] width 41 height 23
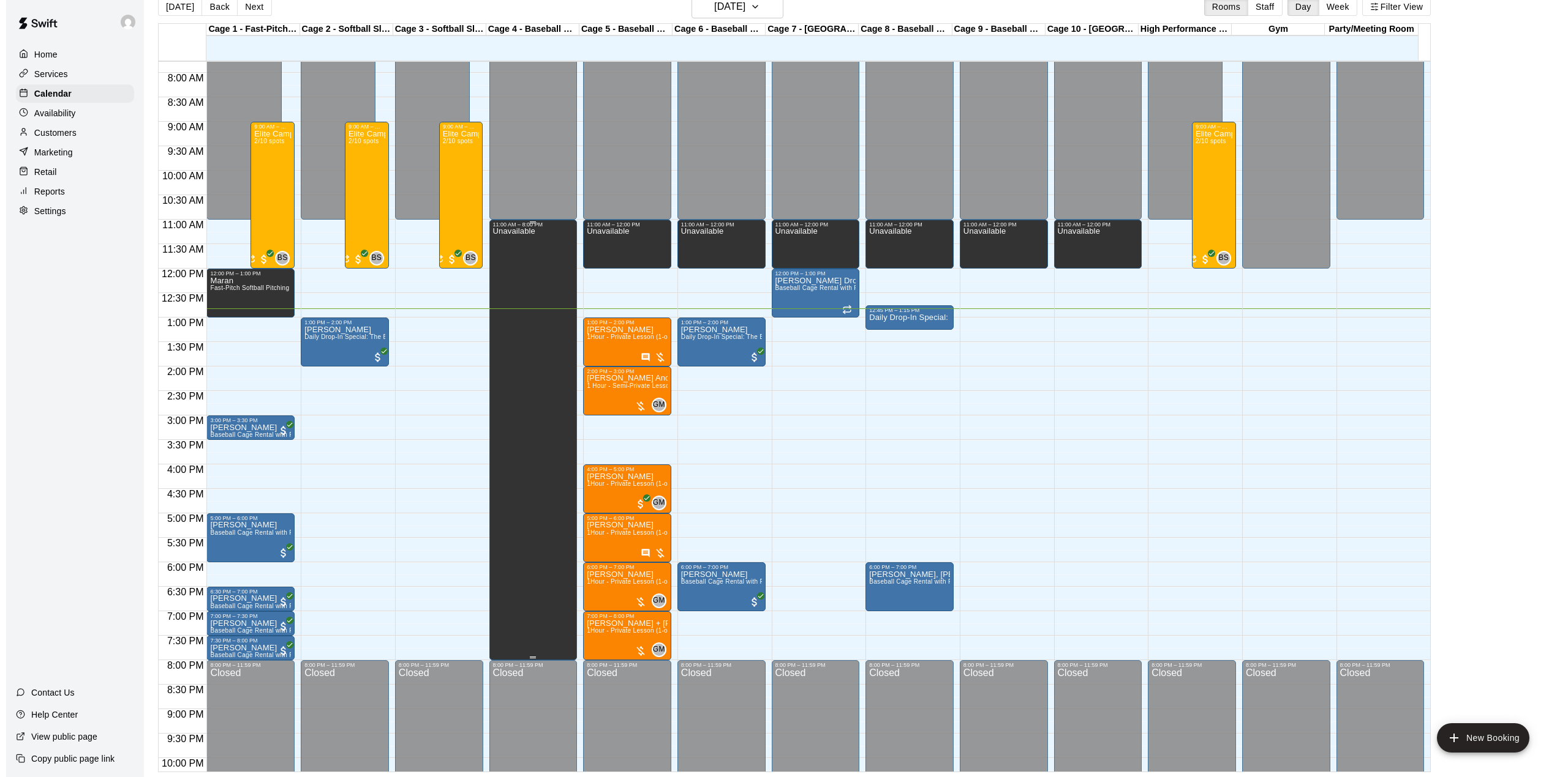
scroll to position [347, 0]
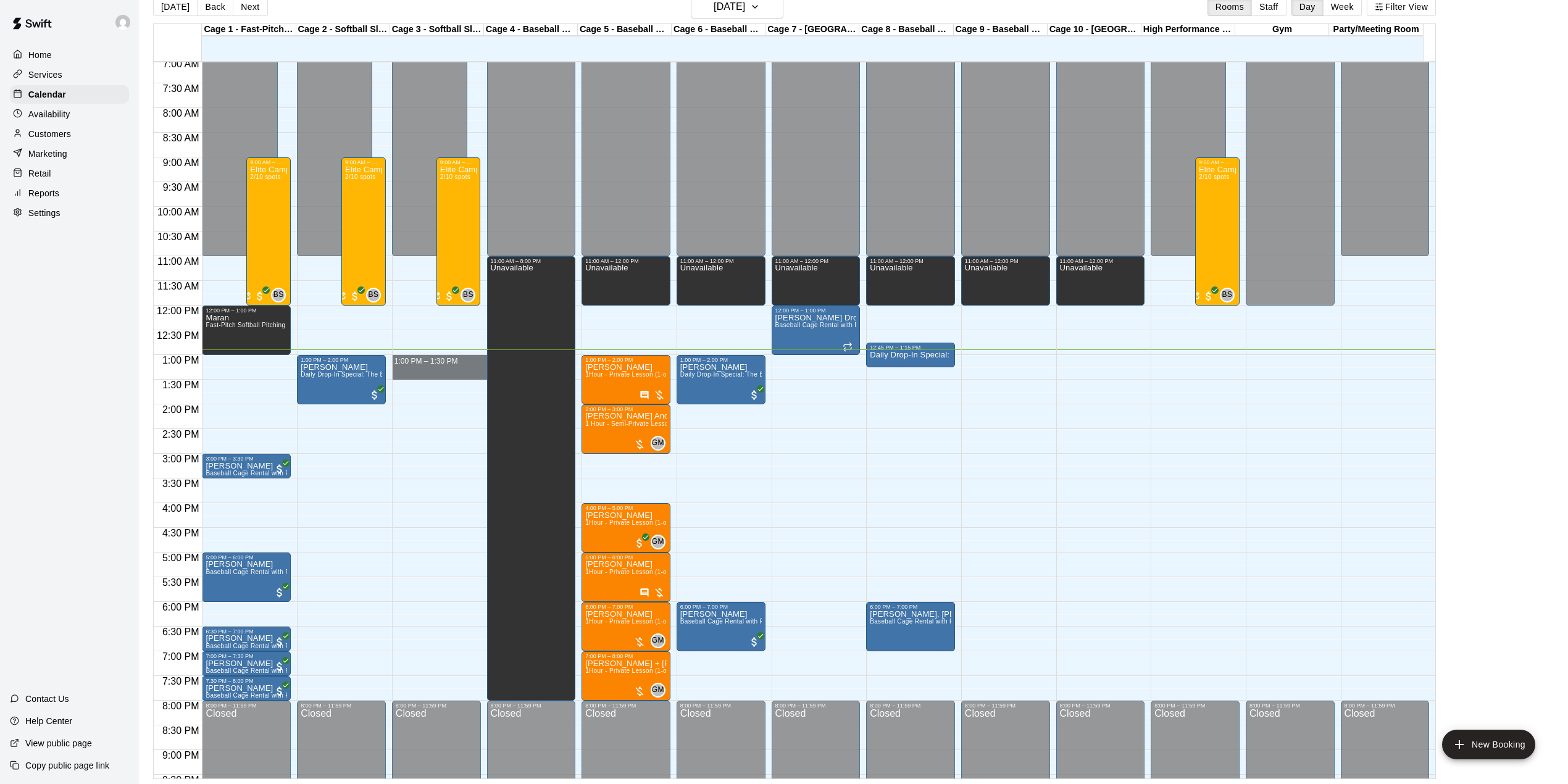
drag, startPoint x: 423, startPoint y: 359, endPoint x: 425, endPoint y: 372, distance: 13.2
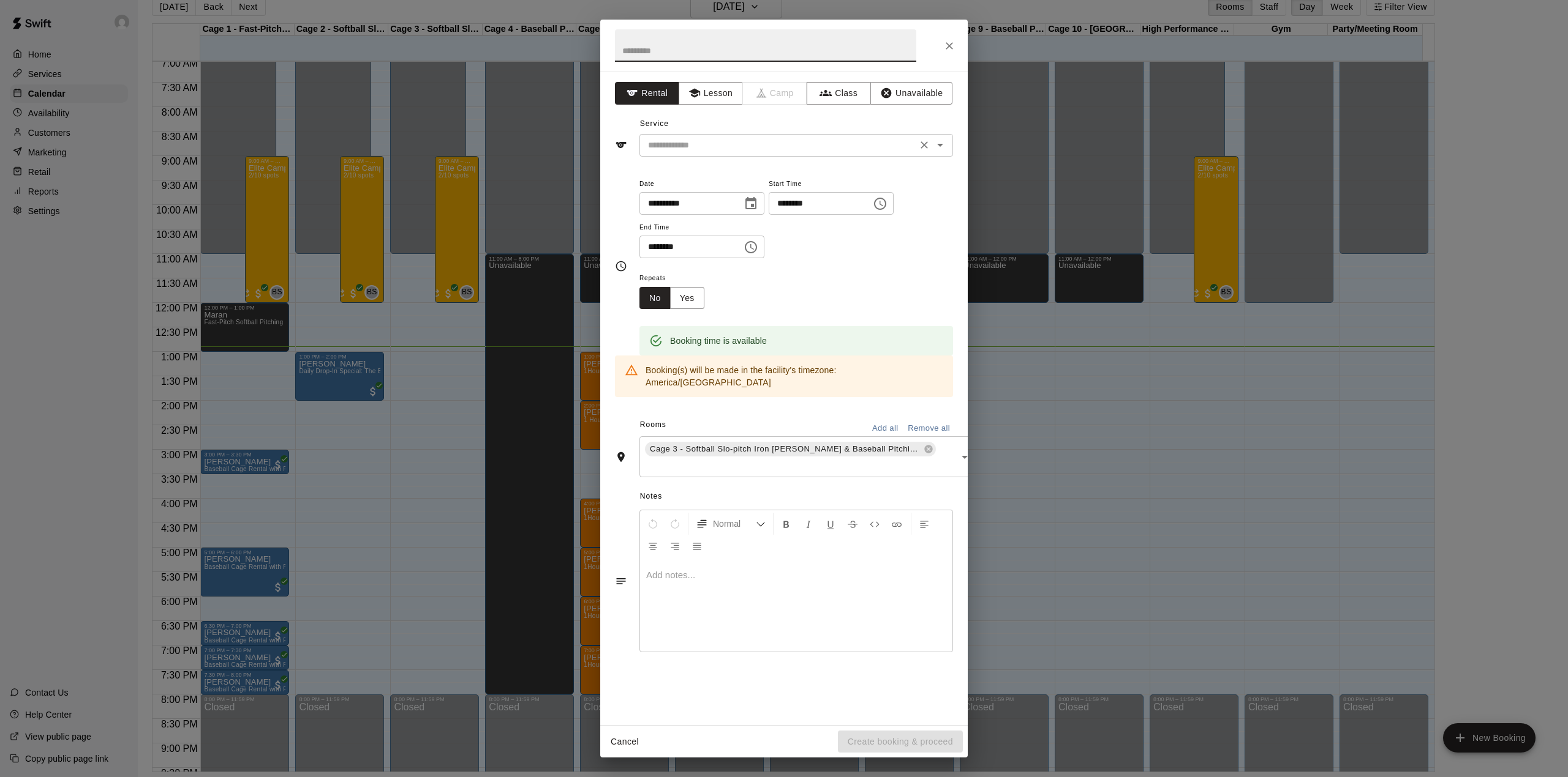
click at [716, 148] on input "text" at bounding box center [778, 145] width 270 height 16
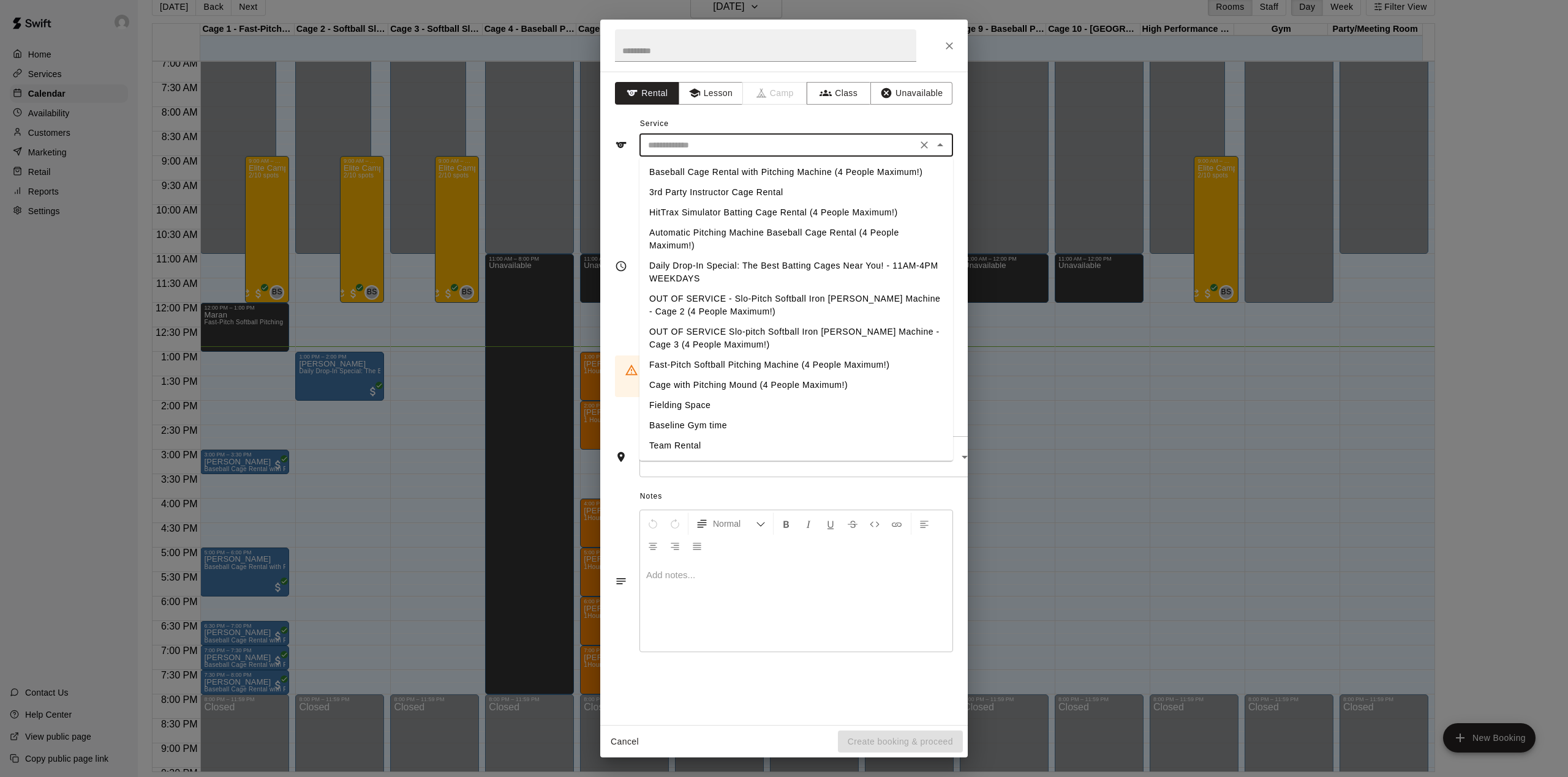
click at [709, 267] on li "Daily Drop-In Special: The Best Batting Cages Near You! - 11AM-4PM WEEKDAYS" at bounding box center [797, 273] width 314 height 33
type input "**********"
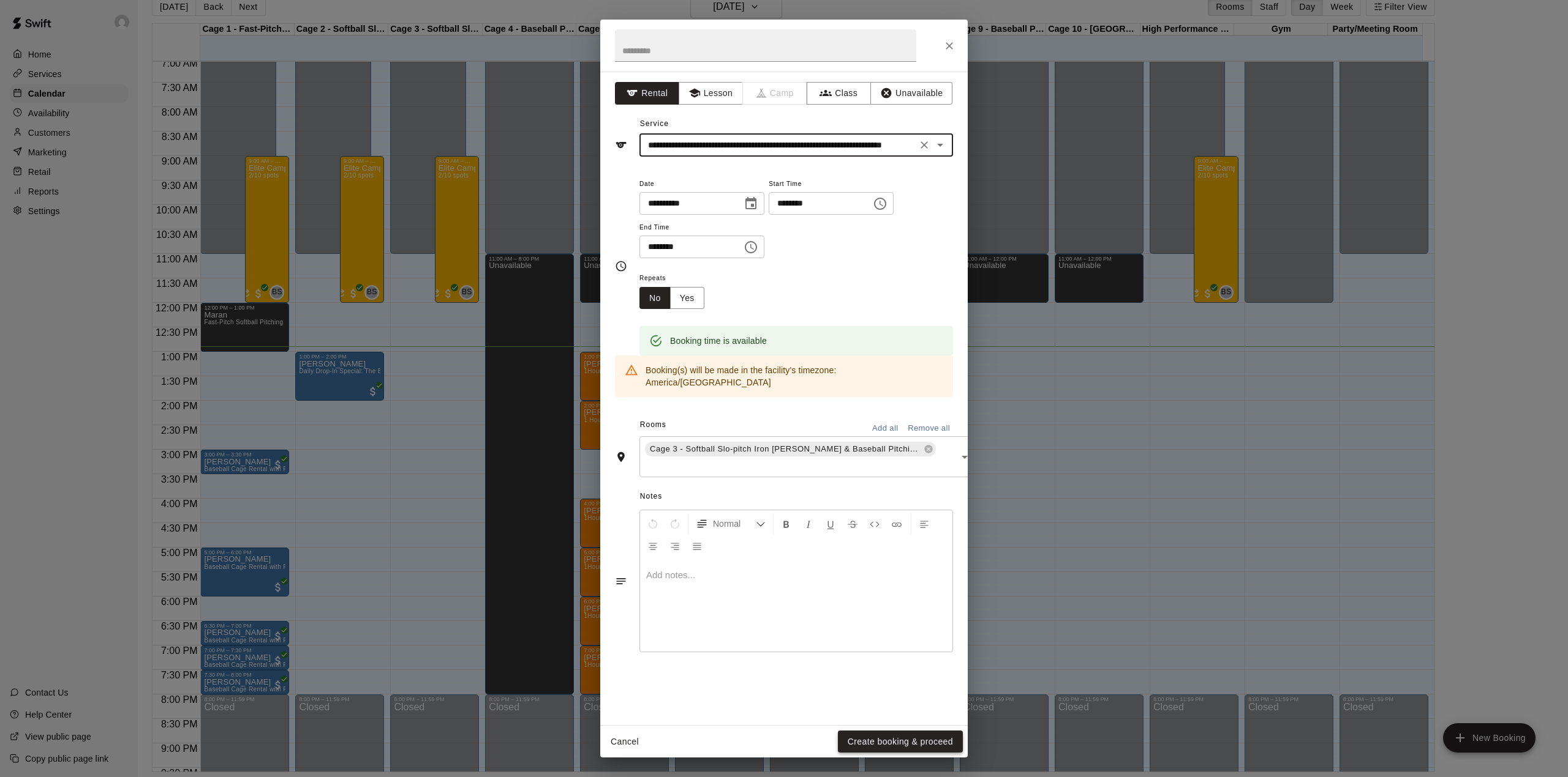
click at [873, 734] on button "Create booking & proceed" at bounding box center [899, 742] width 125 height 23
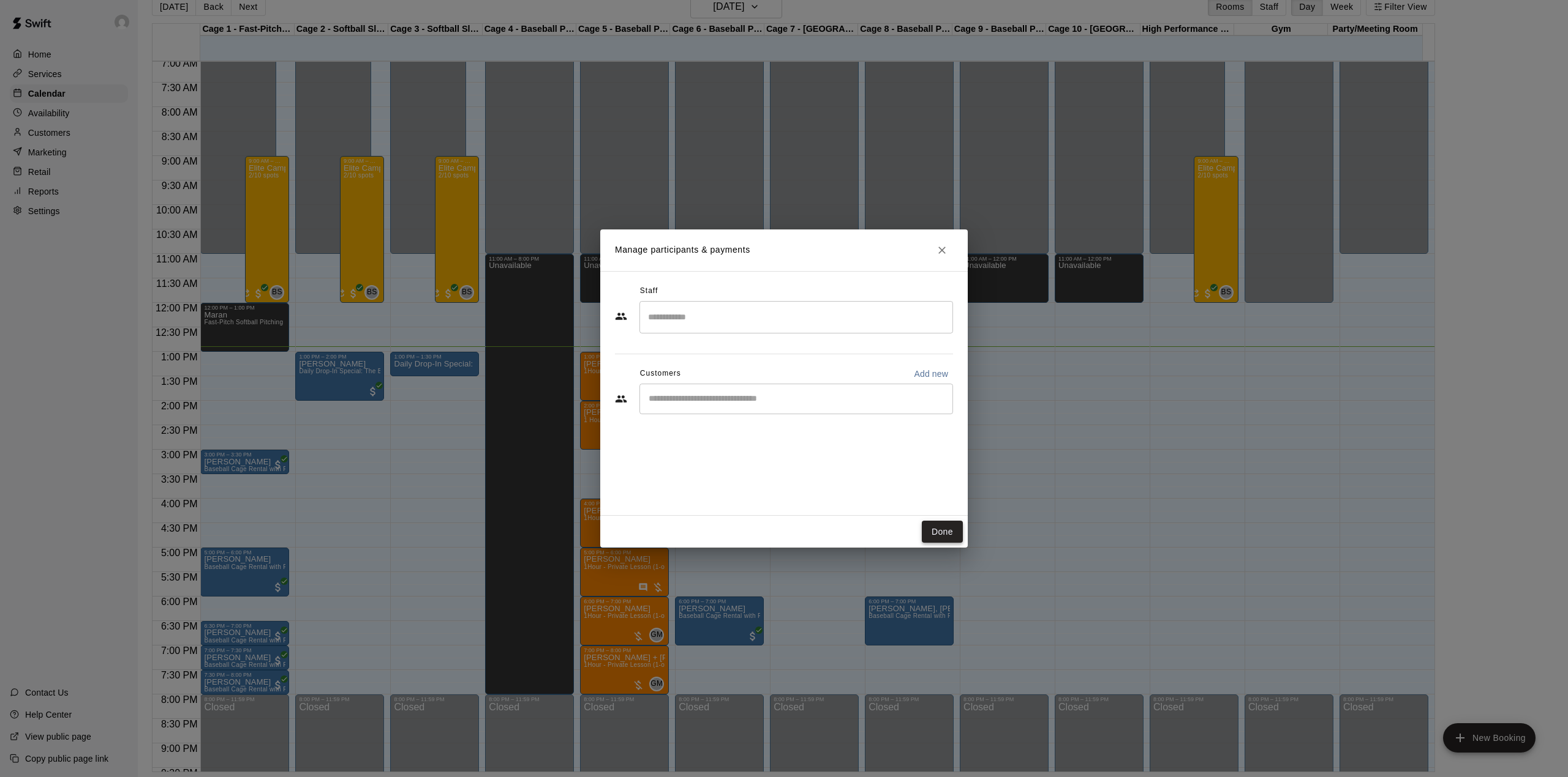
click at [936, 530] on button "Done" at bounding box center [941, 532] width 41 height 23
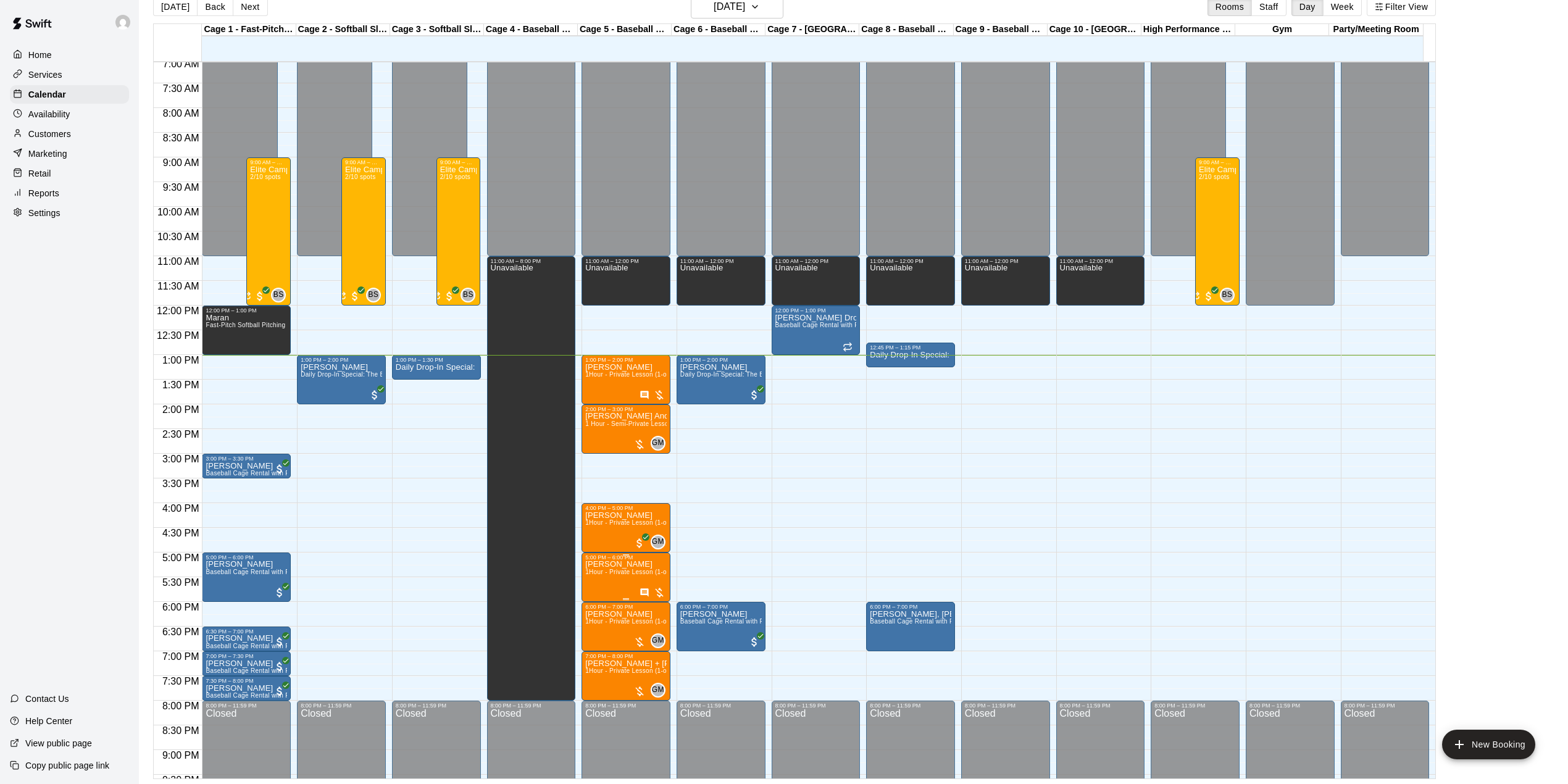
click at [625, 570] on span "1Hour - Private Lesson (1-on-1)" at bounding box center [632, 572] width 93 height 7
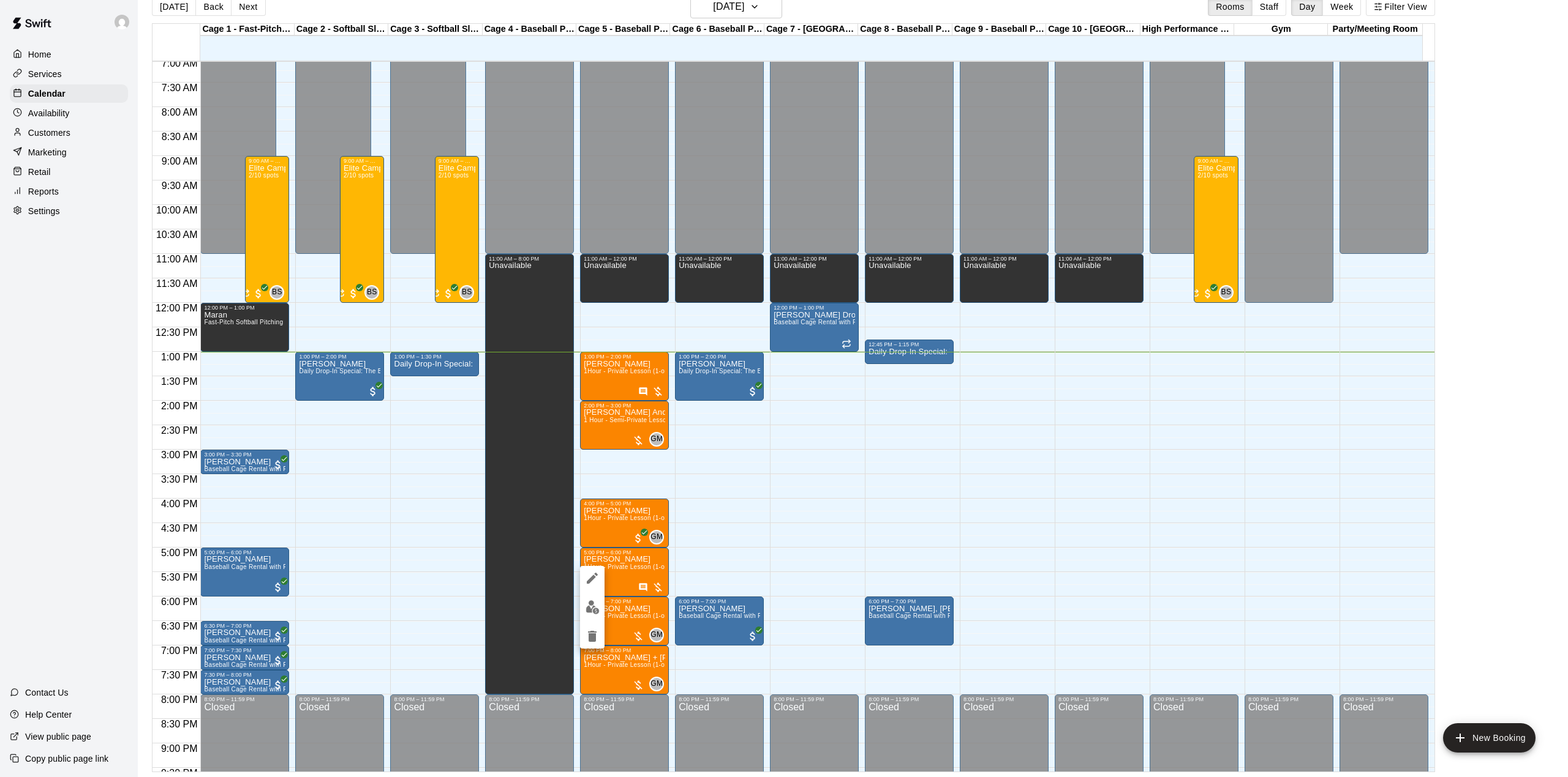
click at [586, 580] on icon "edit" at bounding box center [592, 578] width 15 height 15
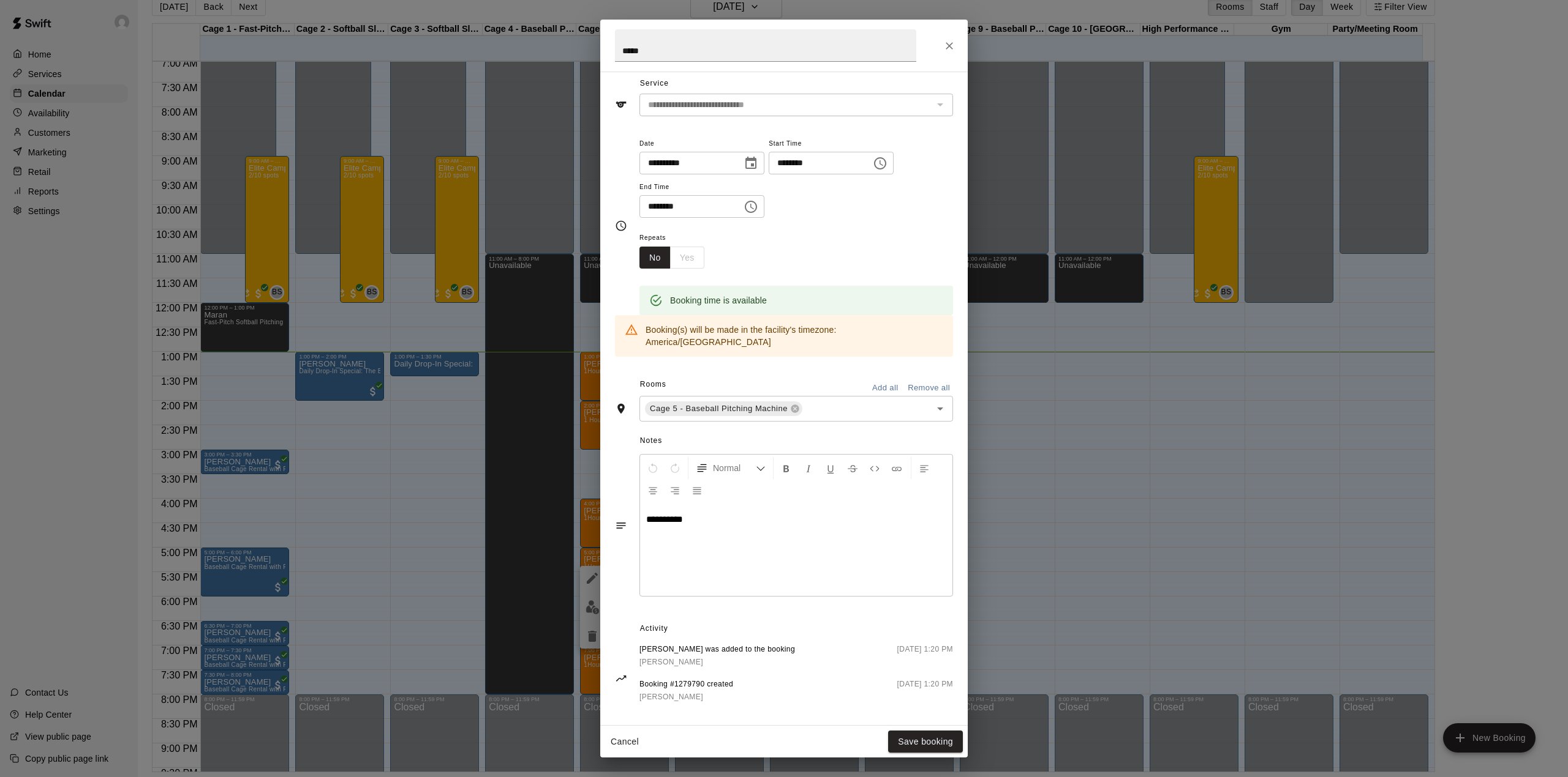
scroll to position [0, 0]
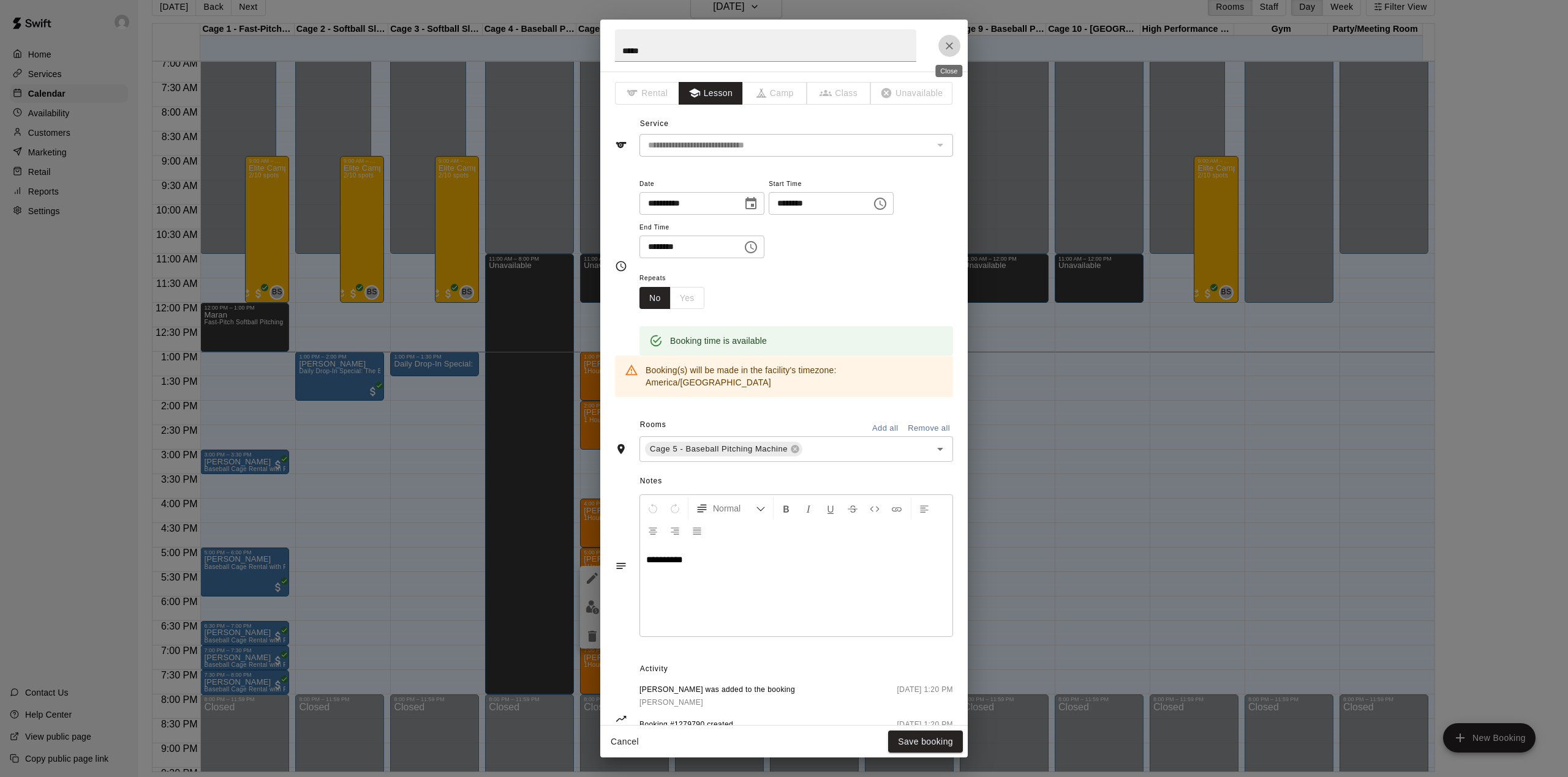
click at [946, 50] on icon "Close" at bounding box center [949, 46] width 12 height 12
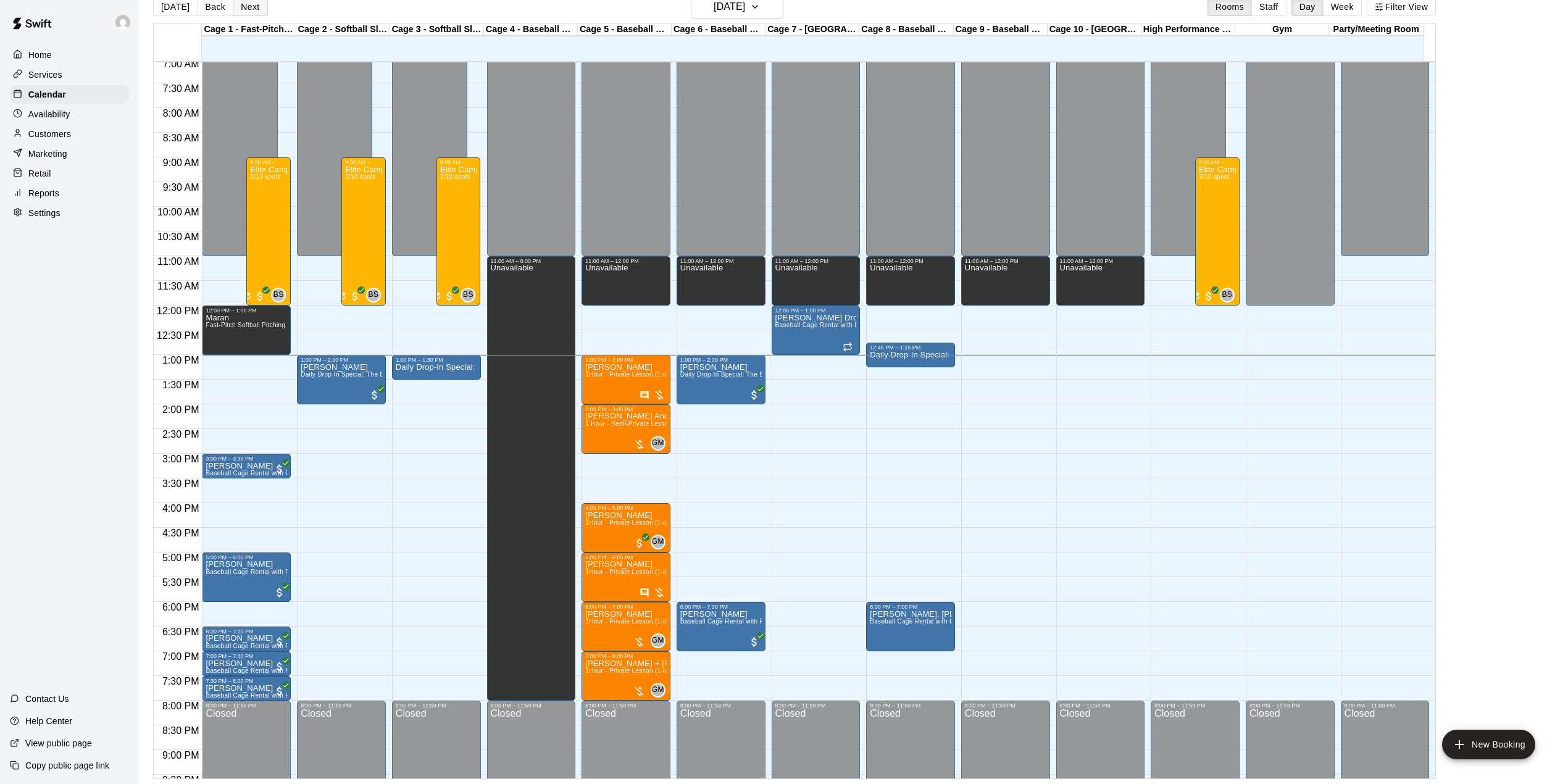
click at [246, 8] on button "Next" at bounding box center [249, 6] width 34 height 18
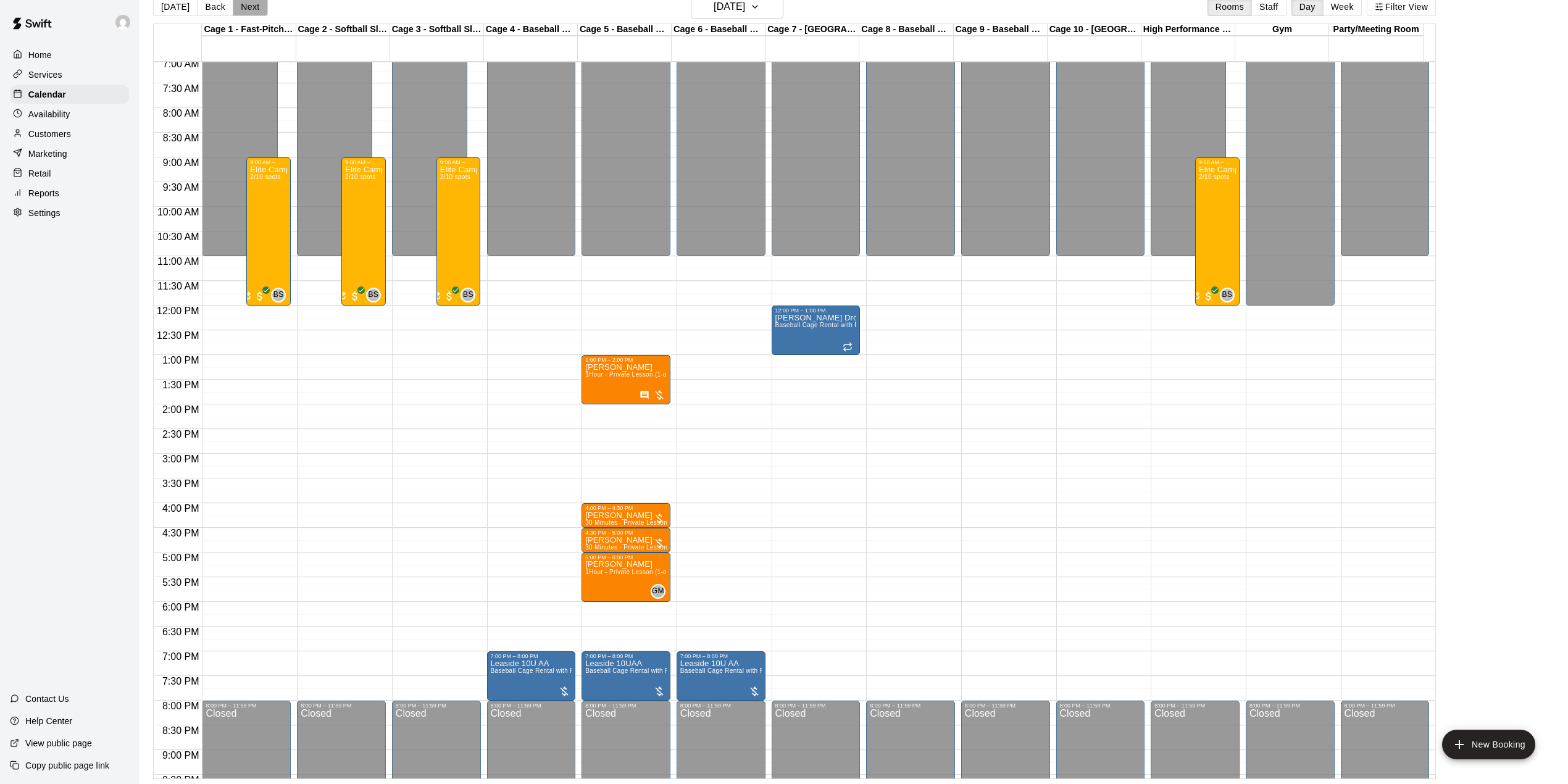
click at [242, 3] on button "Next" at bounding box center [249, 6] width 34 height 18
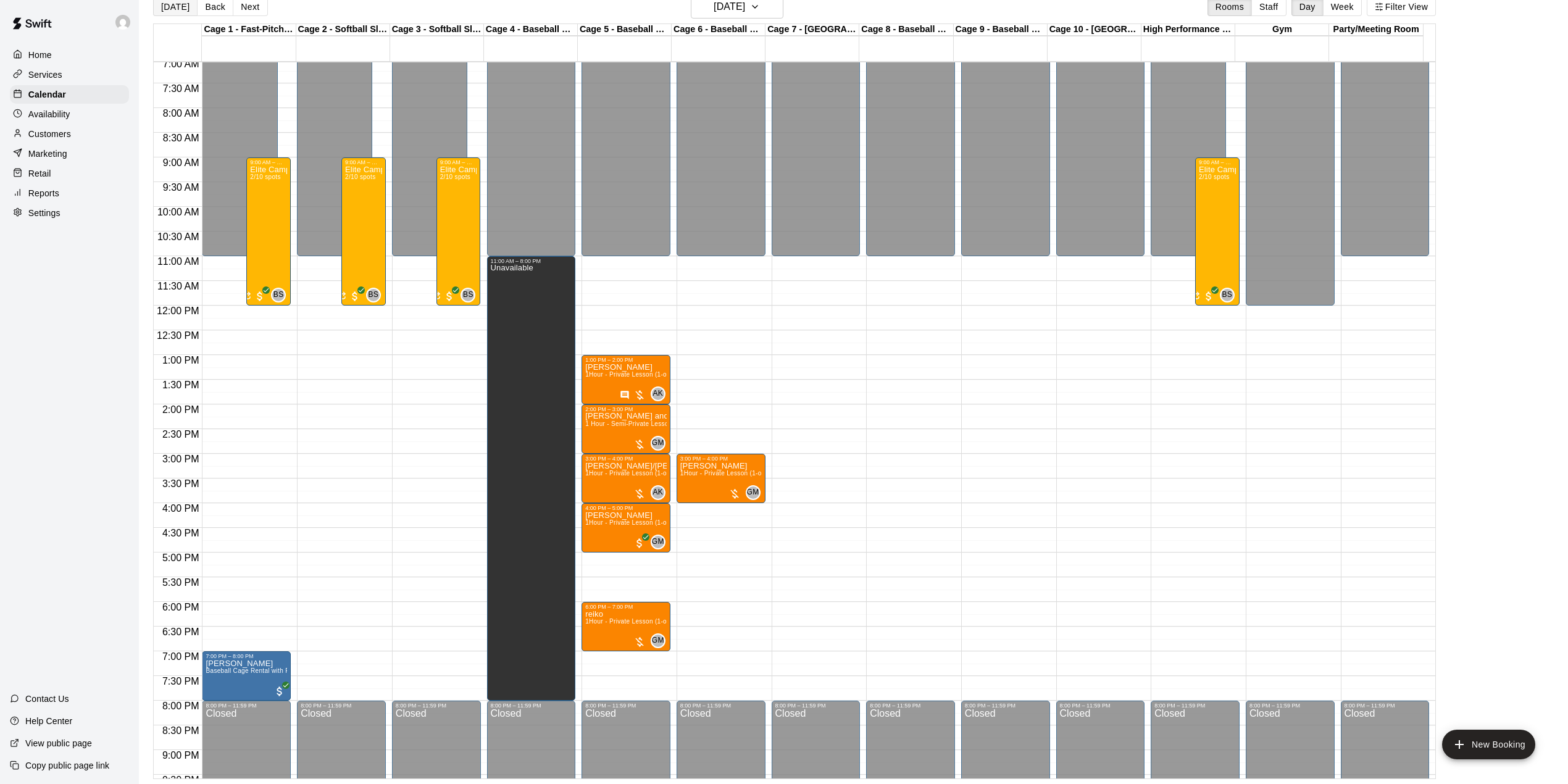
click at [176, 10] on button "[DATE]" at bounding box center [175, 6] width 45 height 18
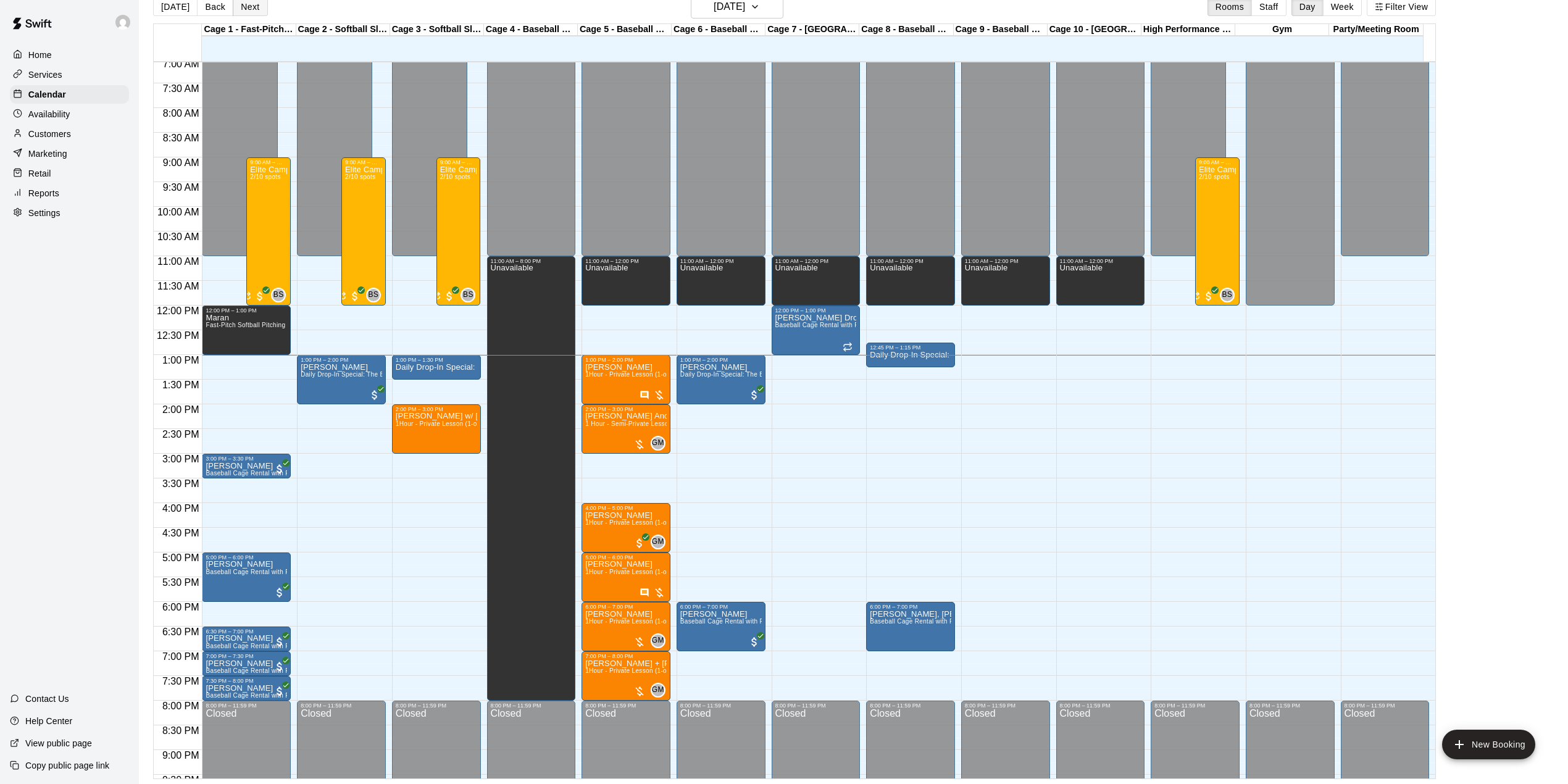
click at [246, 12] on button "Next" at bounding box center [249, 6] width 34 height 18
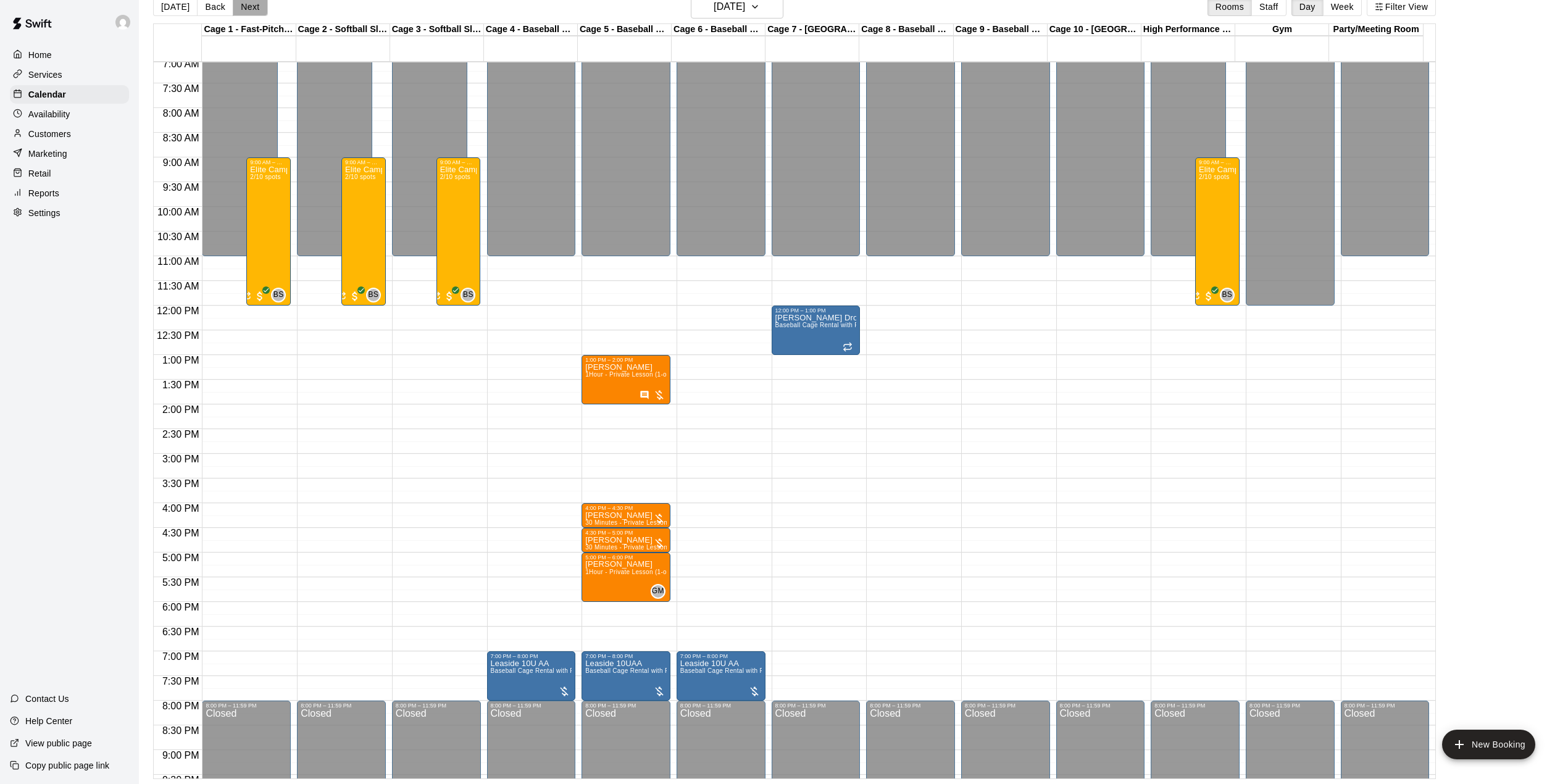
click at [246, 12] on button "Next" at bounding box center [249, 6] width 34 height 18
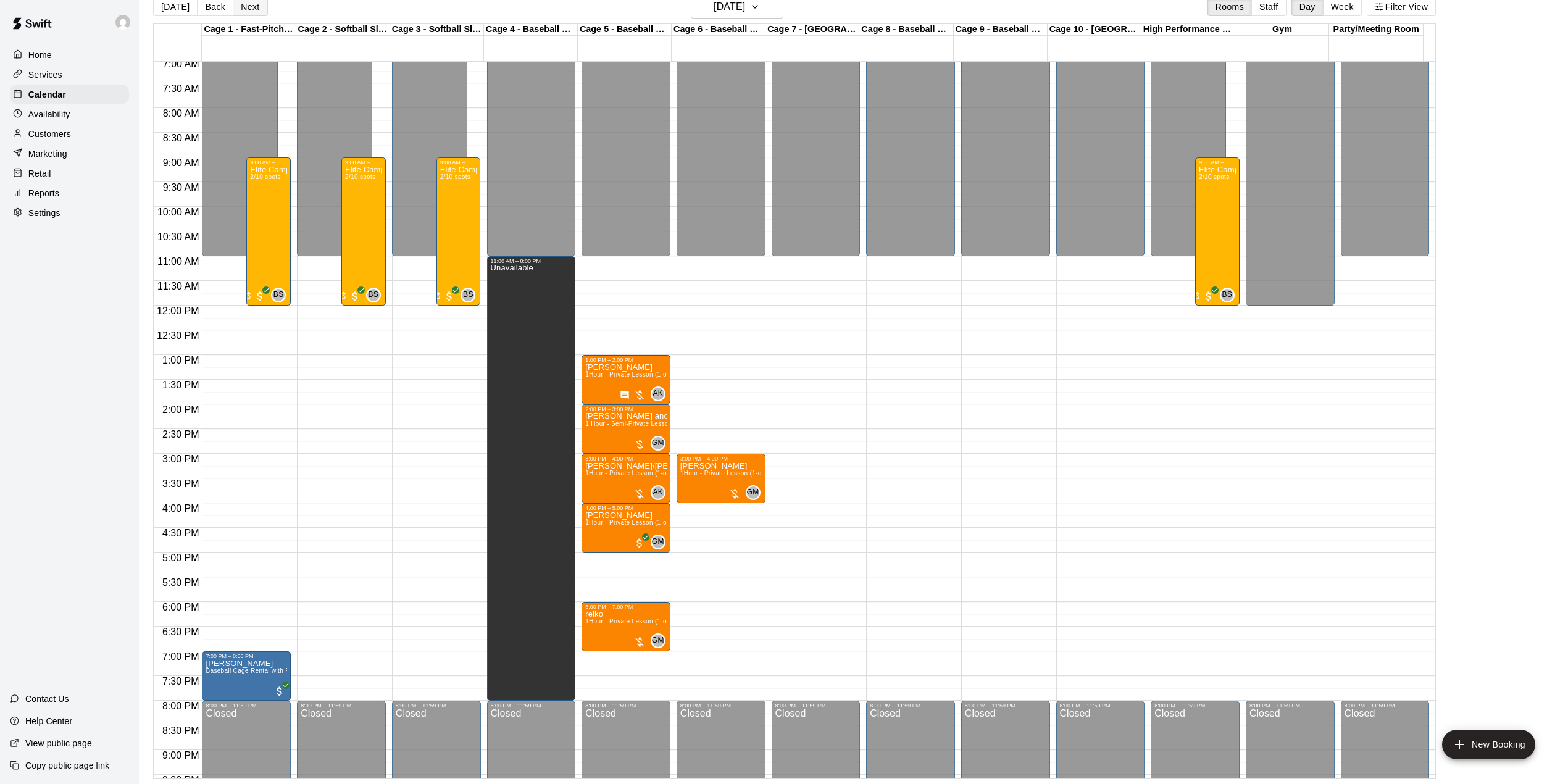
click at [246, 12] on button "Next" at bounding box center [249, 6] width 34 height 18
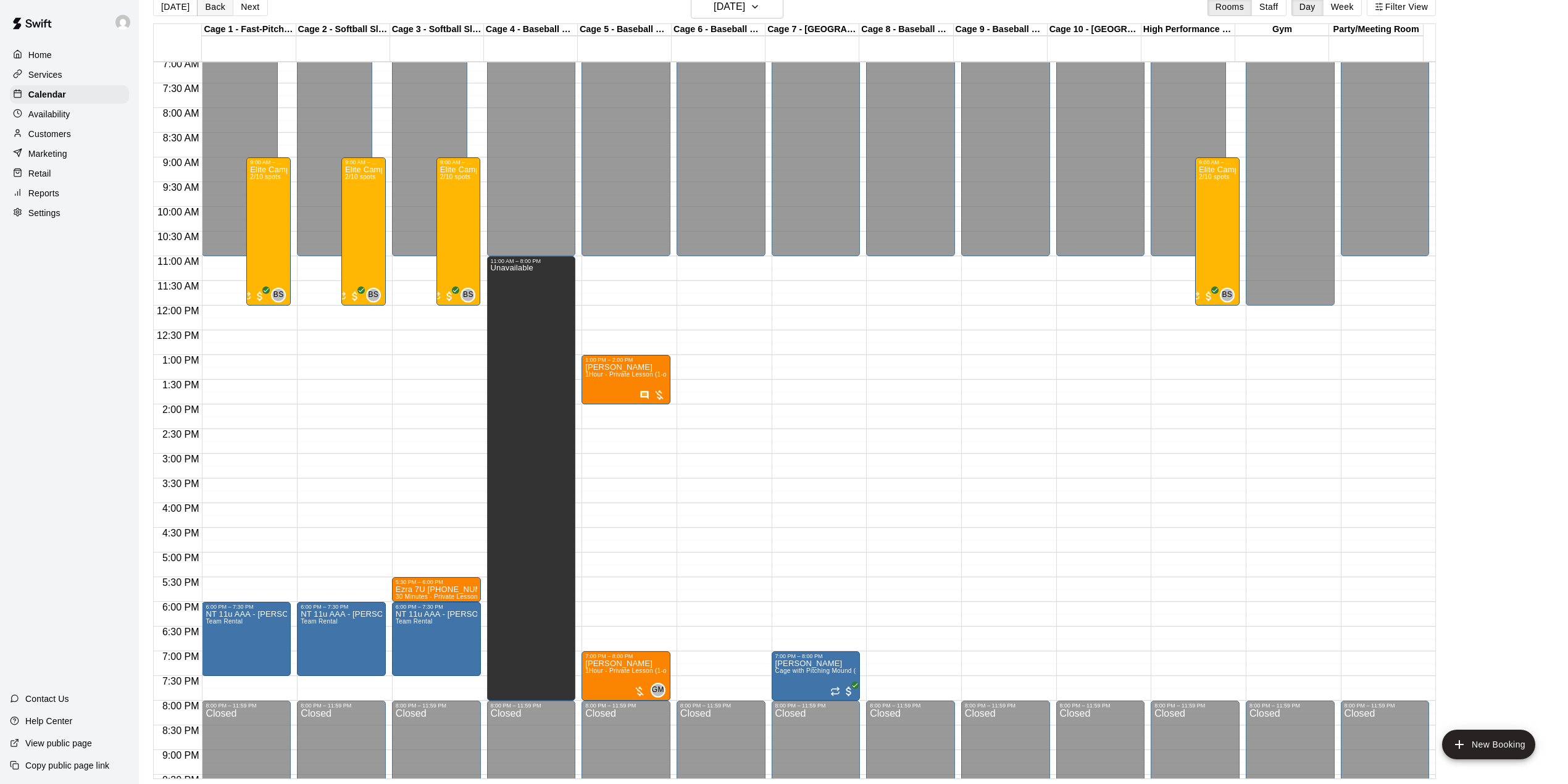
click at [200, 4] on button "Back" at bounding box center [214, 6] width 36 height 18
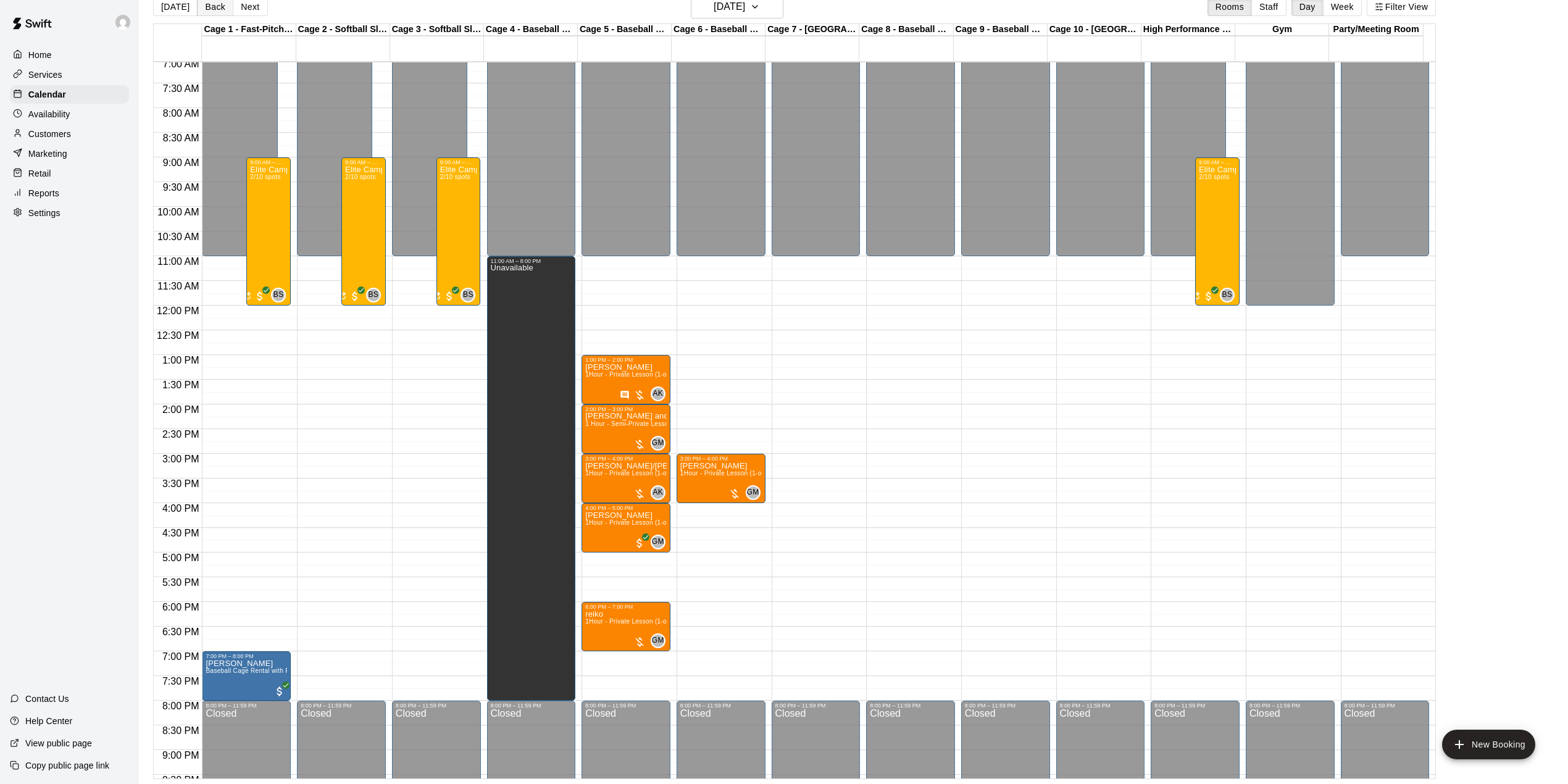
click at [213, 6] on button "Back" at bounding box center [214, 6] width 36 height 18
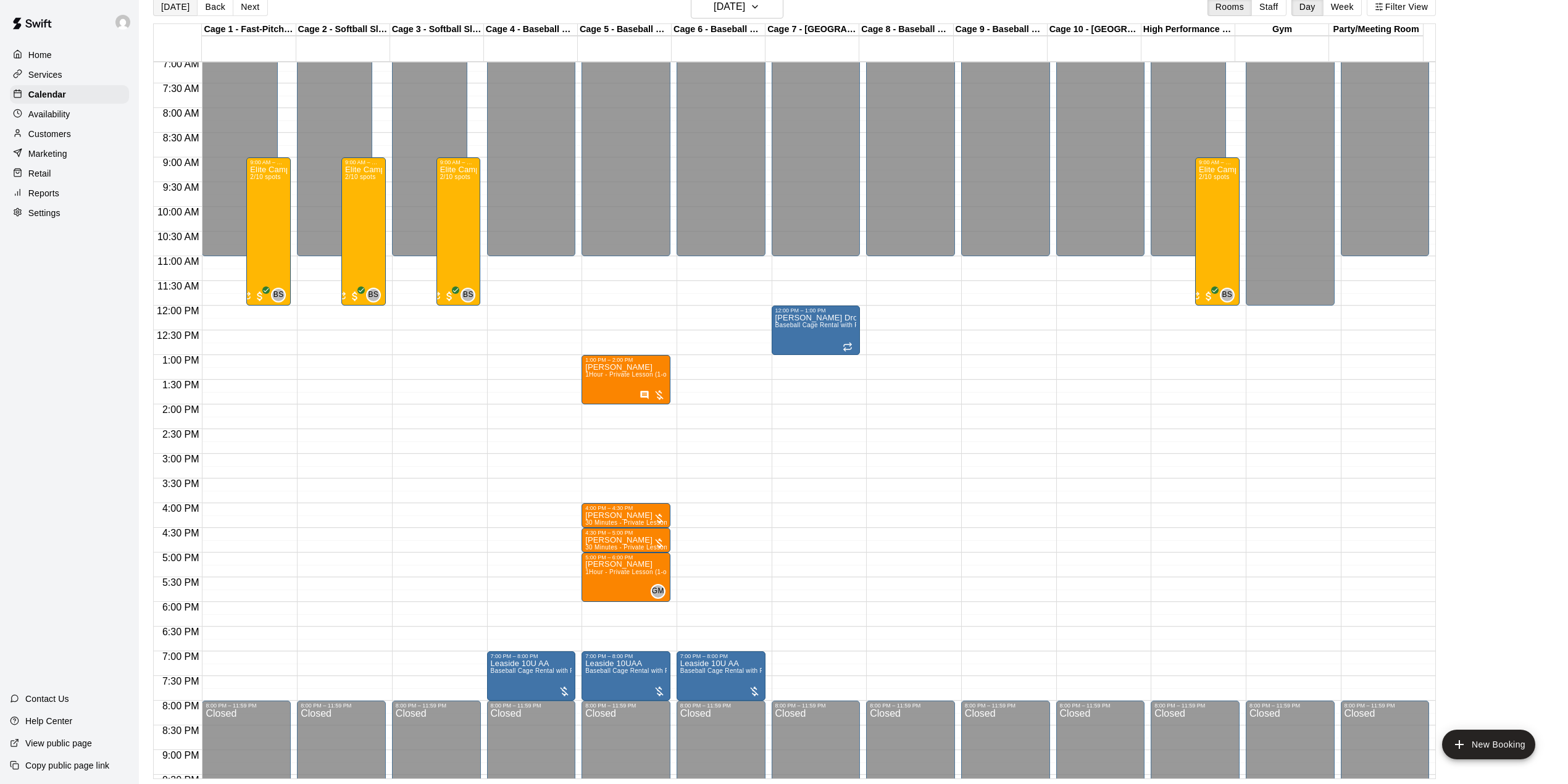
click at [176, 10] on button "[DATE]" at bounding box center [175, 6] width 45 height 18
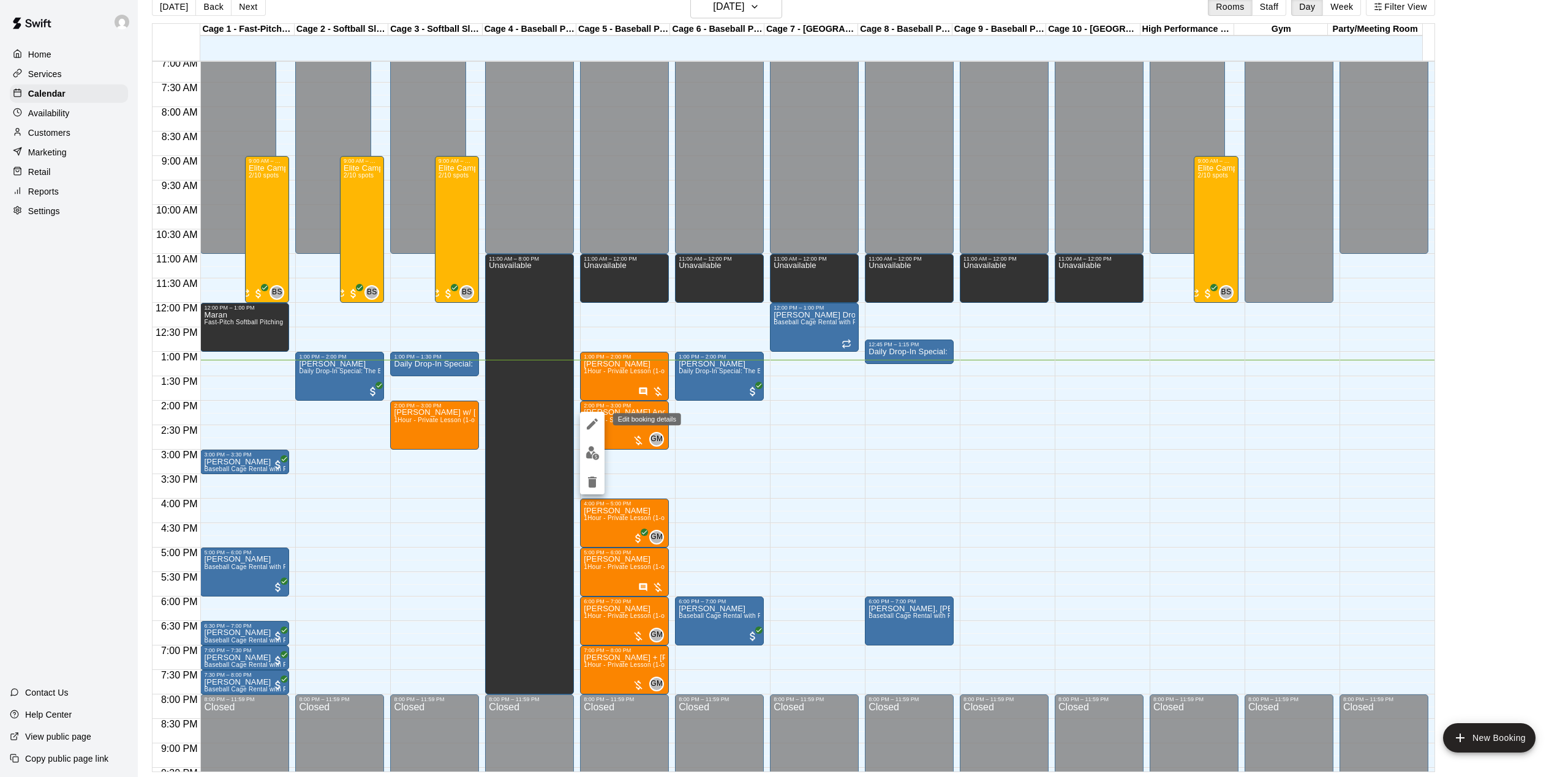
click at [594, 427] on icon "edit" at bounding box center [592, 423] width 15 height 15
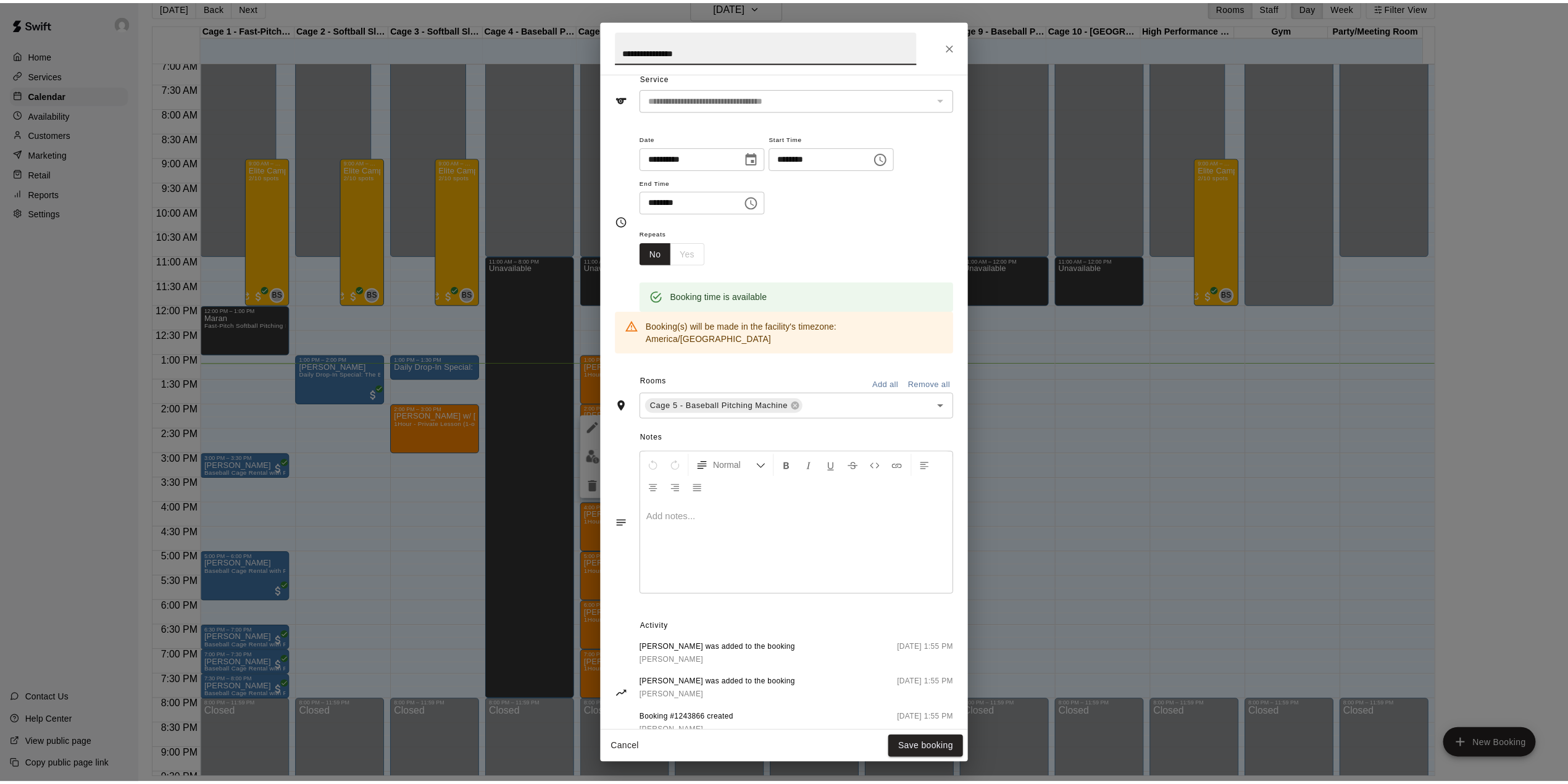
scroll to position [78, 0]
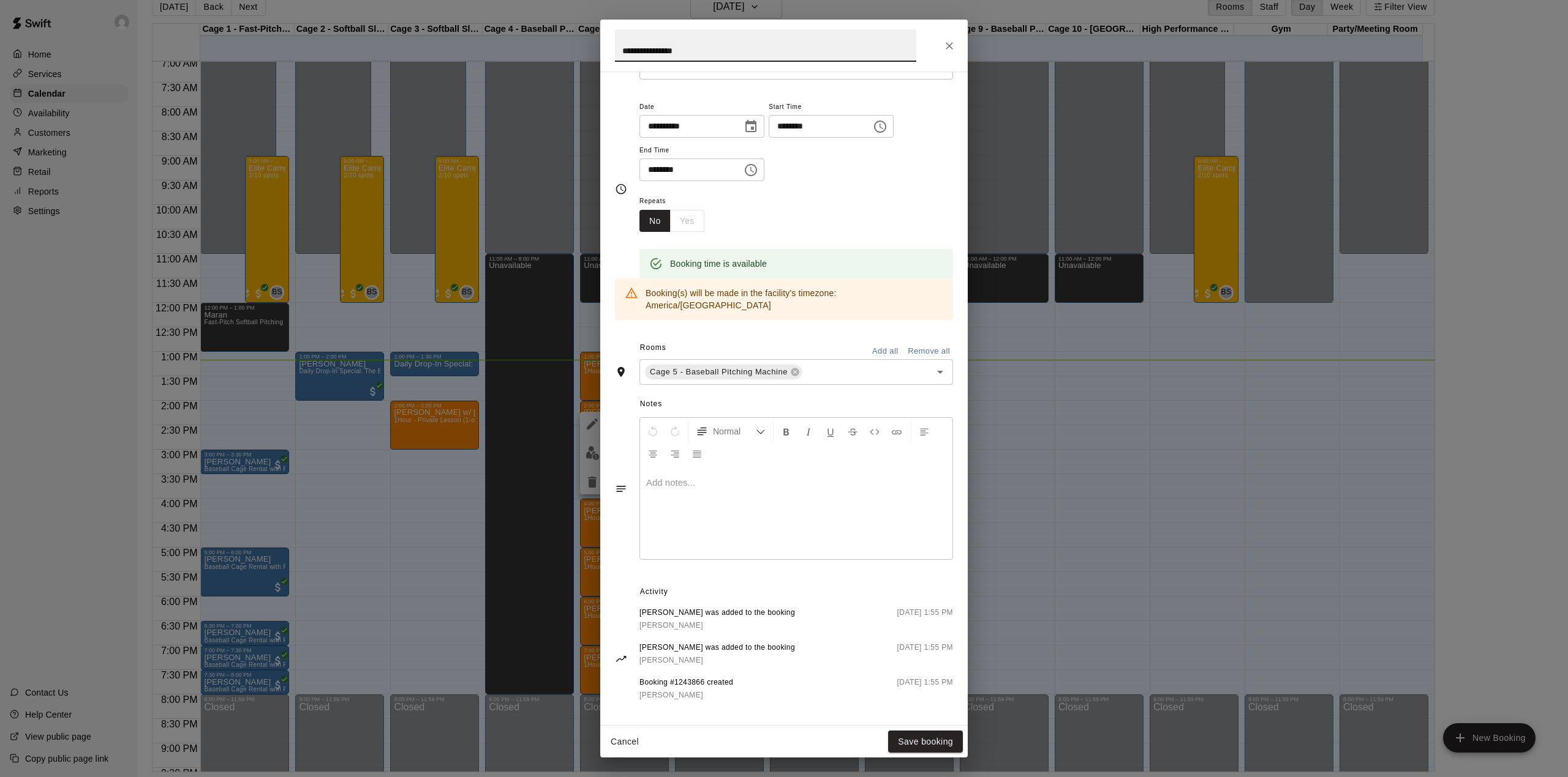
click at [946, 40] on icon "Close" at bounding box center [949, 46] width 12 height 12
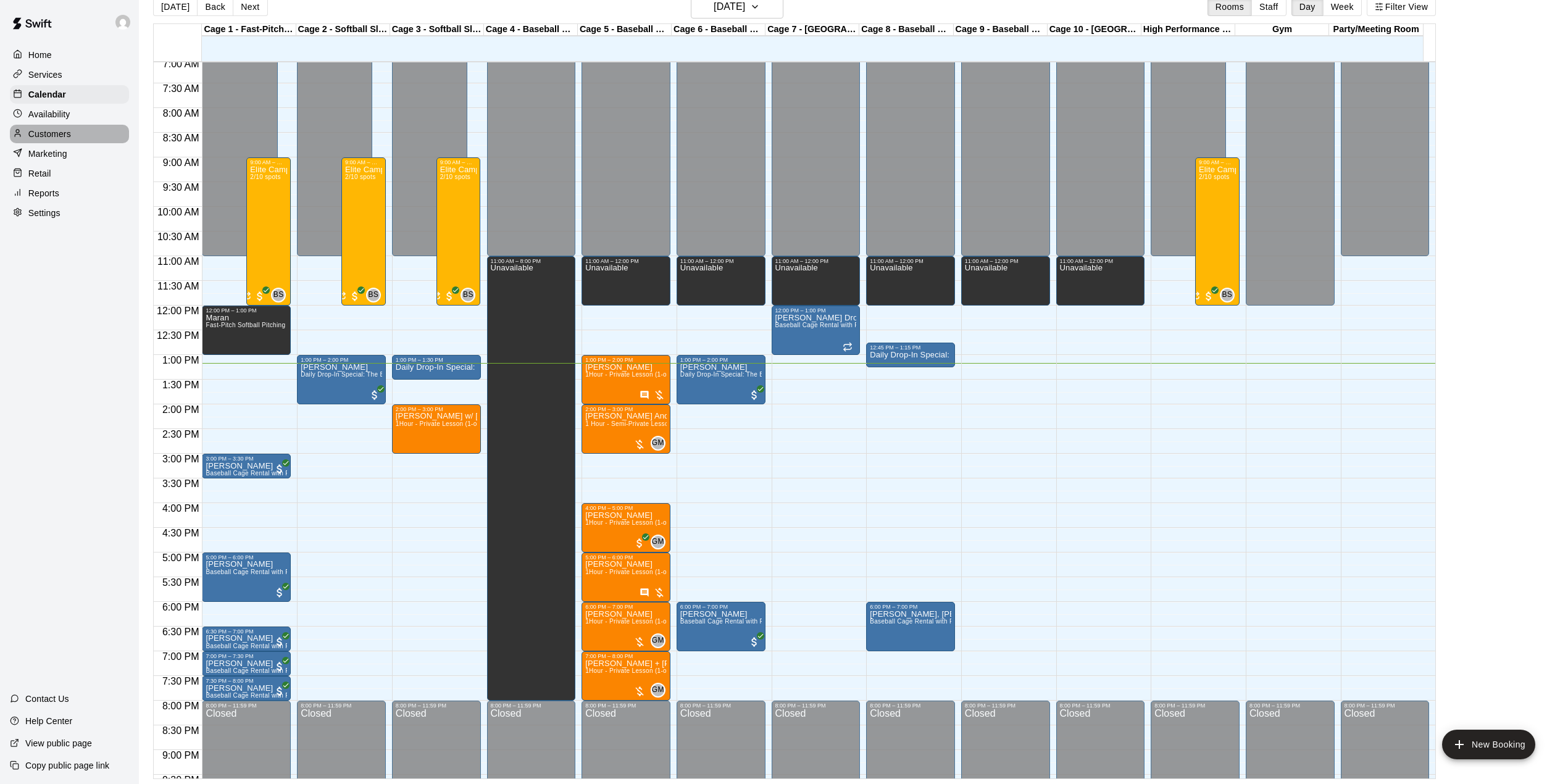
click at [58, 131] on p "Customers" at bounding box center [49, 134] width 42 height 12
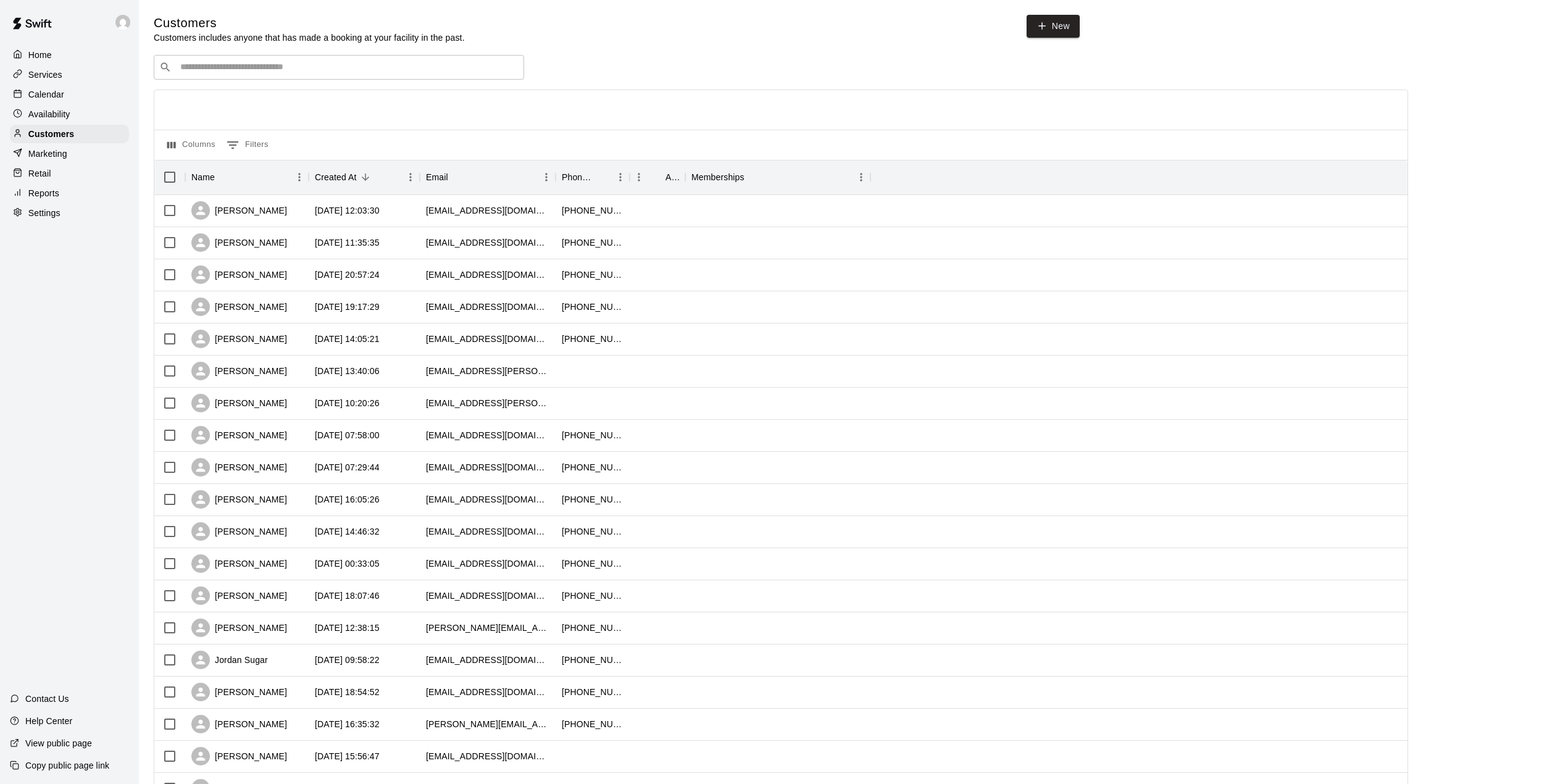
click at [285, 59] on div "​ ​" at bounding box center [339, 68] width 371 height 25
type input "*****"
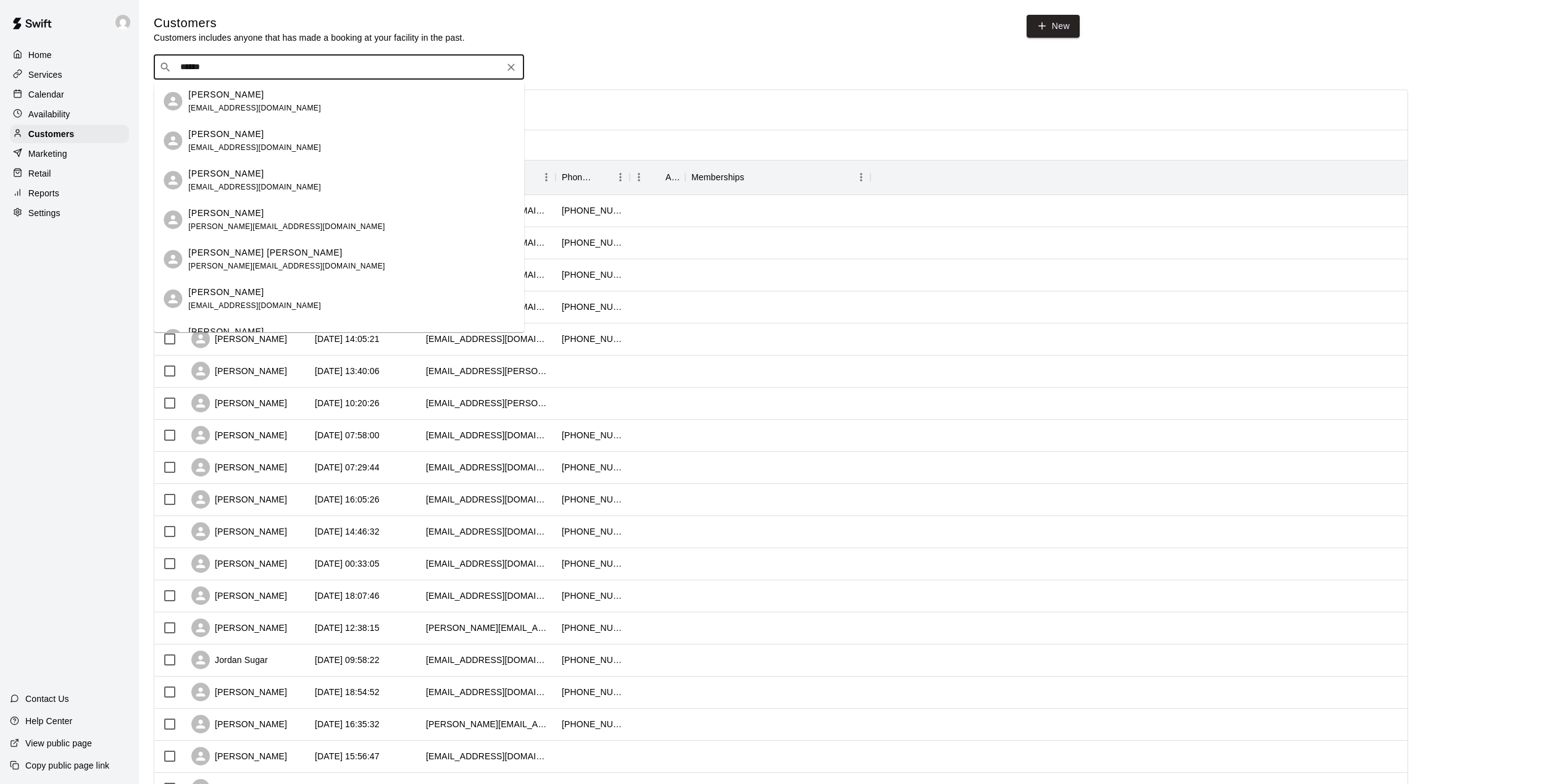
click at [218, 218] on p "[PERSON_NAME]" at bounding box center [226, 213] width 76 height 13
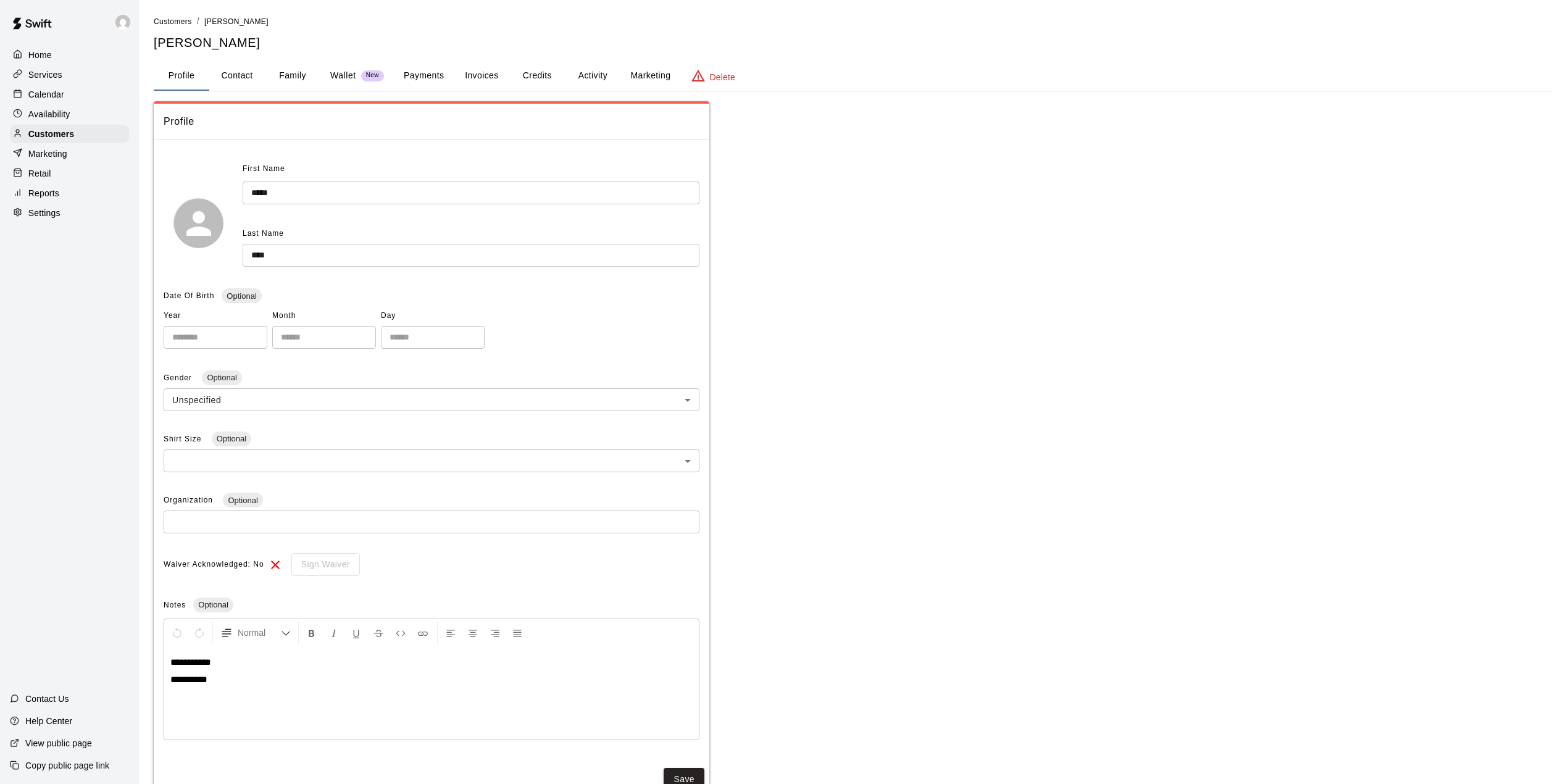
click at [416, 80] on button "Payments" at bounding box center [423, 76] width 60 height 30
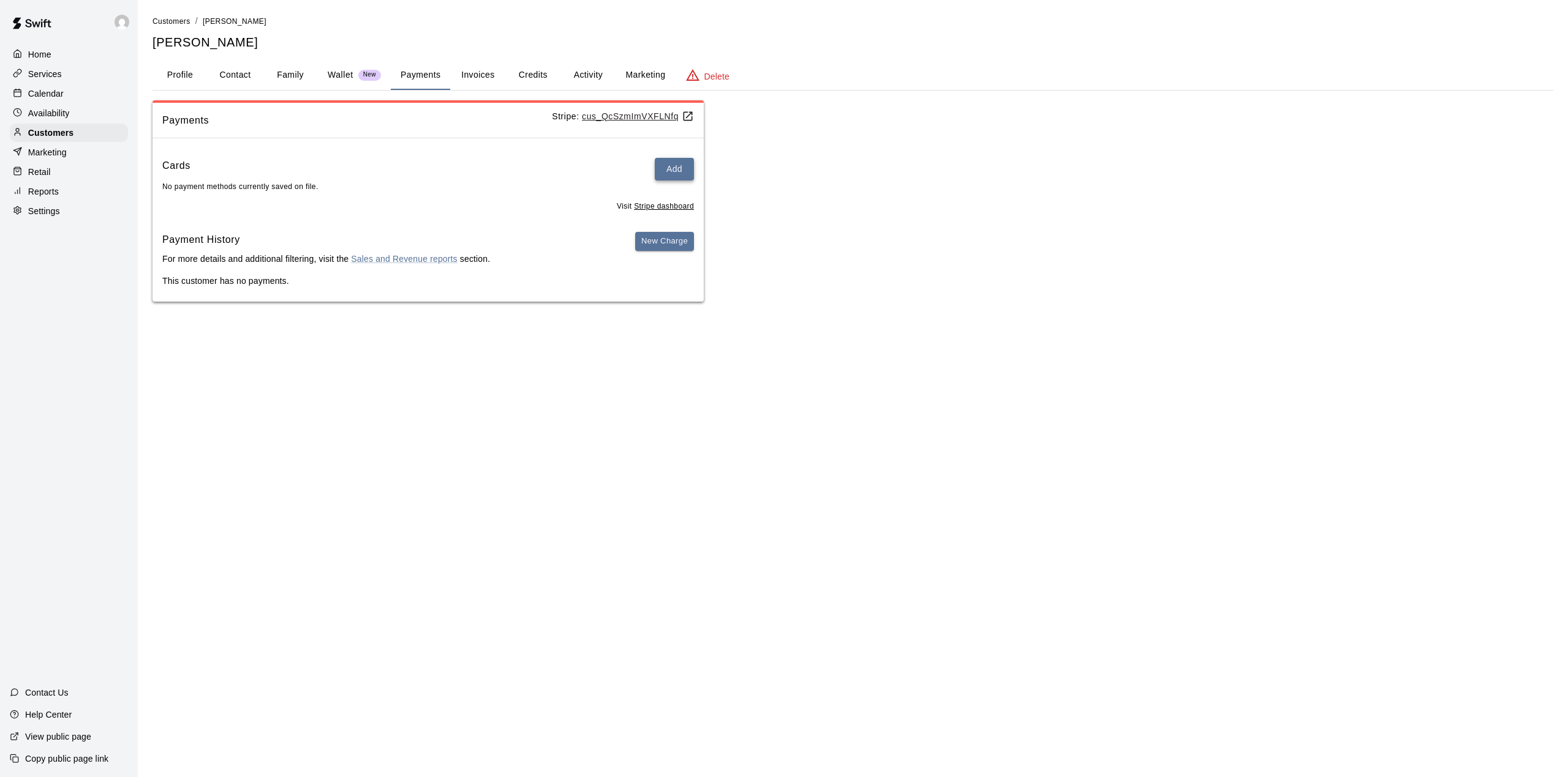
click at [669, 169] on button "Add" at bounding box center [674, 169] width 39 height 23
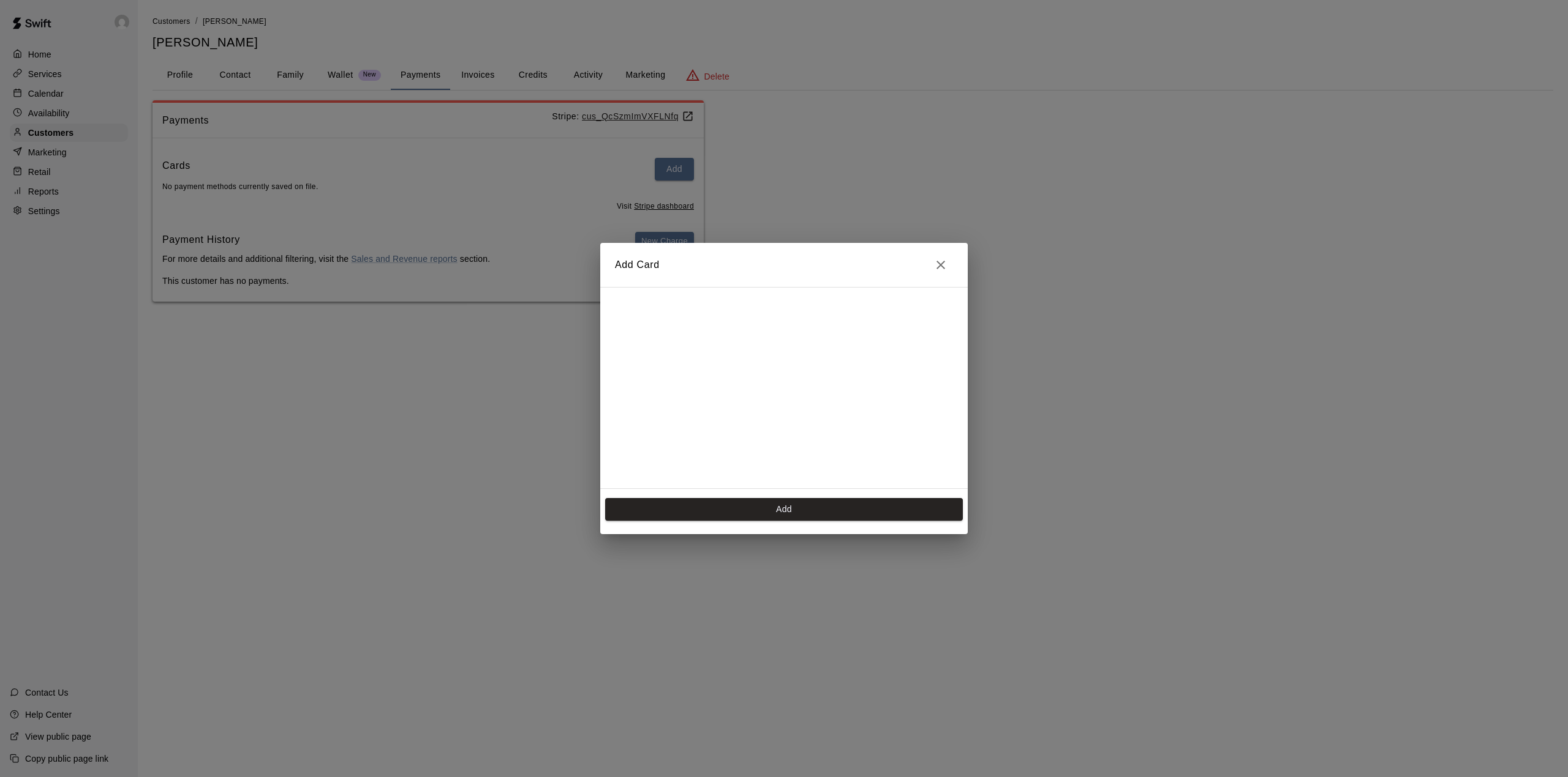
scroll to position [211, 0]
click at [757, 507] on button "Add" at bounding box center [784, 510] width 357 height 23
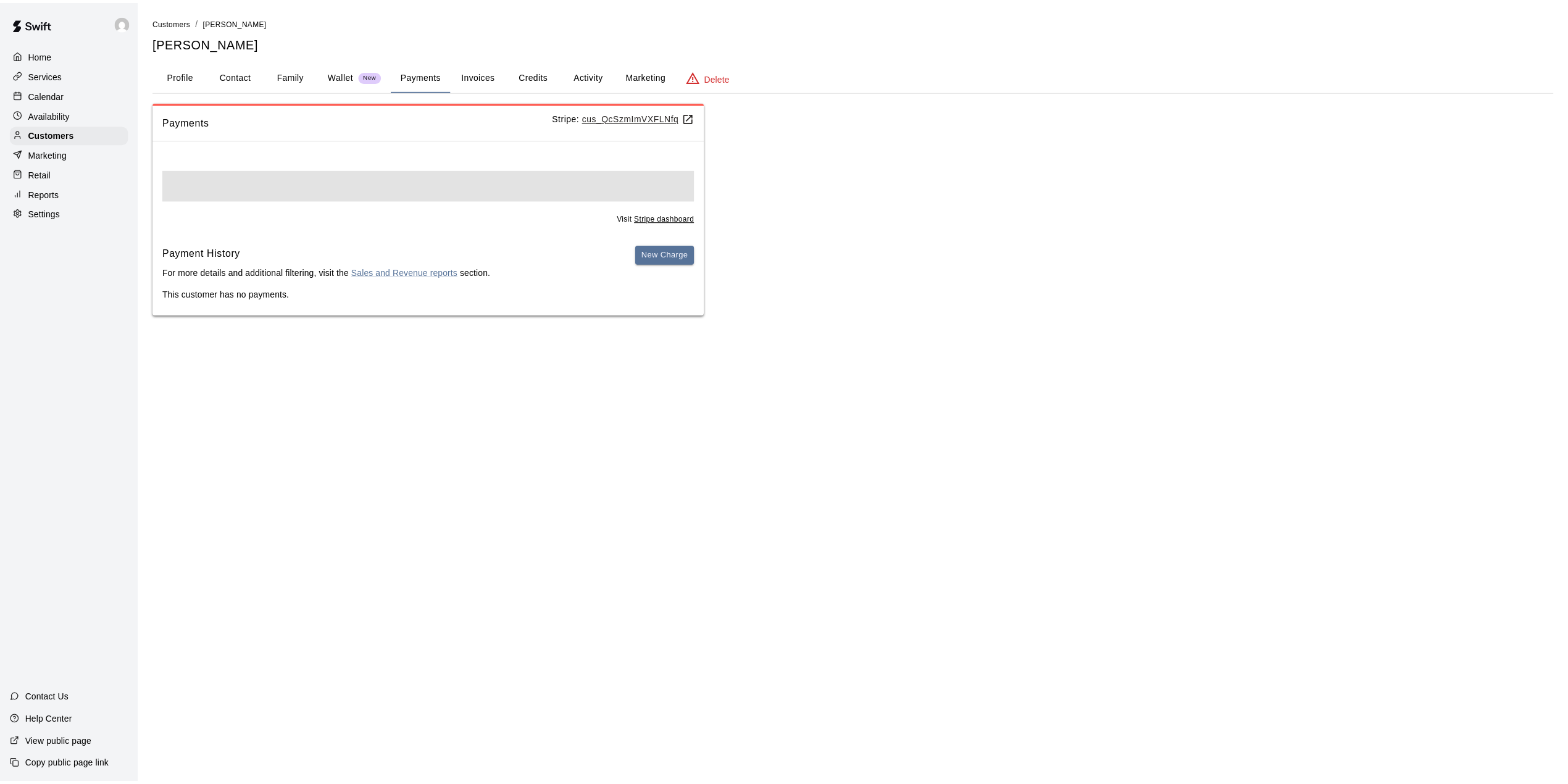
scroll to position [0, 0]
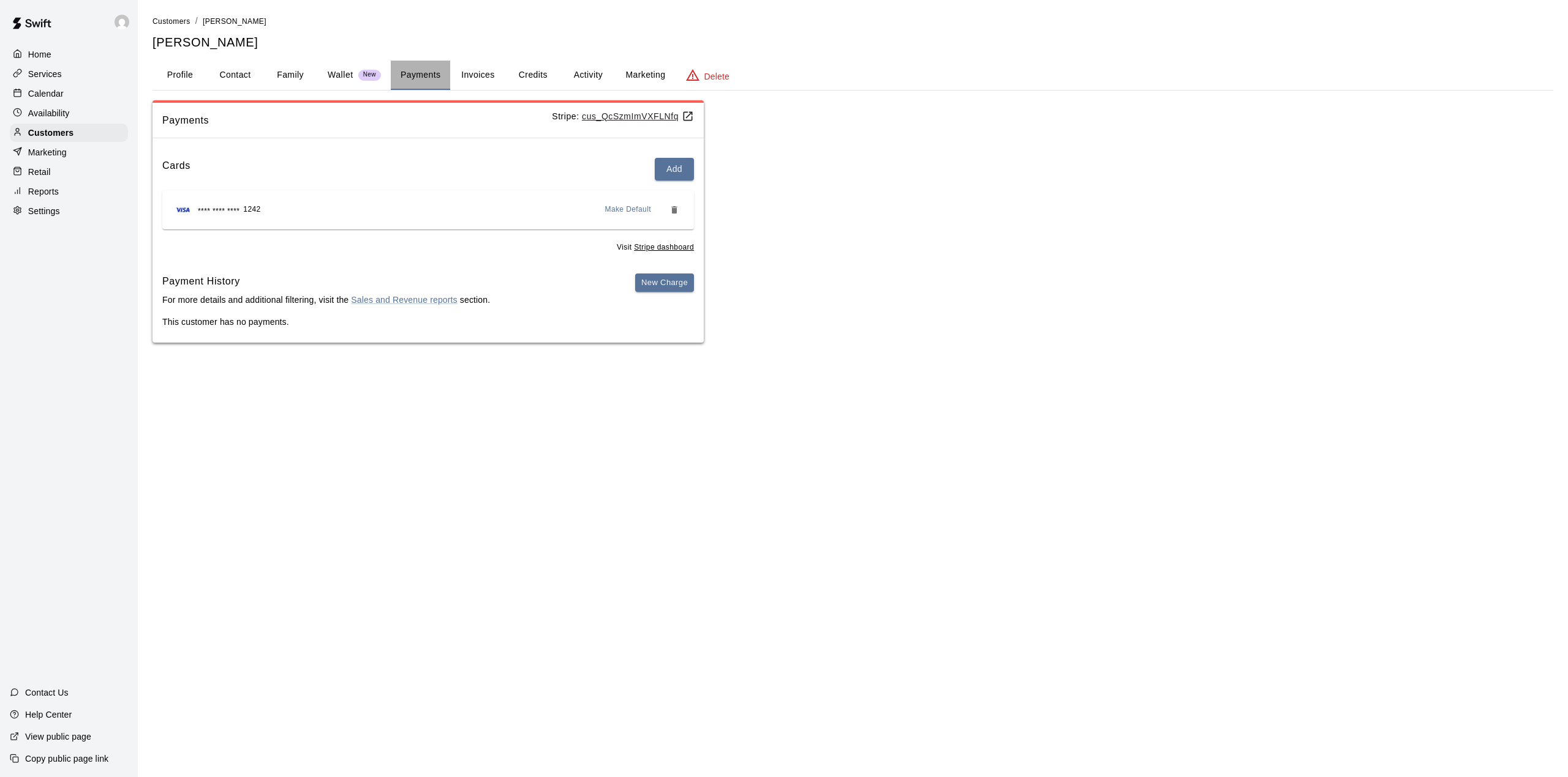
click at [412, 74] on button "Payments" at bounding box center [420, 76] width 59 height 30
click at [191, 81] on button "Profile" at bounding box center [180, 76] width 55 height 30
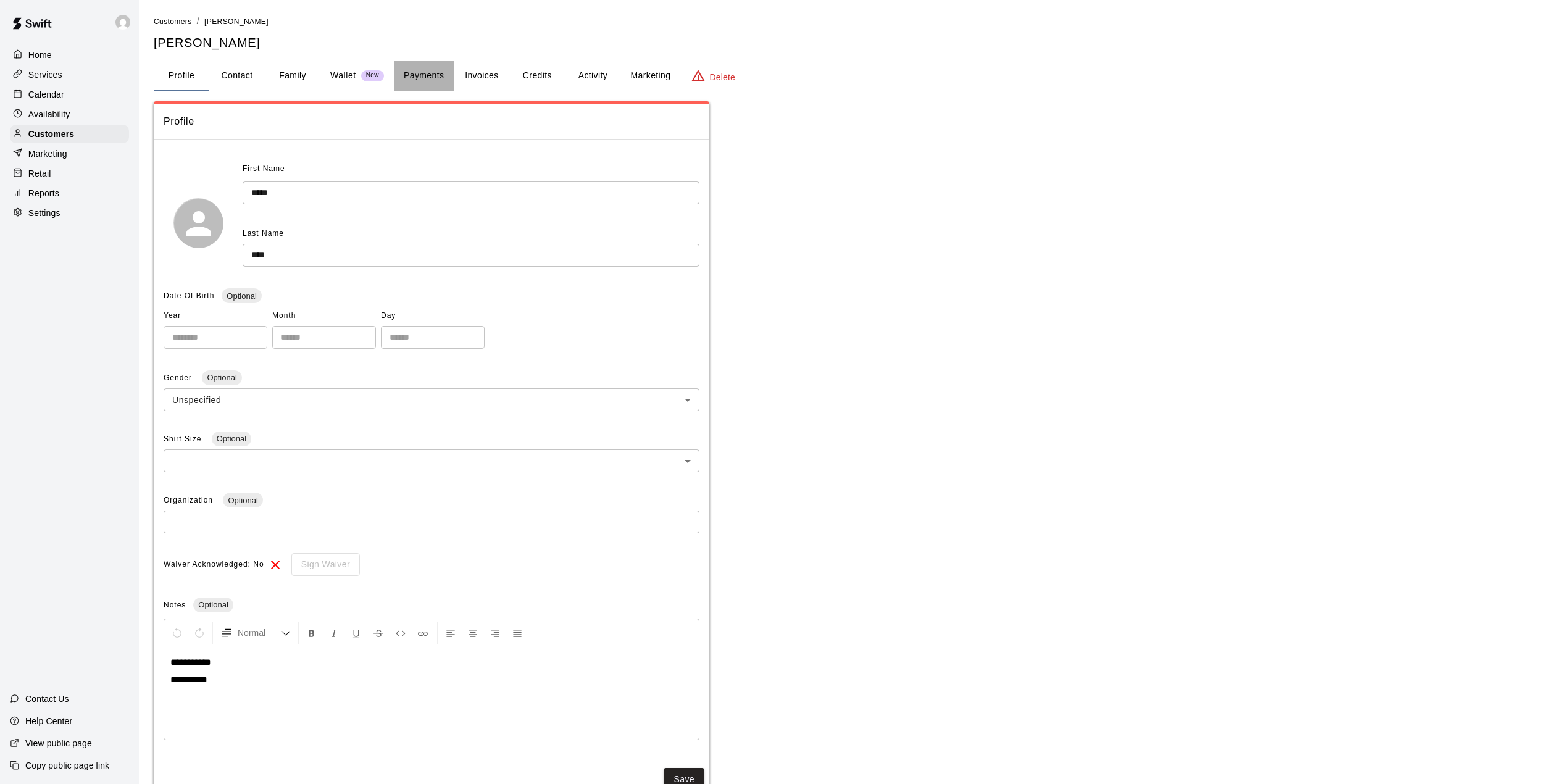
click at [405, 79] on button "Payments" at bounding box center [423, 76] width 60 height 30
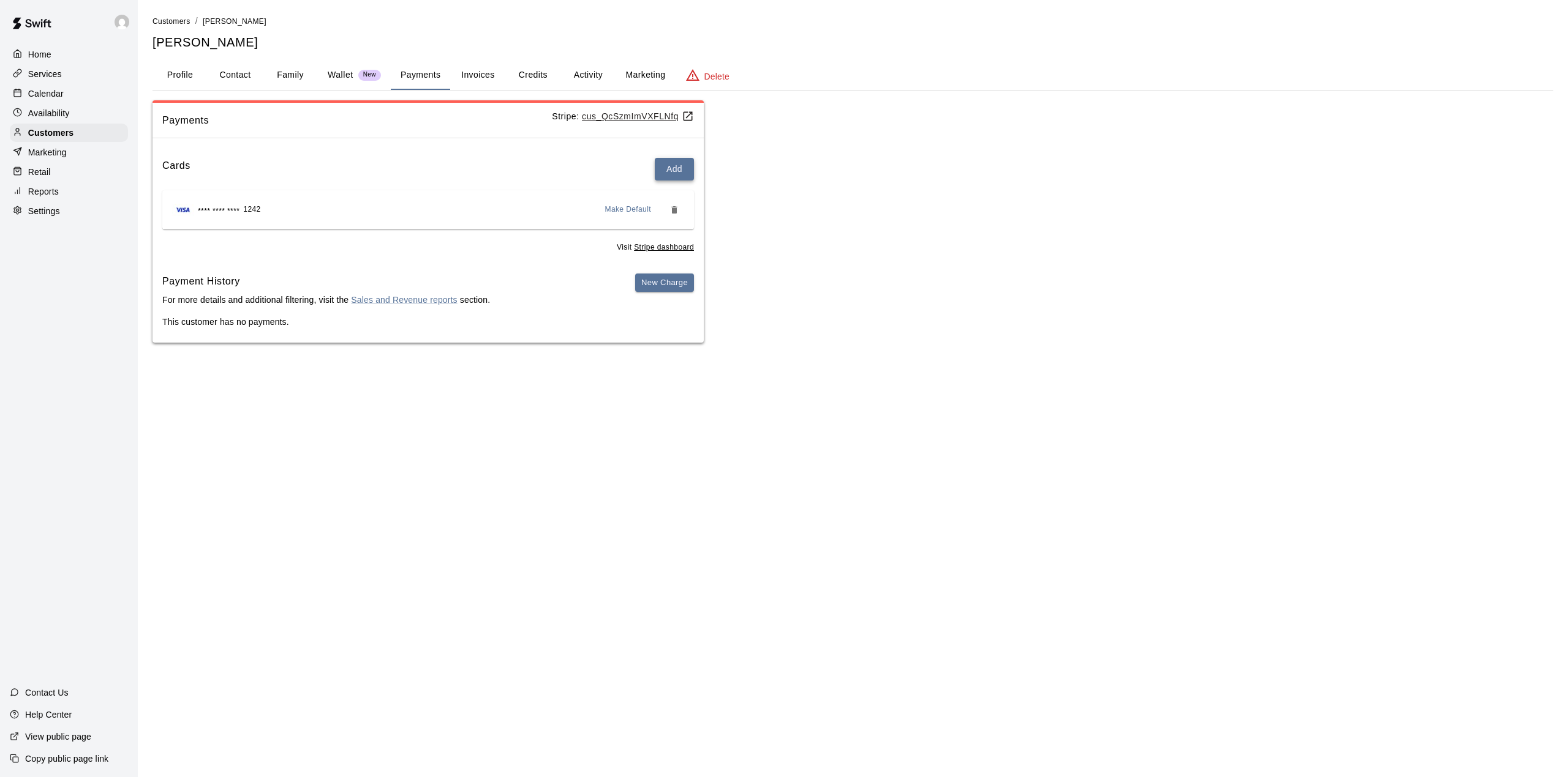
click at [668, 168] on button "Add" at bounding box center [674, 169] width 39 height 23
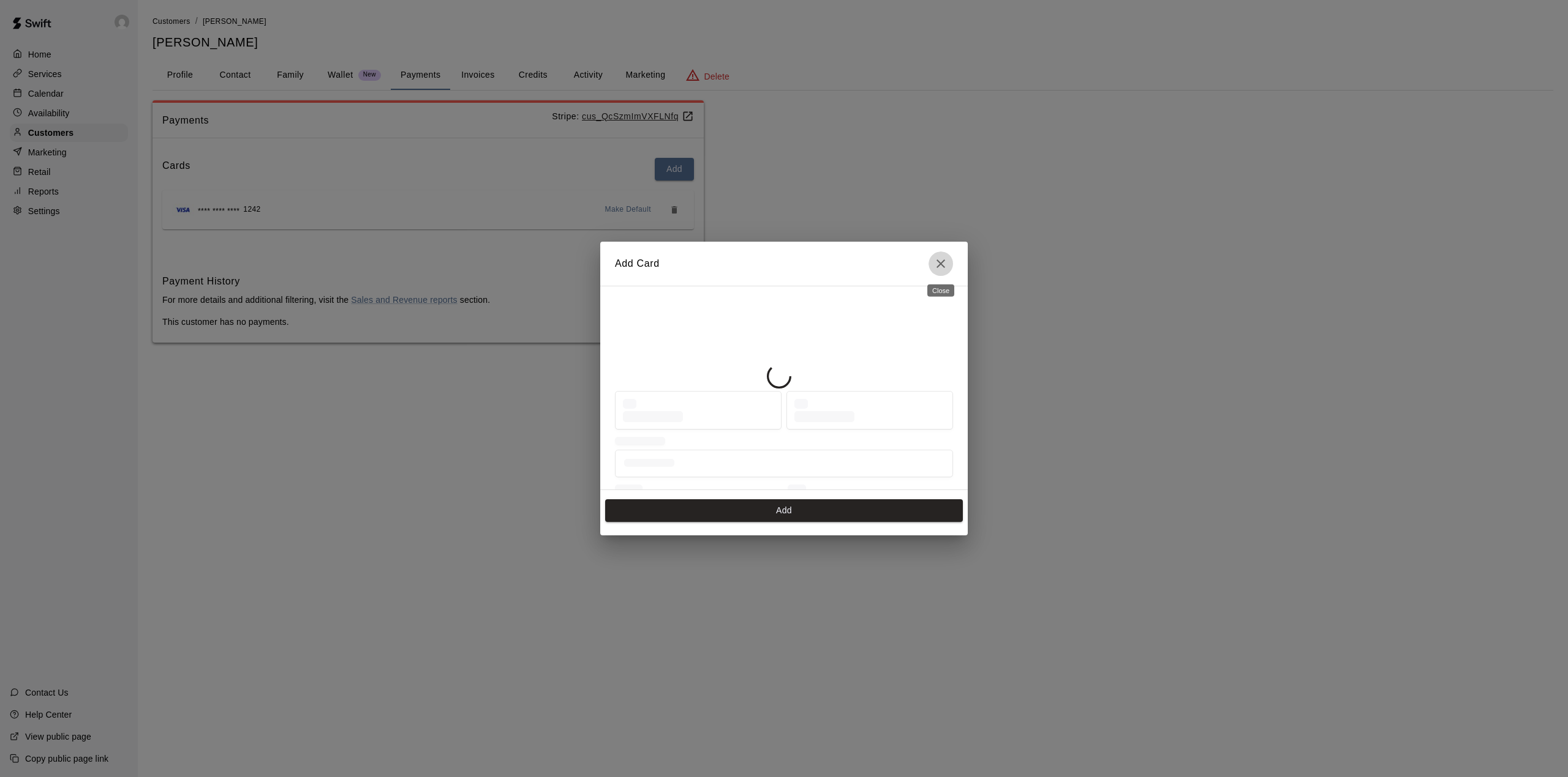
click at [946, 260] on icon "Close" at bounding box center [940, 263] width 15 height 15
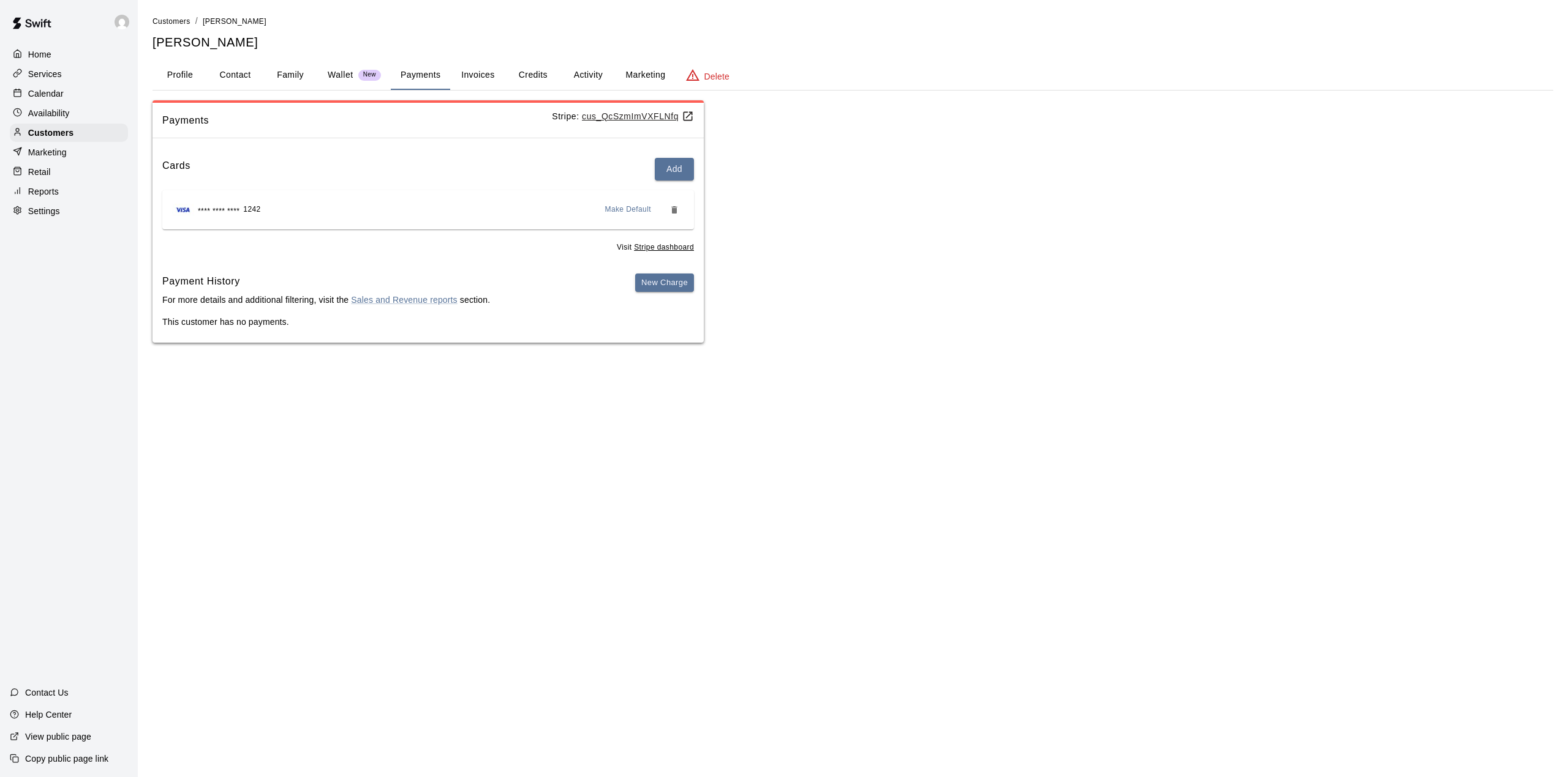
click at [184, 71] on button "Profile" at bounding box center [180, 76] width 55 height 30
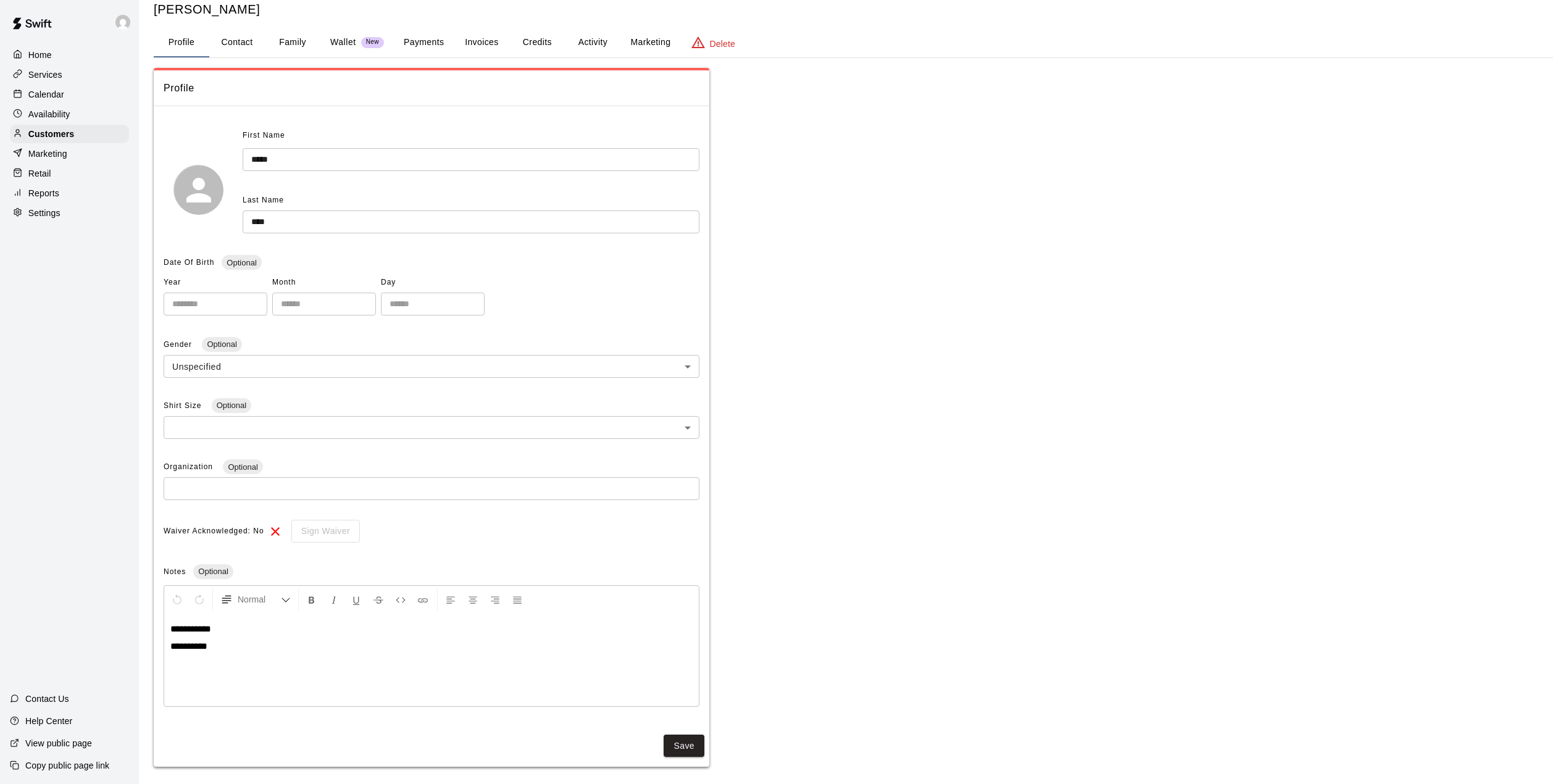
scroll to position [40, 0]
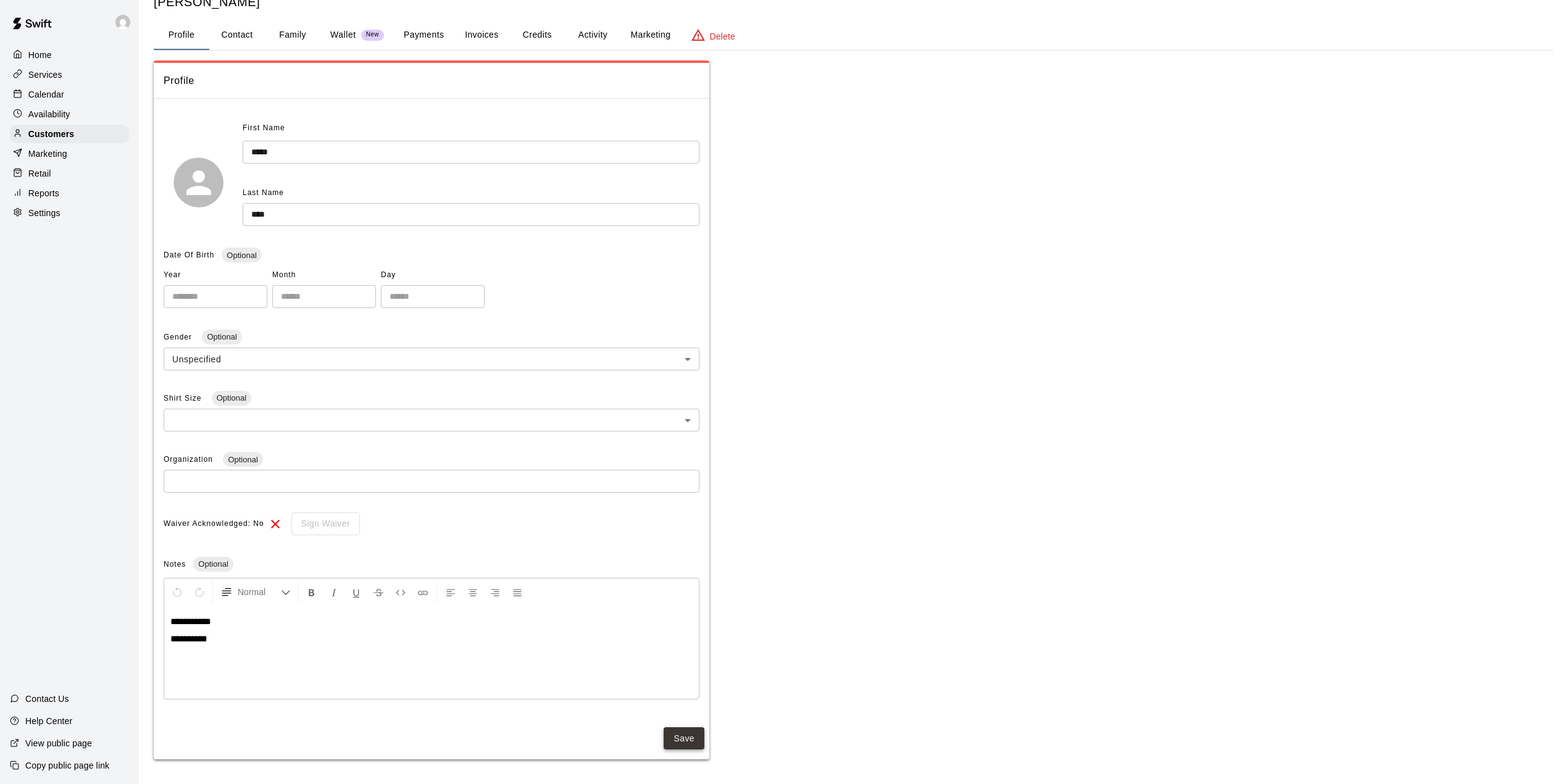
click at [682, 734] on button "Save" at bounding box center [683, 739] width 40 height 23
click at [68, 59] on div "Home" at bounding box center [69, 54] width 119 height 18
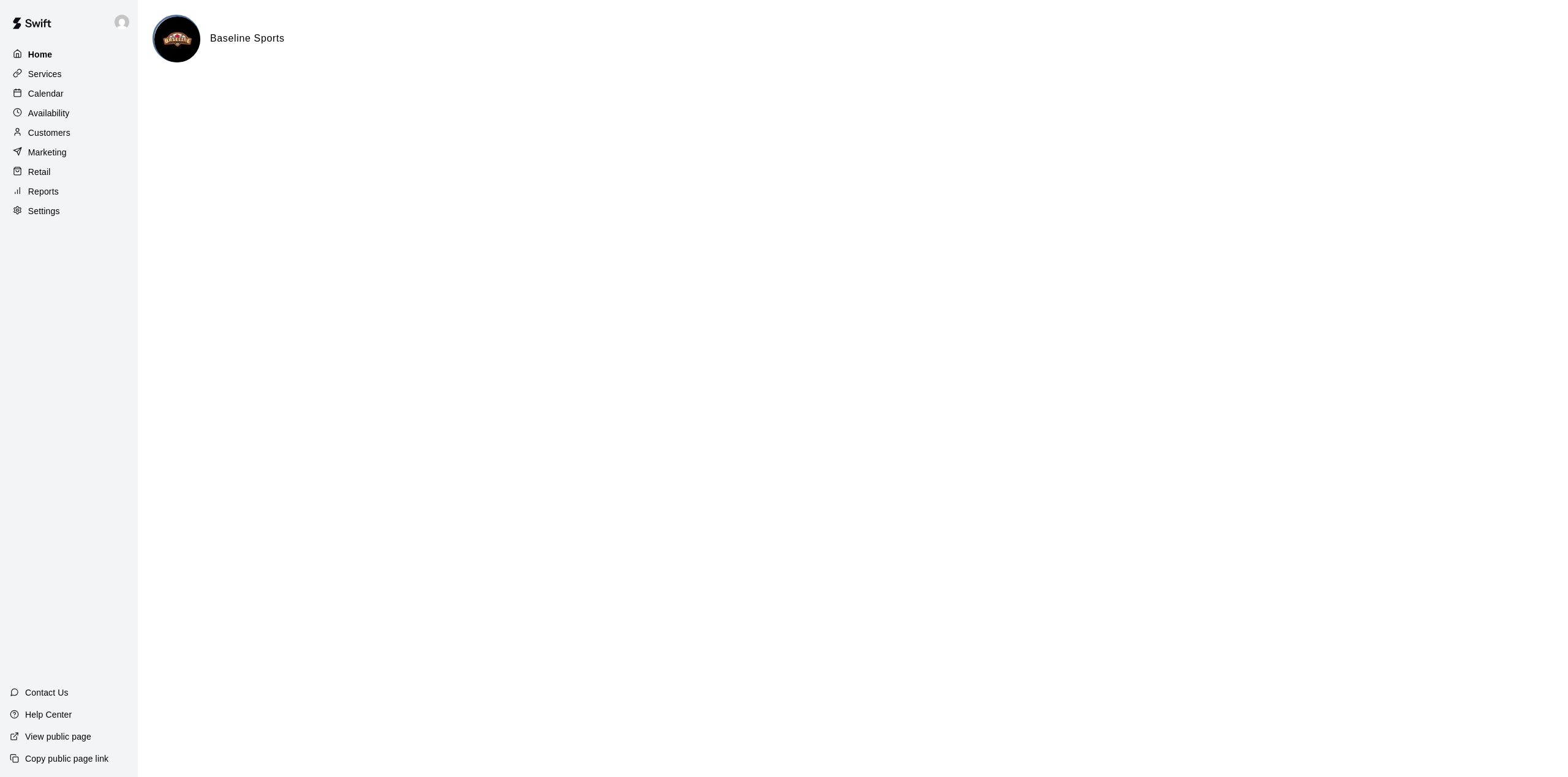
click at [67, 58] on div "Home" at bounding box center [69, 54] width 119 height 18
click at [35, 87] on div "Calendar" at bounding box center [69, 93] width 119 height 18
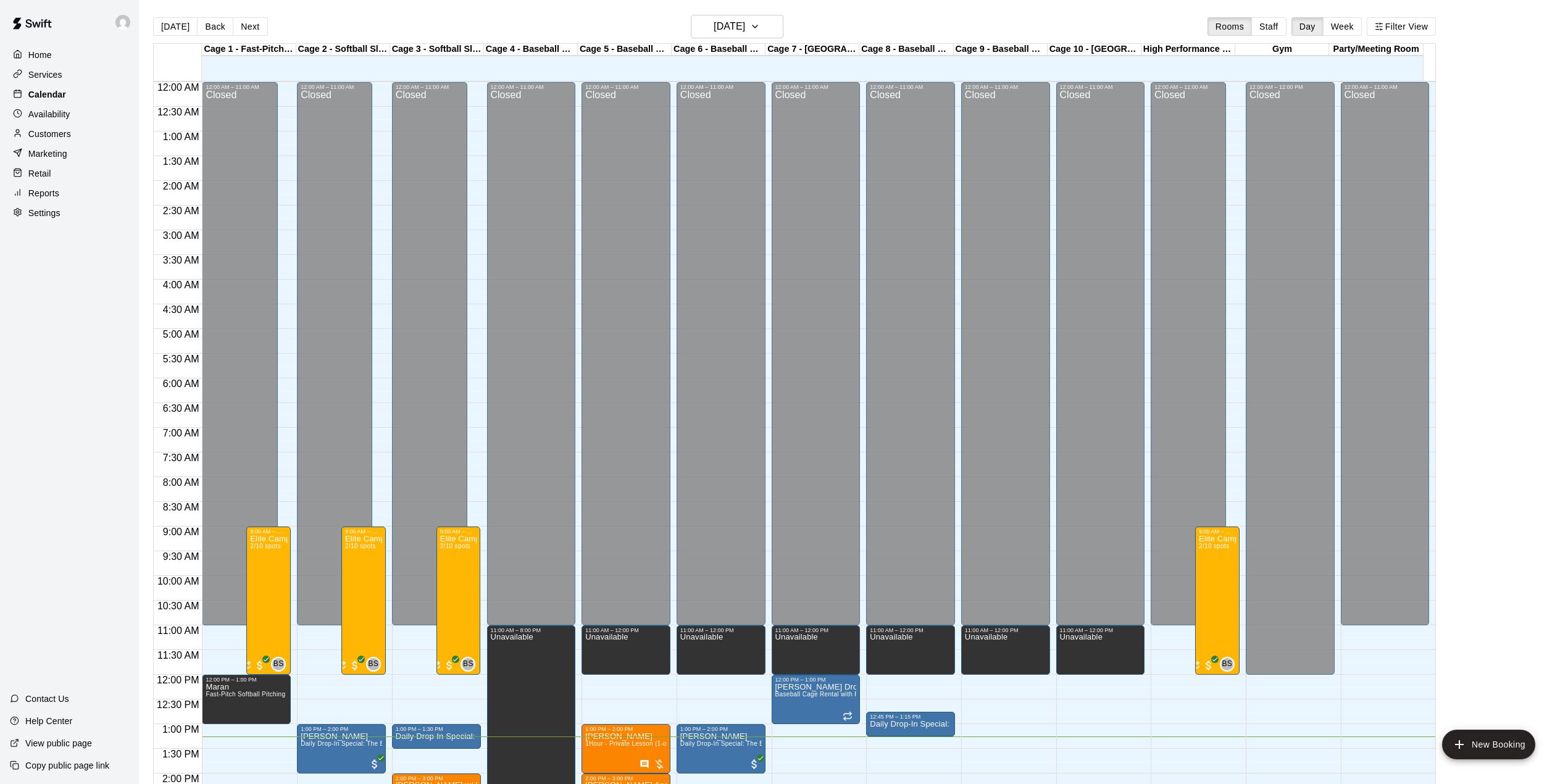
scroll to position [432, 0]
